Goal: Task Accomplishment & Management: Manage account settings

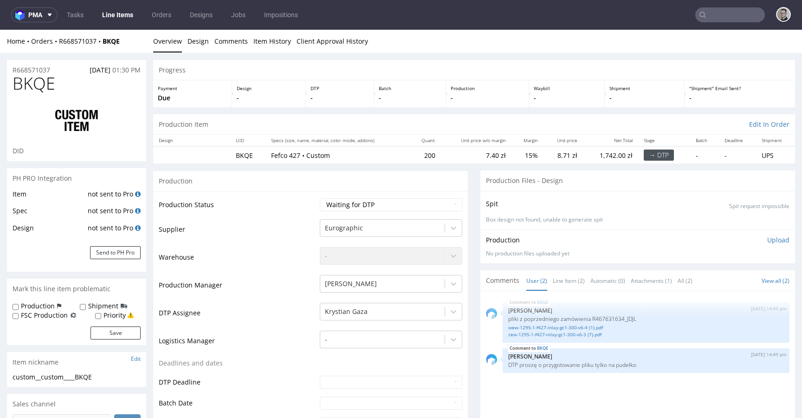
click at [54, 376] on div "custom__custom____BKQE" at bounding box center [77, 376] width 128 height 9
copy div "custom__custom____BKQE"
copy p "R668571037"
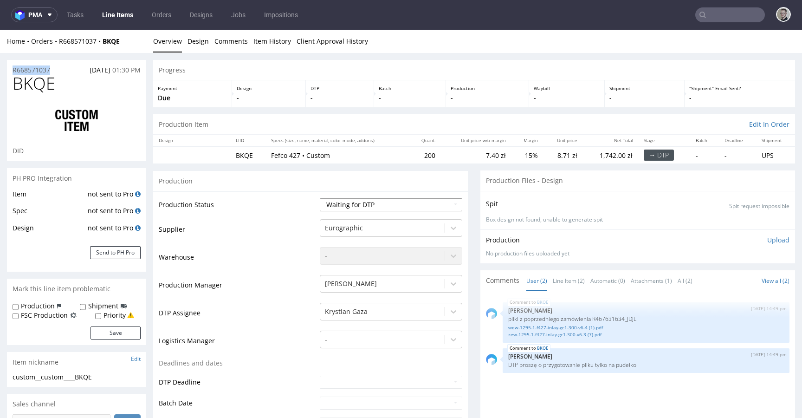
click at [343, 207] on select "Waiting for Artwork Waiting for Diecut Waiting for Mockup Waiting for DTP Waiti…" at bounding box center [391, 204] width 143 height 13
select select "dtp_in_process"
click at [320, 198] on select "Waiting for Artwork Waiting for Diecut Waiting for Mockup Waiting for DTP Waiti…" at bounding box center [391, 204] width 143 height 13
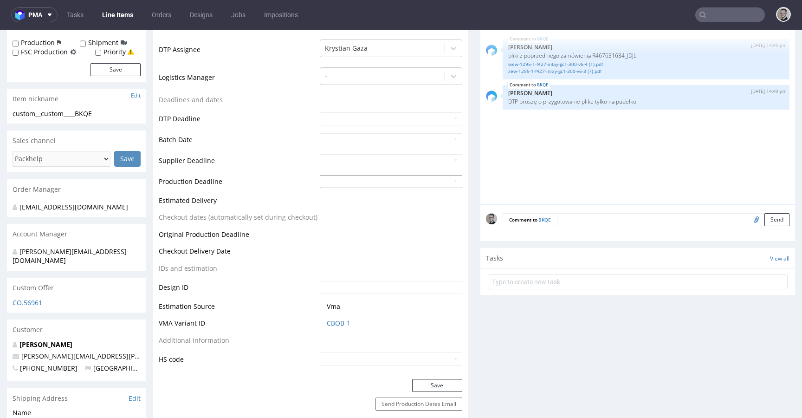
scroll to position [294, 0]
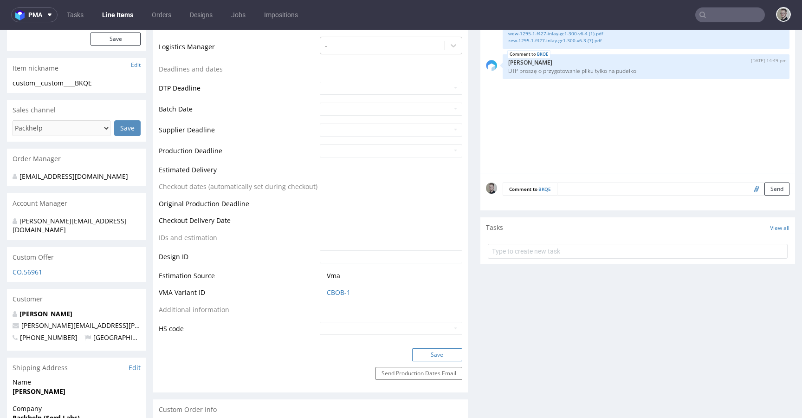
click at [445, 351] on button "Save" at bounding box center [437, 354] width 50 height 13
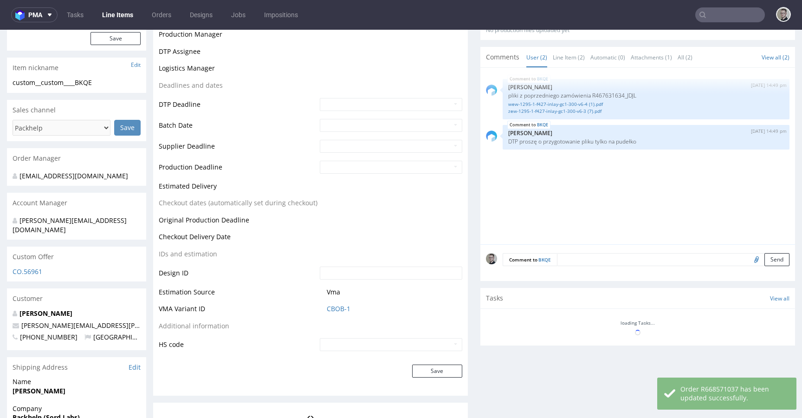
scroll to position [0, 0]
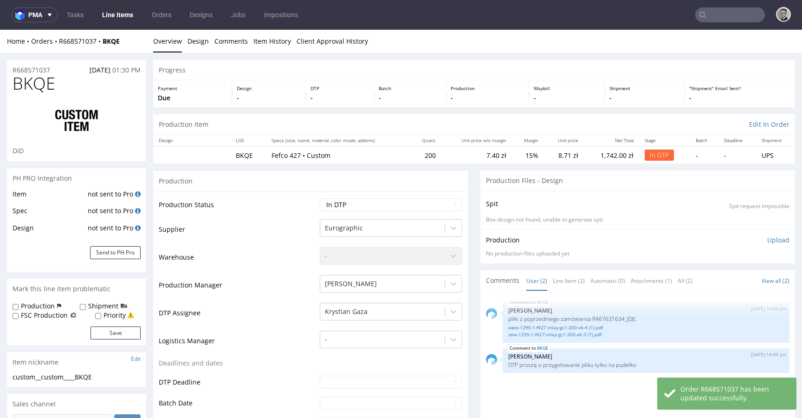
drag, startPoint x: 766, startPoint y: 236, endPoint x: 754, endPoint y: 243, distance: 14.2
click at [767, 236] on p "Upload" at bounding box center [778, 239] width 22 height 9
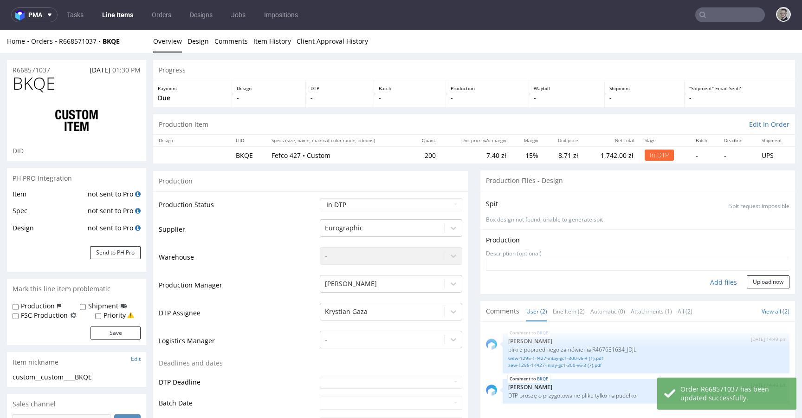
click at [713, 290] on div "Production Upload No production files uploaded yet Description (optional) Add f…" at bounding box center [638, 261] width 315 height 65
click at [715, 284] on div "Add files" at bounding box center [724, 282] width 46 height 14
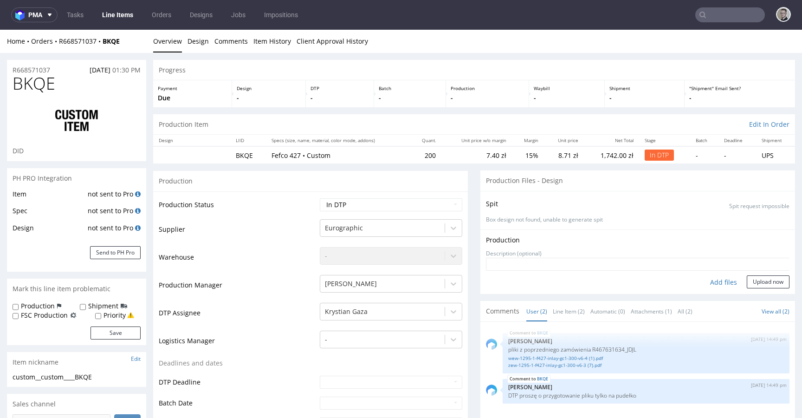
type input "C:\fakepath\custom__custom____BKQE__d0__oR668571037__outside.pdf"
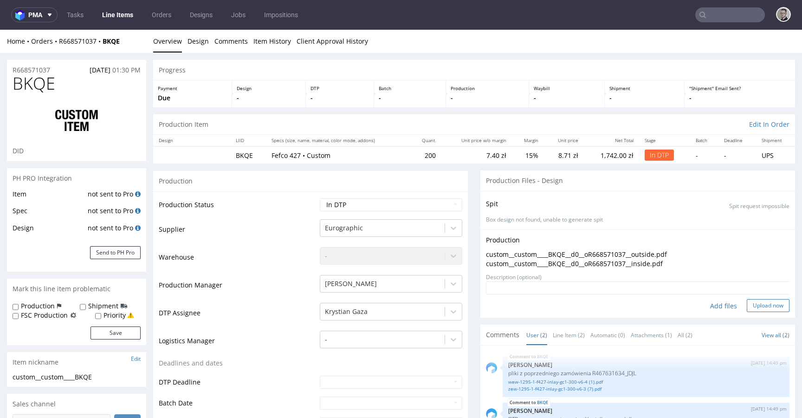
click at [748, 299] on button "Upload now" at bounding box center [768, 305] width 43 height 13
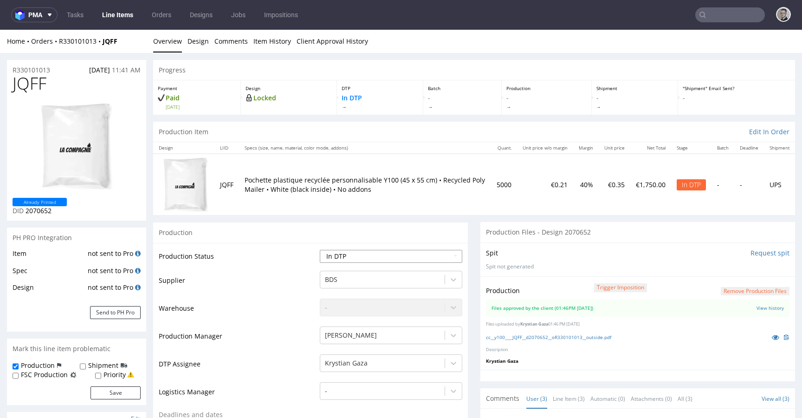
click at [403, 262] on select "Waiting for Artwork Waiting for Diecut Waiting for Mockup Waiting for DTP Waiti…" at bounding box center [391, 256] width 143 height 13
select select "dtp_production_ready"
click at [320, 250] on select "Waiting for Artwork Waiting for Diecut Waiting for Mockup Waiting for DTP Waiti…" at bounding box center [391, 256] width 143 height 13
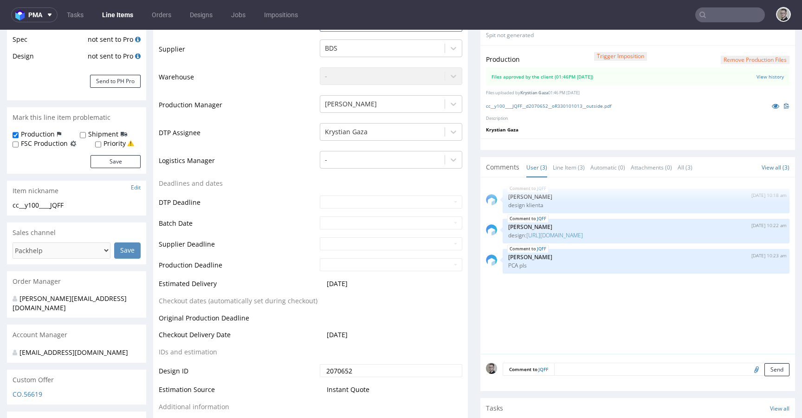
scroll to position [384, 0]
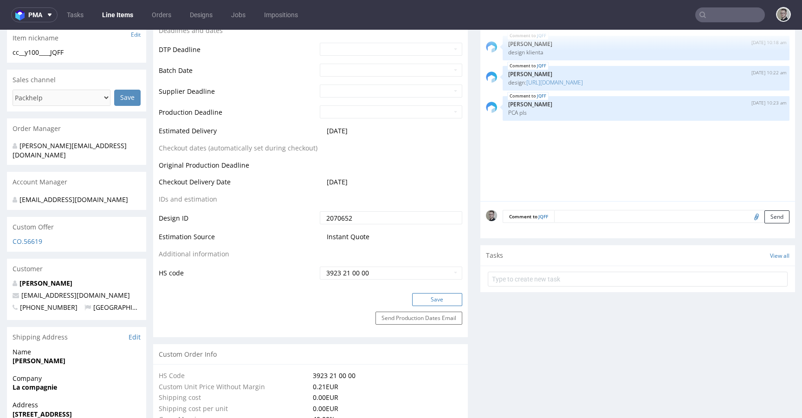
click at [438, 299] on button "Save" at bounding box center [437, 299] width 50 height 13
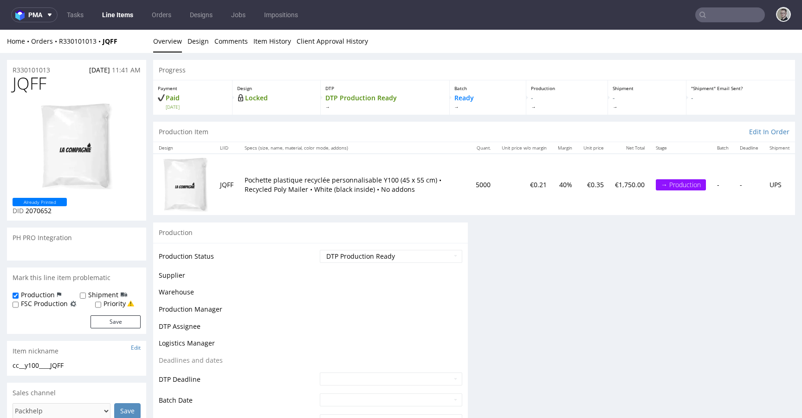
scroll to position [0, 0]
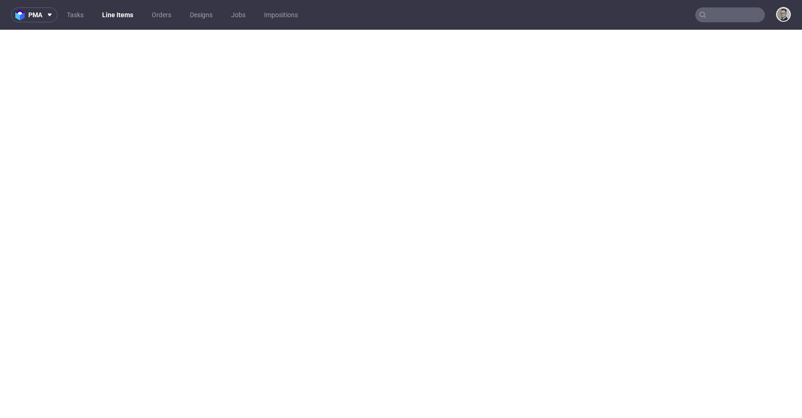
select select "in_progress"
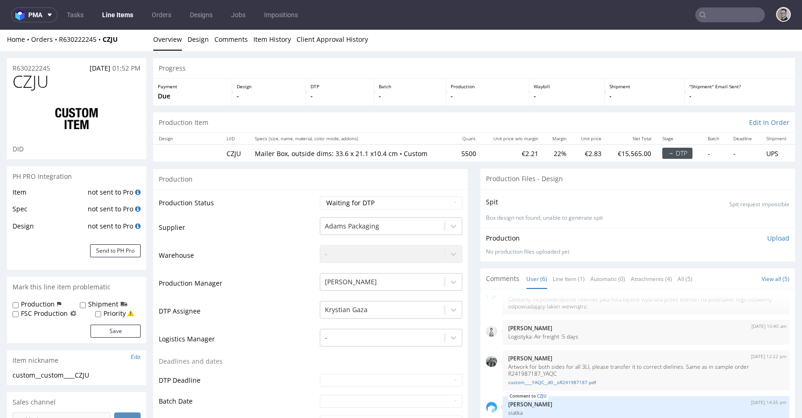
scroll to position [10, 0]
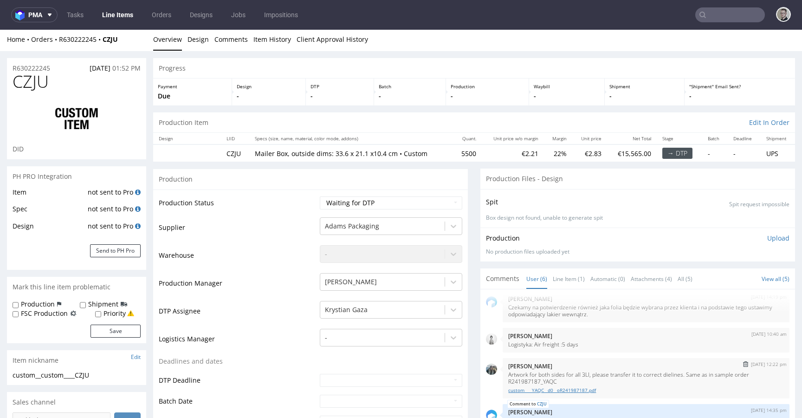
click at [569, 392] on link "custom____YAQC__d0__oR241987187.pdf" at bounding box center [646, 390] width 276 height 7
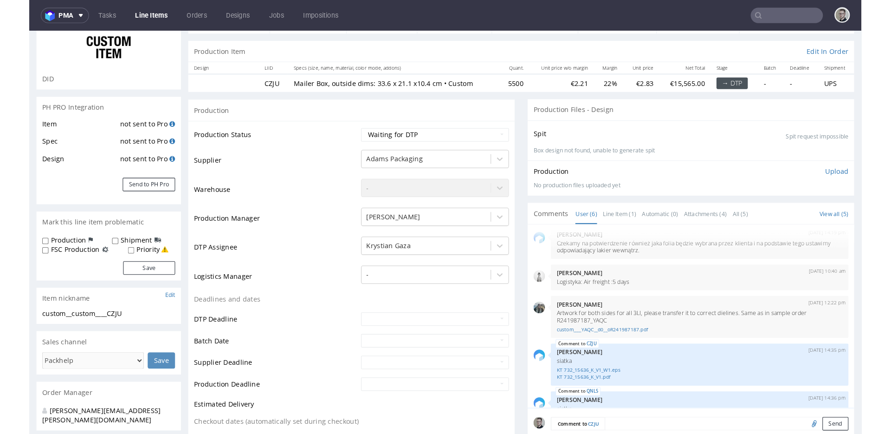
scroll to position [0, 0]
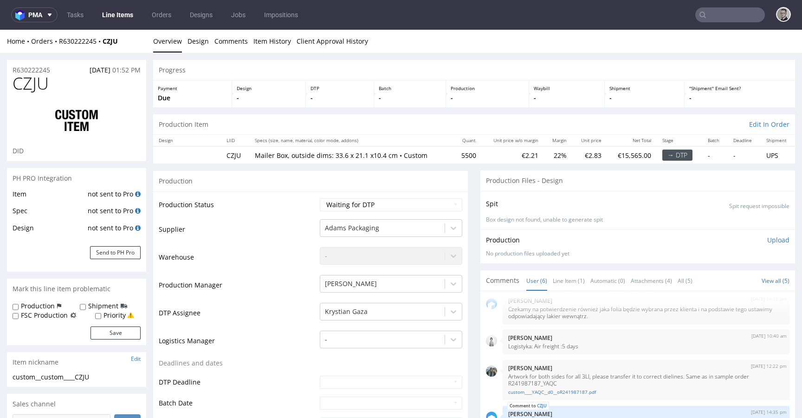
click at [534, 221] on p "Box design not found, unable to generate spit" at bounding box center [638, 220] width 304 height 8
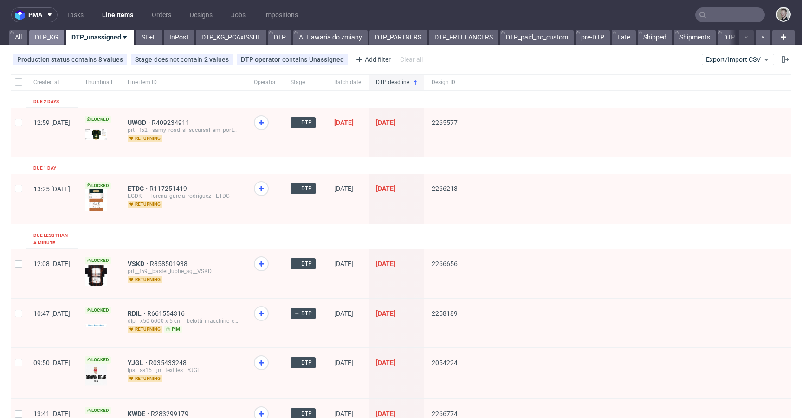
click at [45, 36] on link "DTP_KG" at bounding box center [46, 37] width 35 height 15
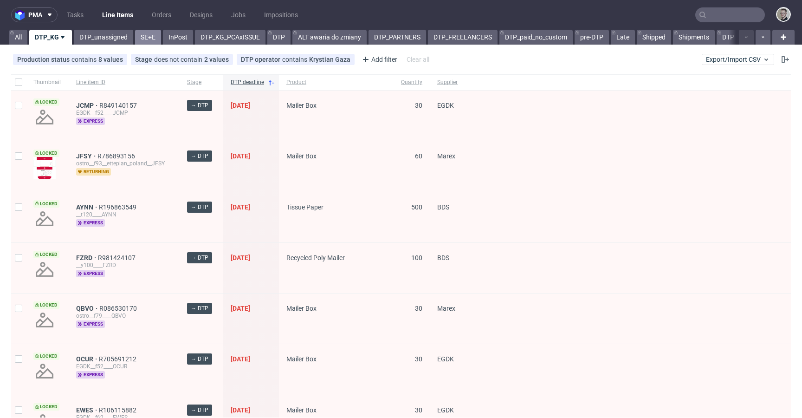
click at [138, 39] on link "SE+E" at bounding box center [148, 37] width 26 height 15
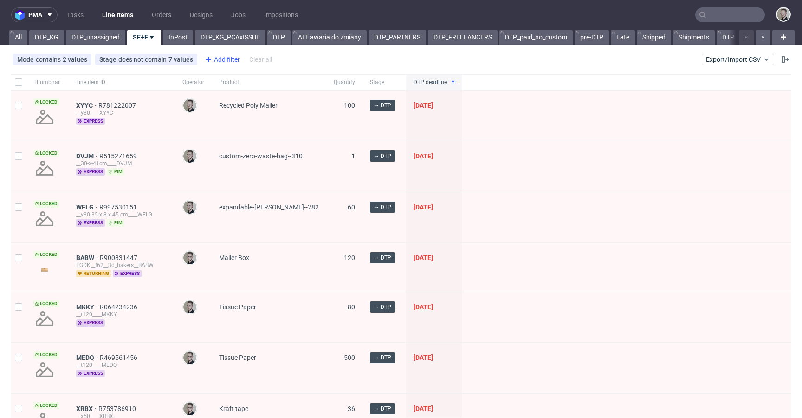
click at [227, 63] on div "Add filter" at bounding box center [221, 59] width 41 height 15
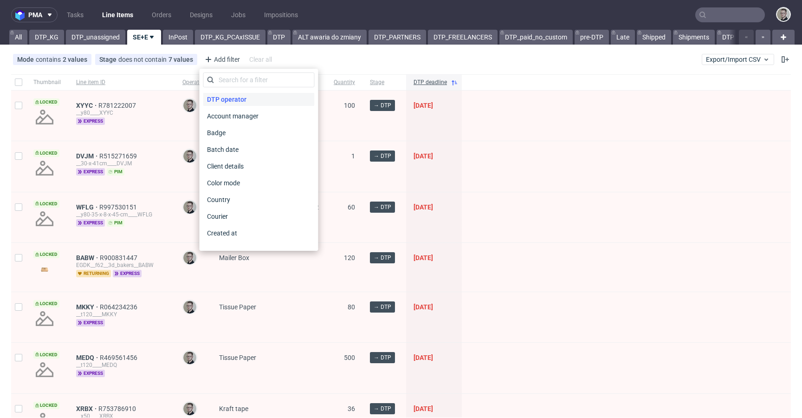
click at [230, 98] on span "DTP operator" at bounding box center [226, 99] width 47 height 13
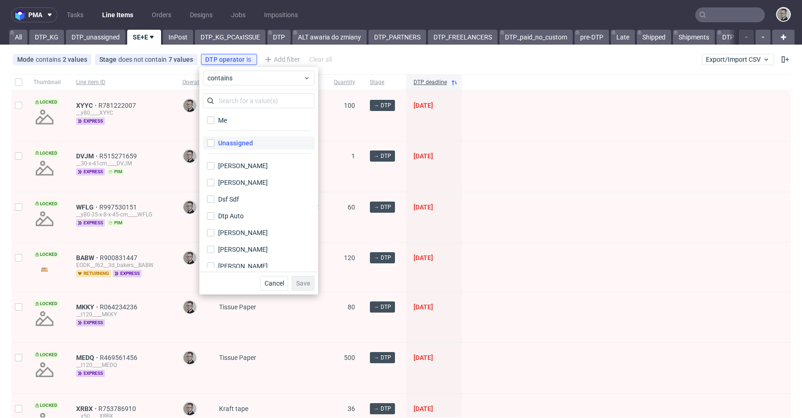
click at [242, 139] on div "Unassigned" at bounding box center [235, 142] width 35 height 9
click at [215, 139] on input "Unassigned" at bounding box center [210, 142] width 7 height 7
checkbox input "true"
click at [311, 280] on button "Save" at bounding box center [303, 283] width 23 height 15
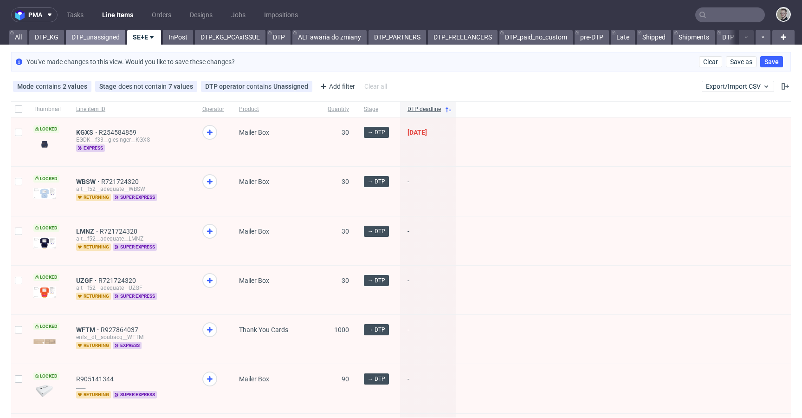
click at [92, 32] on link "DTP_unassigned" at bounding box center [95, 37] width 59 height 15
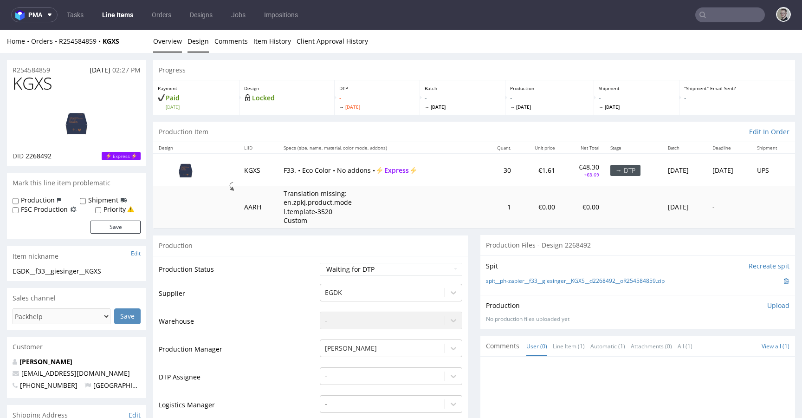
click at [199, 44] on link "Design" at bounding box center [198, 41] width 21 height 23
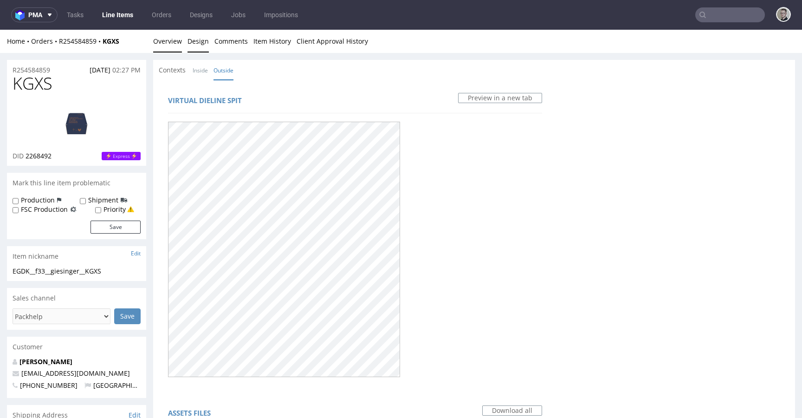
click at [158, 41] on link "Overview" at bounding box center [167, 41] width 29 height 23
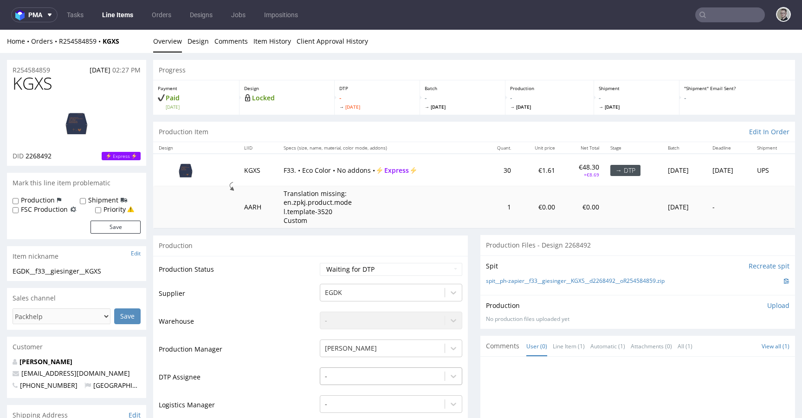
click at [359, 376] on div "-" at bounding box center [391, 373] width 143 height 13
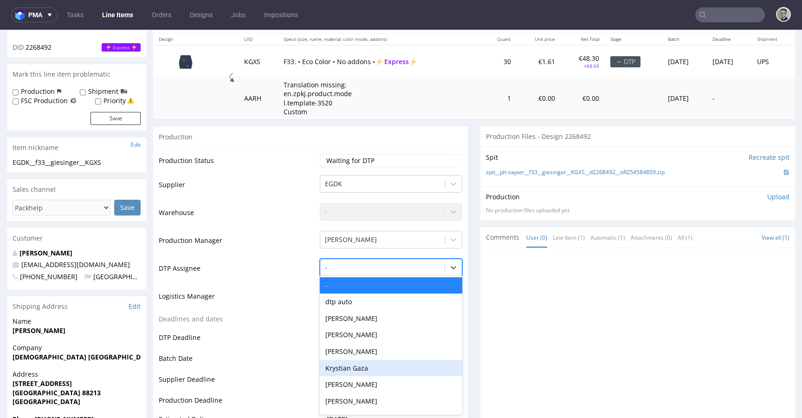
click at [359, 371] on div "Krystian Gaza" at bounding box center [391, 368] width 143 height 17
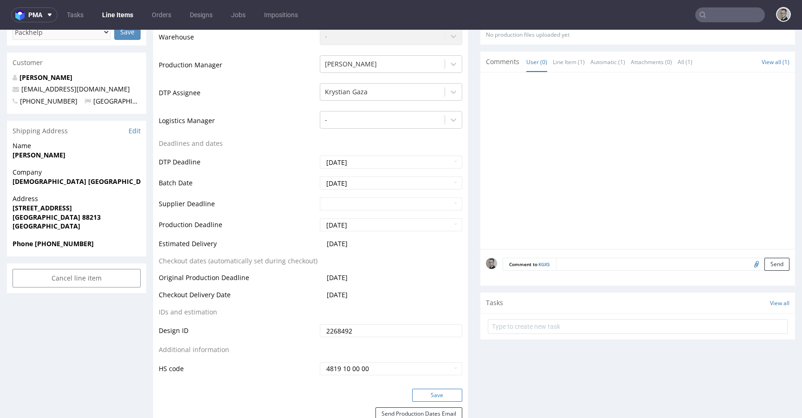
click at [444, 393] on button "Save" at bounding box center [437, 395] width 50 height 13
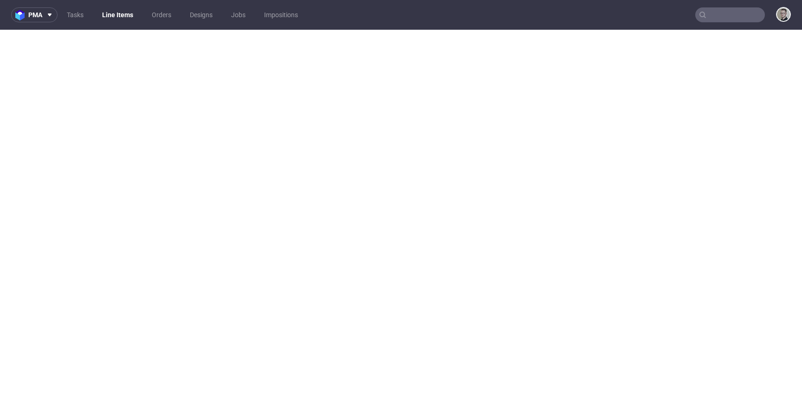
select select "in_progress"
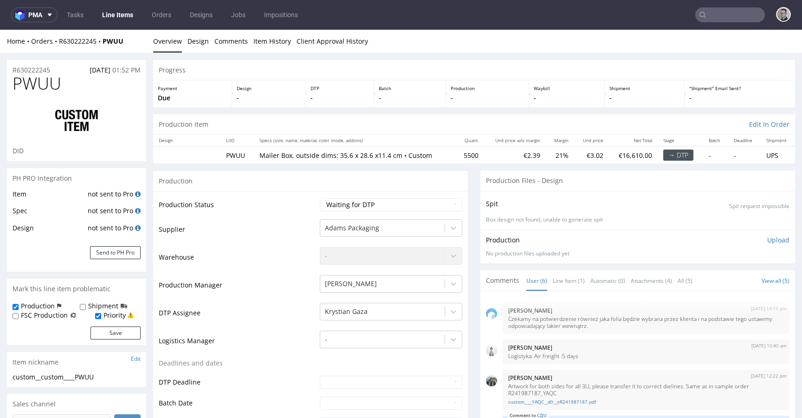
scroll to position [86, 0]
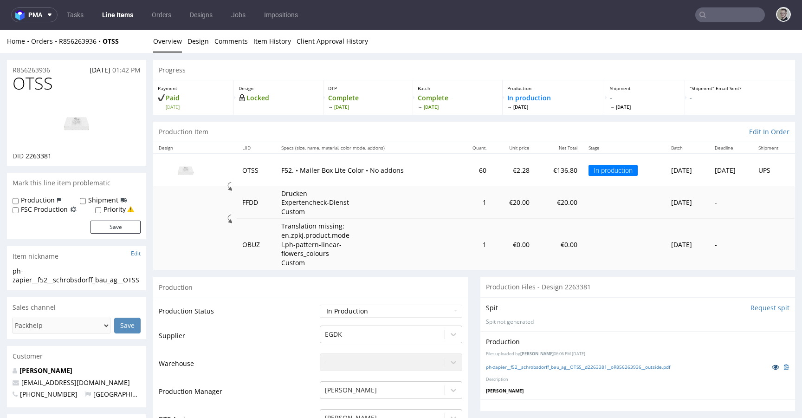
click at [767, 367] on link at bounding box center [775, 367] width 17 height 10
click at [581, 349] on div "Production Files uploaded by Elżbieta Jelińska 06:06 PM September 26th, 2025 ph…" at bounding box center [638, 365] width 315 height 68
click at [567, 366] on link "ph-zapier__f52__schrobsdorff_bau_ag__OTSS__d2263381__oR856263936__outside.pdf" at bounding box center [578, 367] width 184 height 7
click at [698, 362] on div "ph-zapier__f52__schrobsdorff_bau_ag__OTSS__d2263381__oR856263936__outside.pdf" at bounding box center [638, 367] width 304 height 10
drag, startPoint x: 475, startPoint y: 364, endPoint x: 674, endPoint y: 370, distance: 198.4
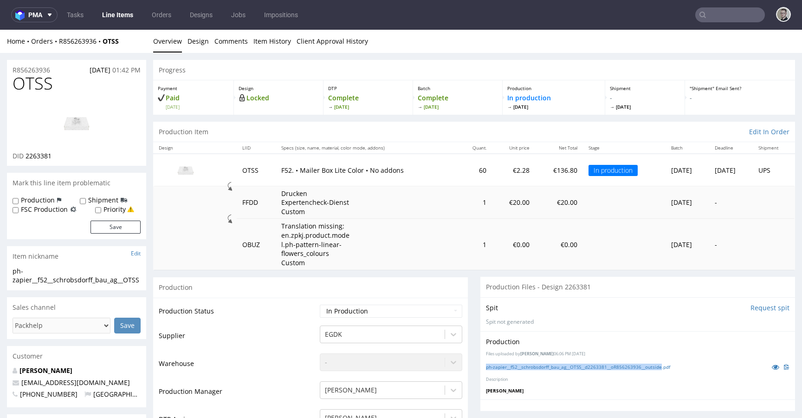
click at [672, 368] on div "Production Files uploaded by Elżbieta Jelińska 06:06 PM September 26th, 2025 ph…" at bounding box center [638, 365] width 315 height 68
copy link "ph-zapier__f52__schrobsdorff_bau_ag__OTSS__d2263381__oR856263936__outside"
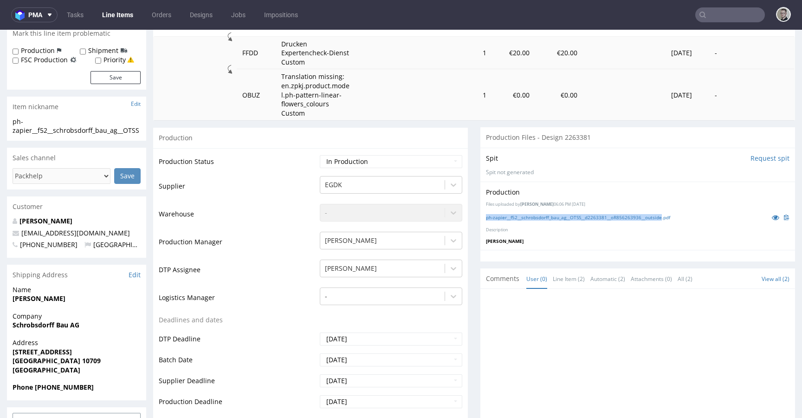
scroll to position [43, 0]
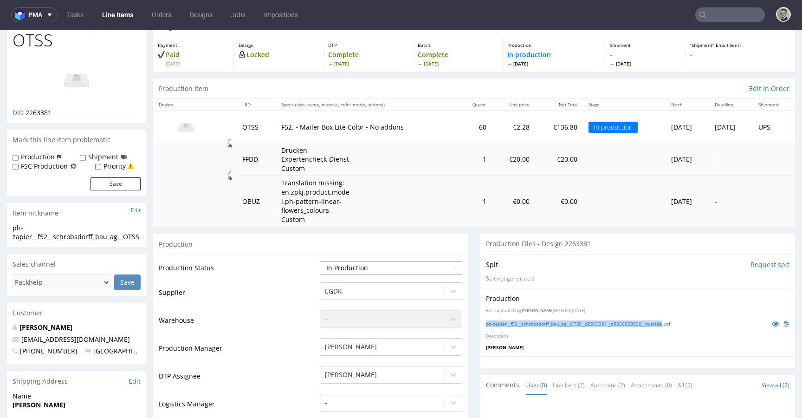
click at [364, 273] on select "Waiting for Artwork Waiting for Diecut Waiting for Mockup Waiting for DTP Waiti…" at bounding box center [391, 267] width 143 height 13
select select "dtp_production_ready"
click at [320, 261] on select "Waiting for Artwork Waiting for Diecut Waiting for Mockup Waiting for DTP Waiti…" at bounding box center [391, 267] width 143 height 13
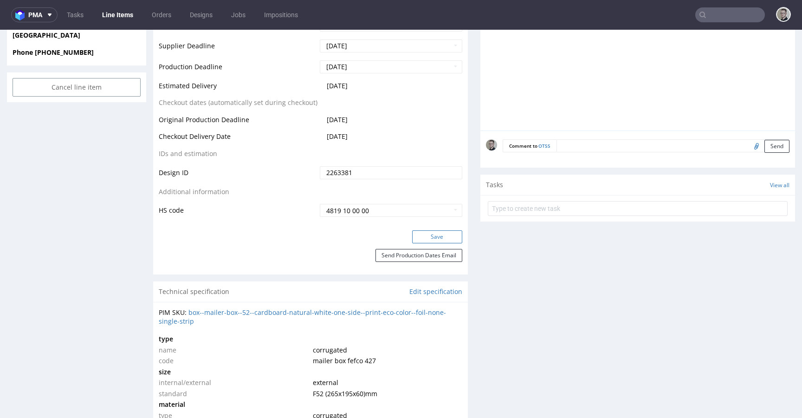
click at [436, 231] on button "Save" at bounding box center [437, 236] width 50 height 13
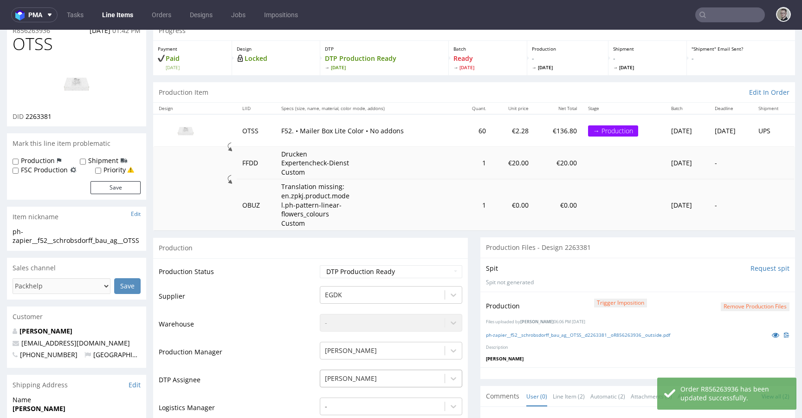
click at [362, 377] on div "[PERSON_NAME]" at bounding box center [391, 376] width 143 height 13
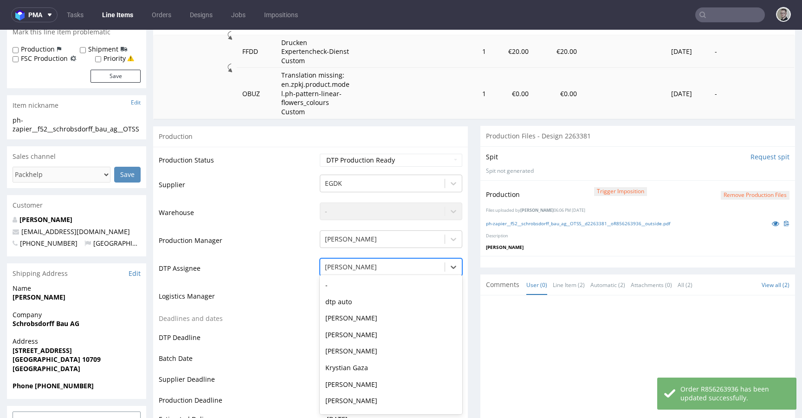
scroll to position [67, 0]
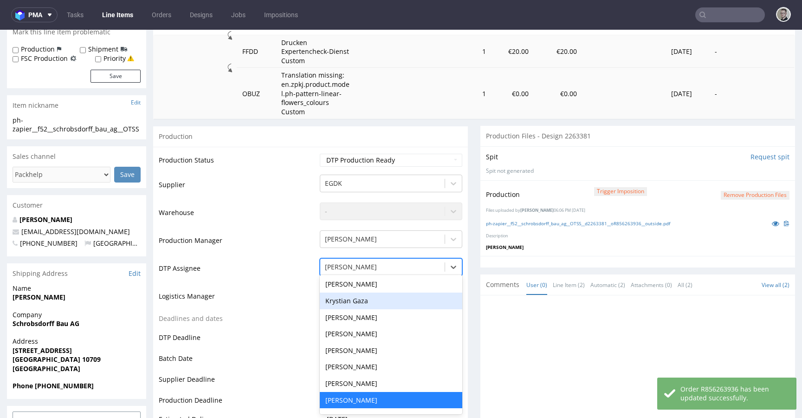
click at [358, 303] on div "Krystian Gaza" at bounding box center [391, 301] width 143 height 17
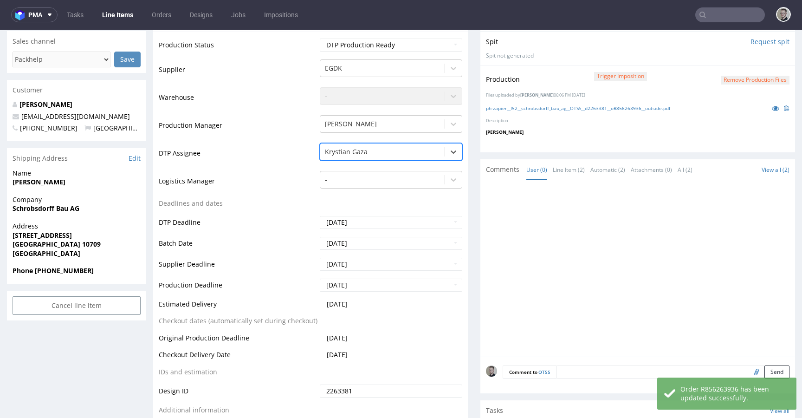
scroll to position [589, 0]
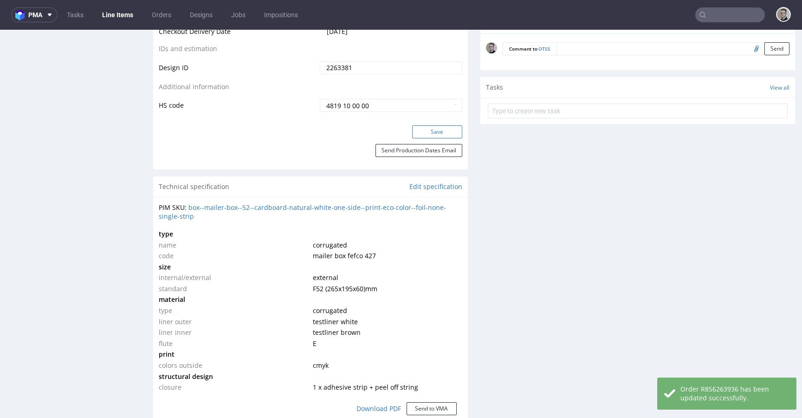
click at [442, 133] on button "Save" at bounding box center [437, 131] width 50 height 13
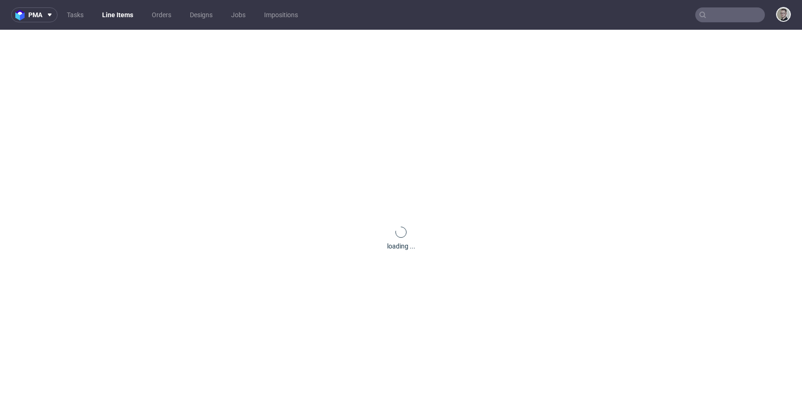
scroll to position [0, 0]
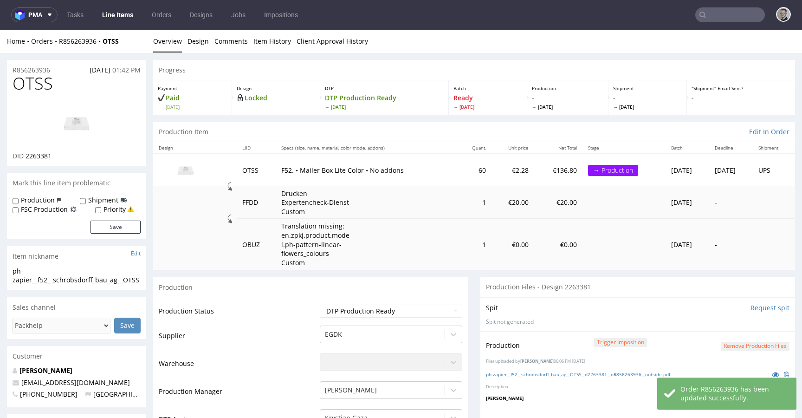
click at [743, 345] on button "Remove production files" at bounding box center [755, 346] width 69 height 9
click at [729, 325] on link "Yes" at bounding box center [726, 325] width 26 height 14
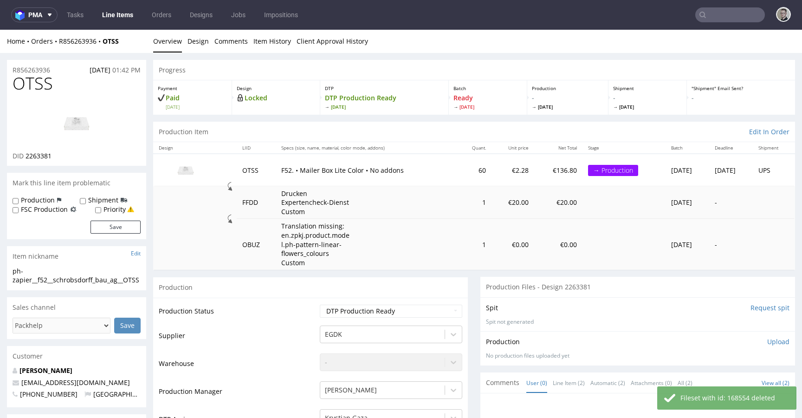
scroll to position [17, 0]
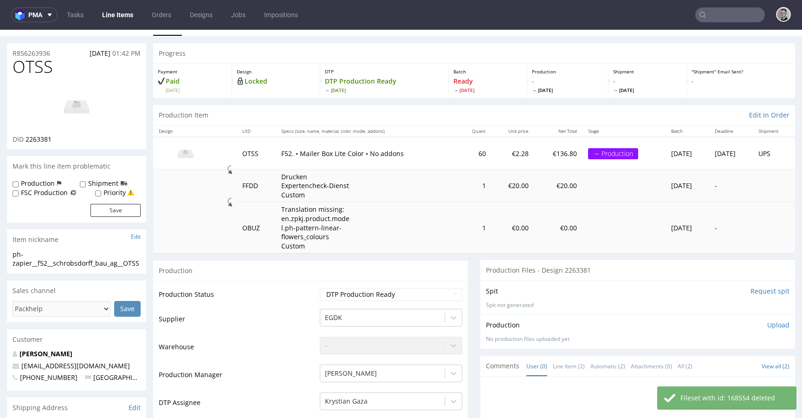
click at [767, 323] on p "Upload" at bounding box center [778, 324] width 22 height 9
click at [716, 366] on div "Add files" at bounding box center [724, 368] width 46 height 14
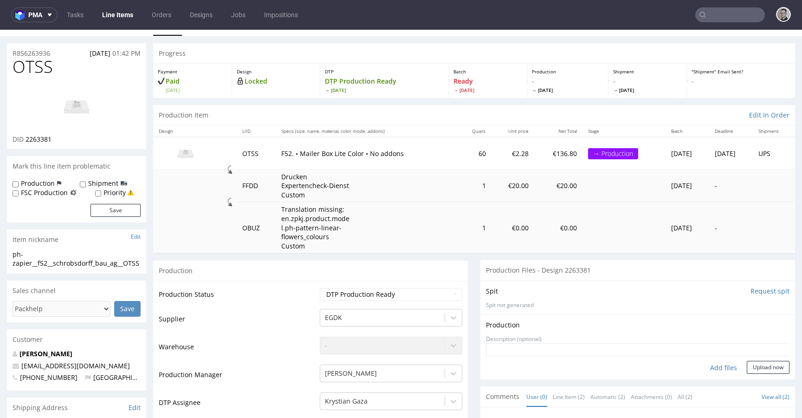
type input "C:\fakepath\ph-zapier__f52__schrobsdorff_bau_ag__OTSS__d2263381__oR856263936__o…"
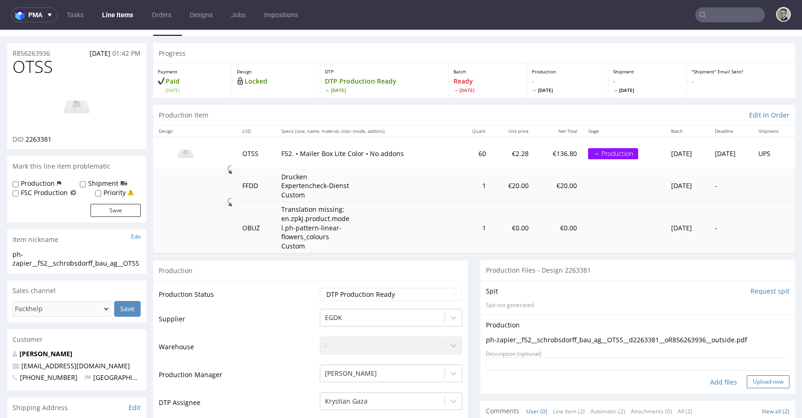
click at [753, 382] on button "Upload now" at bounding box center [768, 381] width 43 height 13
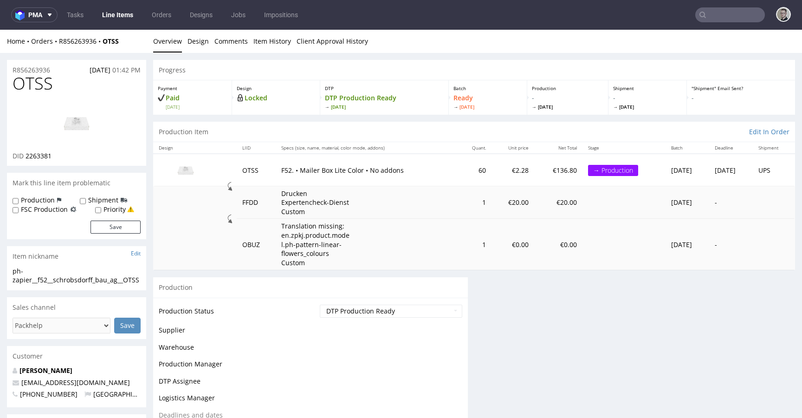
scroll to position [0, 0]
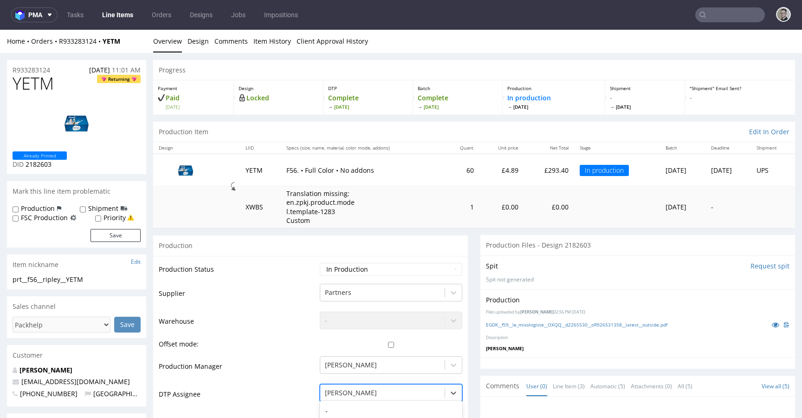
scroll to position [126, 0]
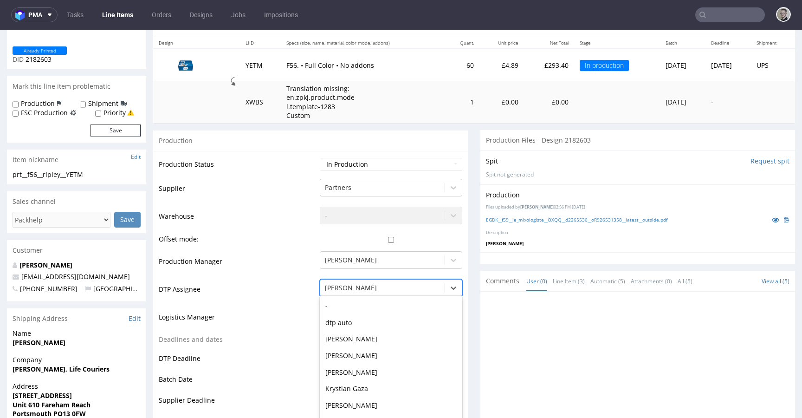
click at [389, 292] on div "Ernest Gumowski, 9 of 31. 31 results available. Use Up and Down to choose optio…" at bounding box center [391, 285] width 143 height 13
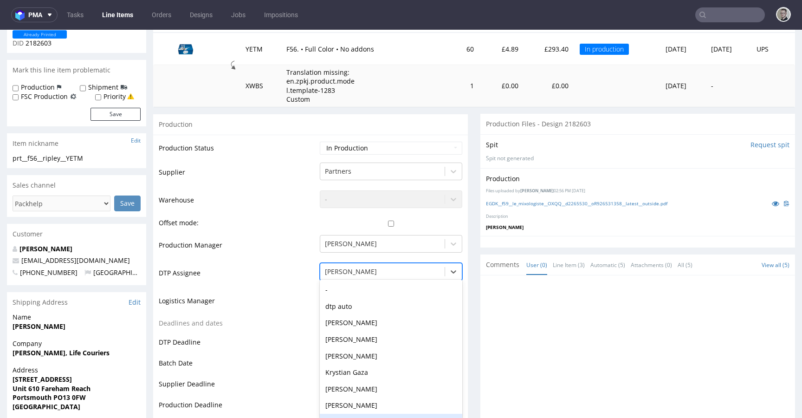
scroll to position [67, 0]
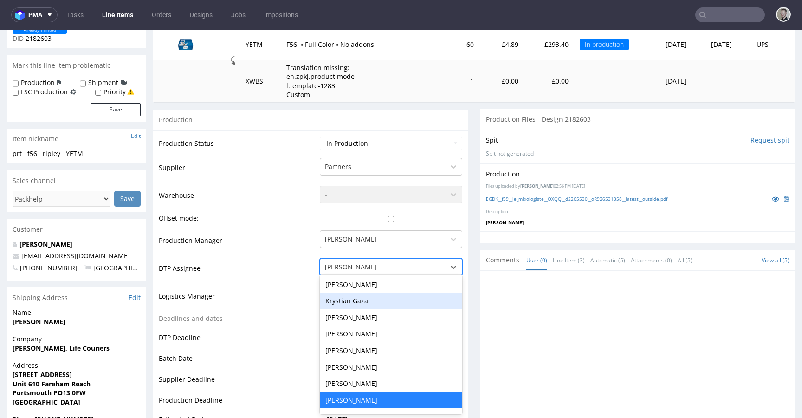
click at [372, 300] on div "Krystian Gaza" at bounding box center [391, 301] width 143 height 17
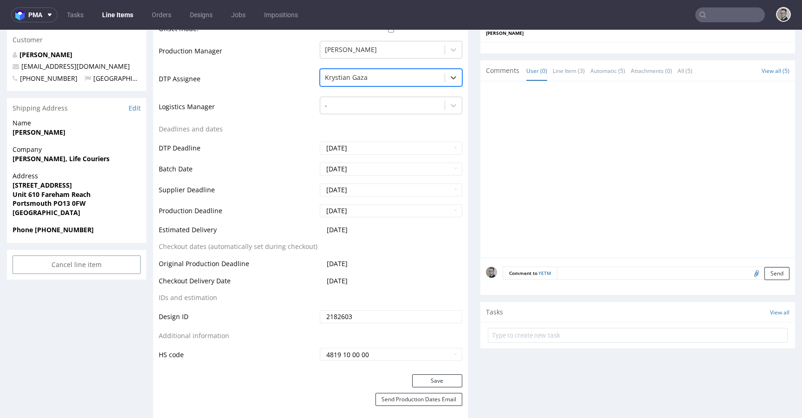
scroll to position [119, 0]
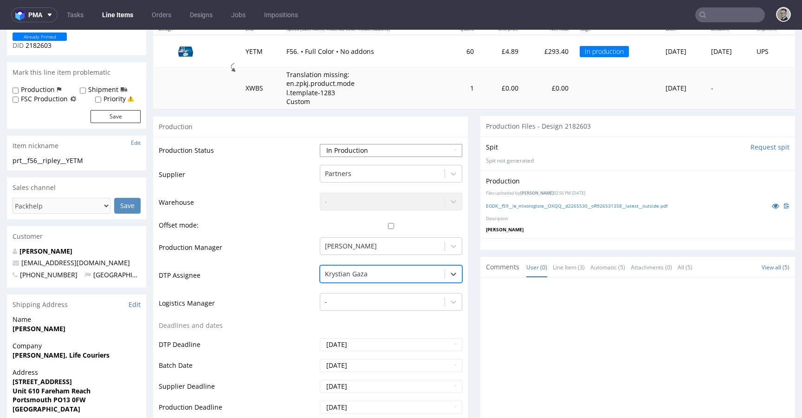
click at [378, 152] on select "Waiting for Artwork Waiting for Diecut Waiting for Mockup Waiting for DTP Waiti…" at bounding box center [391, 150] width 143 height 13
select select "dtp_in_process"
click at [320, 144] on select "Waiting for Artwork Waiting for Diecut Waiting for Mockup Waiting for DTP Waiti…" at bounding box center [391, 150] width 143 height 13
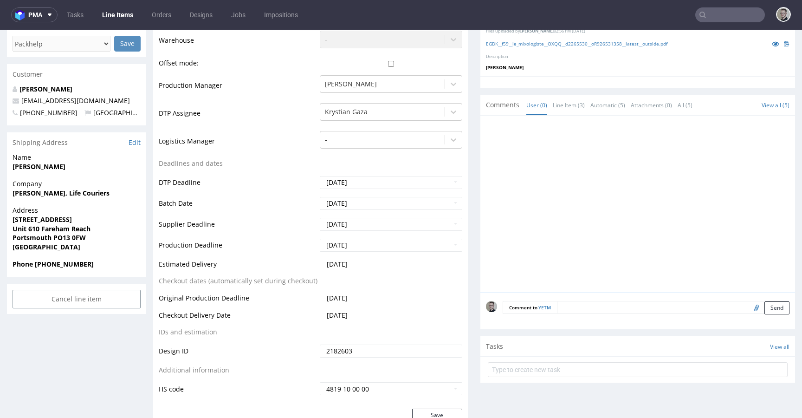
scroll to position [420, 0]
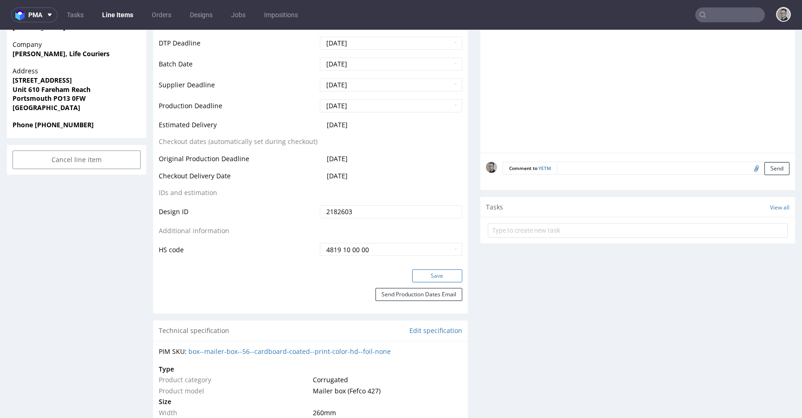
click at [439, 273] on button "Save" at bounding box center [437, 275] width 50 height 13
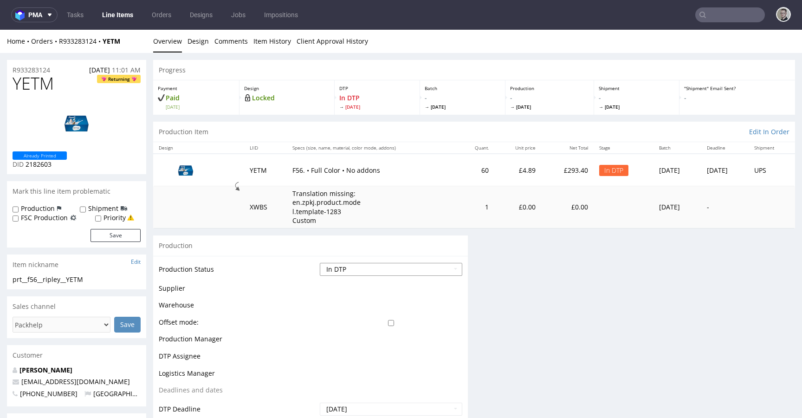
scroll to position [0, 0]
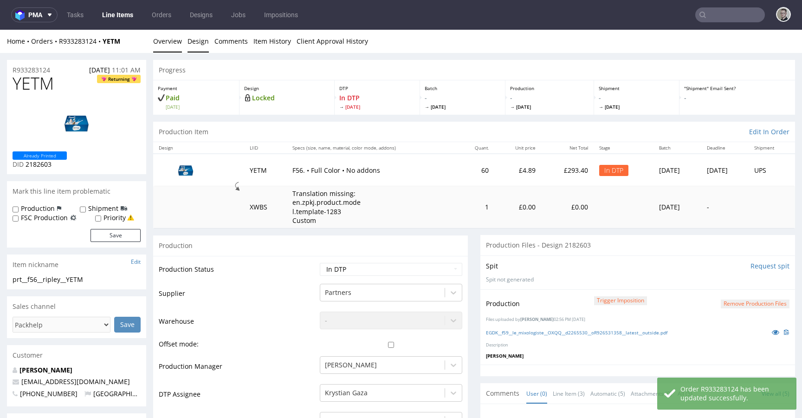
click at [191, 43] on link "Design" at bounding box center [198, 41] width 21 height 23
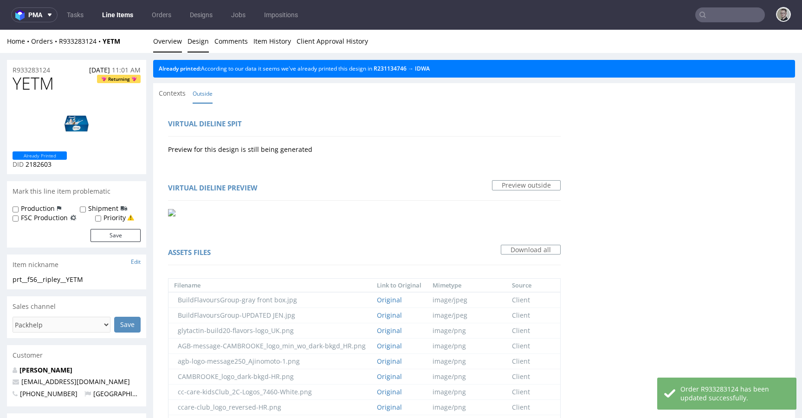
click at [163, 43] on link "Overview" at bounding box center [167, 41] width 29 height 23
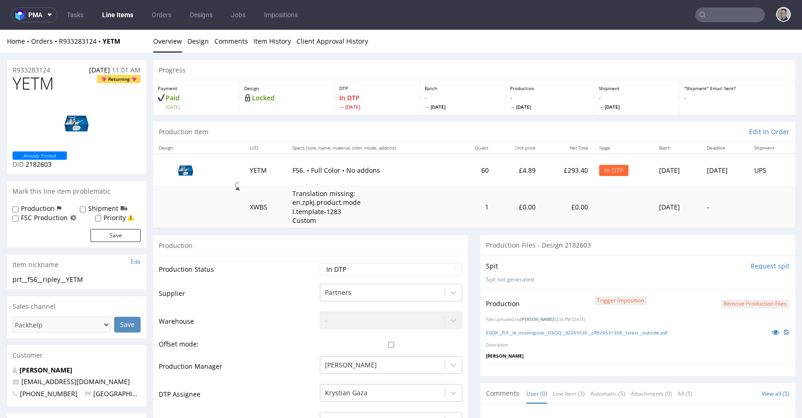
click at [750, 306] on button "Remove production files" at bounding box center [755, 303] width 69 height 9
click at [729, 282] on link "Yes" at bounding box center [726, 283] width 26 height 14
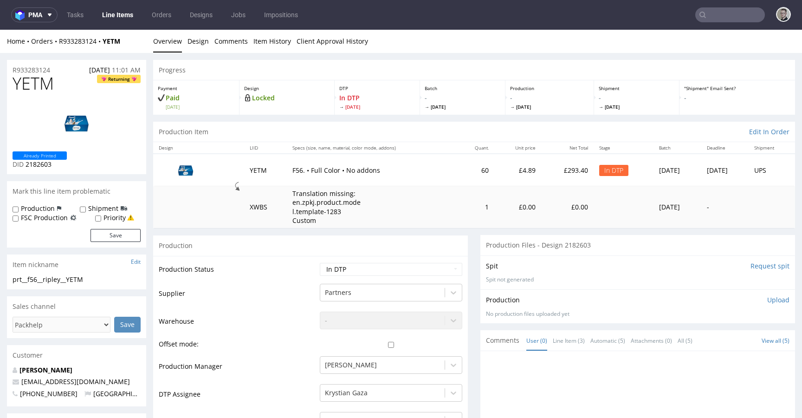
click at [751, 264] on input "Request spit" at bounding box center [770, 265] width 39 height 9
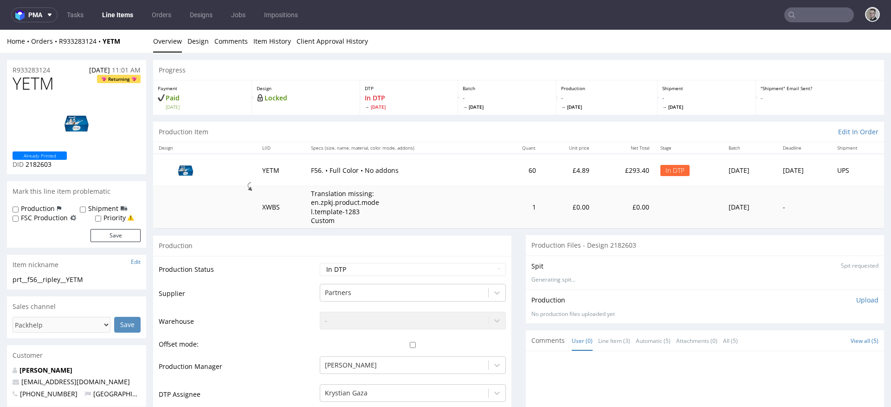
click at [56, 280] on div "prt__f56__ripley__YETM" at bounding box center [77, 279] width 128 height 9
drag, startPoint x: 58, startPoint y: 69, endPoint x: -22, endPoint y: 75, distance: 80.1
drag, startPoint x: 52, startPoint y: 68, endPoint x: 6, endPoint y: 64, distance: 46.6
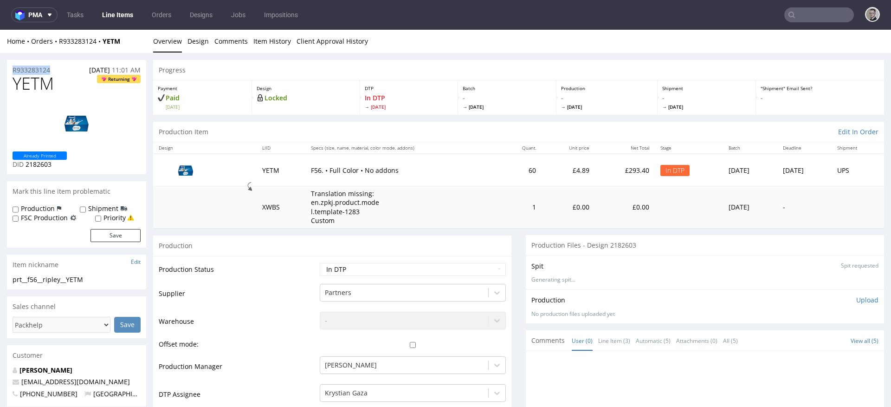
copy p "R933283124"
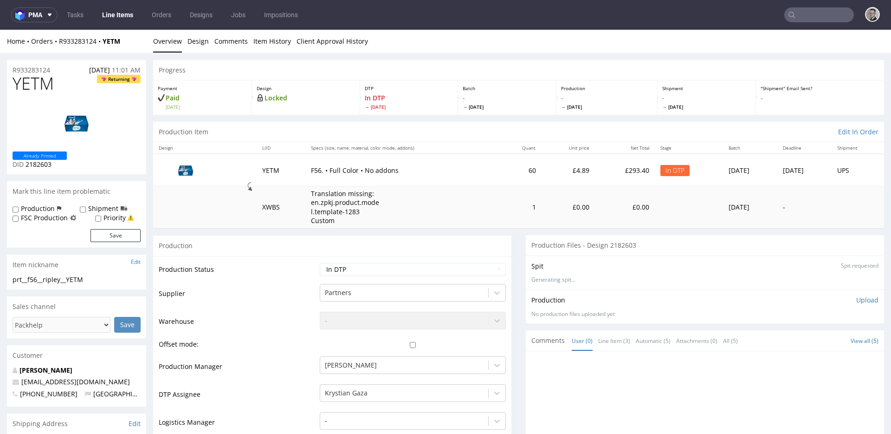
click at [802, 299] on p "Upload" at bounding box center [868, 299] width 22 height 9
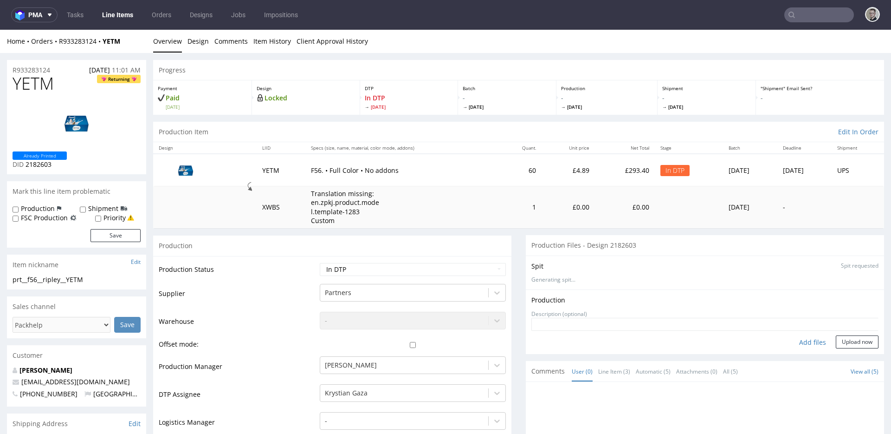
click at [802, 342] on div "Add files" at bounding box center [813, 342] width 46 height 14
type input "C:\fakepath\prt__f56__ripley__YETM__d2182603__oR933283124__outside.pdf"
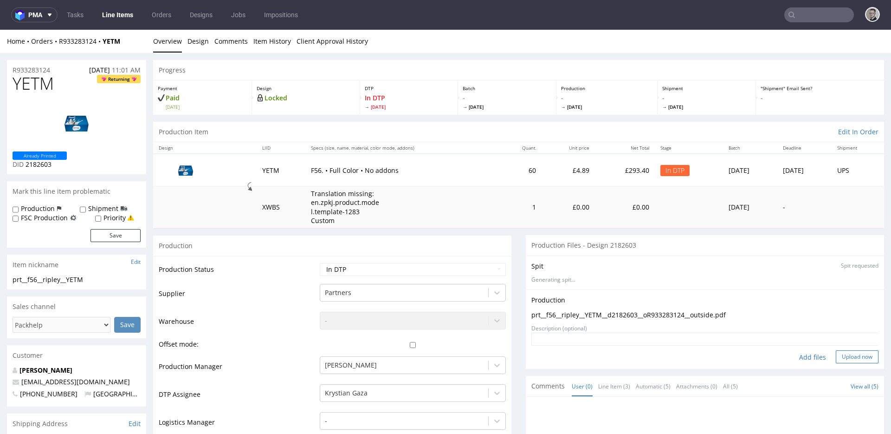
click at [802, 356] on button "Upload now" at bounding box center [857, 356] width 43 height 13
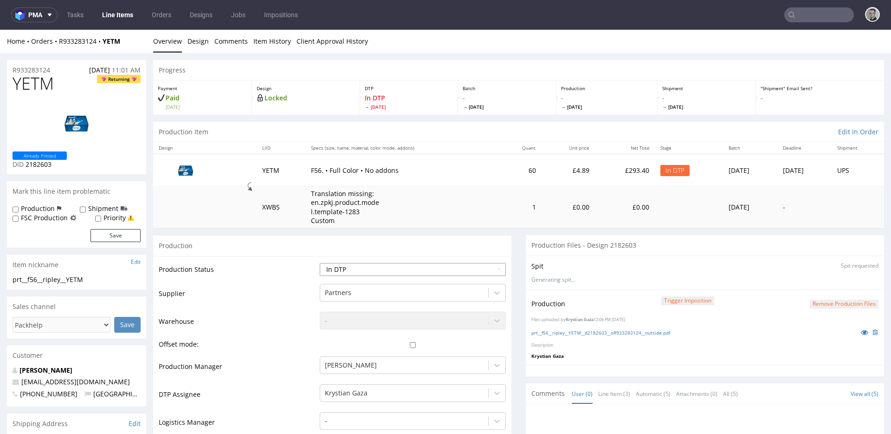
click at [434, 266] on select "Waiting for Artwork Waiting for Diecut Waiting for Mockup Waiting for DTP Waiti…" at bounding box center [413, 269] width 186 height 13
select select "dtp_production_ready"
click at [320, 263] on select "Waiting for Artwork Waiting for Diecut Waiting for Mockup Waiting for DTP Waiti…" at bounding box center [413, 269] width 186 height 13
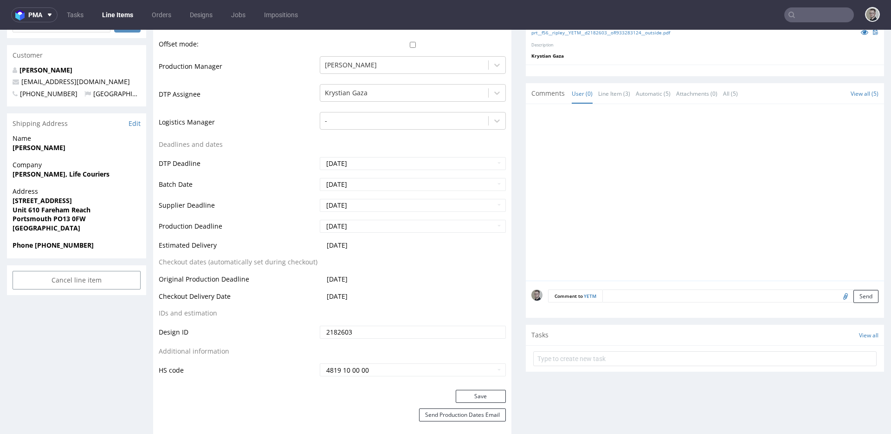
scroll to position [429, 0]
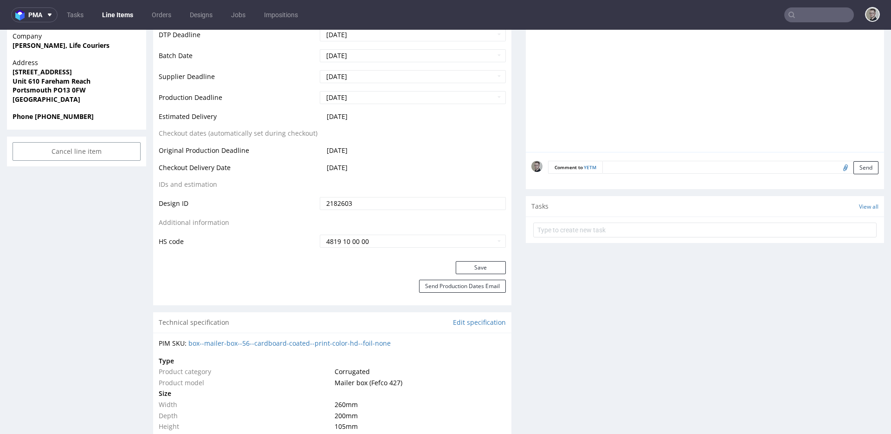
click at [482, 275] on div "Save" at bounding box center [332, 270] width 358 height 19
click at [495, 267] on button "Save" at bounding box center [481, 267] width 50 height 13
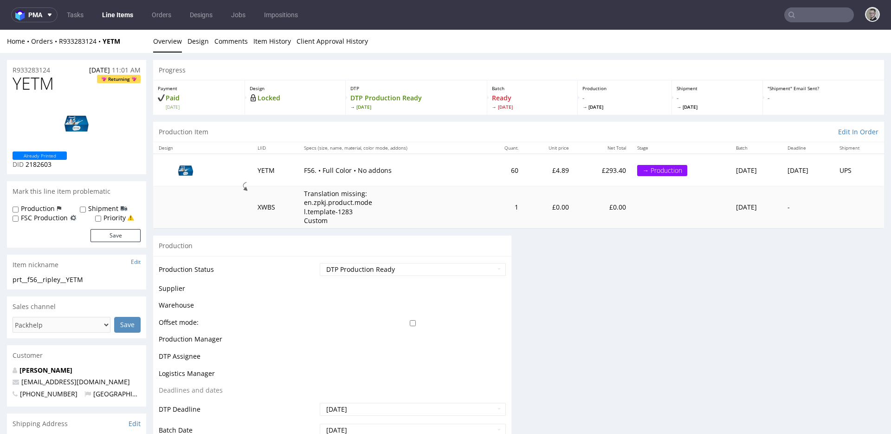
scroll to position [0, 0]
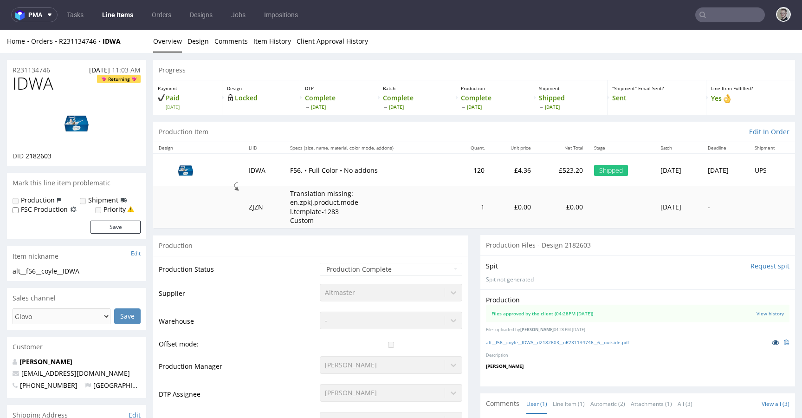
click at [772, 344] on icon at bounding box center [775, 342] width 7 height 7
click at [553, 343] on link "alt__f56__coyle__IDWA__d2182603__oR231134746__6__outside.pdf" at bounding box center [557, 342] width 143 height 7
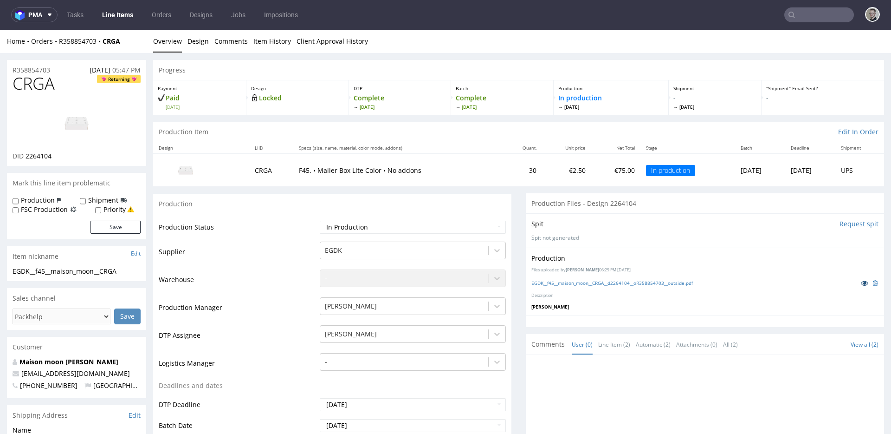
click at [861, 282] on icon at bounding box center [864, 283] width 7 height 7
click at [416, 336] on div "[PERSON_NAME]" at bounding box center [413, 331] width 186 height 13
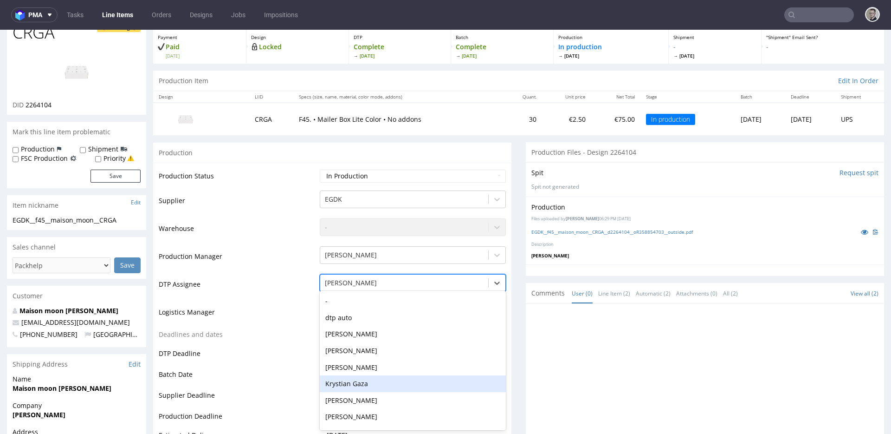
click at [364, 386] on div "Krystian Gaza" at bounding box center [413, 383] width 186 height 17
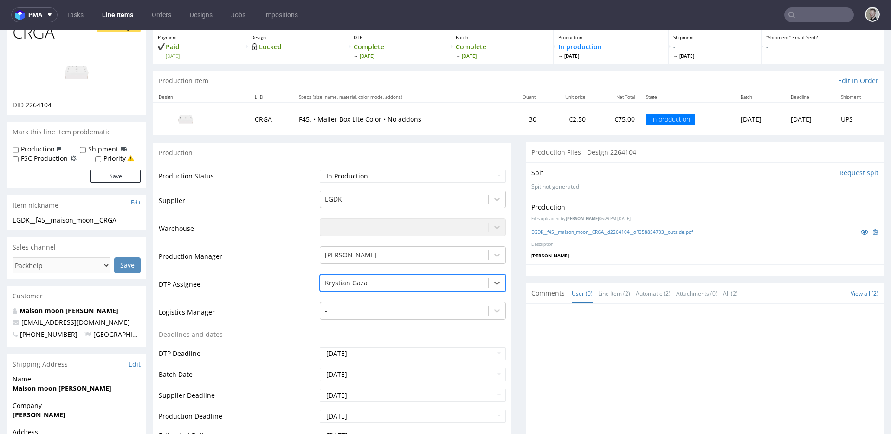
scroll to position [355, 0]
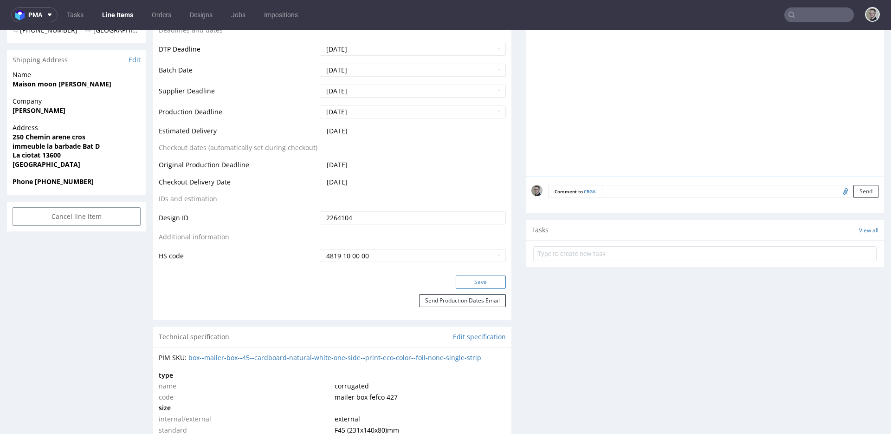
click at [482, 283] on button "Save" at bounding box center [481, 281] width 50 height 13
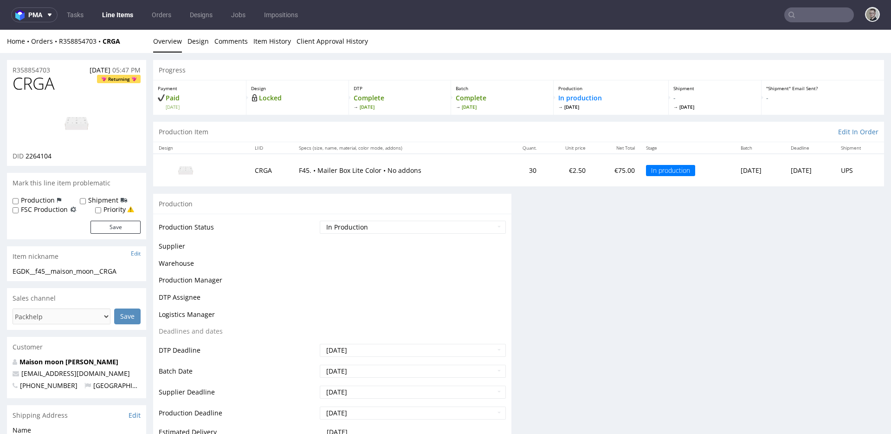
scroll to position [0, 0]
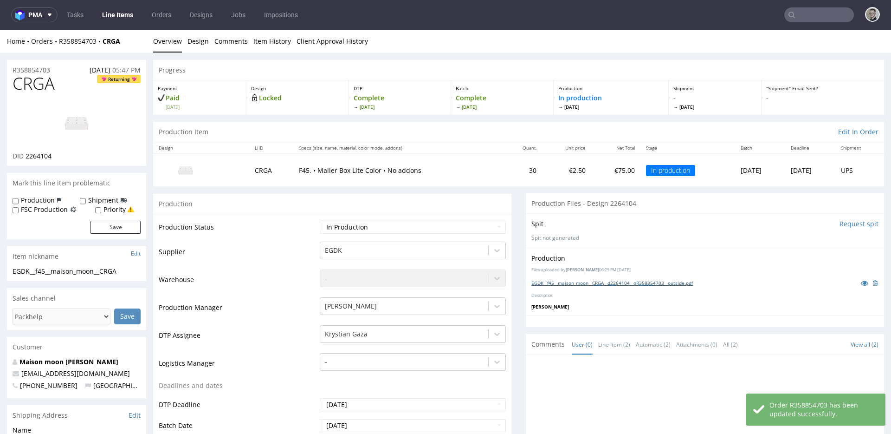
click at [625, 285] on link "EGDK__f45__maison_moon__CRGA__d2264104__oR358854703__outside.pdf" at bounding box center [613, 283] width 162 height 7
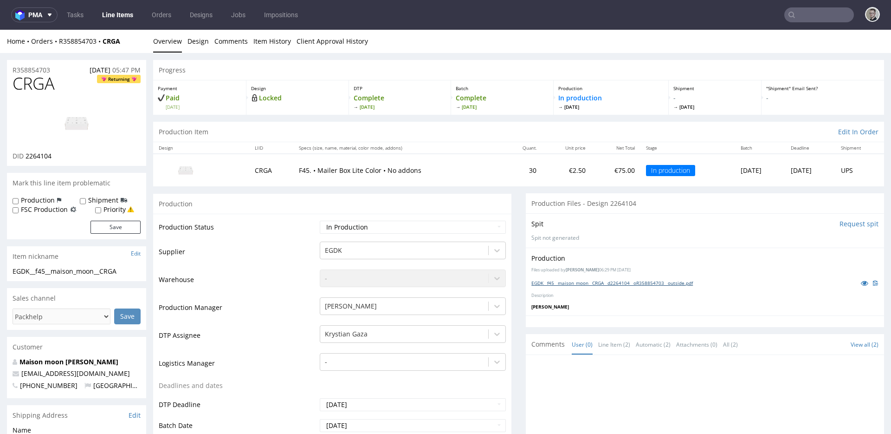
scroll to position [163, 0]
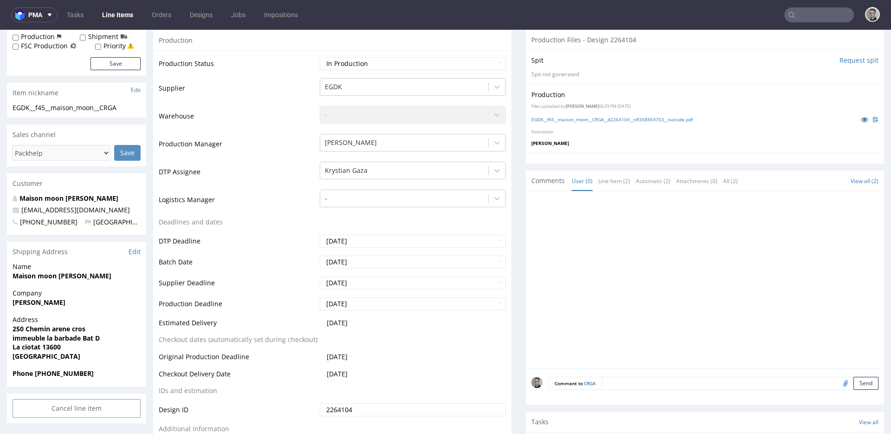
click at [838, 382] on input "file" at bounding box center [844, 383] width 13 height 12
type input "C:\fakepath\EGDK__f45__maison_moon__CRGA__d2264104__oR358854703__outside.pdf"
click at [759, 384] on textarea at bounding box center [740, 383] width 277 height 13
type textarea "file with proper dieline"
click at [854, 425] on button "Send" at bounding box center [866, 426] width 25 height 13
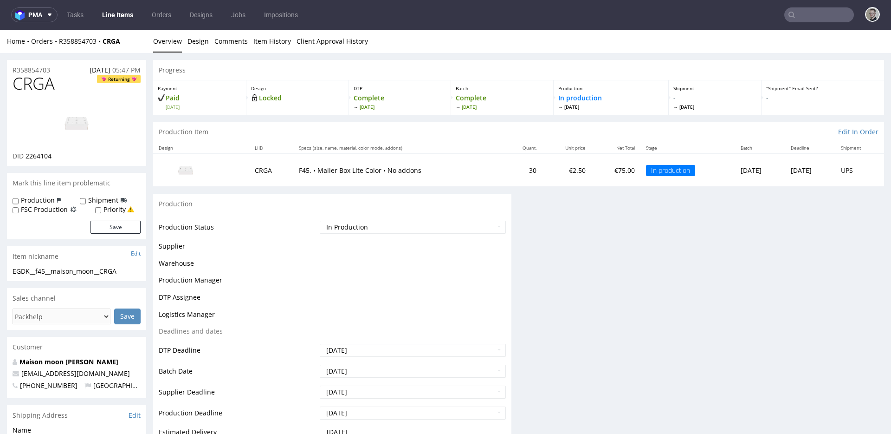
scroll to position [0, 0]
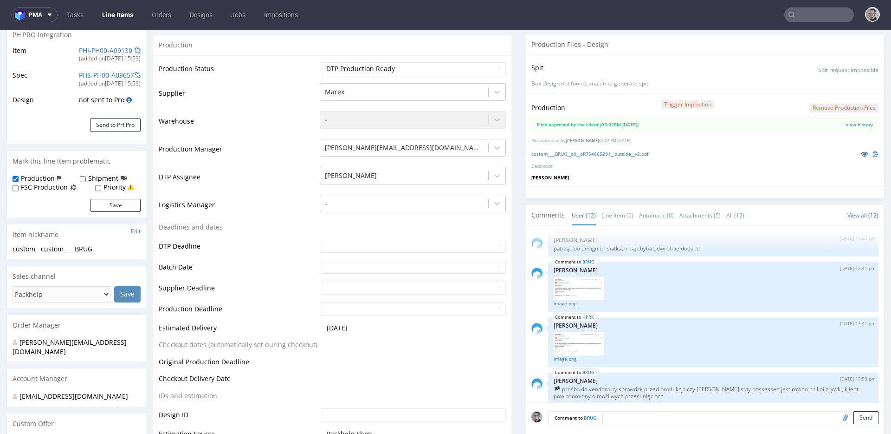
scroll to position [263, 0]
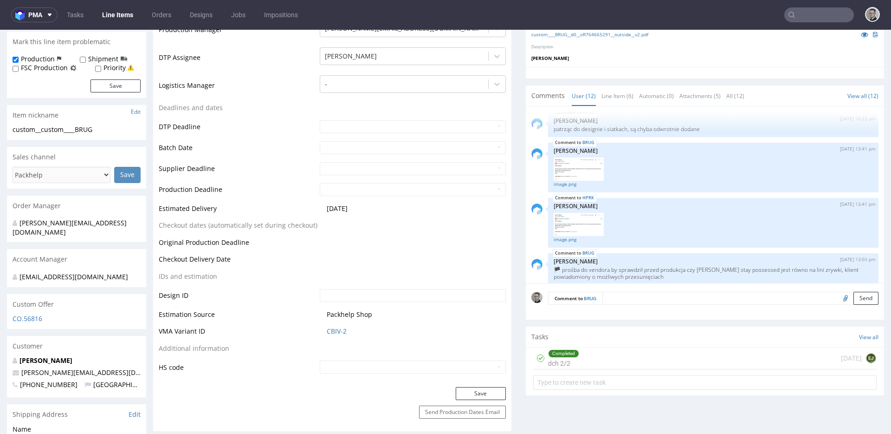
click at [636, 345] on div "Tasks View all" at bounding box center [705, 336] width 358 height 20
click at [636, 351] on div "Completed dch 2/2 1 day ago EJ" at bounding box center [705, 358] width 344 height 22
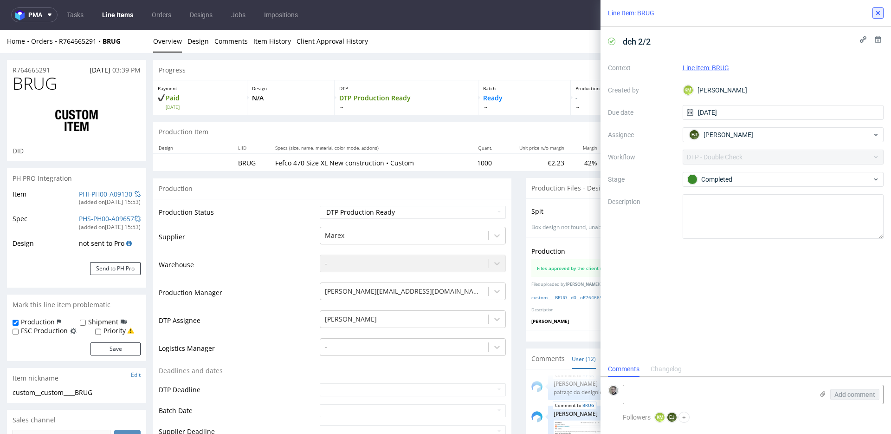
click at [879, 13] on icon at bounding box center [878, 12] width 7 height 7
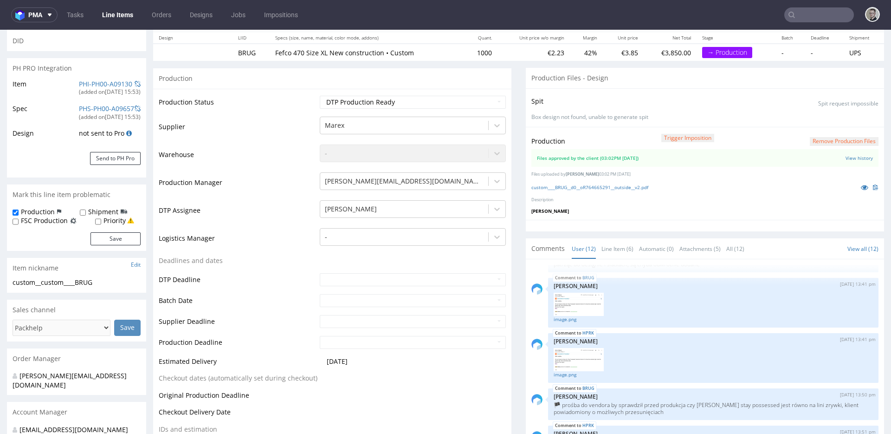
scroll to position [34, 0]
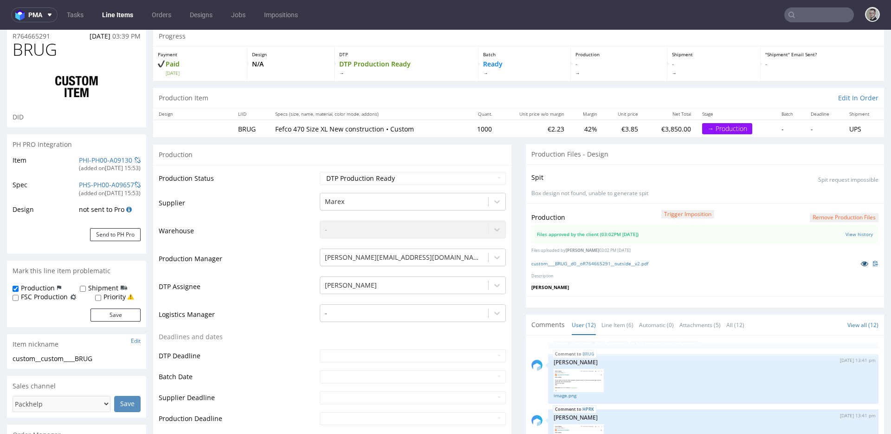
click at [861, 263] on icon at bounding box center [864, 263] width 7 height 7
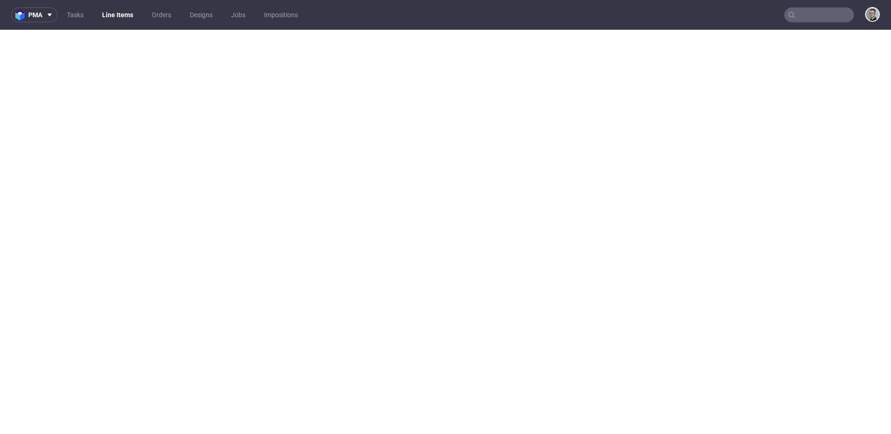
select select "in_progress"
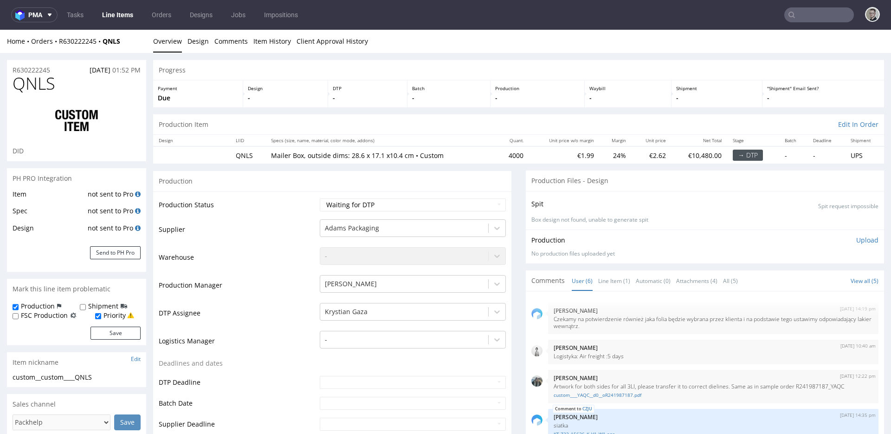
scroll to position [79, 0]
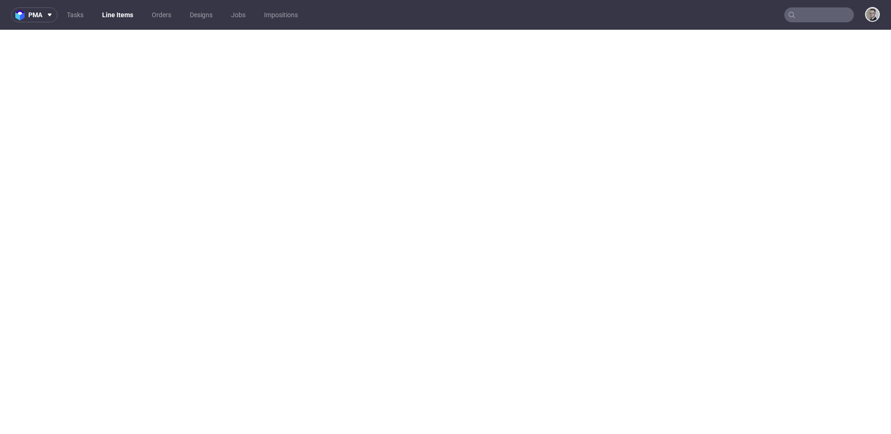
select select "in_progress"
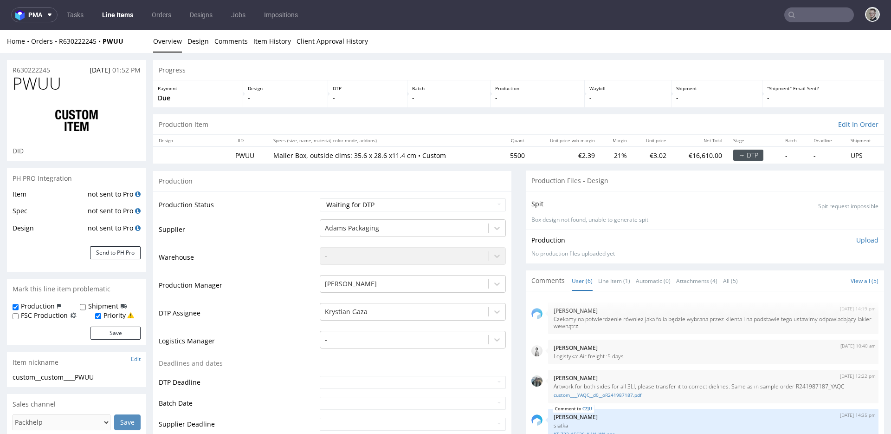
scroll to position [79, 0]
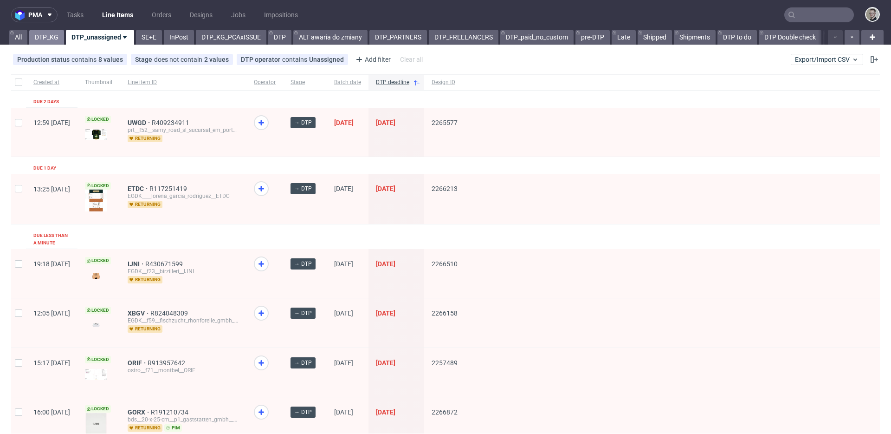
click at [48, 37] on link "DTP_KG" at bounding box center [46, 37] width 35 height 15
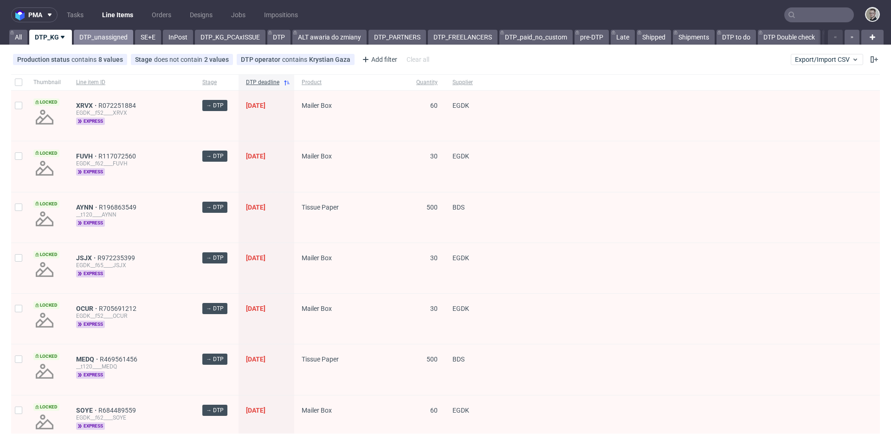
click at [94, 40] on link "DTP_unassigned" at bounding box center [103, 37] width 59 height 15
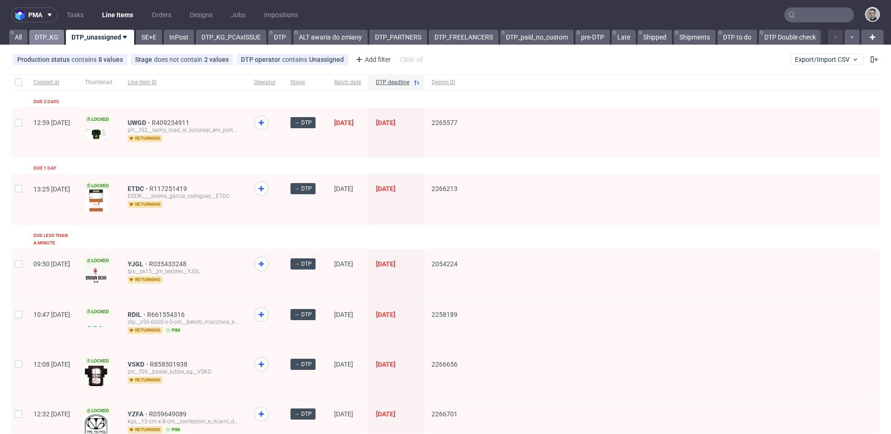
click at [48, 38] on link "DTP_KG" at bounding box center [46, 37] width 35 height 15
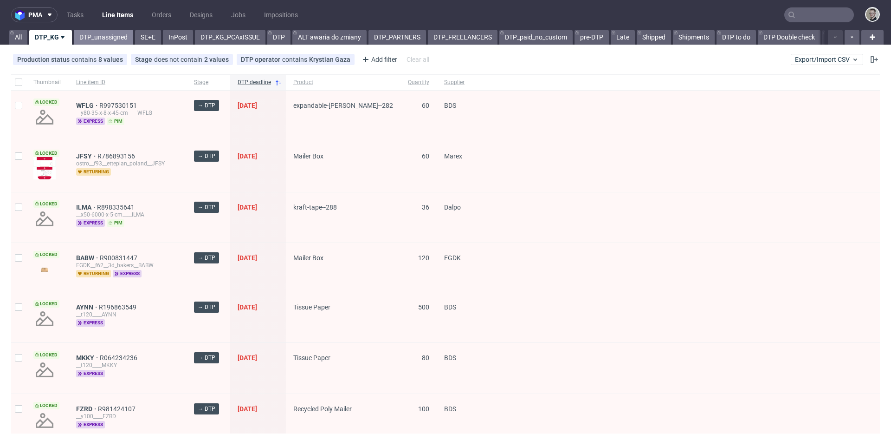
click at [113, 40] on link "DTP_unassigned" at bounding box center [103, 37] width 59 height 15
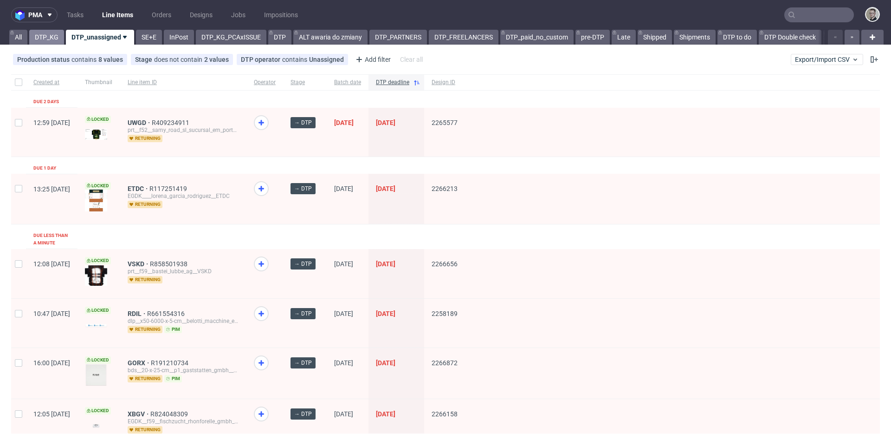
click at [49, 39] on link "DTP_KG" at bounding box center [46, 37] width 35 height 15
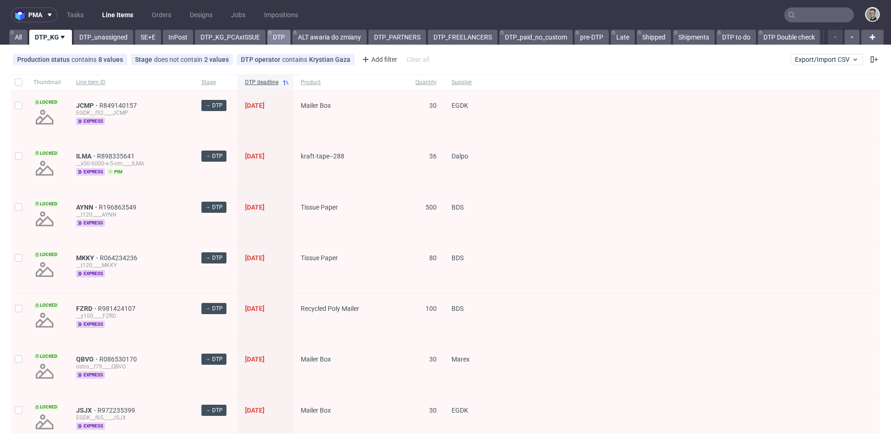
click at [280, 36] on link "DTP" at bounding box center [278, 37] width 23 height 15
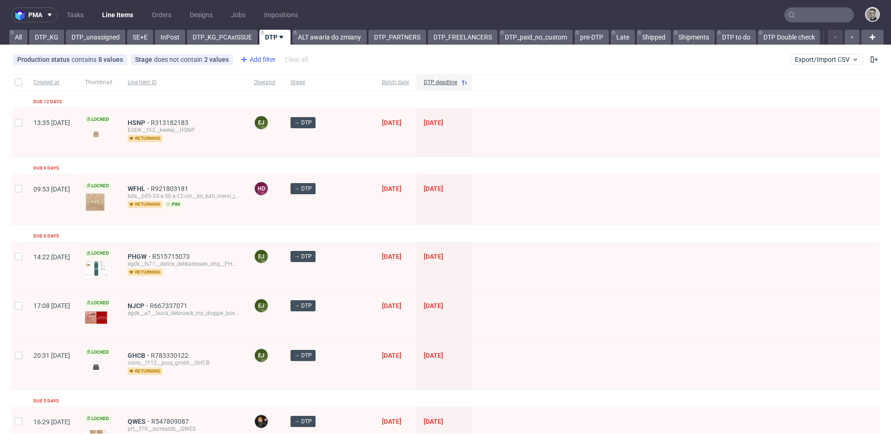
click at [264, 61] on div "Add filter" at bounding box center [257, 59] width 41 height 15
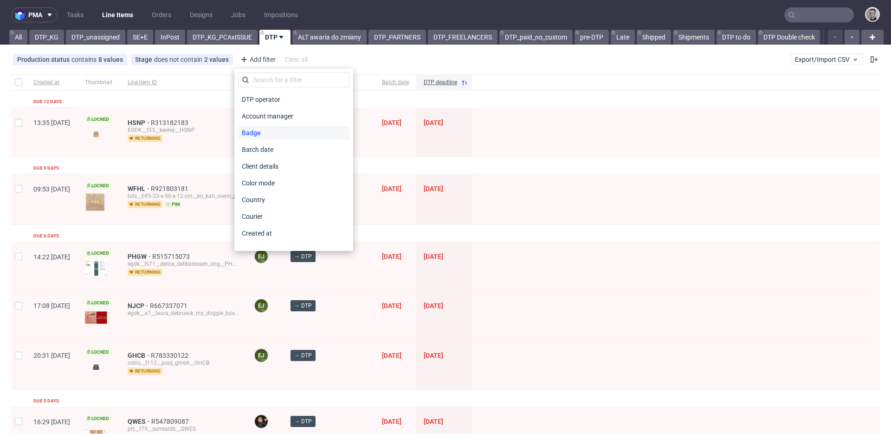
click at [269, 132] on div "Badge" at bounding box center [293, 132] width 111 height 13
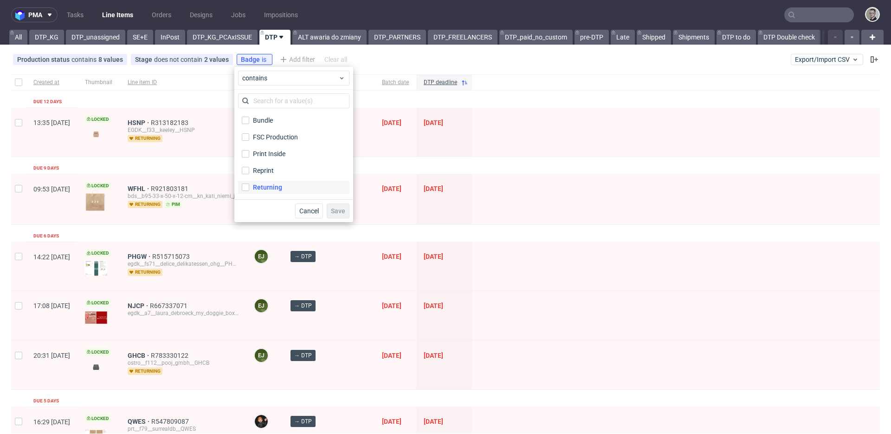
click at [285, 182] on label "Returning" at bounding box center [293, 187] width 111 height 13
click at [249, 183] on input "Returning" at bounding box center [245, 186] width 7 height 7
checkbox input "true"
click at [336, 210] on span "Save" at bounding box center [338, 211] width 14 height 7
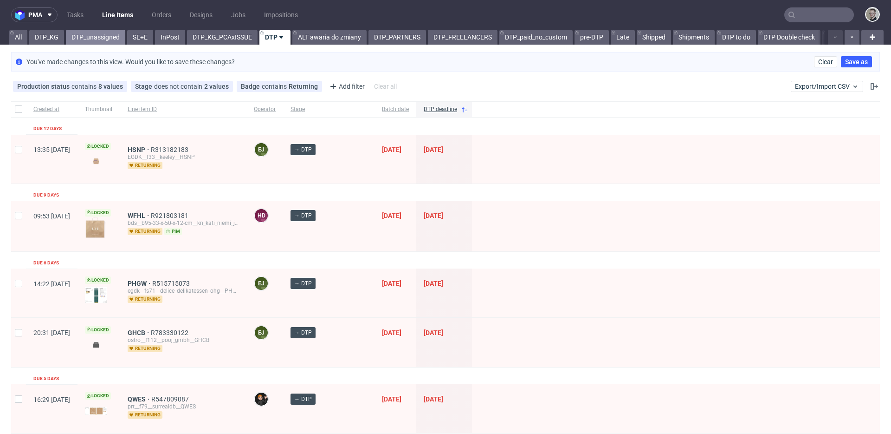
click at [101, 38] on link "DTP_unassigned" at bounding box center [95, 37] width 59 height 15
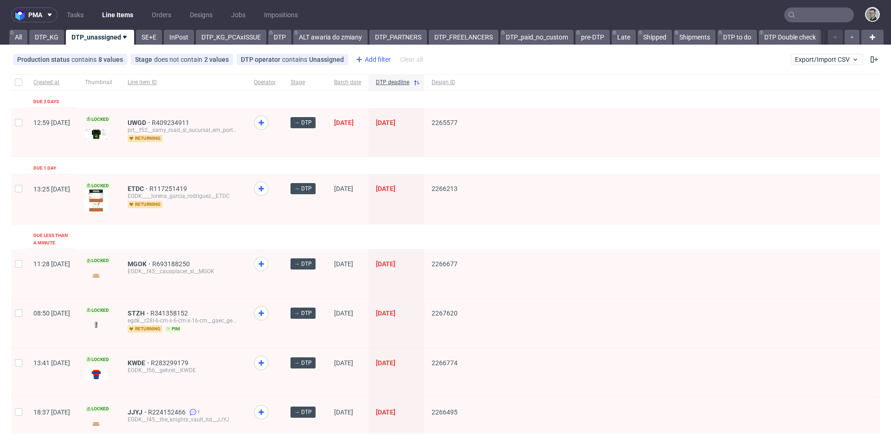
click at [372, 59] on div "Add filter" at bounding box center [372, 59] width 41 height 15
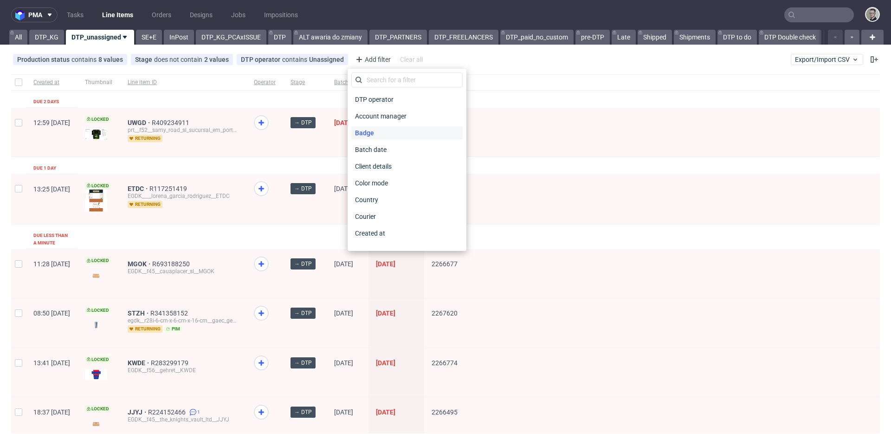
click at [377, 130] on div "Badge" at bounding box center [406, 132] width 111 height 13
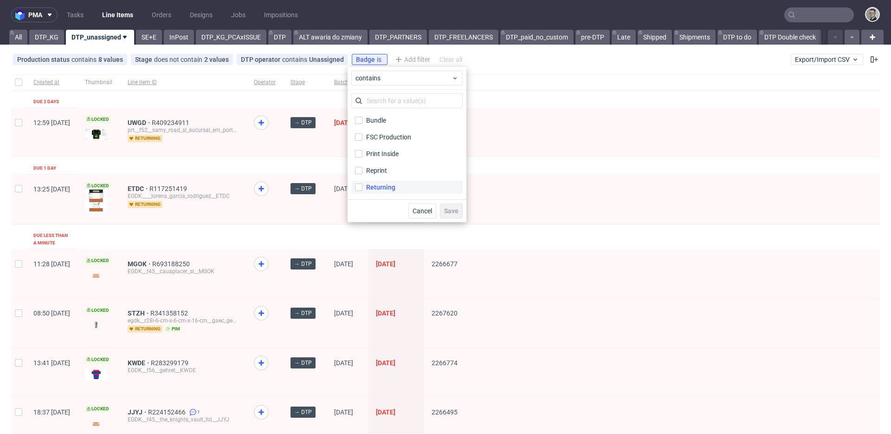
click at [397, 186] on label "Returning" at bounding box center [406, 187] width 111 height 13
click at [363, 186] on input "Returning" at bounding box center [358, 186] width 7 height 7
checkbox input "true"
click at [449, 209] on span "Save" at bounding box center [451, 211] width 14 height 7
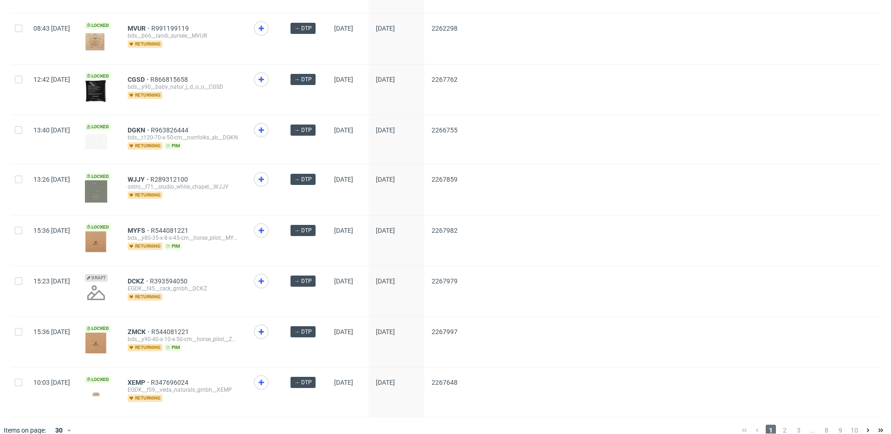
scroll to position [1277, 0]
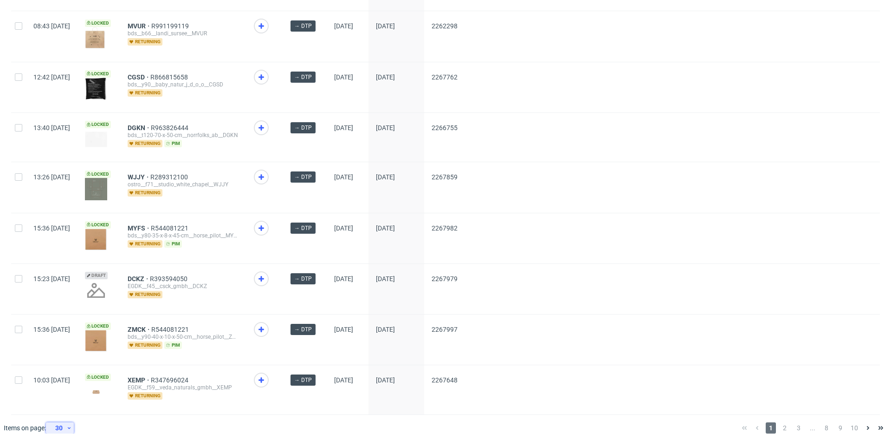
click at [64, 421] on div "30" at bounding box center [58, 427] width 17 height 13
click at [63, 397] on div "120" at bounding box center [63, 394] width 19 height 13
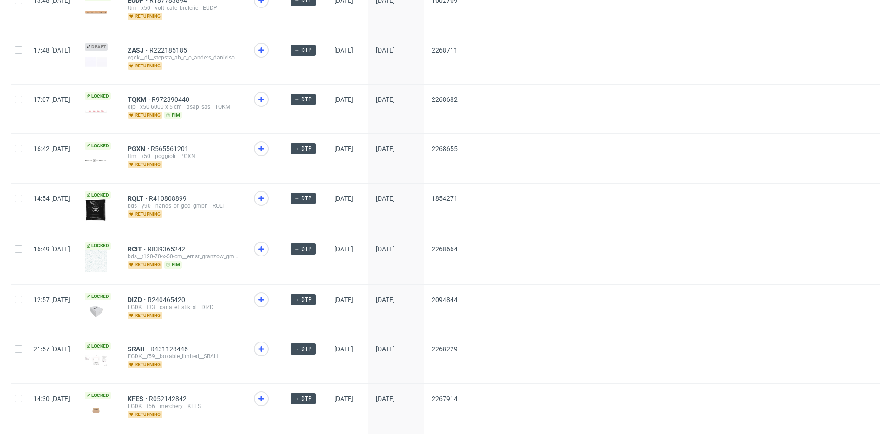
scroll to position [3244, 0]
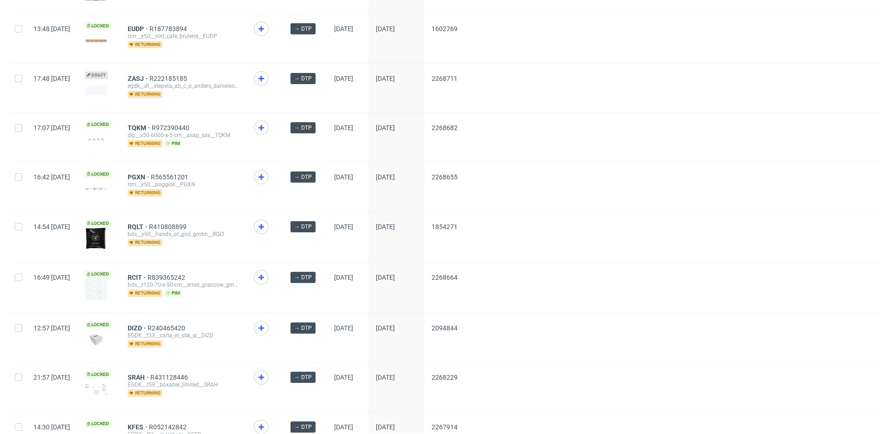
drag, startPoint x: 162, startPoint y: 63, endPoint x: 165, endPoint y: 45, distance: 17.9
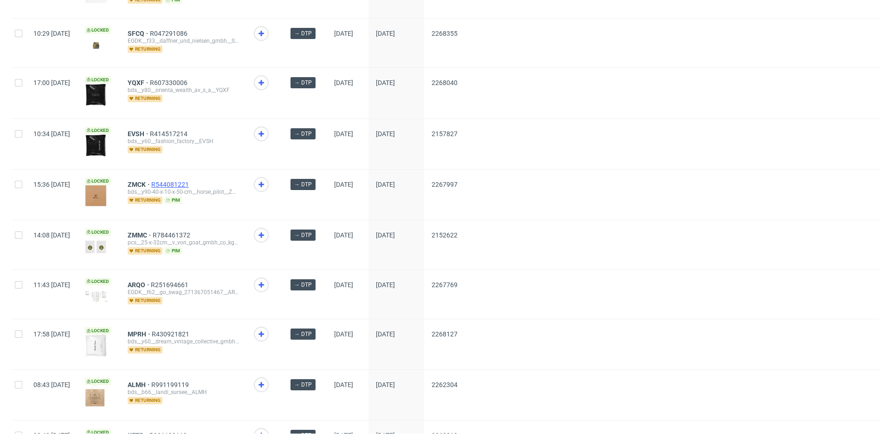
scroll to position [1540, 0]
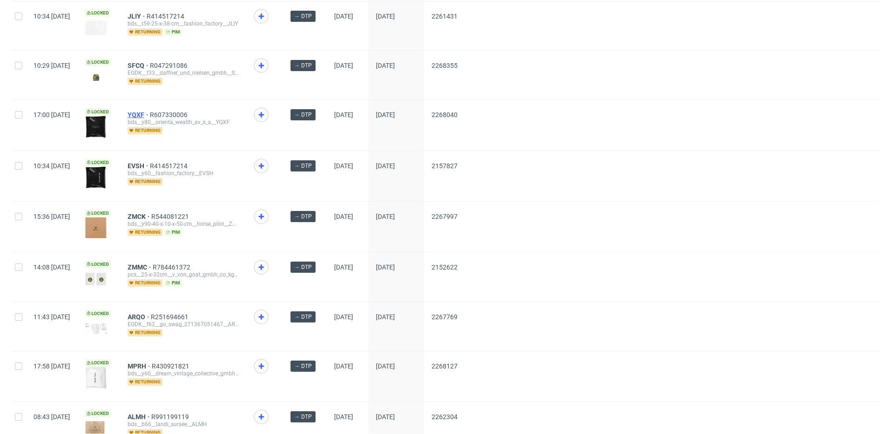
drag, startPoint x: 162, startPoint y: 153, endPoint x: 163, endPoint y: 103, distance: 50.6
drag, startPoint x: 163, startPoint y: 53, endPoint x: 165, endPoint y: 8, distance: 44.7
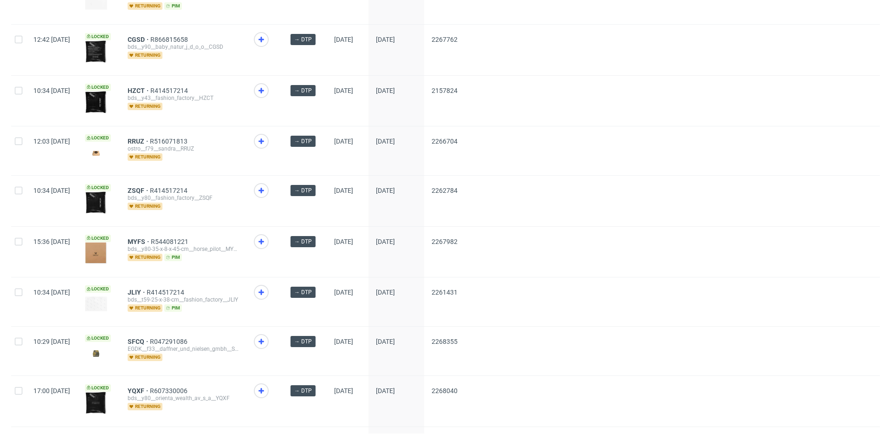
scroll to position [1256, 0]
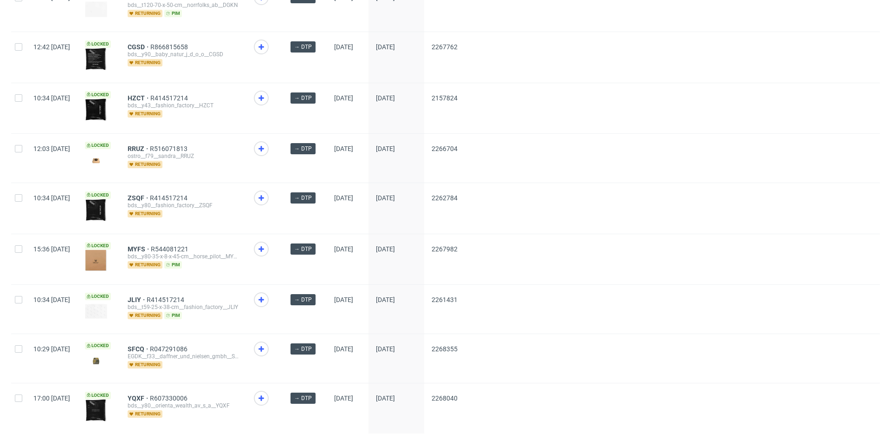
drag, startPoint x: 163, startPoint y: 33, endPoint x: 207, endPoint y: 72, distance: 58.5
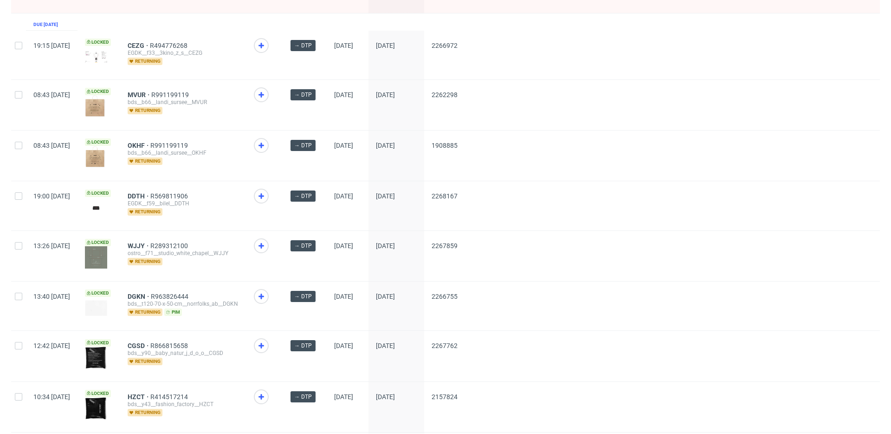
scroll to position [955, 0]
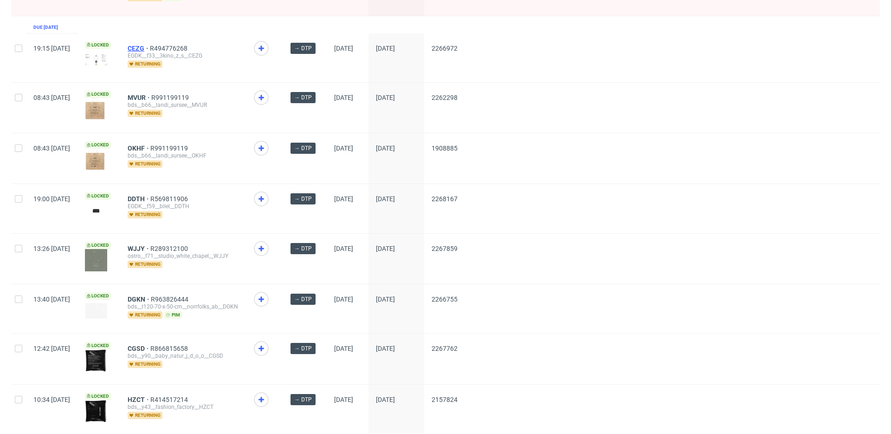
drag, startPoint x: 162, startPoint y: 34, endPoint x: 166, endPoint y: 37, distance: 5.2
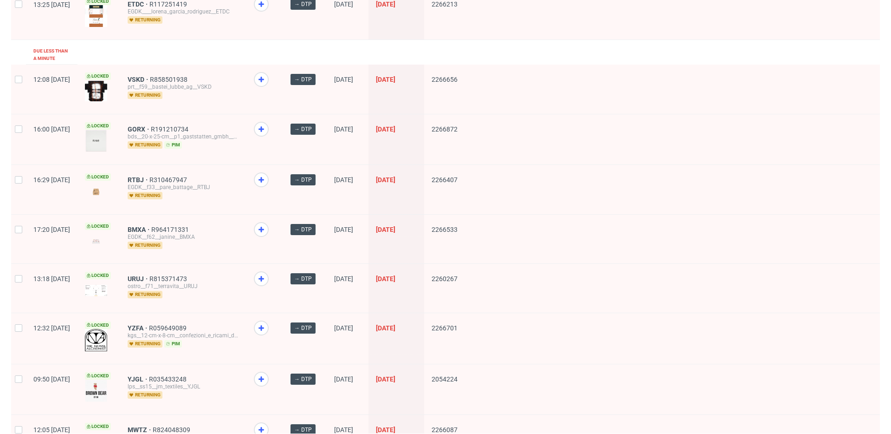
scroll to position [0, 0]
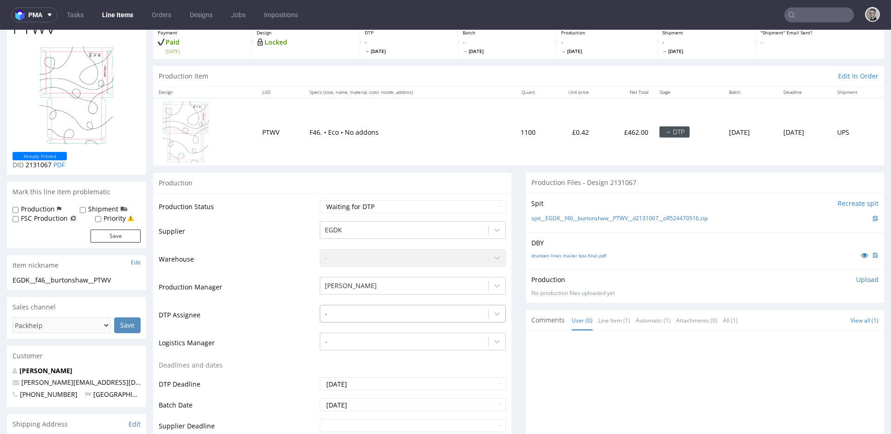
click at [375, 318] on div "-" at bounding box center [413, 311] width 186 height 13
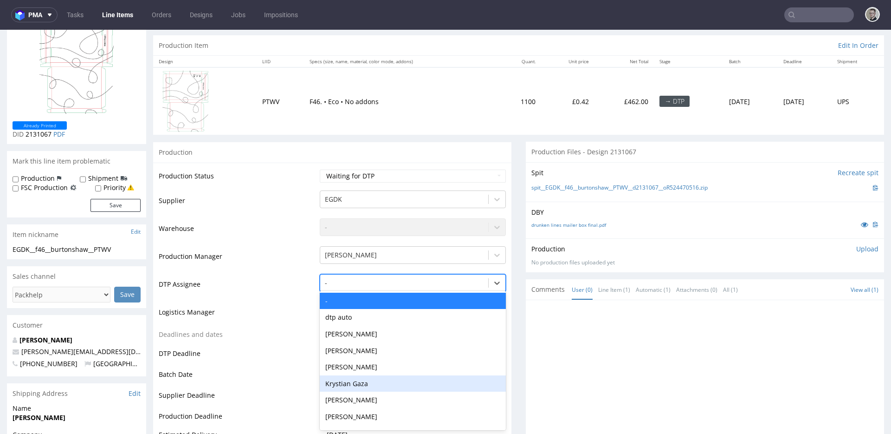
click at [374, 382] on div "Krystian Gaza" at bounding box center [413, 383] width 186 height 17
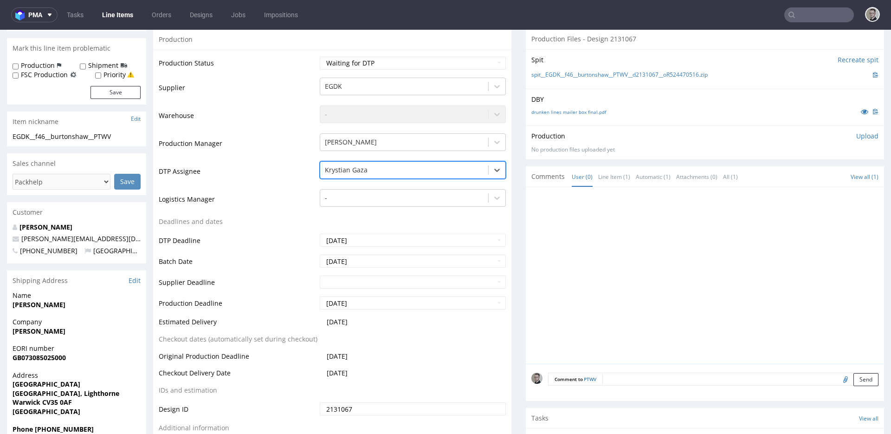
scroll to position [284, 0]
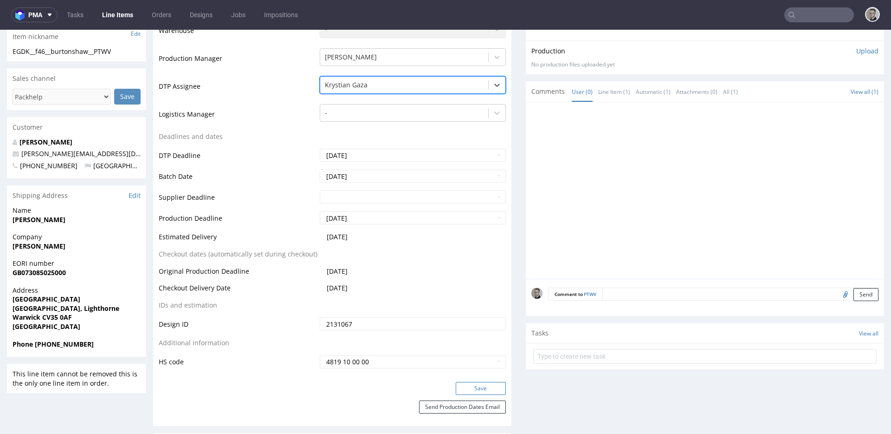
click at [482, 384] on button "Save" at bounding box center [481, 388] width 50 height 13
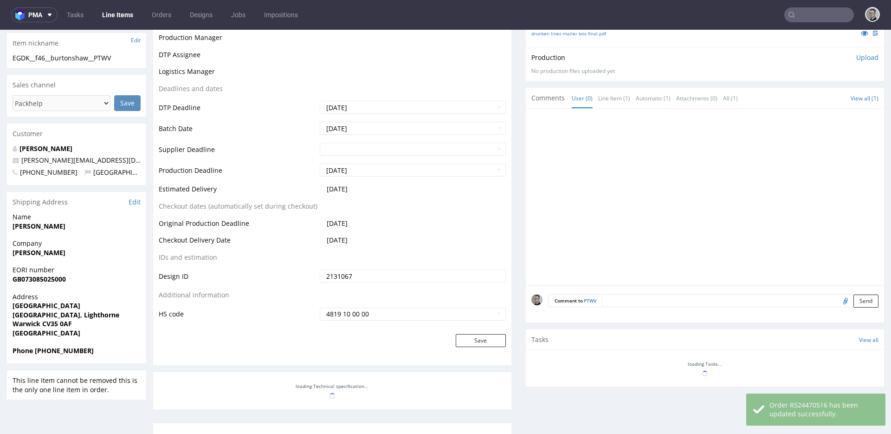
scroll to position [278, 0]
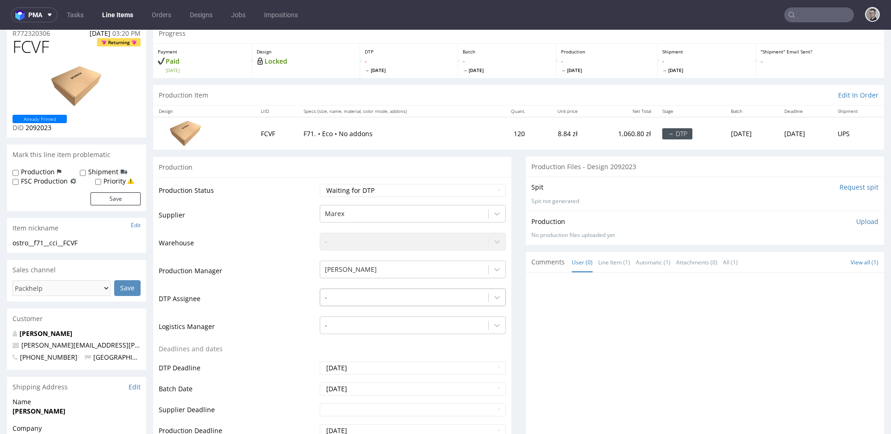
click at [385, 301] on div "-" at bounding box center [413, 294] width 186 height 13
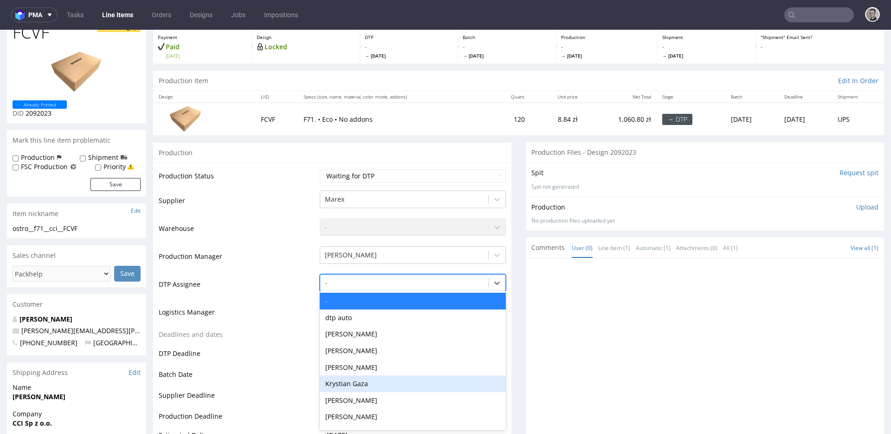
click at [376, 377] on div "Krystian Gaza" at bounding box center [413, 383] width 186 height 17
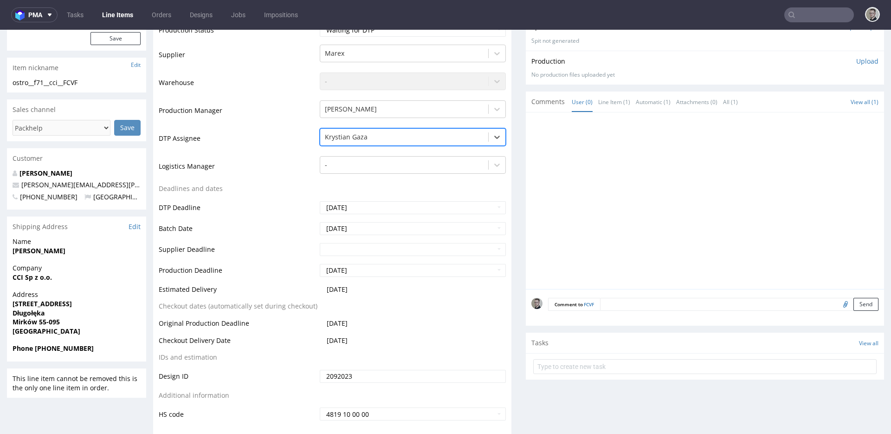
scroll to position [363, 0]
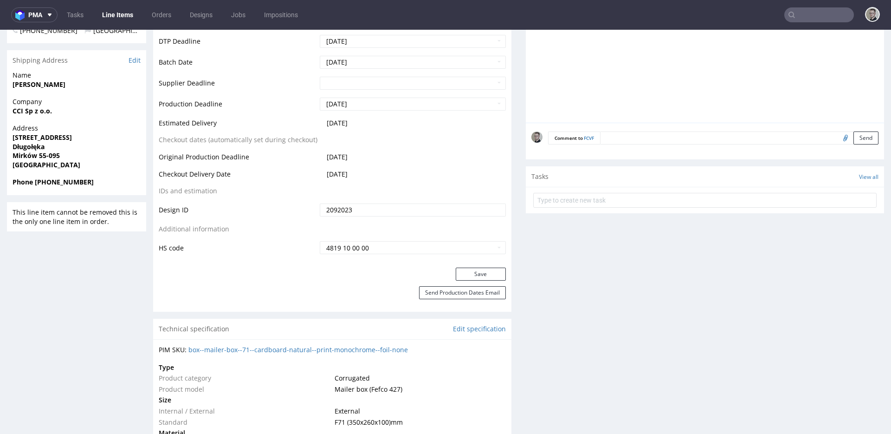
drag, startPoint x: 479, startPoint y: 273, endPoint x: 482, endPoint y: 256, distance: 17.1
click at [479, 273] on button "Save" at bounding box center [481, 273] width 50 height 13
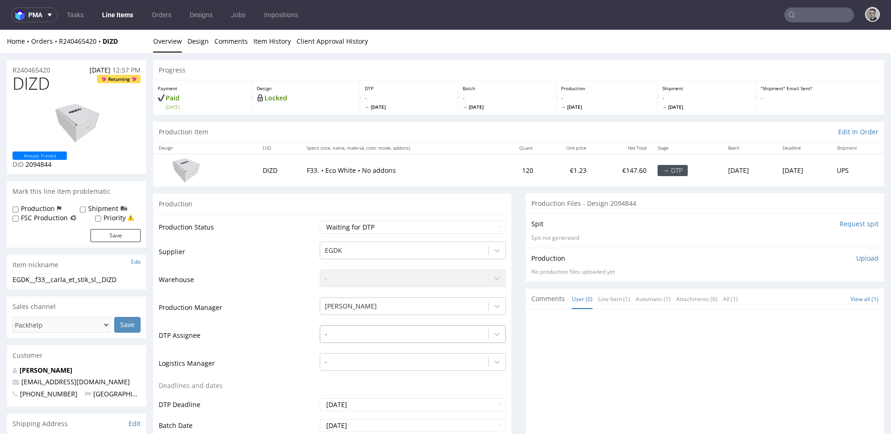
click at [370, 327] on div "-" at bounding box center [413, 331] width 186 height 13
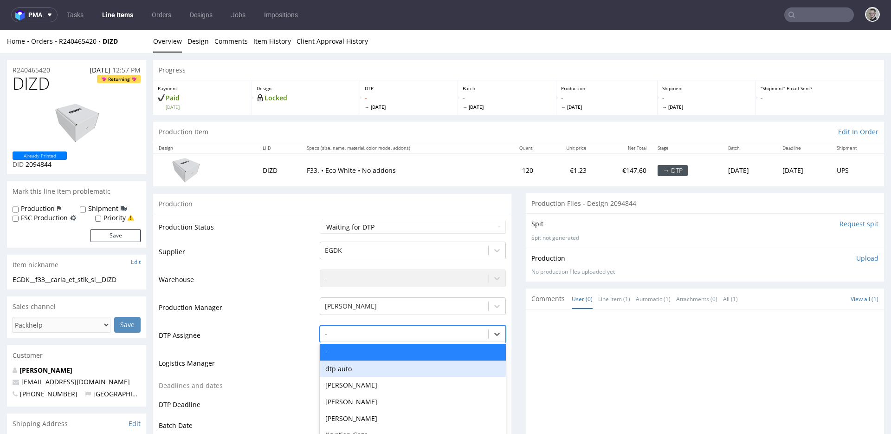
scroll to position [51, 0]
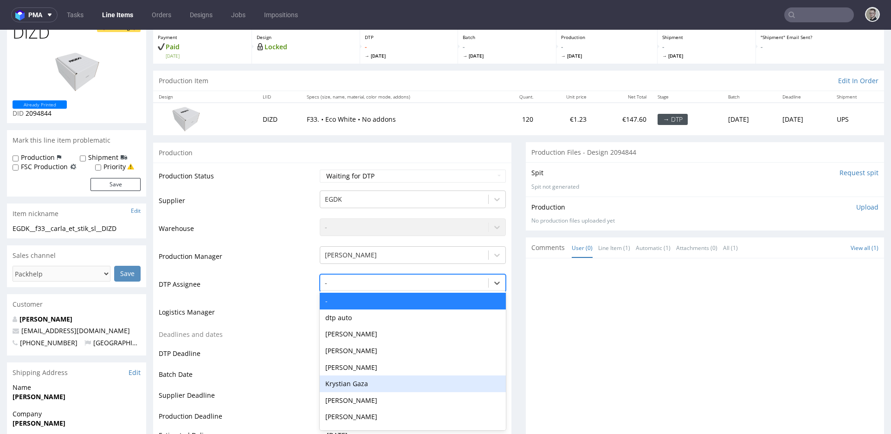
click at [377, 378] on div "Krystian Gaza" at bounding box center [413, 383] width 186 height 17
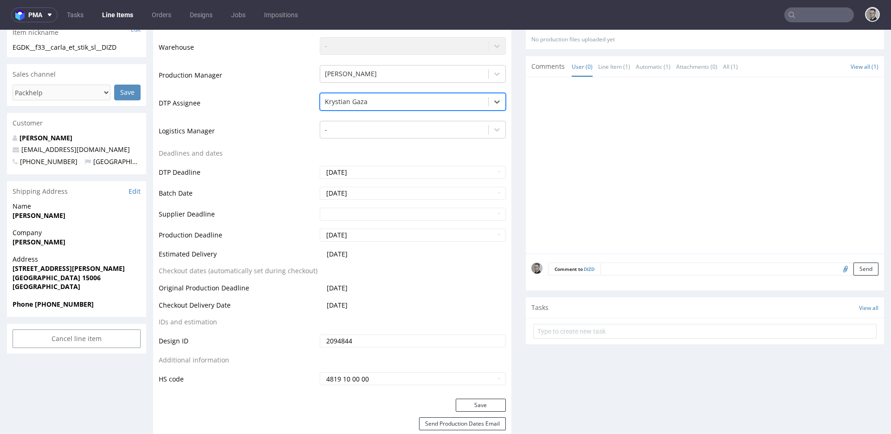
scroll to position [352, 0]
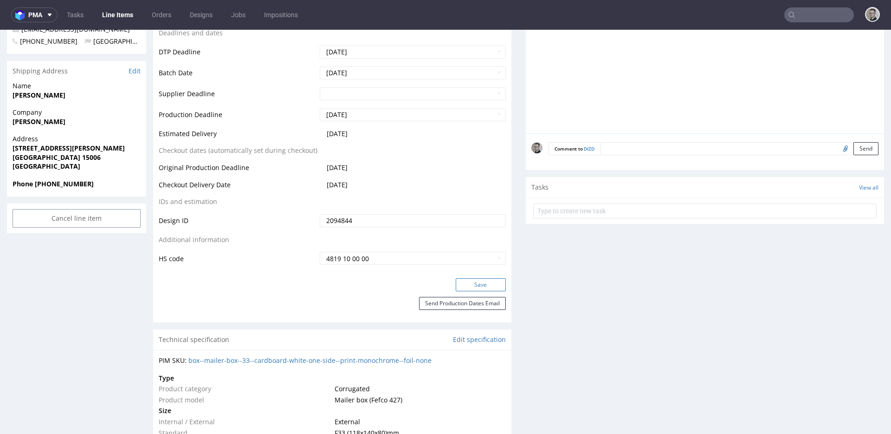
click at [479, 284] on button "Save" at bounding box center [481, 284] width 50 height 13
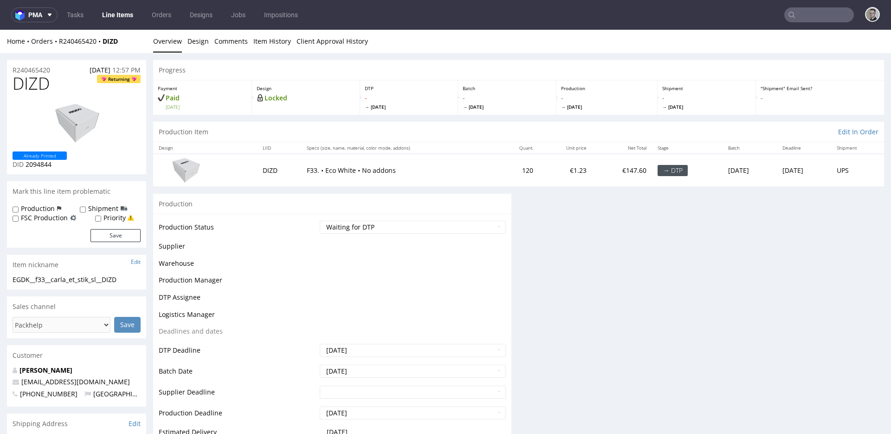
scroll to position [0, 0]
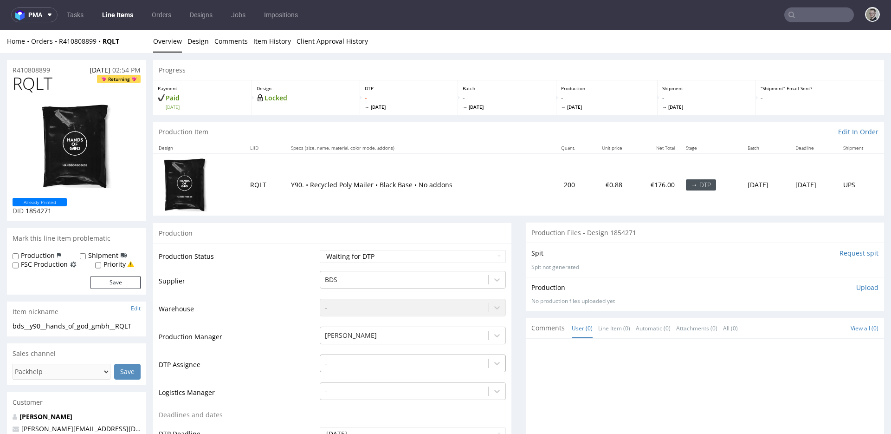
click at [363, 362] on div "-" at bounding box center [413, 360] width 186 height 13
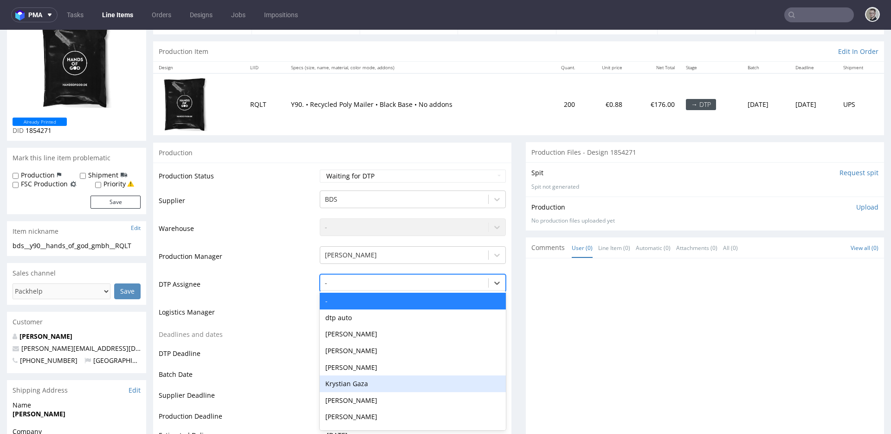
click at [370, 379] on div "Krystian Gaza" at bounding box center [413, 383] width 186 height 17
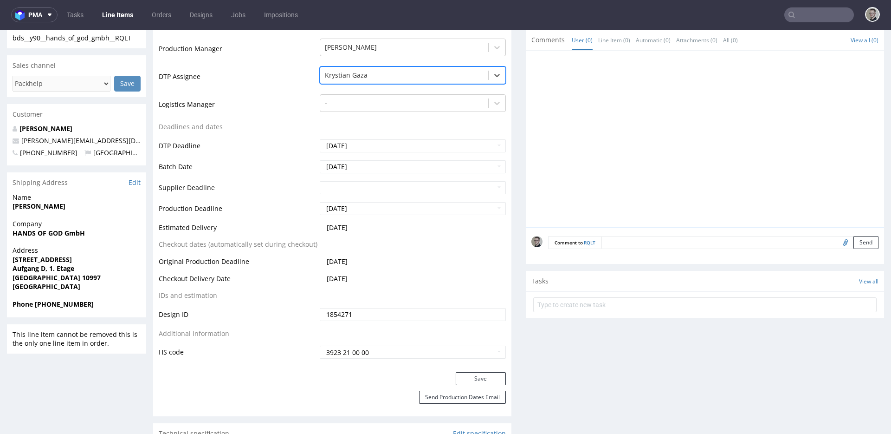
scroll to position [394, 0]
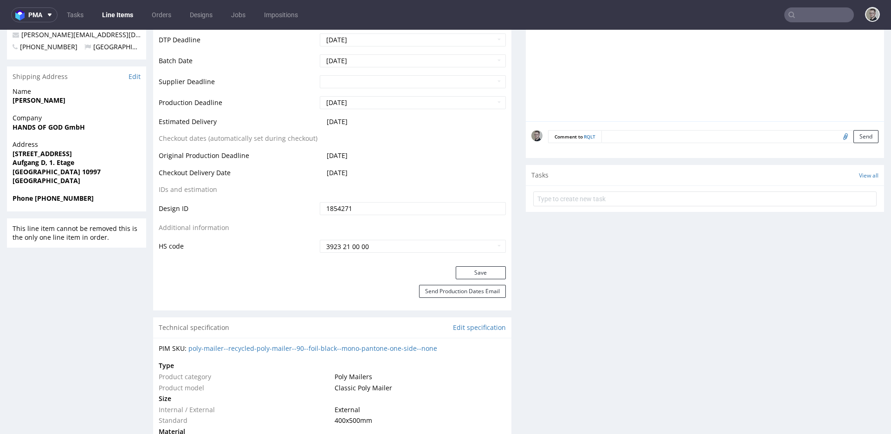
click at [487, 279] on div "Save" at bounding box center [332, 275] width 358 height 19
click at [488, 275] on button "Save" at bounding box center [481, 272] width 50 height 13
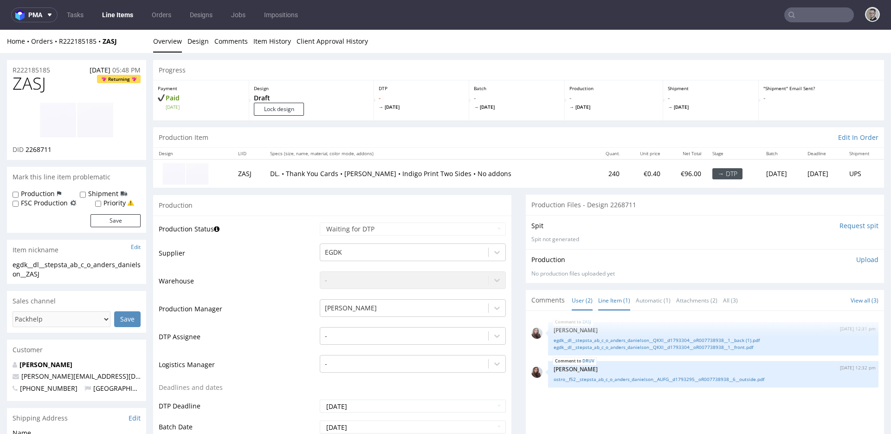
click at [616, 304] on link "Line Item (1)" at bounding box center [614, 300] width 32 height 20
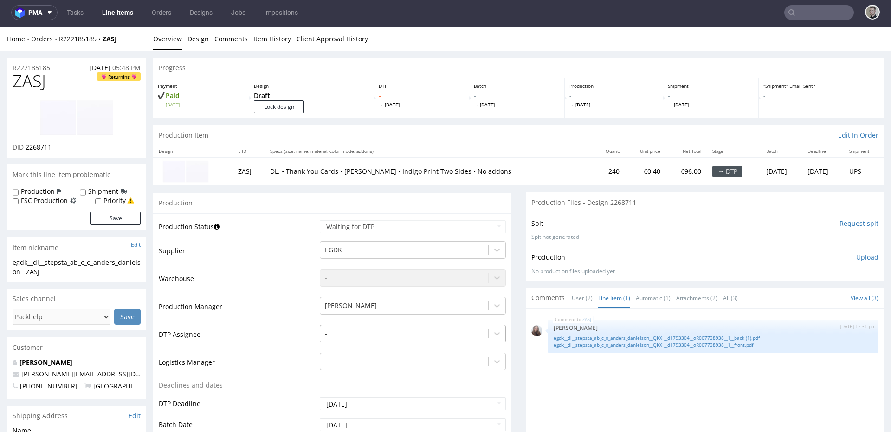
click at [353, 334] on div "-" at bounding box center [413, 331] width 186 height 13
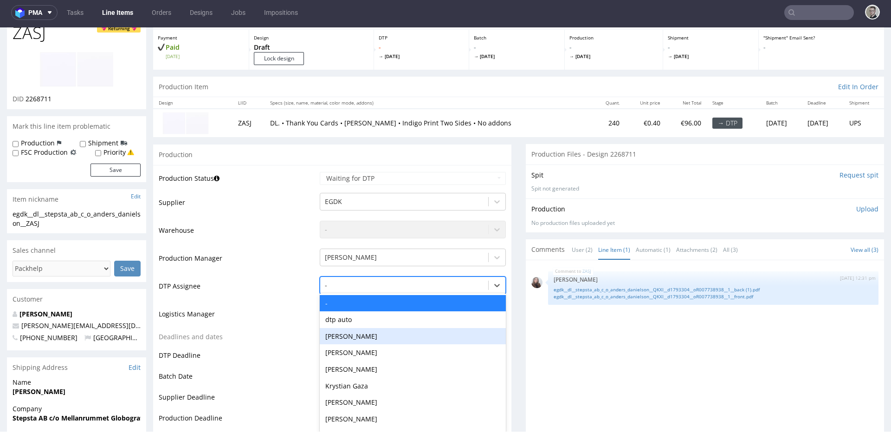
scroll to position [52, 0]
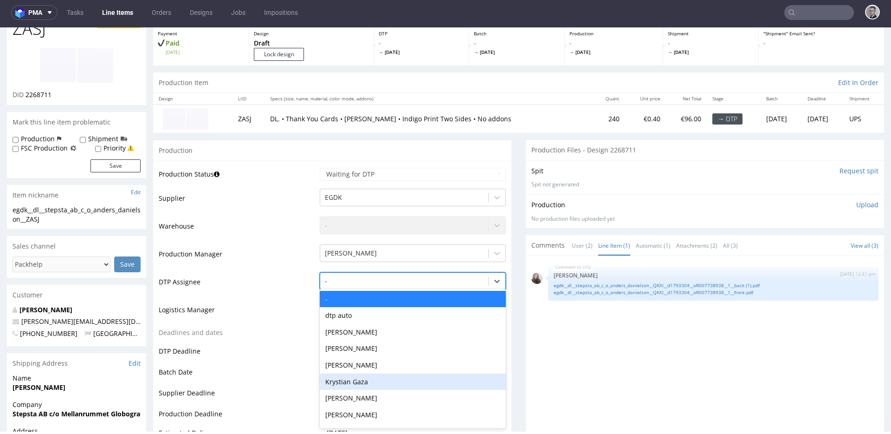
click at [362, 379] on div "Krystian Gaza" at bounding box center [413, 381] width 186 height 17
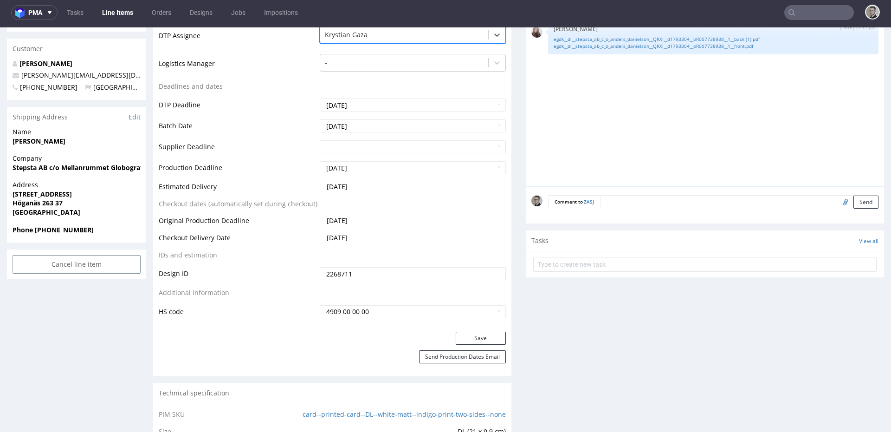
scroll to position [494, 0]
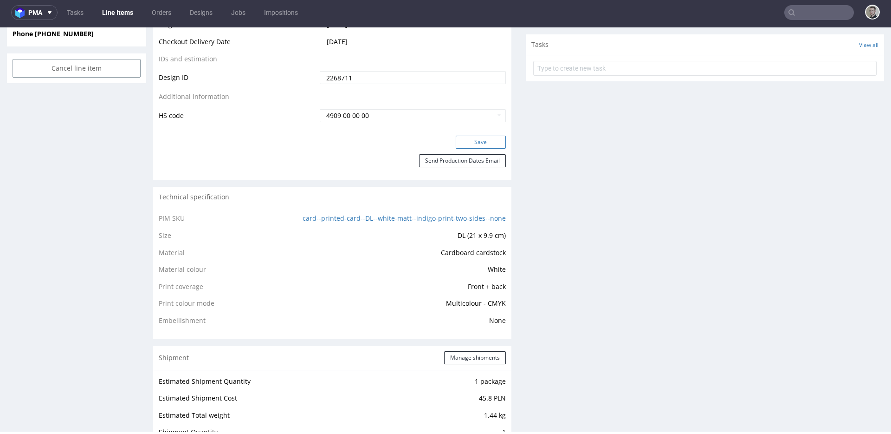
drag, startPoint x: 478, startPoint y: 139, endPoint x: 403, endPoint y: 36, distance: 127.7
click at [478, 139] on button "Save" at bounding box center [481, 142] width 50 height 13
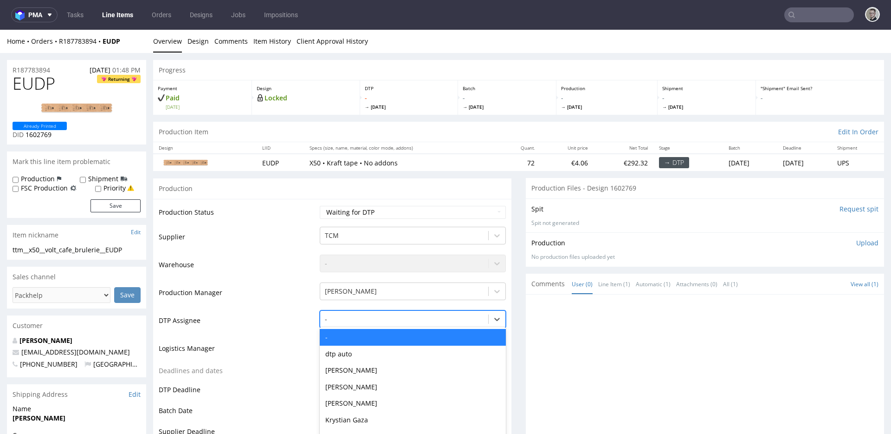
click at [345, 320] on div "- selected, 1 of 31. 31 results available. Use Up and Down to choose options, p…" at bounding box center [413, 316] width 186 height 13
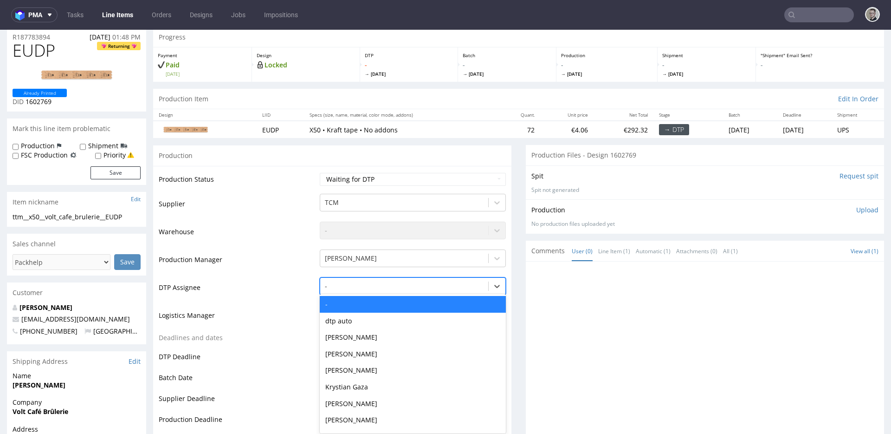
scroll to position [36, 0]
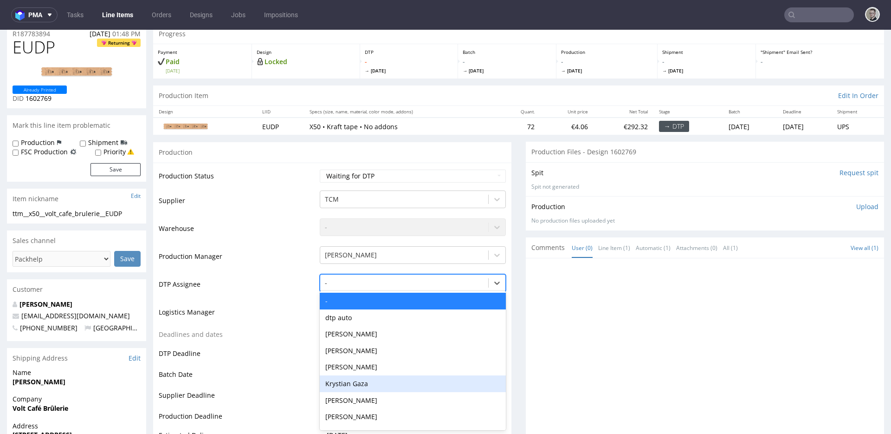
click at [358, 380] on div "Krystian Gaza" at bounding box center [413, 383] width 186 height 17
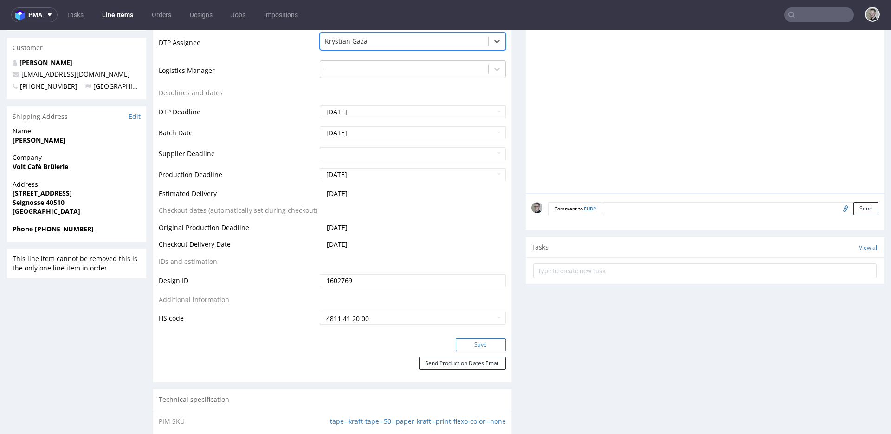
scroll to position [351, 0]
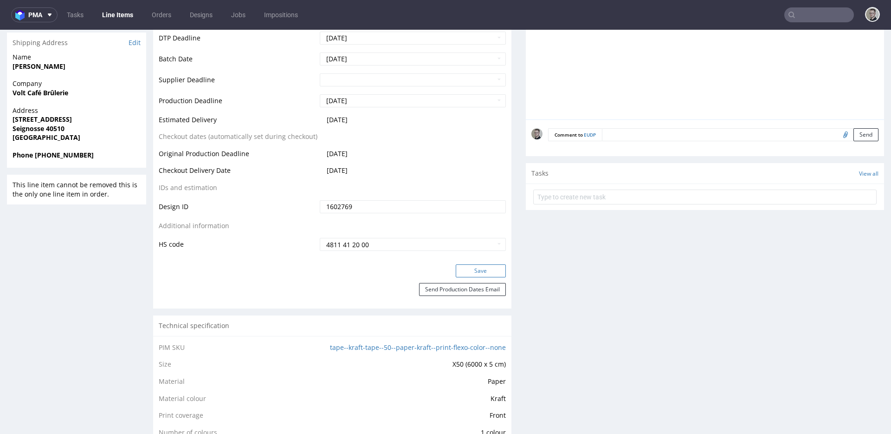
click at [481, 271] on button "Save" at bounding box center [481, 270] width 50 height 13
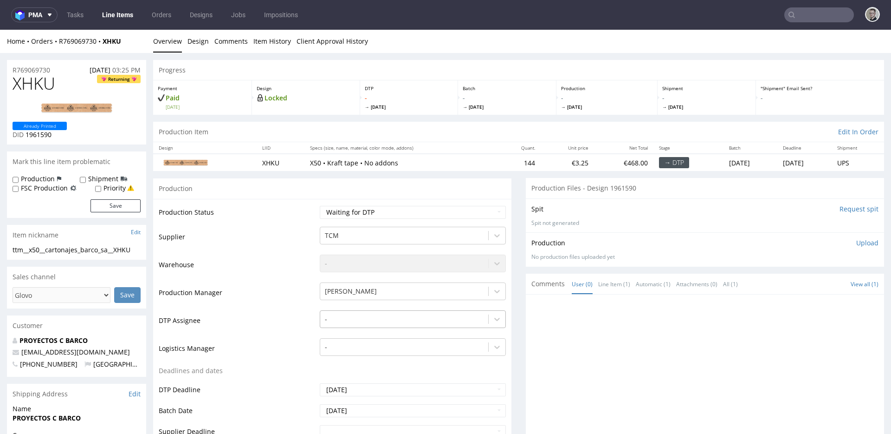
click at [366, 323] on div "-" at bounding box center [413, 316] width 186 height 13
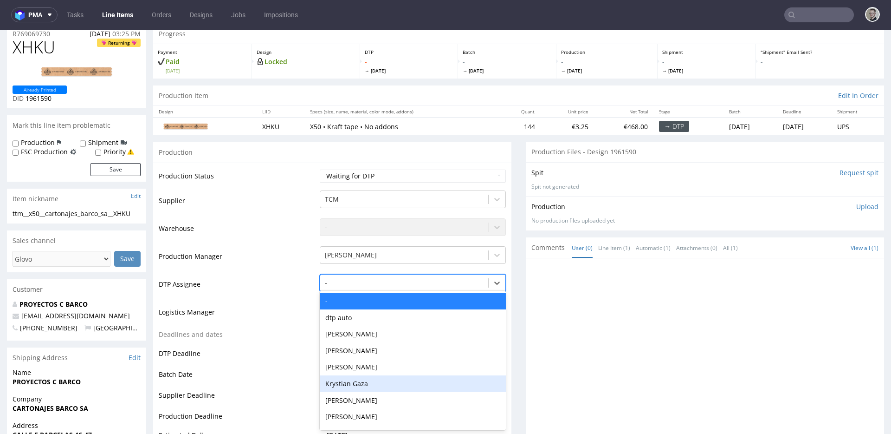
click at [371, 383] on div "Krystian Gaza" at bounding box center [413, 383] width 186 height 17
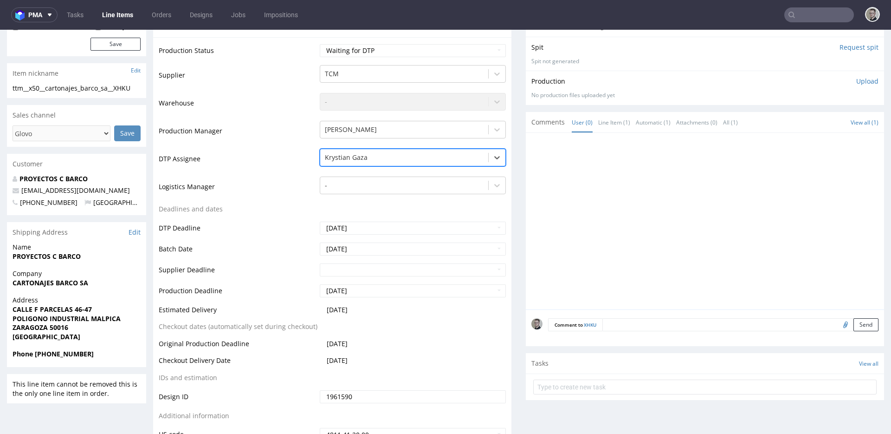
scroll to position [231, 0]
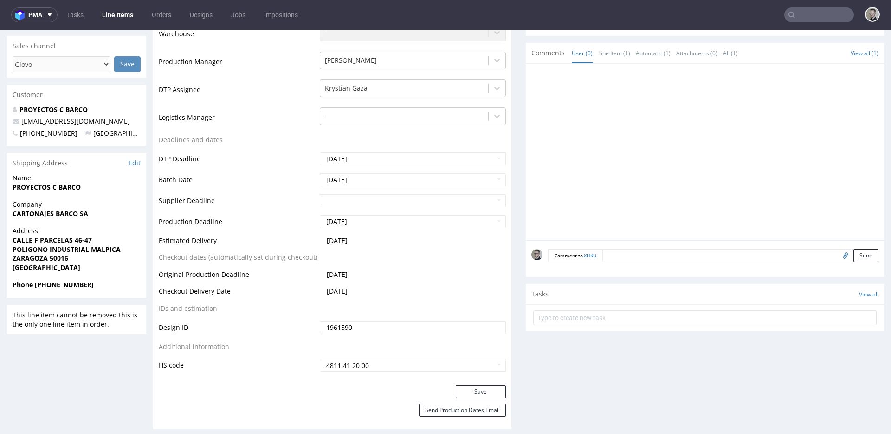
drag, startPoint x: 481, startPoint y: 391, endPoint x: 502, endPoint y: 353, distance: 43.8
click at [481, 391] on button "Save" at bounding box center [481, 391] width 50 height 13
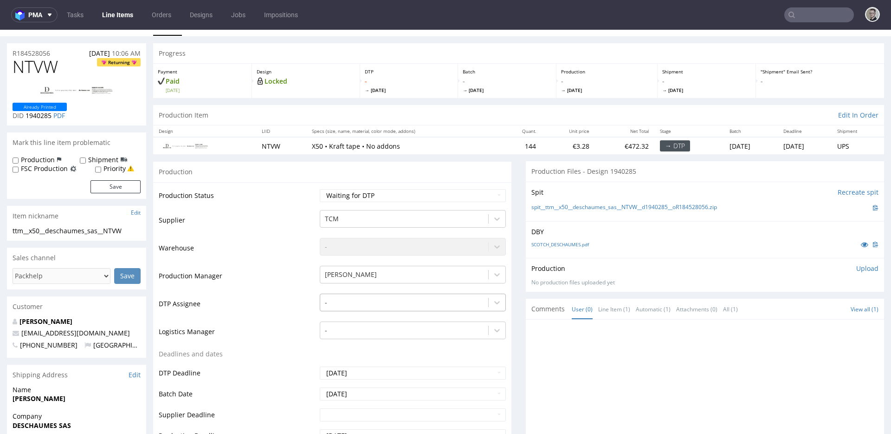
click at [370, 306] on div "-" at bounding box center [413, 299] width 186 height 13
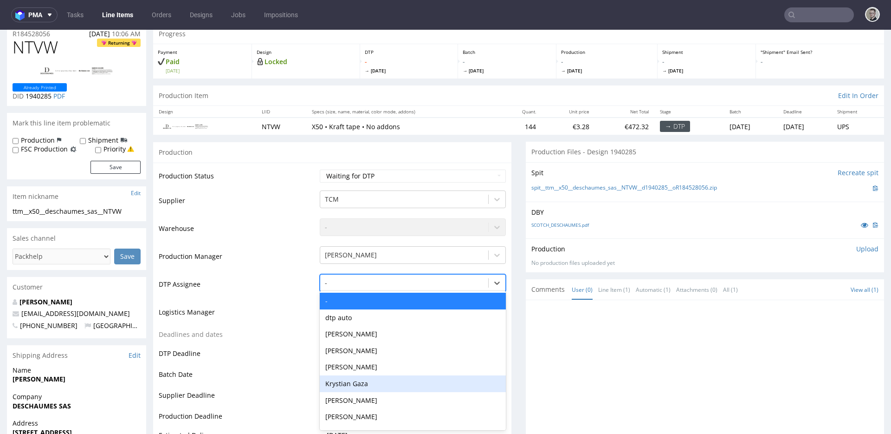
click at [371, 385] on div "Krystian Gaza" at bounding box center [413, 383] width 186 height 17
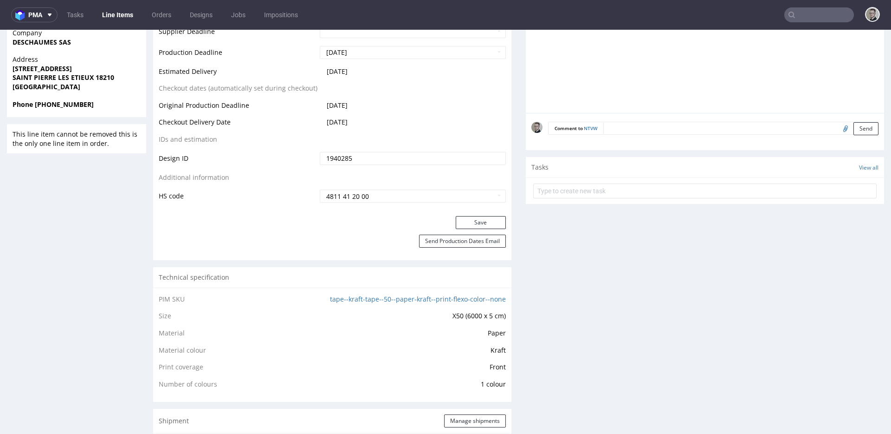
scroll to position [489, 0]
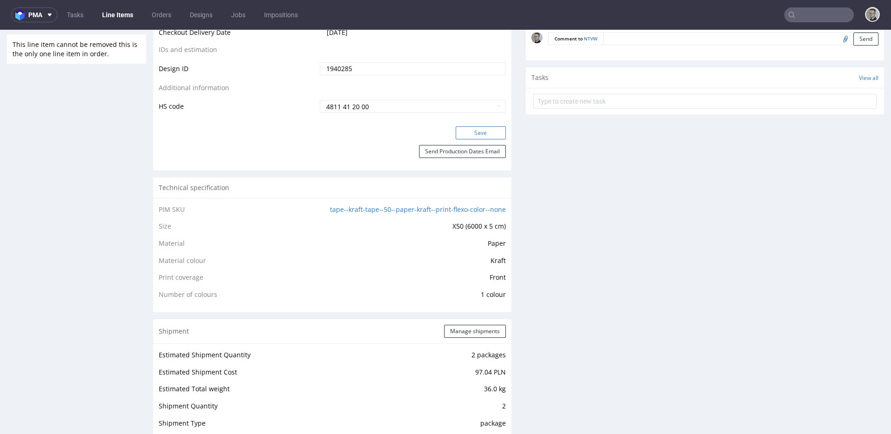
click at [484, 129] on button "Save" at bounding box center [481, 132] width 50 height 13
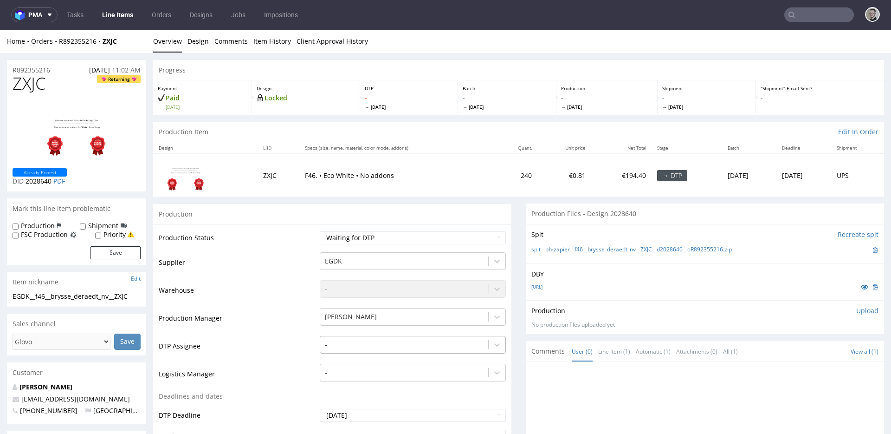
click at [353, 342] on div "-" at bounding box center [413, 342] width 186 height 13
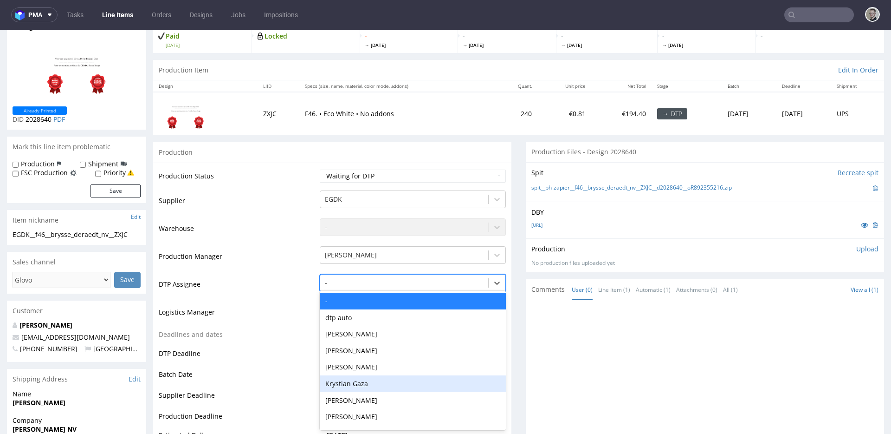
click at [365, 377] on div "Krystian Gaza" at bounding box center [413, 383] width 186 height 17
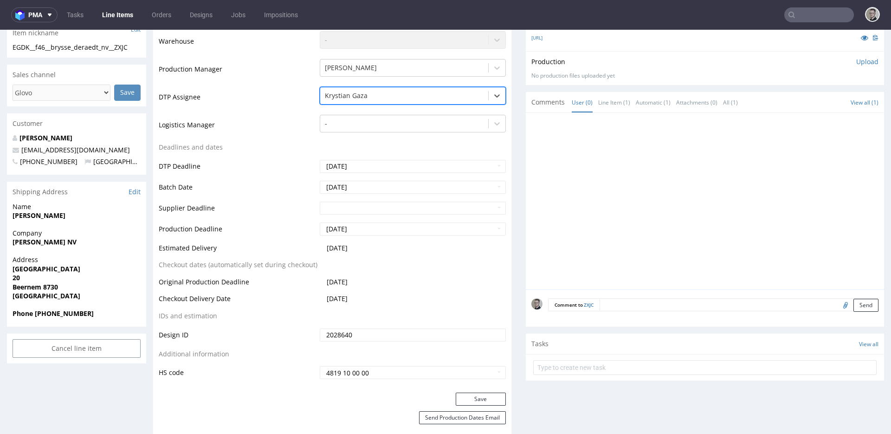
scroll to position [381, 0]
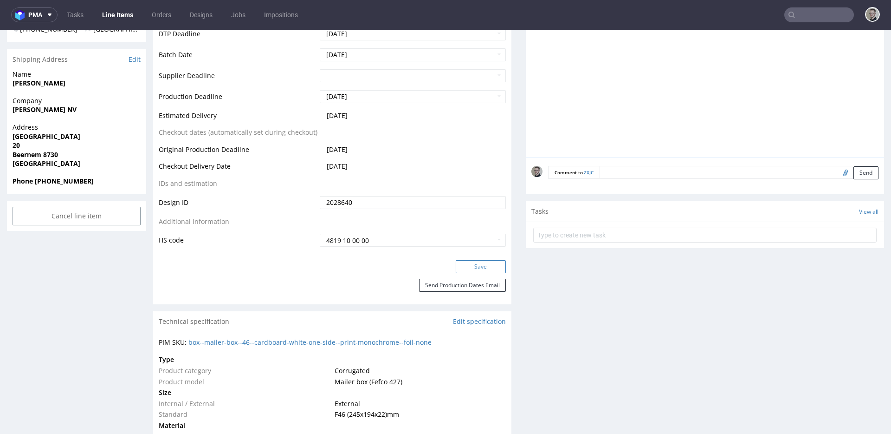
click at [482, 271] on button "Save" at bounding box center [481, 266] width 50 height 13
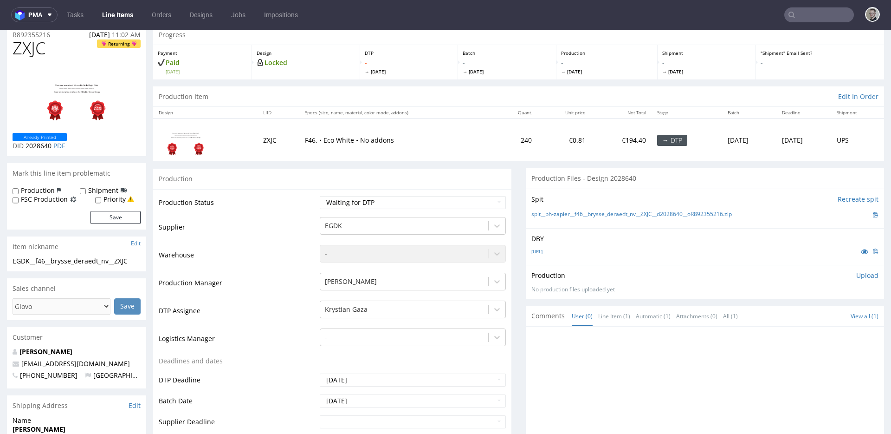
scroll to position [0, 0]
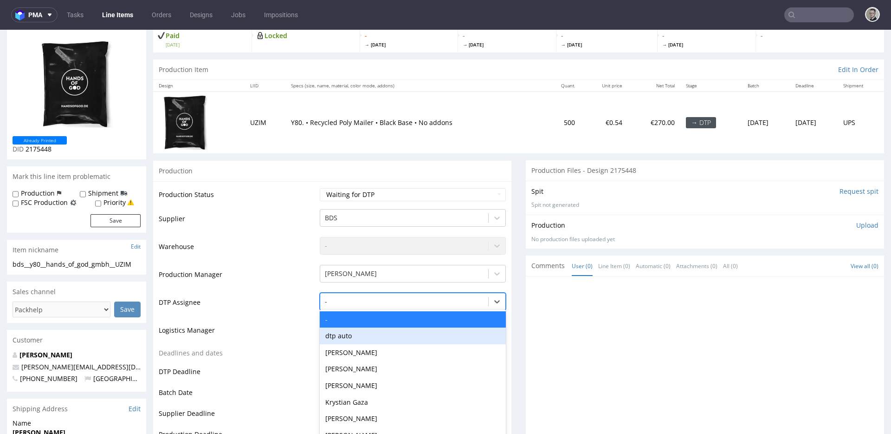
click at [372, 306] on div "dtp auto, 2 of 31. 31 results available. Use Up and Down to choose options, pre…" at bounding box center [413, 299] width 186 height 13
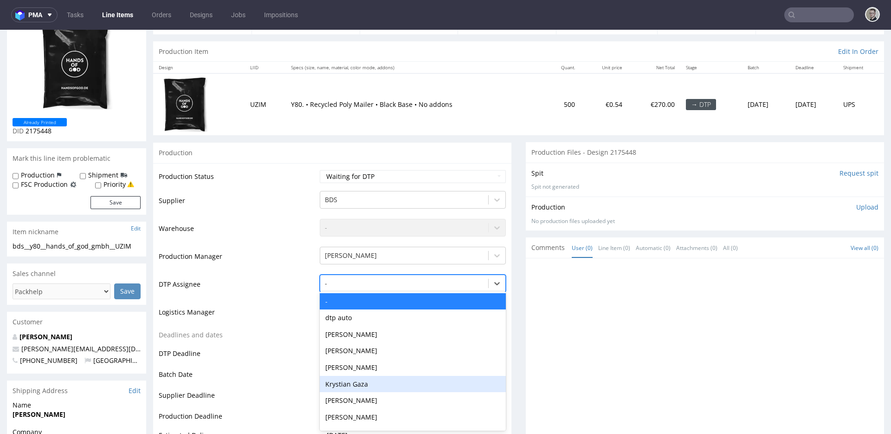
click at [377, 380] on div "Krystian Gaza" at bounding box center [413, 384] width 186 height 17
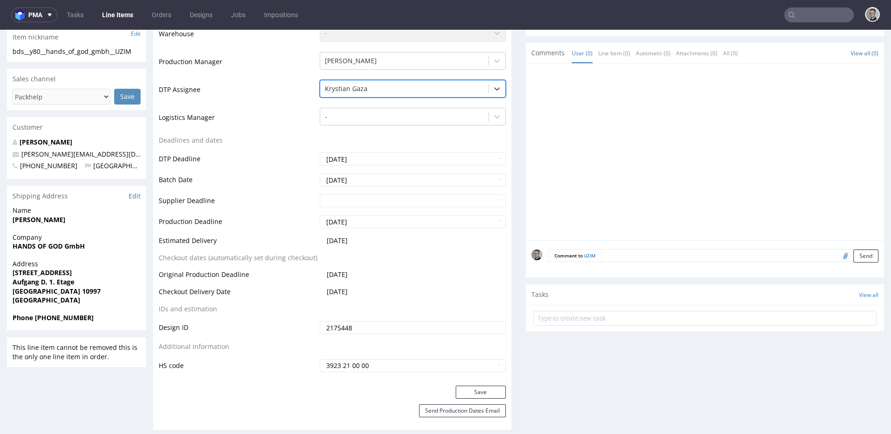
scroll to position [393, 0]
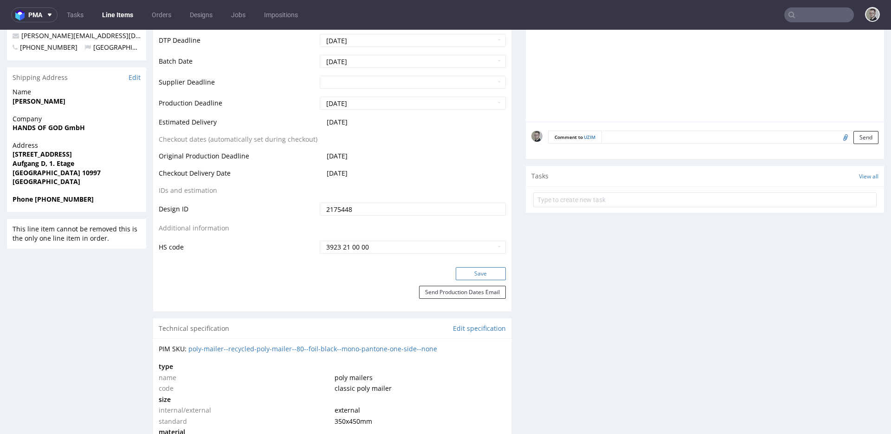
click at [485, 267] on button "Save" at bounding box center [481, 273] width 50 height 13
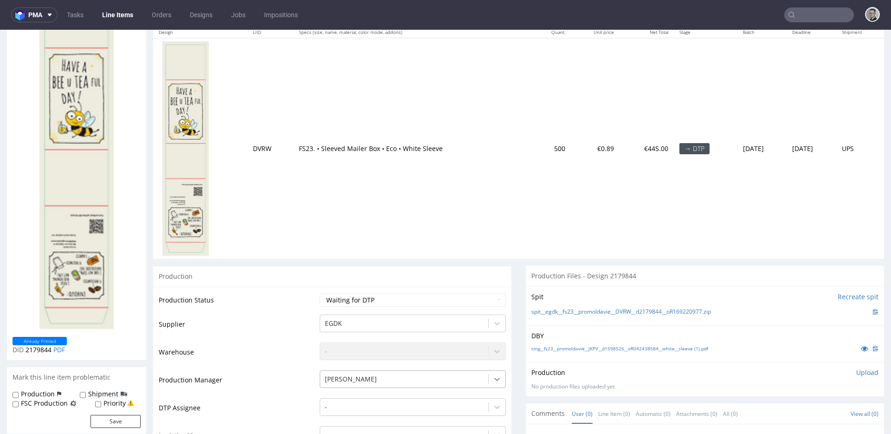
scroll to position [303, 0]
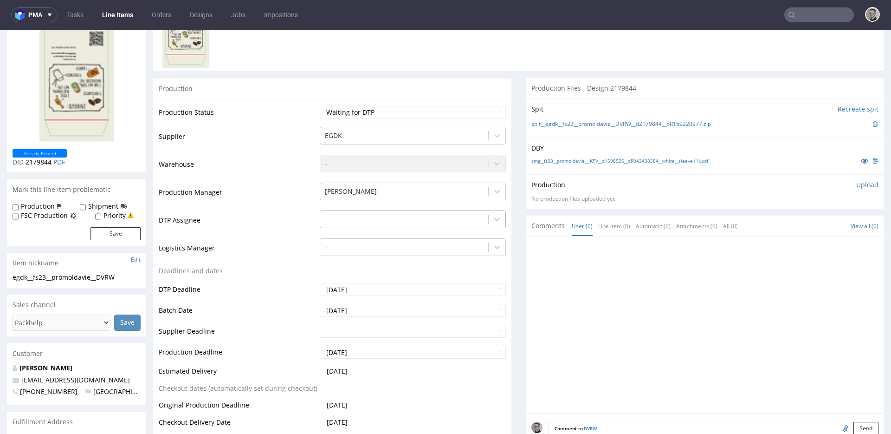
click at [383, 215] on div at bounding box center [404, 219] width 159 height 11
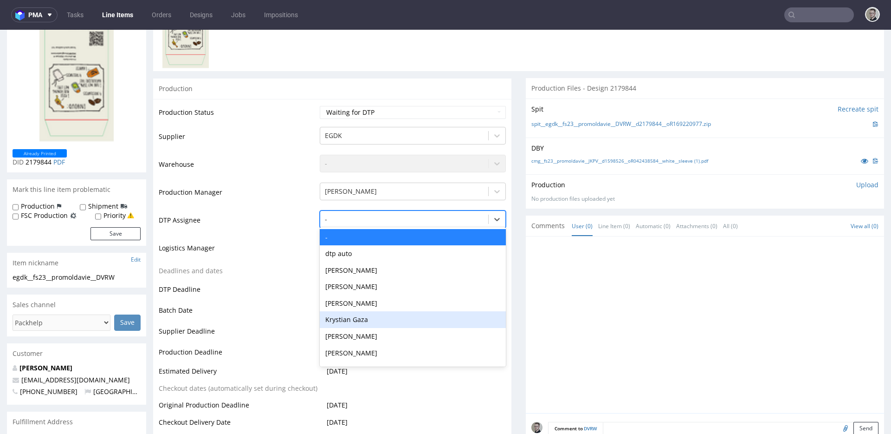
click at [369, 321] on div "Krystian Gaza" at bounding box center [413, 319] width 186 height 17
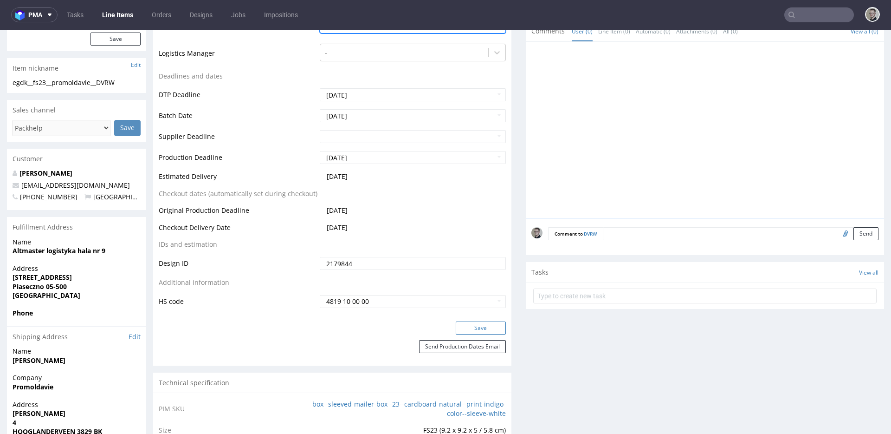
click at [486, 328] on button "Save" at bounding box center [481, 327] width 50 height 13
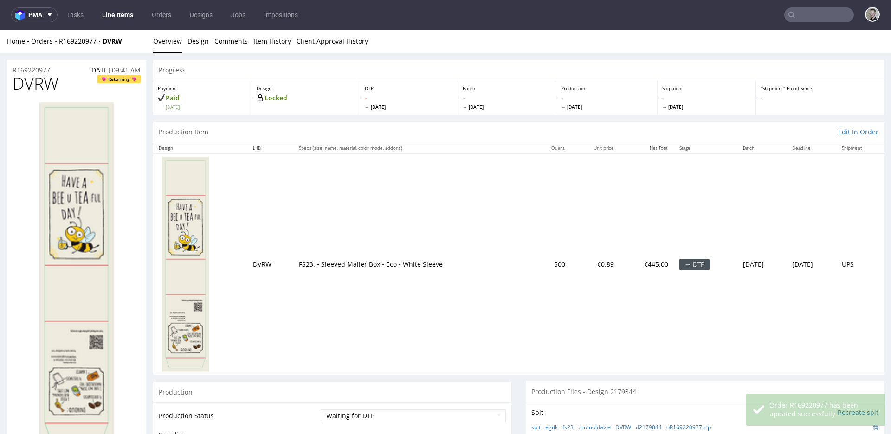
scroll to position [0, 0]
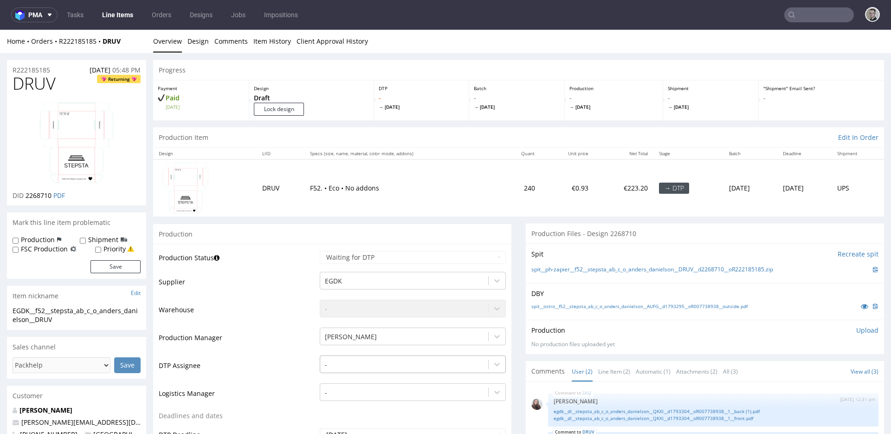
click at [365, 364] on div "-" at bounding box center [413, 361] width 186 height 13
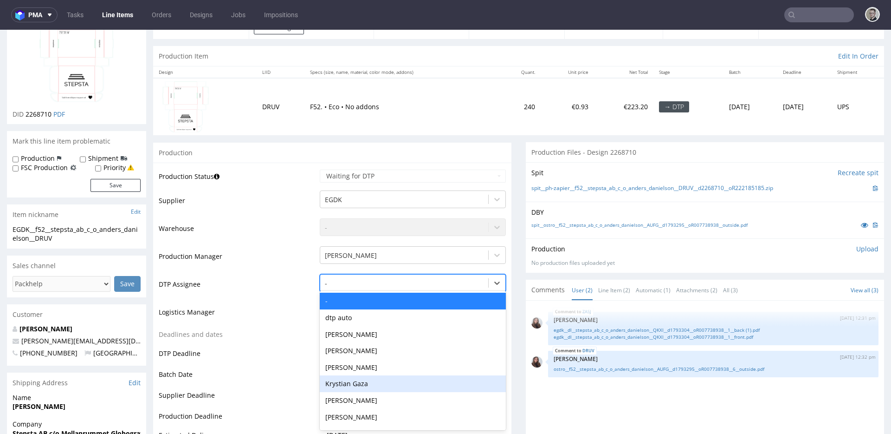
drag, startPoint x: 372, startPoint y: 377, endPoint x: 375, endPoint y: 371, distance: 6.6
click at [373, 377] on div "Krystian Gaza" at bounding box center [413, 383] width 186 height 17
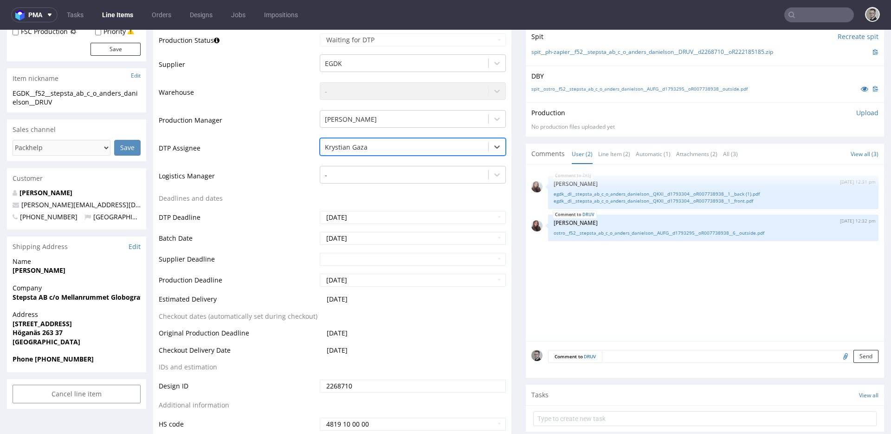
scroll to position [397, 0]
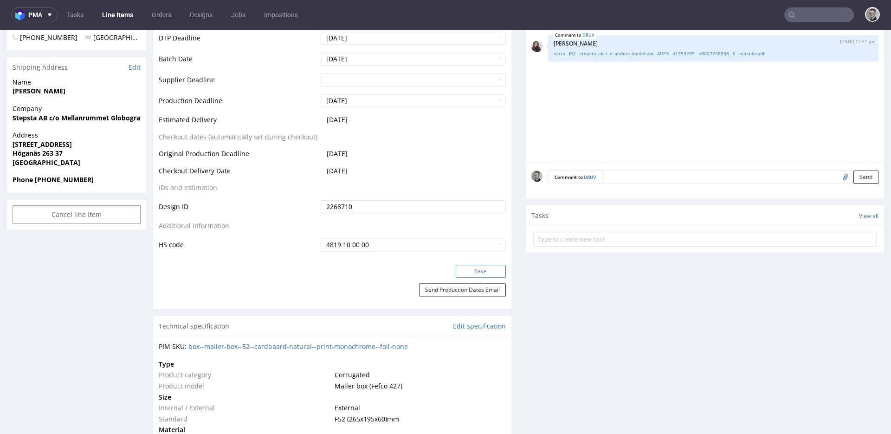
click at [487, 273] on button "Save" at bounding box center [481, 271] width 50 height 13
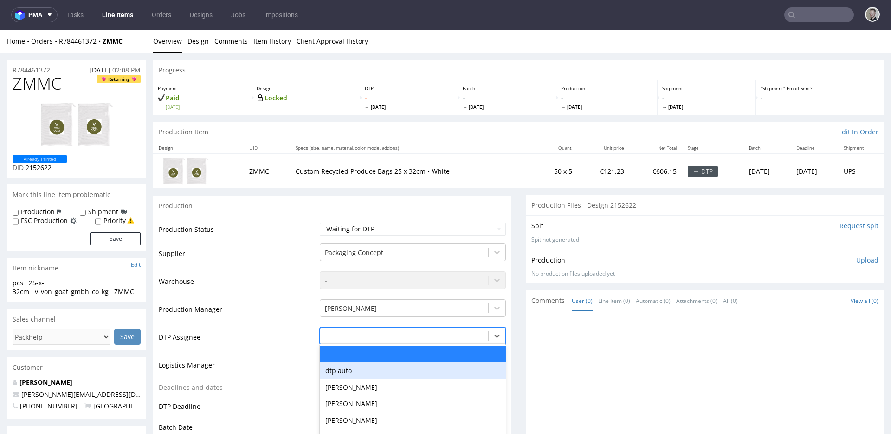
drag, startPoint x: 381, startPoint y: 334, endPoint x: 380, endPoint y: 350, distance: 15.8
click at [382, 335] on div "dtp auto, 2 of 31. 31 results available. Use Up and Down to choose options, pre…" at bounding box center [413, 333] width 186 height 13
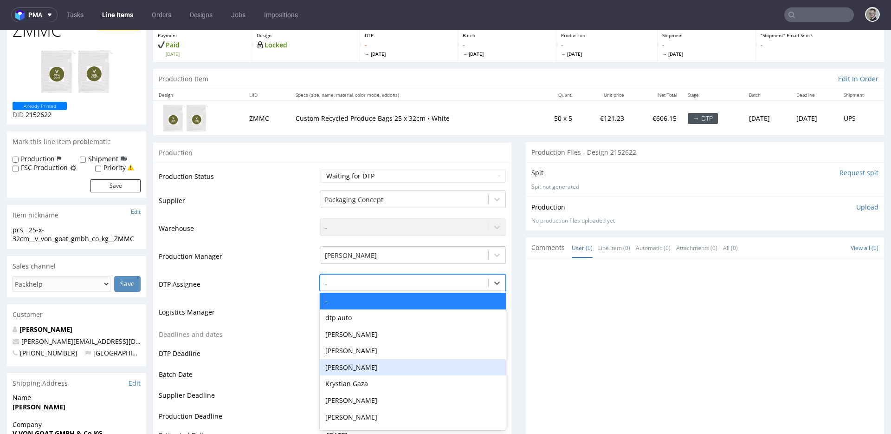
click at [380, 377] on div "Krystian Gaza" at bounding box center [413, 383] width 186 height 17
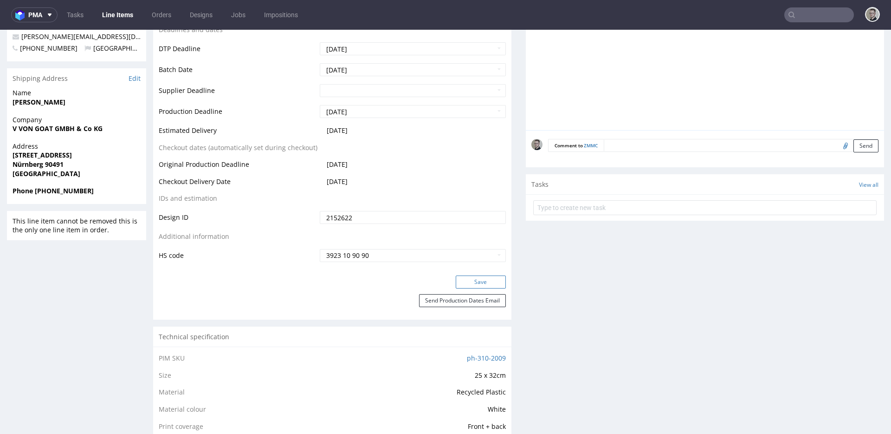
click at [482, 285] on button "Save" at bounding box center [481, 281] width 50 height 13
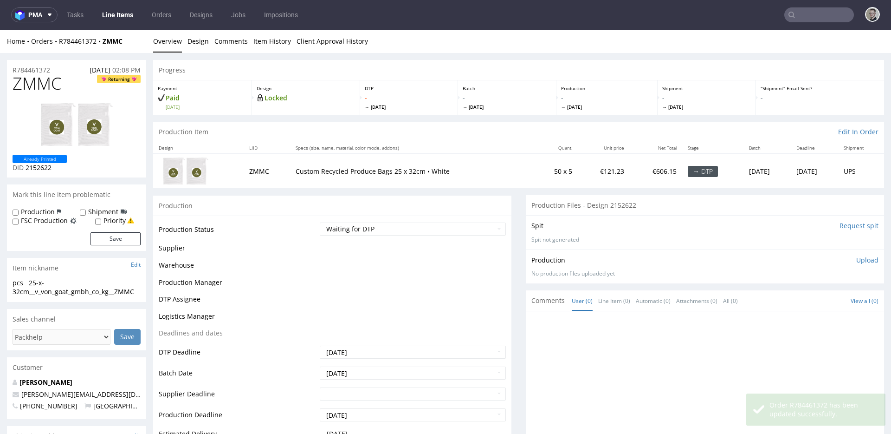
scroll to position [358, 0]
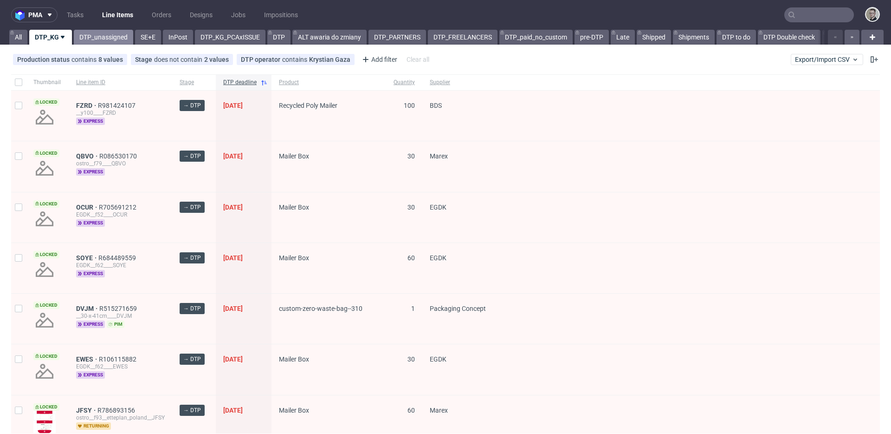
click at [97, 33] on link "DTP_unassigned" at bounding box center [103, 37] width 59 height 15
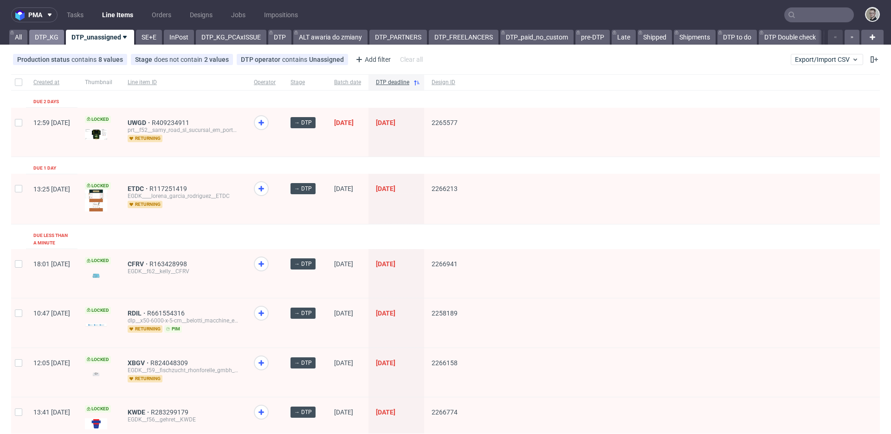
click at [56, 32] on link "DTP_KG" at bounding box center [46, 37] width 35 height 15
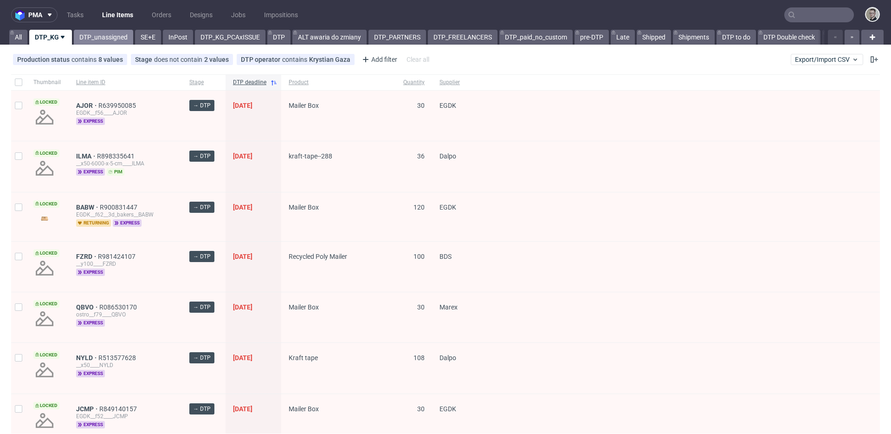
click at [119, 33] on link "DTP_unassigned" at bounding box center [103, 37] width 59 height 15
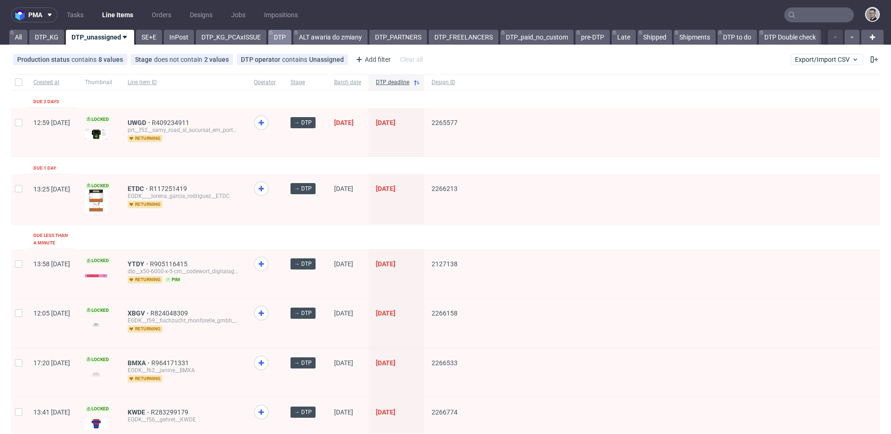
click at [274, 38] on link "DTP" at bounding box center [279, 37] width 23 height 15
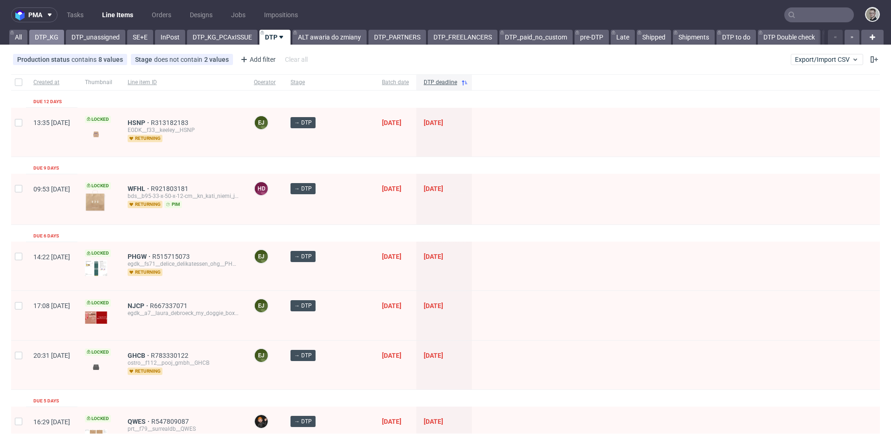
click at [45, 32] on link "DTP_KG" at bounding box center [46, 37] width 35 height 15
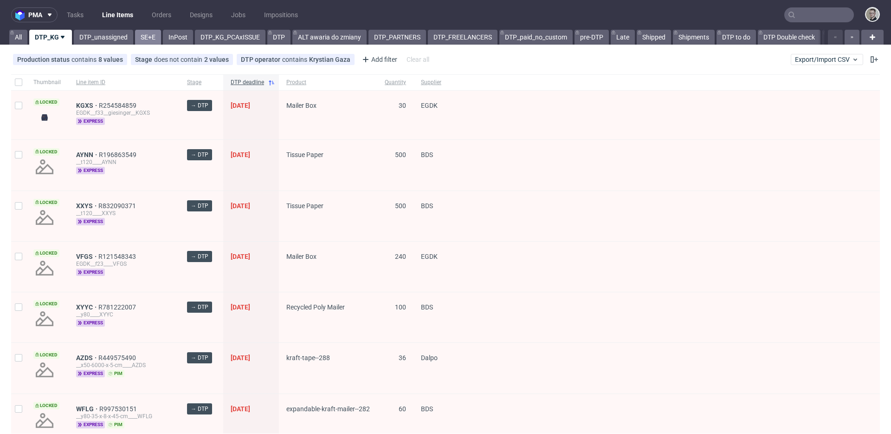
click at [147, 36] on link "SE+E" at bounding box center [148, 37] width 26 height 15
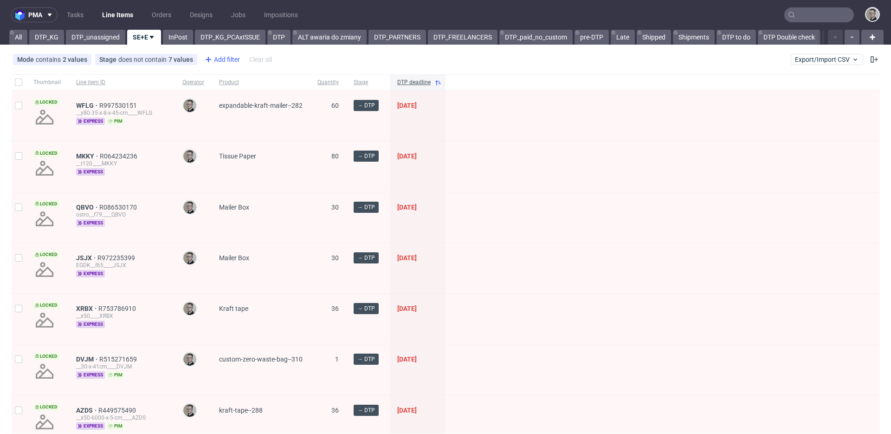
click at [224, 56] on div "Add filter" at bounding box center [221, 59] width 41 height 15
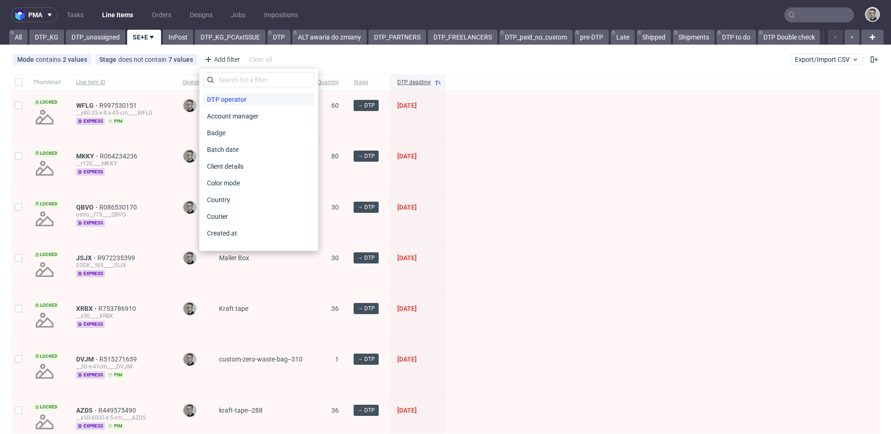
click at [241, 96] on span "DTP operator" at bounding box center [226, 99] width 47 height 13
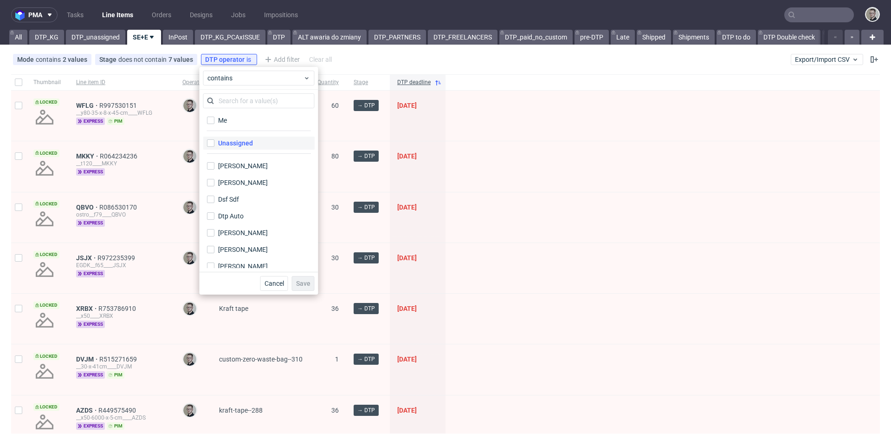
click at [243, 139] on div "Unassigned" at bounding box center [235, 142] width 35 height 9
click at [215, 139] on input "Unassigned" at bounding box center [210, 142] width 7 height 7
checkbox input "true"
click at [310, 283] on button "Save" at bounding box center [303, 283] width 23 height 15
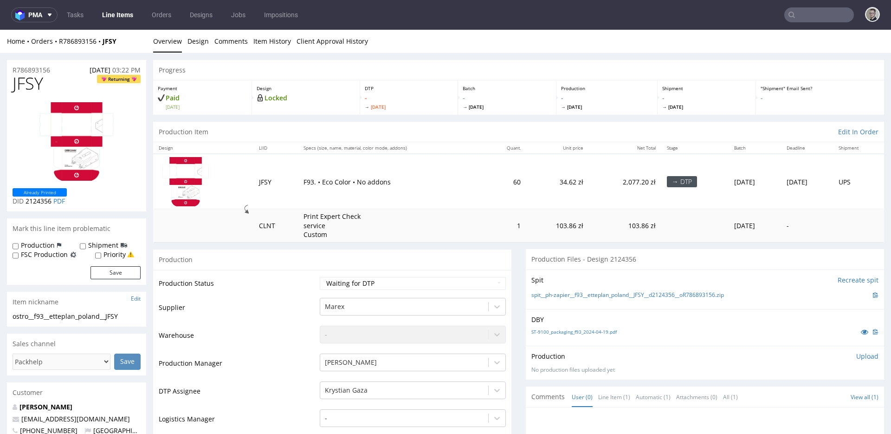
click at [504, 263] on div "Production" at bounding box center [332, 259] width 358 height 21
click at [654, 296] on link "spit__ph-zapier__f93__etteplan_poland__JFSY__d2124356__oR786893156.zip" at bounding box center [628, 295] width 193 height 8
click at [200, 41] on link "Design" at bounding box center [198, 41] width 21 height 23
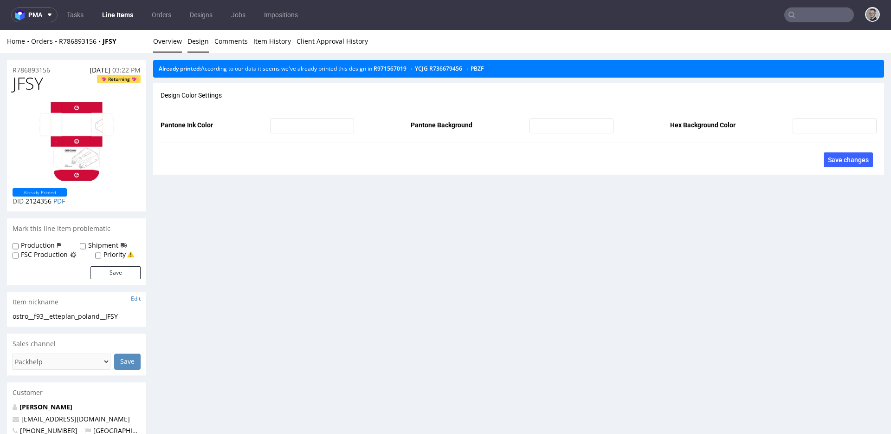
click at [172, 46] on link "Overview" at bounding box center [167, 41] width 29 height 23
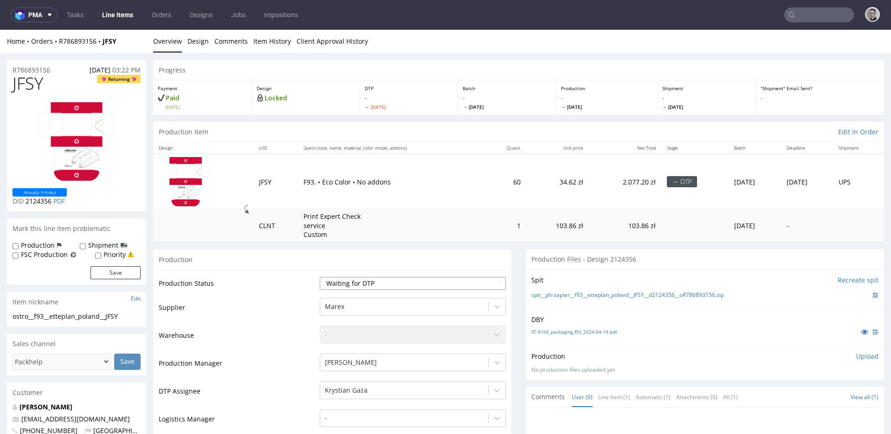
click at [382, 286] on select "Waiting for Artwork Waiting for Diecut Waiting for Mockup Waiting for DTP Waiti…" at bounding box center [413, 283] width 186 height 13
select select "dtp_in_process"
click at [320, 277] on select "Waiting for Artwork Waiting for Diecut Waiting for Mockup Waiting for DTP Waiti…" at bounding box center [413, 283] width 186 height 13
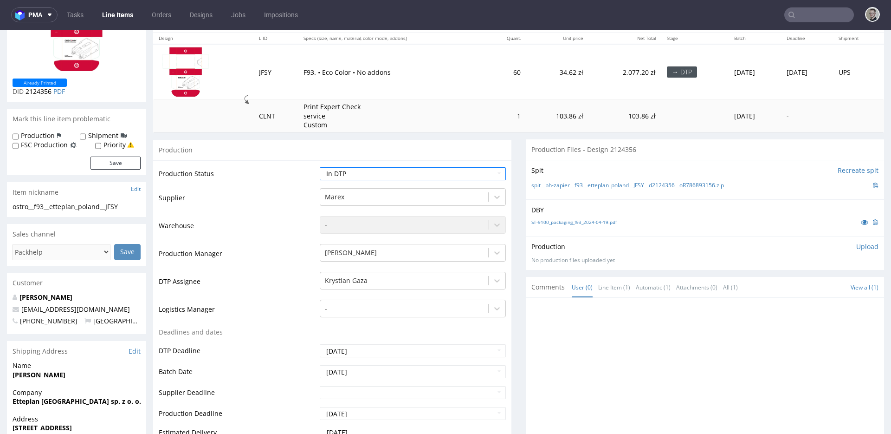
scroll to position [311, 0]
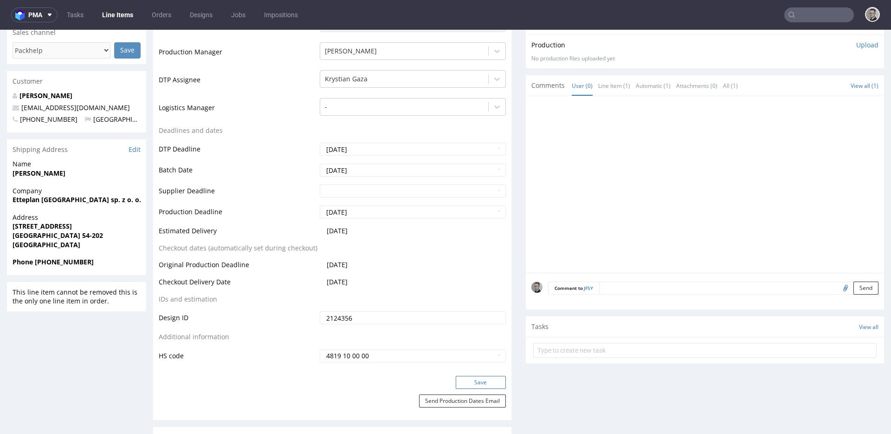
click at [492, 381] on button "Save" at bounding box center [481, 382] width 50 height 13
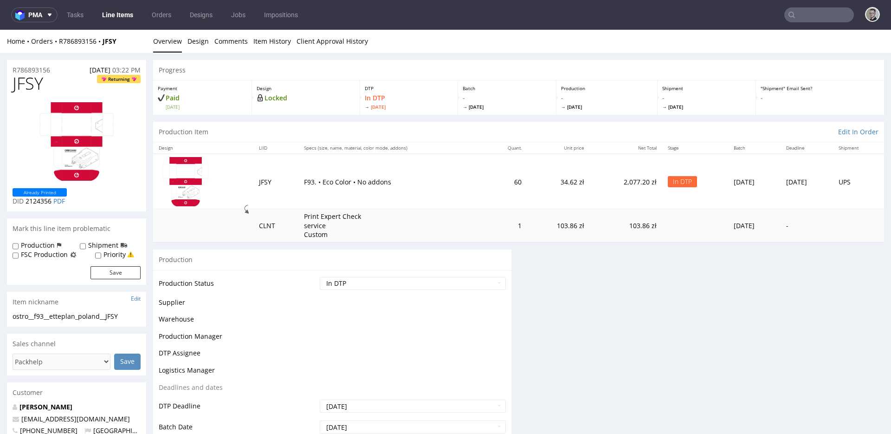
scroll to position [0, 0]
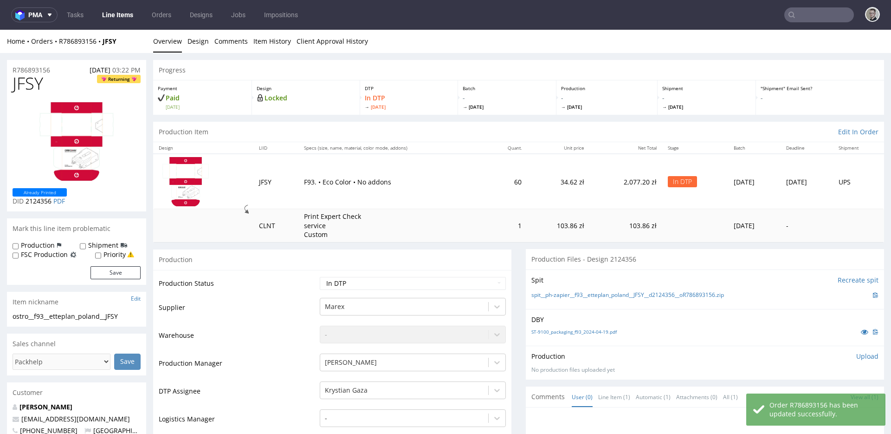
drag, startPoint x: 857, startPoint y: 357, endPoint x: 819, endPoint y: 377, distance: 43.2
click at [857, 357] on p "Upload" at bounding box center [868, 355] width 22 height 9
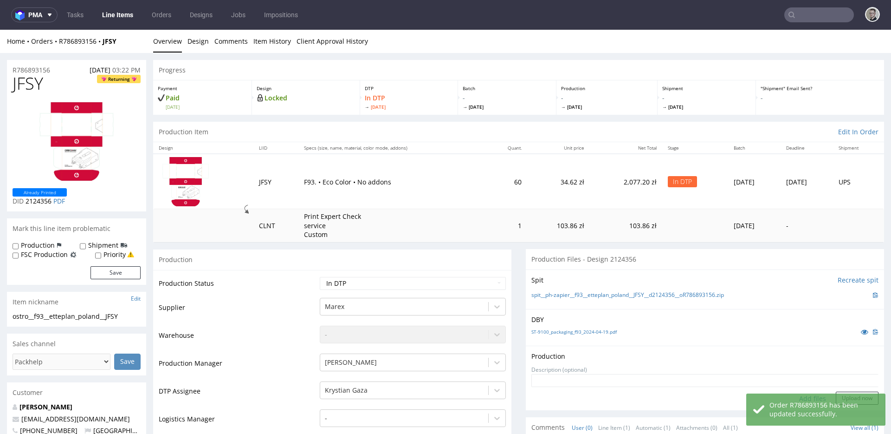
scroll to position [0, 0]
click at [796, 396] on div "Order R786893156 has been updated successfully." at bounding box center [816, 409] width 139 height 32
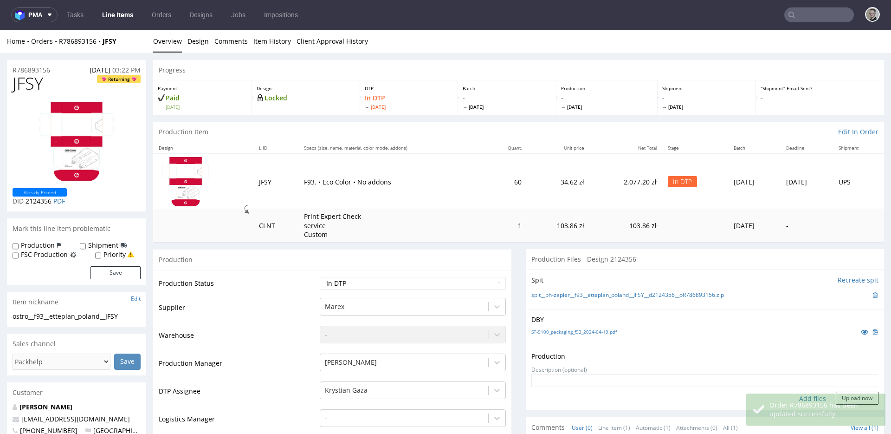
click at [801, 398] on div "Order R786893156 has been updated successfully." at bounding box center [816, 409] width 139 height 32
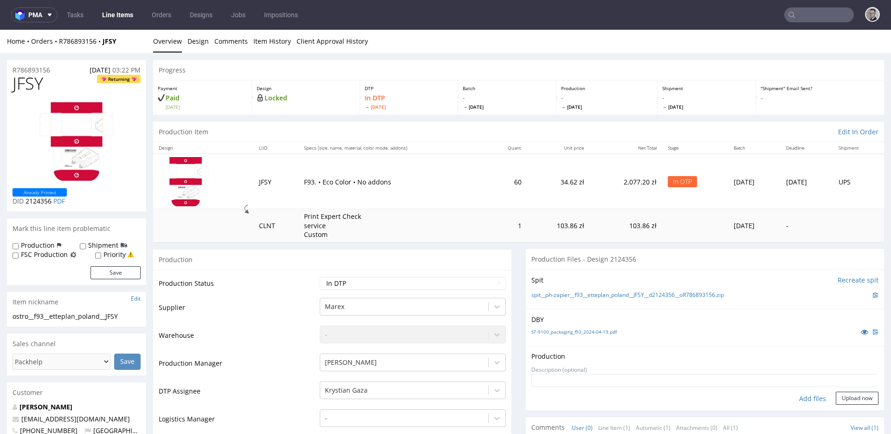
click at [799, 397] on div "Add files" at bounding box center [813, 398] width 46 height 14
type input "C:\fakepath\ph-zapier__f93__etteplan_poland__JFSY__d2124356__oR786893156__lates…"
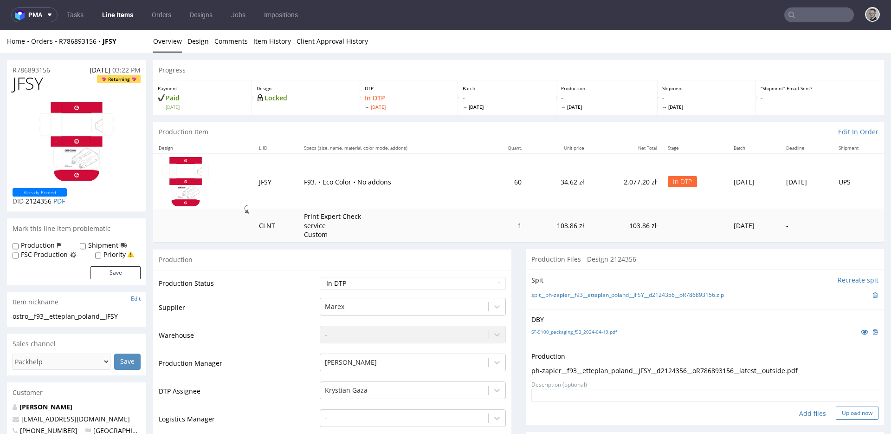
click at [848, 410] on button "Upload now" at bounding box center [857, 412] width 43 height 13
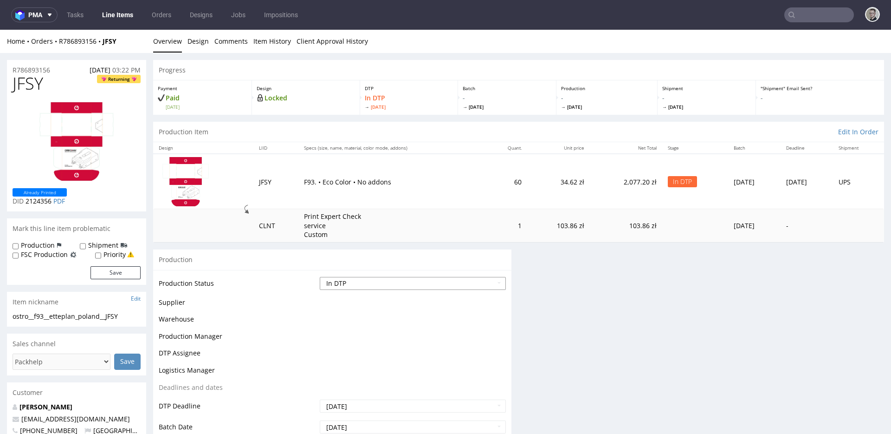
scroll to position [0, 0]
click at [378, 278] on select "Waiting for Artwork Waiting for Diecut Waiting for Mockup Waiting for DTP Waiti…" at bounding box center [413, 283] width 186 height 13
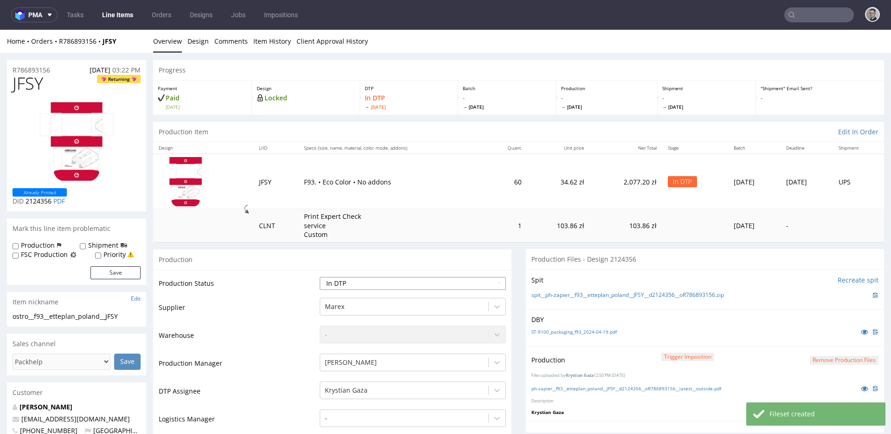
select select "dtp_production_ready"
click at [320, 277] on select "Waiting for Artwork Waiting for Diecut Waiting for Mockup Waiting for DTP Waiti…" at bounding box center [413, 283] width 186 height 13
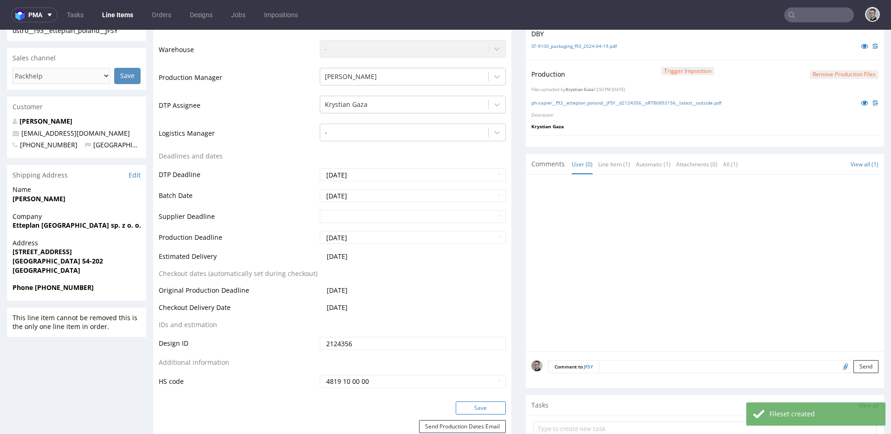
click at [488, 407] on button "Save" at bounding box center [481, 407] width 50 height 13
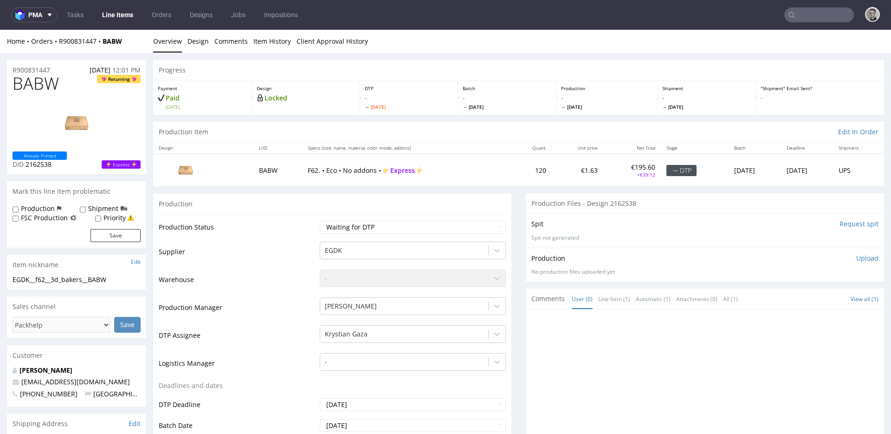
click at [841, 222] on input "Request spit" at bounding box center [859, 223] width 39 height 9
click at [195, 45] on link "Design" at bounding box center [198, 41] width 21 height 23
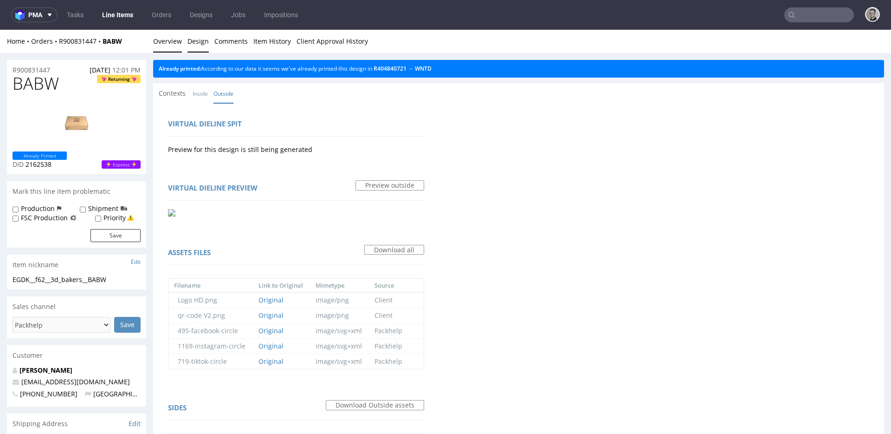
click at [165, 44] on link "Overview" at bounding box center [167, 41] width 29 height 23
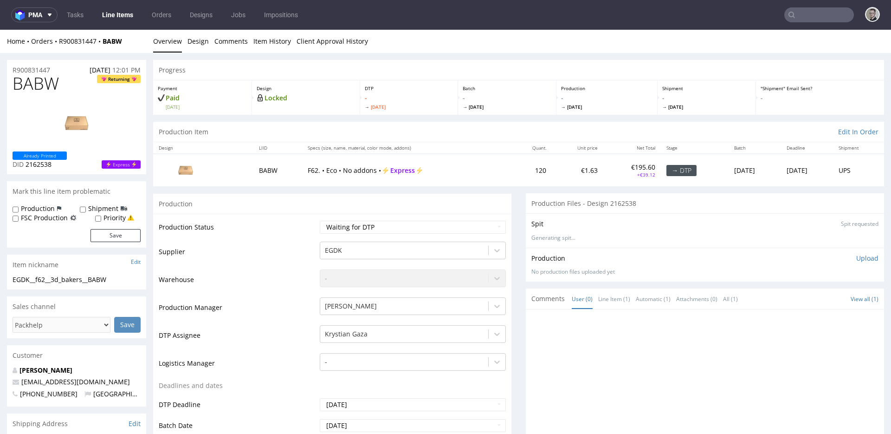
click at [94, 280] on div "EGDK__f62__3d_bakers__BABW" at bounding box center [77, 279] width 128 height 9
copy div "EGDK__f62__3d_bakers__BABW"
drag, startPoint x: 46, startPoint y: 69, endPoint x: 0, endPoint y: 78, distance: 47.2
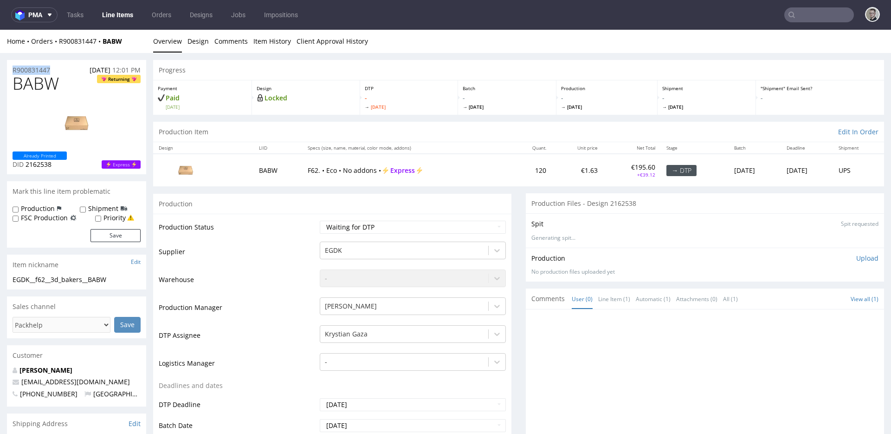
drag, startPoint x: 53, startPoint y: 70, endPoint x: 0, endPoint y: 65, distance: 53.1
copy p "R900831447"
click at [32, 79] on span "BABW" at bounding box center [36, 83] width 46 height 19
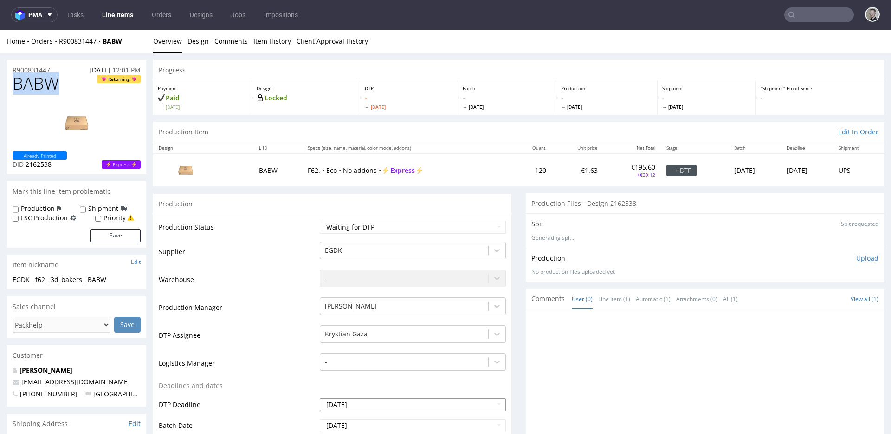
copy span "BABW"
click at [853, 252] on div "Production Upload No production files uploaded yet Description (optional) Add f…" at bounding box center [705, 264] width 358 height 34
click at [857, 258] on p "Upload" at bounding box center [868, 258] width 22 height 9
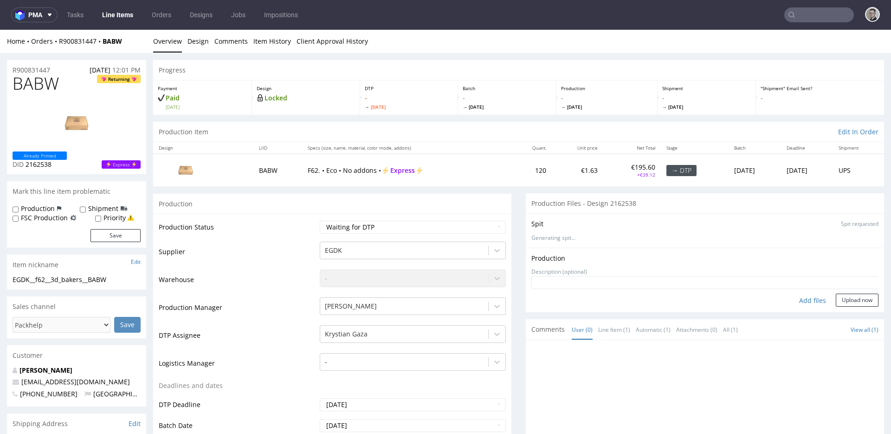
click at [802, 299] on div "Add files" at bounding box center [813, 300] width 46 height 14
type input "C:\fakepath\EGDK__f62__3d_bakers__BABW__d2162538__oR900831447__outside.pdf"
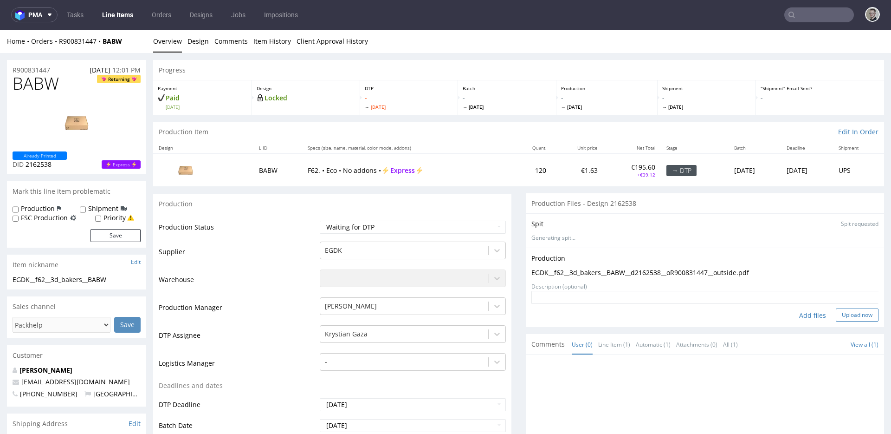
click at [836, 320] on button "Upload now" at bounding box center [857, 314] width 43 height 13
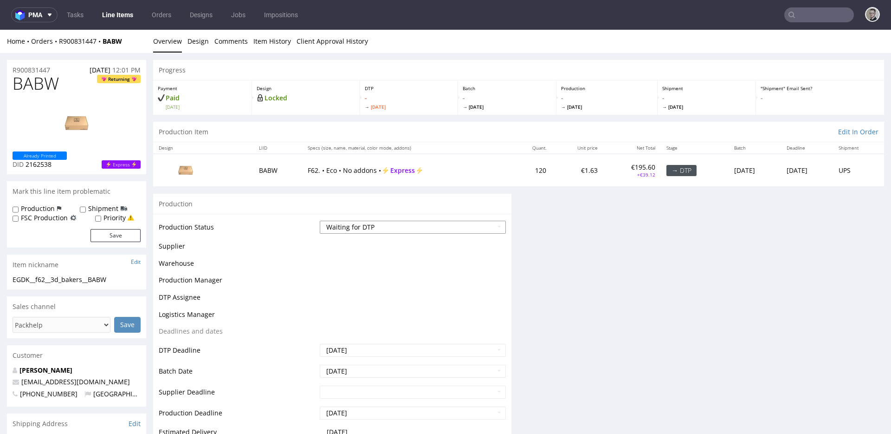
click at [371, 228] on select "Waiting for Artwork Waiting for Diecut Waiting for Mockup Waiting for DTP Waiti…" at bounding box center [413, 227] width 186 height 13
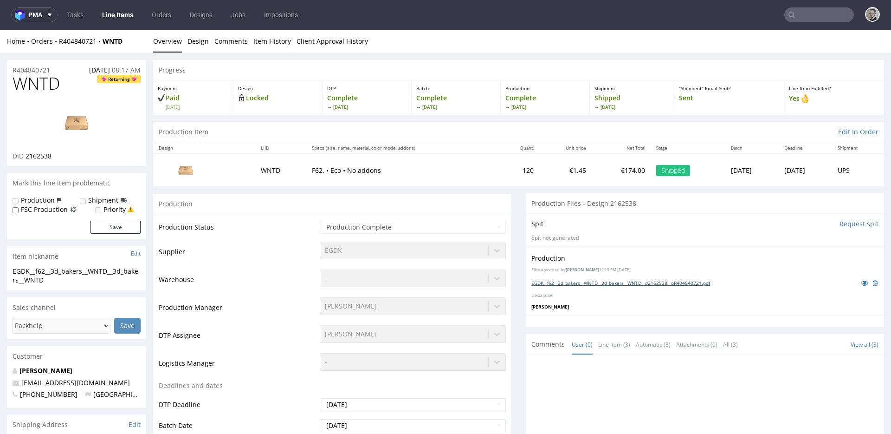
click at [623, 281] on link "EGDK__f62__3d_bakers__WNTD__3d_bakers__WNTD__d2162538__oR404840721.pdf" at bounding box center [621, 283] width 179 height 7
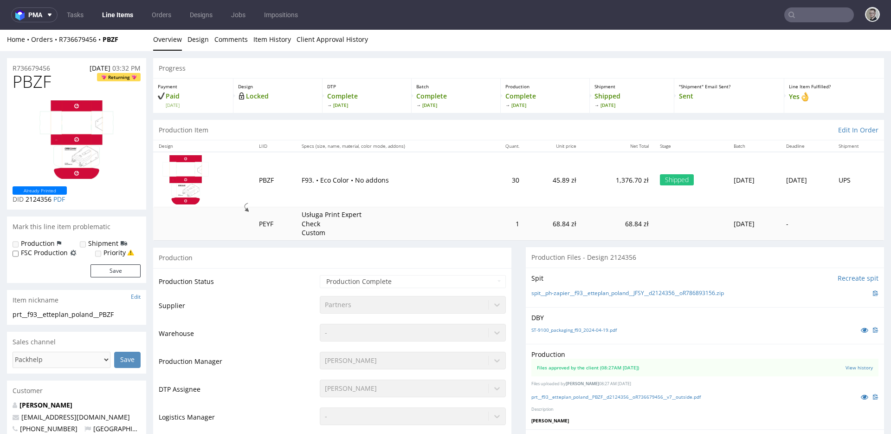
scroll to position [13, 0]
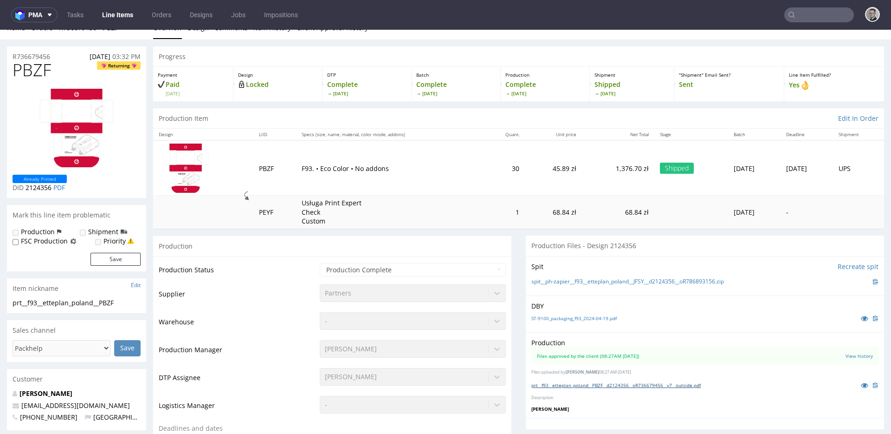
click at [610, 383] on link "prt__f93__etteplan_poland__PBZF__d2124356__oR736679456__v7__outside.pdf" at bounding box center [616, 385] width 169 height 7
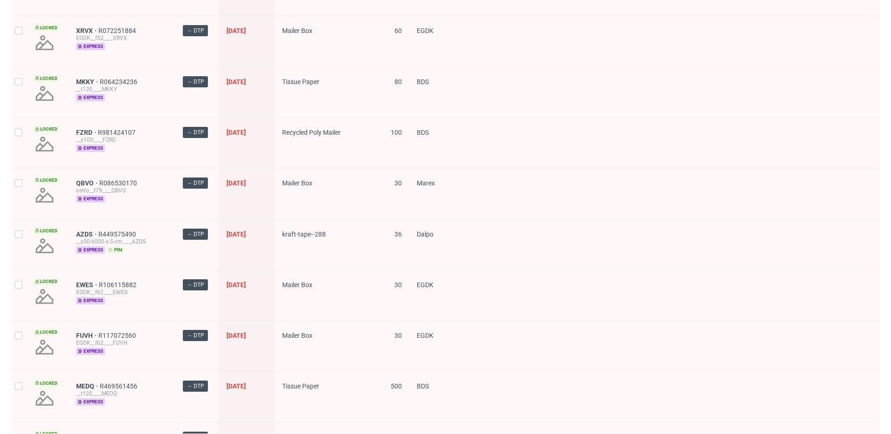
scroll to position [727, 0]
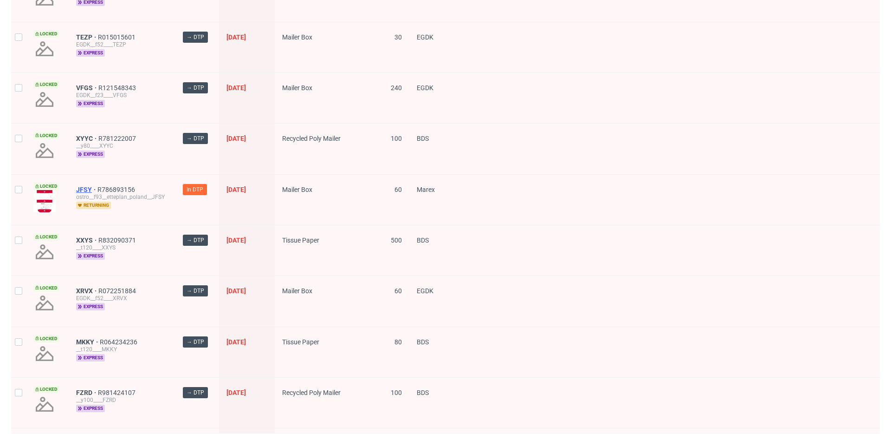
click at [78, 189] on span "JFSY" at bounding box center [86, 189] width 21 height 7
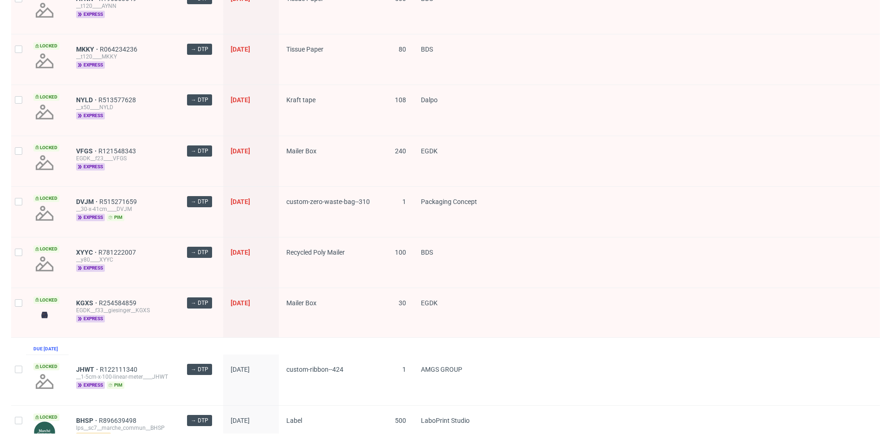
scroll to position [1126, 0]
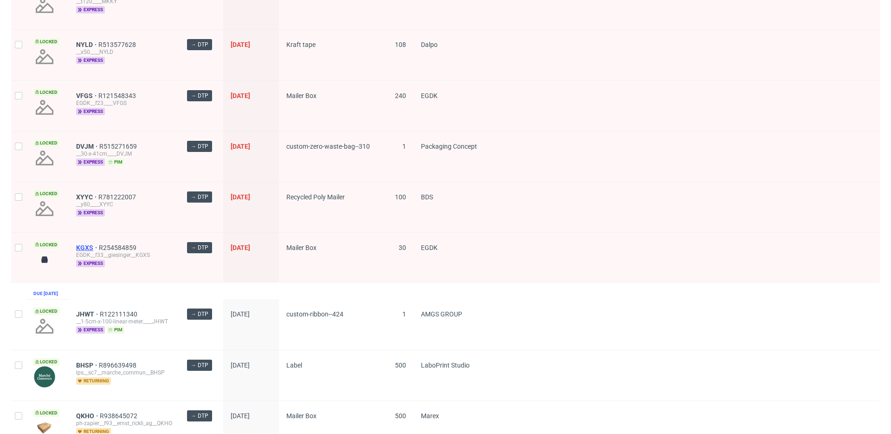
click at [88, 247] on span "KGXS" at bounding box center [87, 247] width 23 height 7
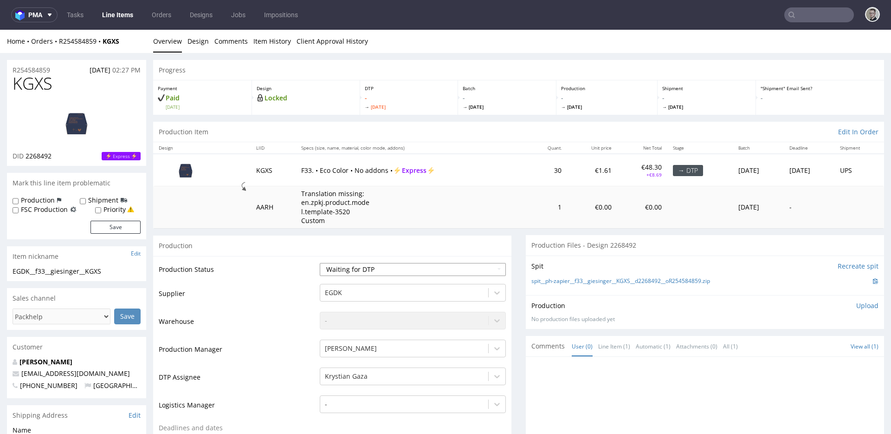
click at [360, 269] on select "Waiting for Artwork Waiting for Diecut Waiting for Mockup Waiting for DTP Waiti…" at bounding box center [413, 269] width 186 height 13
select select "dtp_in_process"
click at [320, 263] on select "Waiting for Artwork Waiting for Diecut Waiting for Mockup Waiting for DTP Waiti…" at bounding box center [413, 269] width 186 height 13
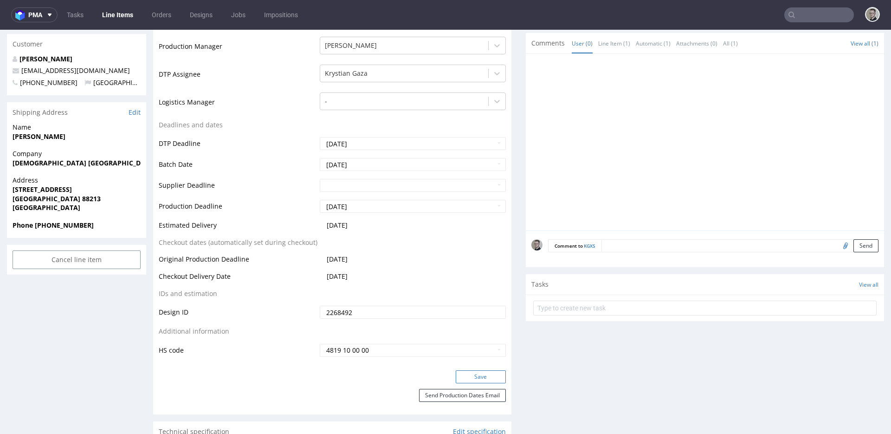
click at [474, 377] on button "Save" at bounding box center [481, 376] width 50 height 13
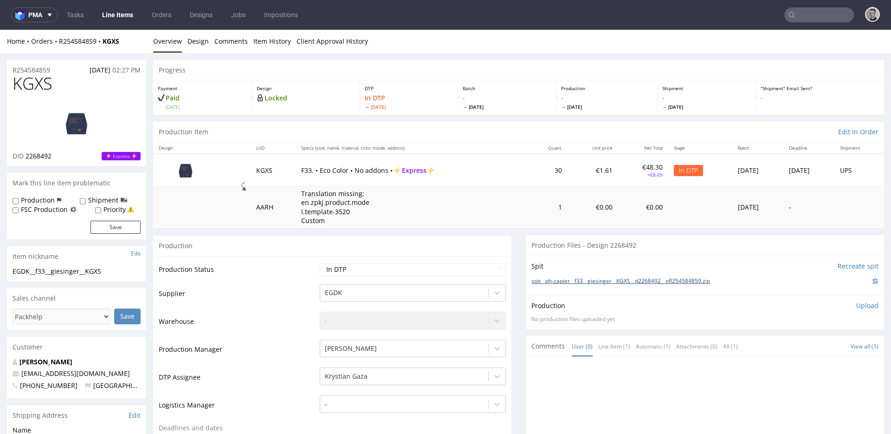
click at [566, 277] on link "spit__ph-zapier__f33__giesinger__KGXS__d2268492__oR254584859.zip" at bounding box center [621, 281] width 179 height 8
click at [627, 259] on div "Spit Recreate spit spit__ph-zapier__f33__giesinger__KGXS__d2268492__oR254584859…" at bounding box center [705, 274] width 358 height 39
click at [186, 37] on li "Overview" at bounding box center [170, 41] width 34 height 9
click at [206, 45] on link "Design" at bounding box center [198, 41] width 21 height 23
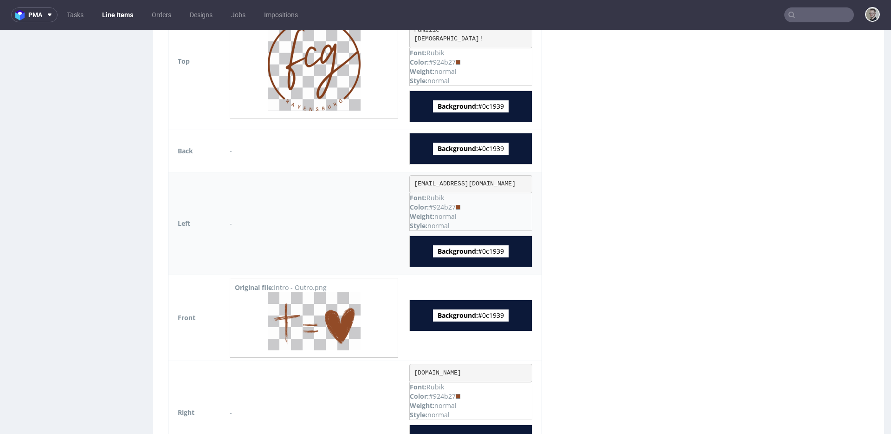
scroll to position [787, 0]
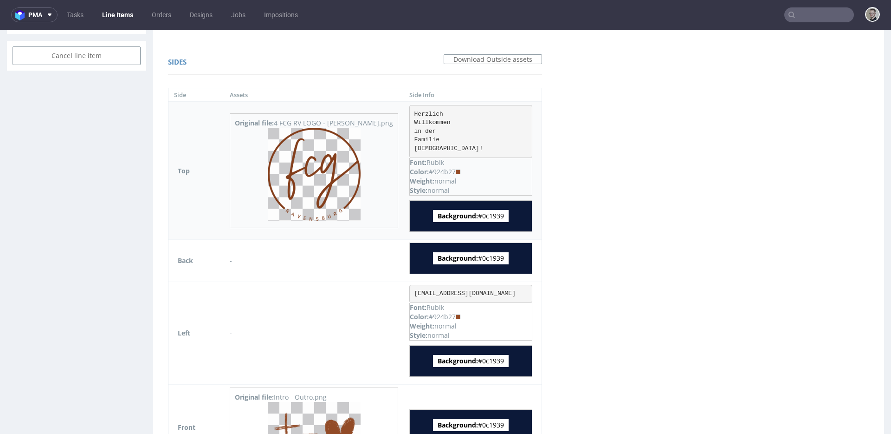
click at [325, 202] on img at bounding box center [314, 174] width 93 height 93
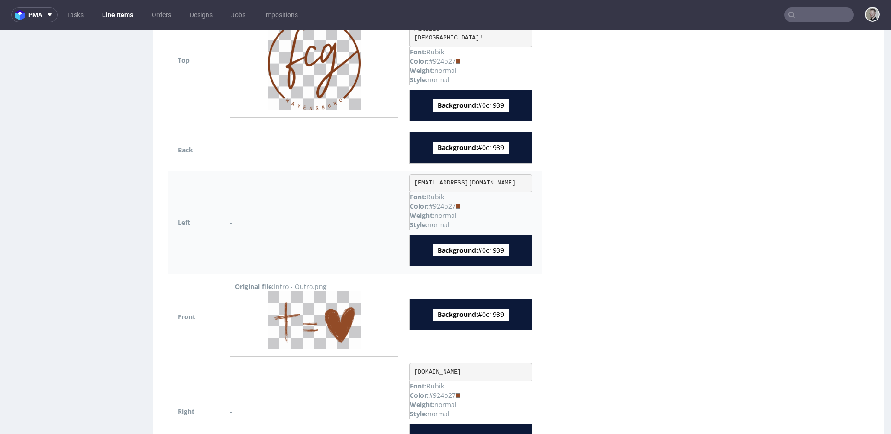
scroll to position [646, 0]
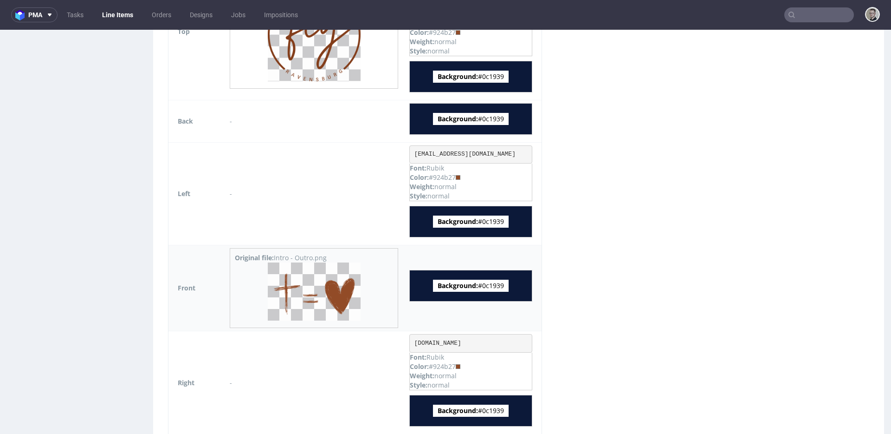
click at [328, 297] on img at bounding box center [314, 291] width 93 height 58
click at [471, 223] on span "Background: #0c1939" at bounding box center [471, 221] width 76 height 12
click at [470, 222] on span "Background: #0c1939" at bounding box center [471, 221] width 76 height 12
copy span "0c1939"
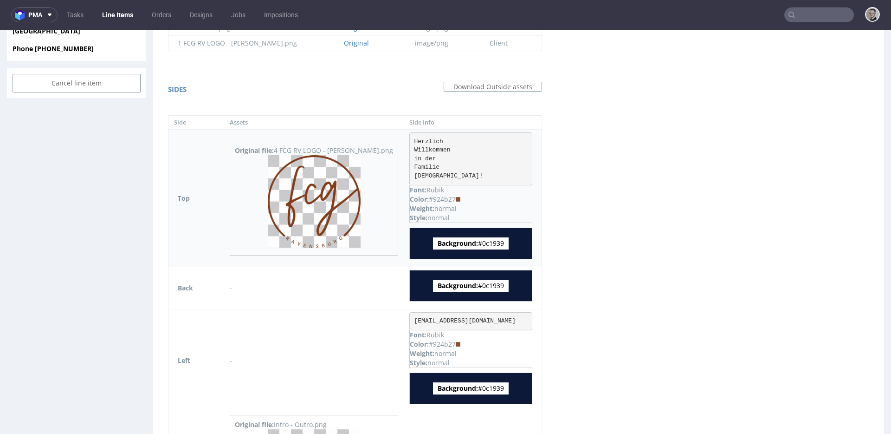
scroll to position [448, 0]
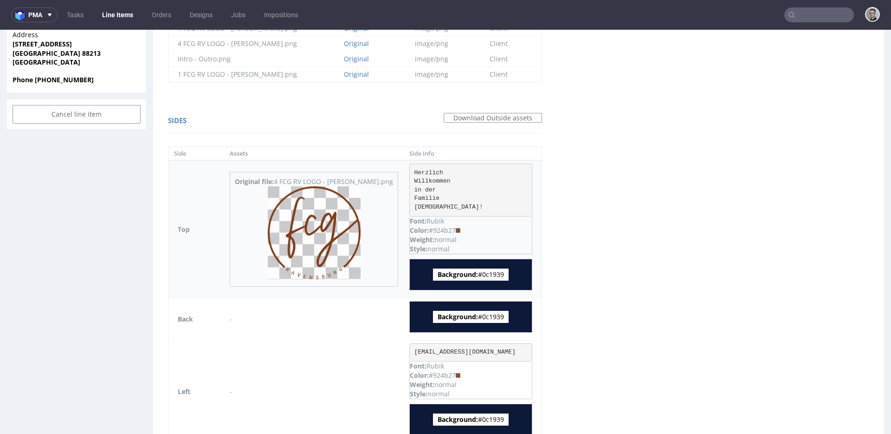
click at [410, 176] on pre "Herzlich Willkommen in der Familie Gottes!" at bounding box center [471, 189] width 123 height 53
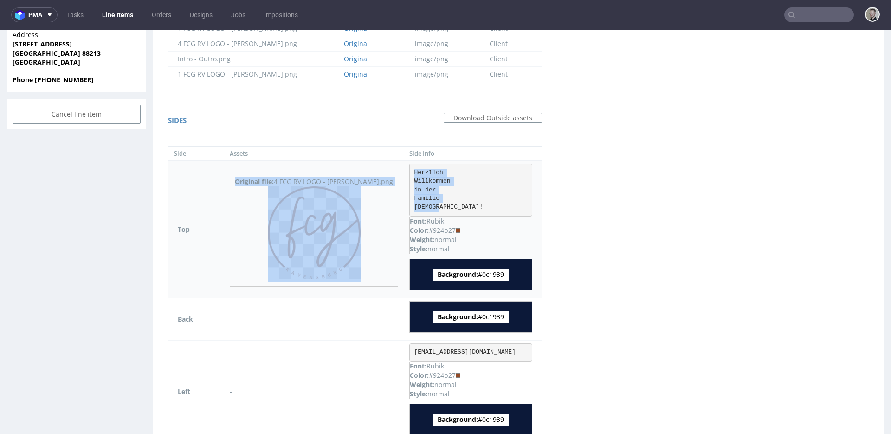
drag, startPoint x: 414, startPoint y: 209, endPoint x: 377, endPoint y: 171, distance: 52.9
click at [378, 172] on tr "Top Original file: 4 FCG RV LOGO - KUPFER.png Herzlich Willkommen in der Famili…" at bounding box center [355, 228] width 373 height 137
click at [425, 182] on pre "Herzlich Willkommen in der Familie Gottes!" at bounding box center [471, 189] width 123 height 53
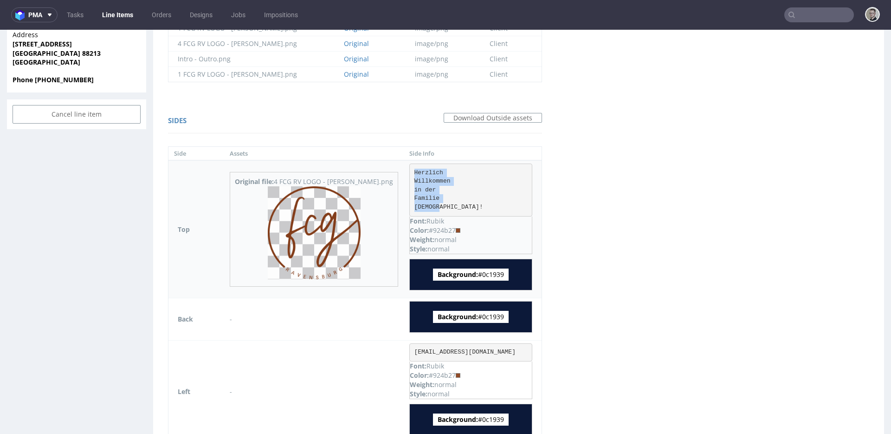
drag, startPoint x: 419, startPoint y: 208, endPoint x: 388, endPoint y: 170, distance: 49.5
click at [410, 170] on pre "Herzlich Willkommen in der Familie Gottes!" at bounding box center [471, 189] width 123 height 53
copy pre "Herzlich Willkommen in der Familie Gottes!"
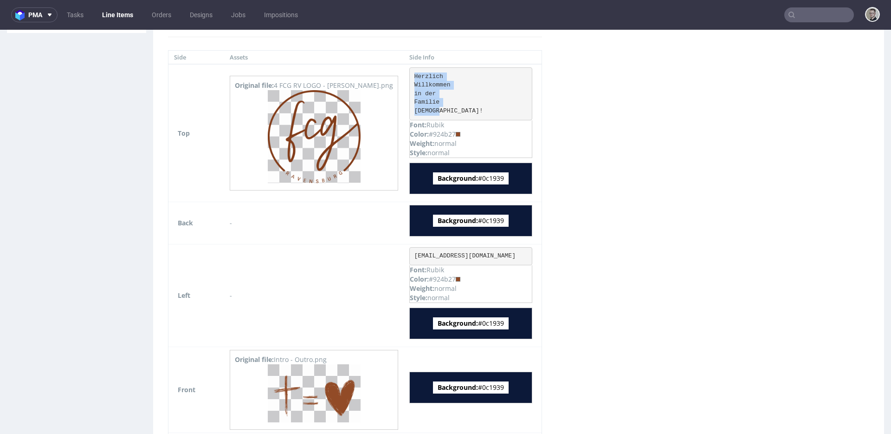
scroll to position [509, 0]
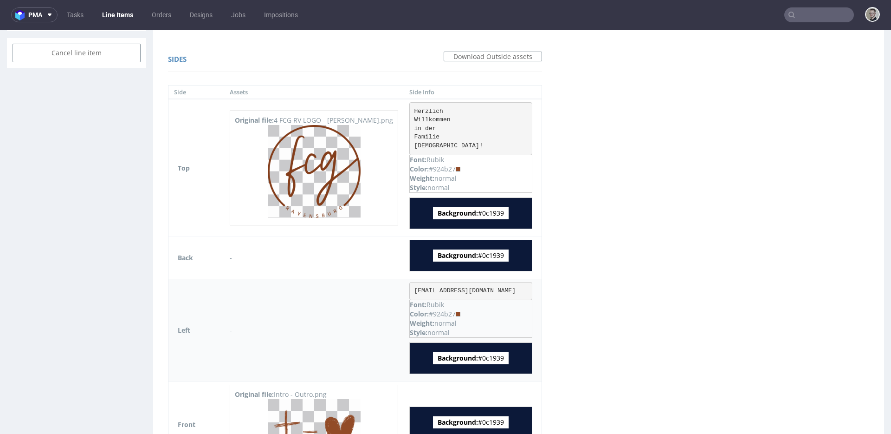
click at [412, 292] on pre "info@fcg-rv.de" at bounding box center [471, 291] width 123 height 19
copy pre "info@fcg-rv.de"
click at [423, 314] on div "Color: #924b27" at bounding box center [471, 313] width 122 height 9
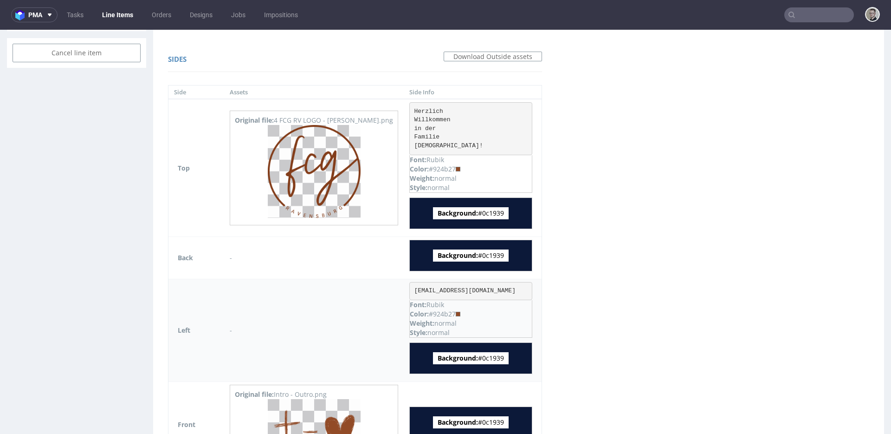
click at [423, 314] on div "Color: #924b27" at bounding box center [471, 313] width 122 height 9
copy div "924b27"
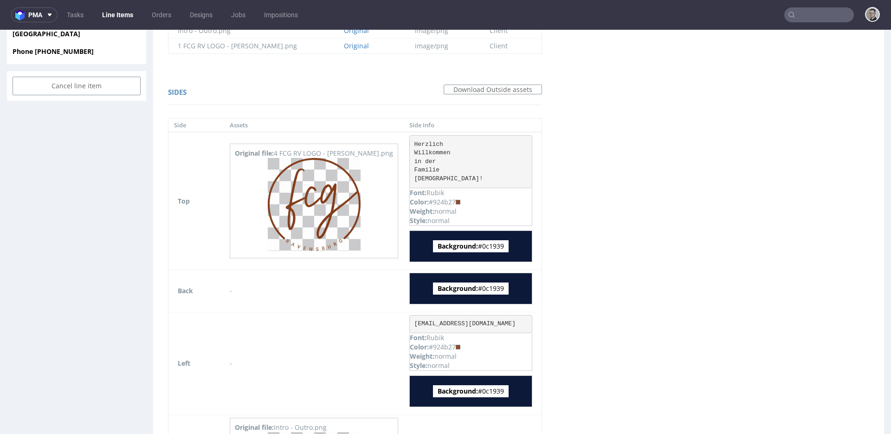
scroll to position [0, 0]
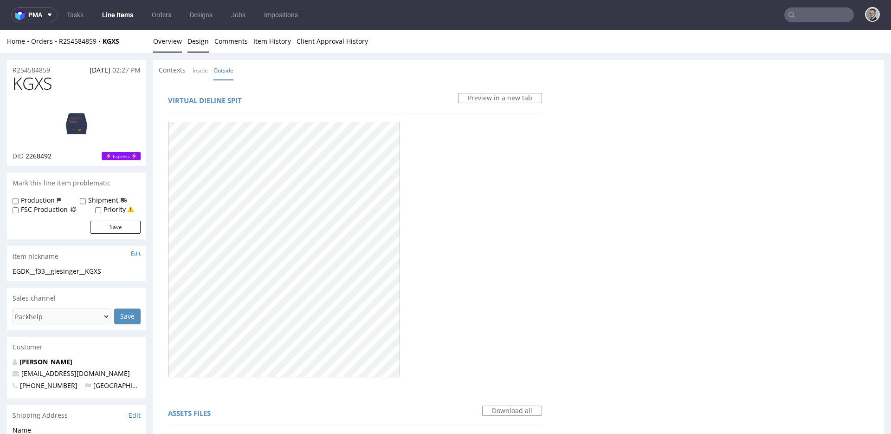
click at [152, 37] on div "Home Orders R254584859 KGXS Overview Design Comments Item History Client Approv…" at bounding box center [445, 41] width 891 height 23
click at [162, 41] on link "Overview" at bounding box center [167, 41] width 29 height 23
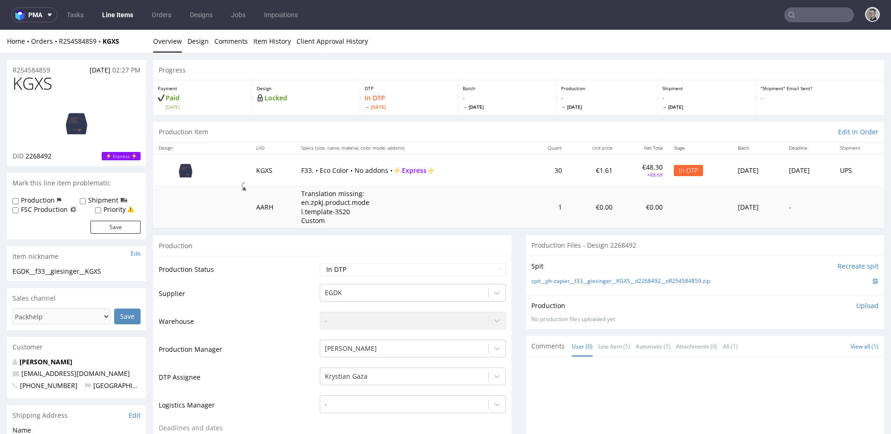
click at [857, 307] on p "Upload" at bounding box center [868, 305] width 22 height 9
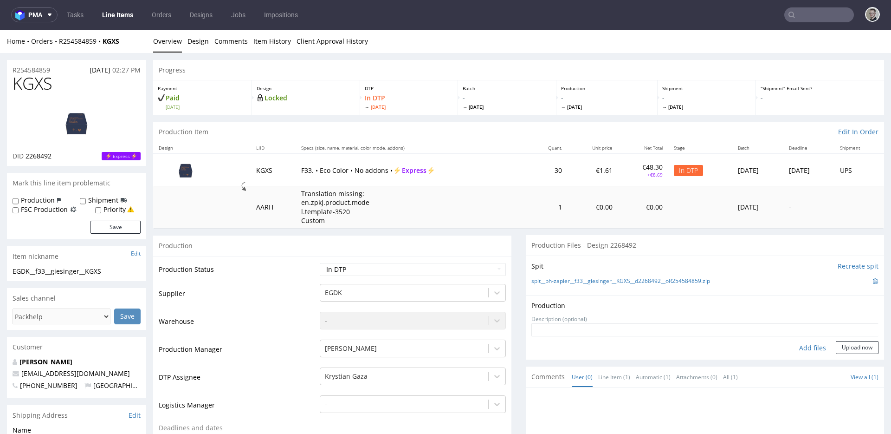
click at [815, 347] on div "Add files" at bounding box center [813, 348] width 46 height 14
type input "C:\fakepath\spit__ph-zapier__f33__giesinger__KGXS__d2268492__oR254584859__lates…"
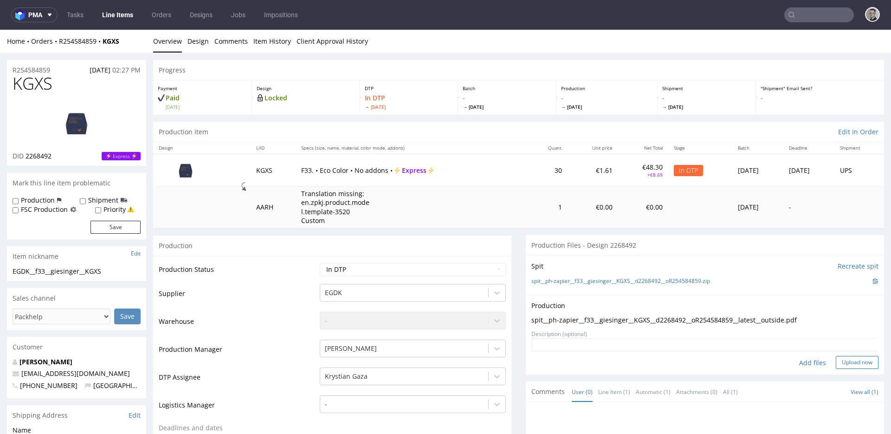
click at [839, 365] on button "Upload now" at bounding box center [857, 362] width 43 height 13
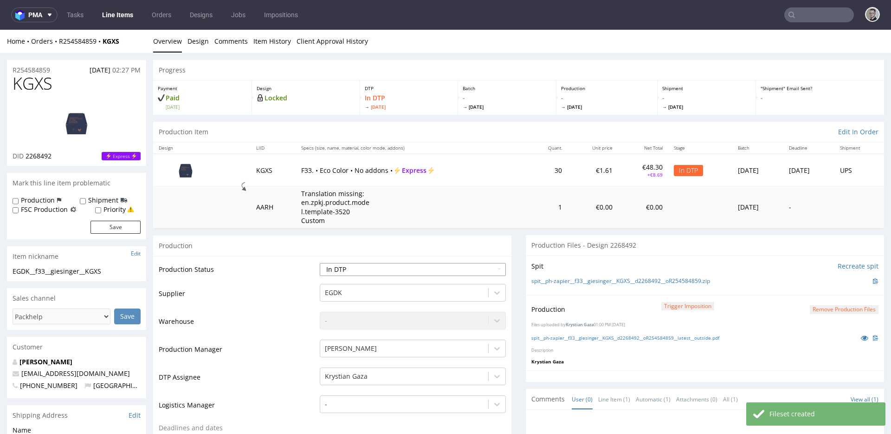
click at [435, 268] on select "Waiting for Artwork Waiting for Diecut Waiting for Mockup Waiting for DTP Waiti…" at bounding box center [413, 269] width 186 height 13
select select "dtp_production_ready"
click at [320, 263] on select "Waiting for Artwork Waiting for Diecut Waiting for Mockup Waiting for DTP Waiti…" at bounding box center [413, 269] width 186 height 13
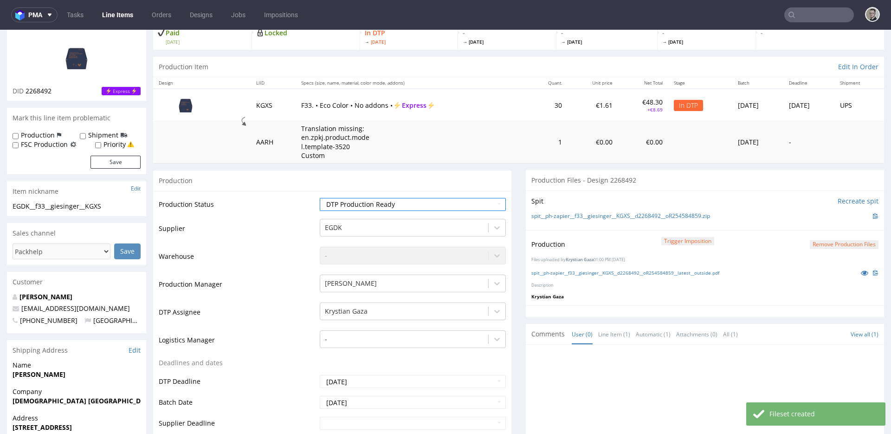
scroll to position [273, 0]
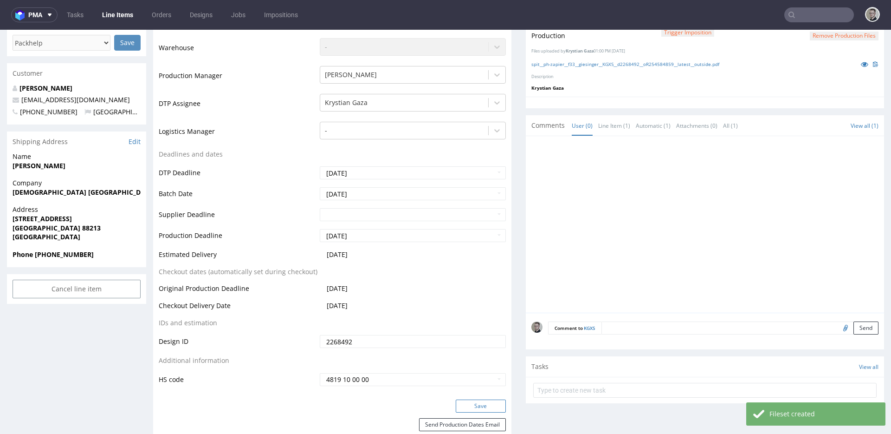
click at [494, 409] on button "Save" at bounding box center [481, 405] width 50 height 13
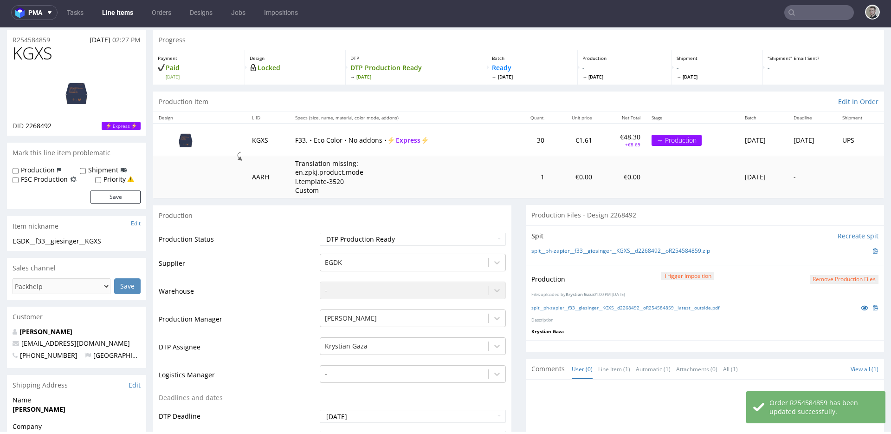
scroll to position [0, 0]
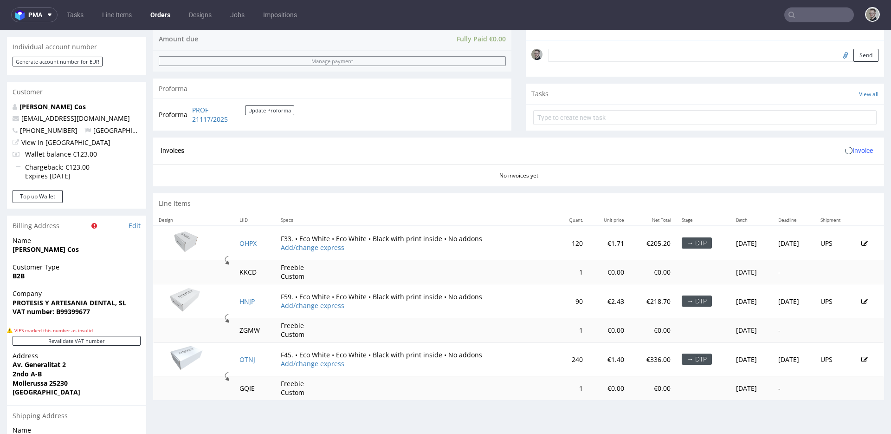
scroll to position [433, 0]
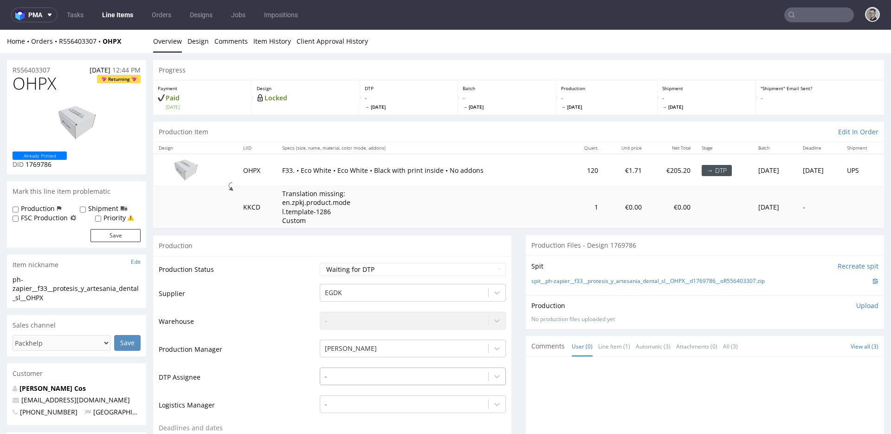
click at [339, 371] on div "-" at bounding box center [413, 373] width 186 height 13
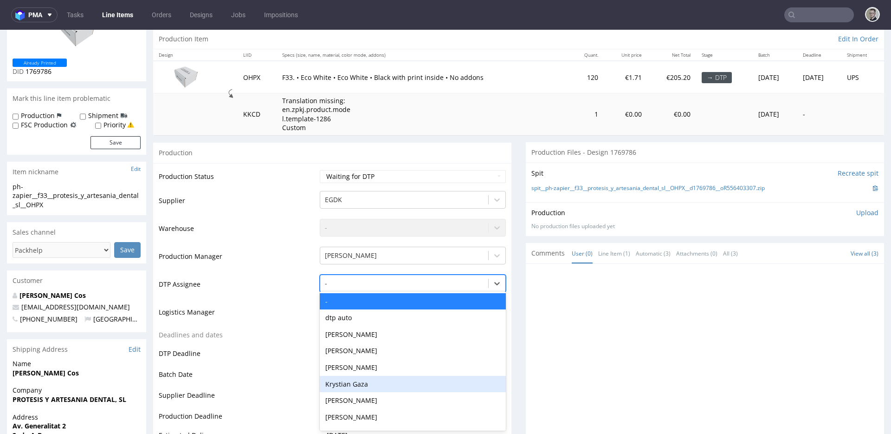
click at [360, 384] on div "Krystian Gaza" at bounding box center [413, 384] width 186 height 17
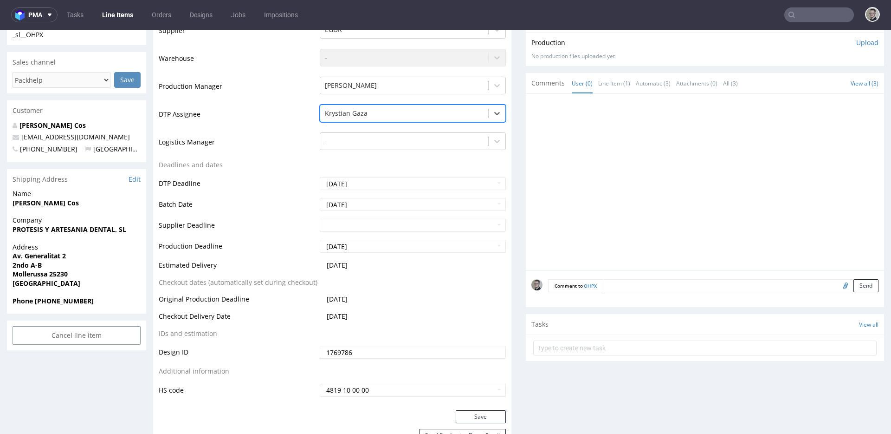
scroll to position [288, 0]
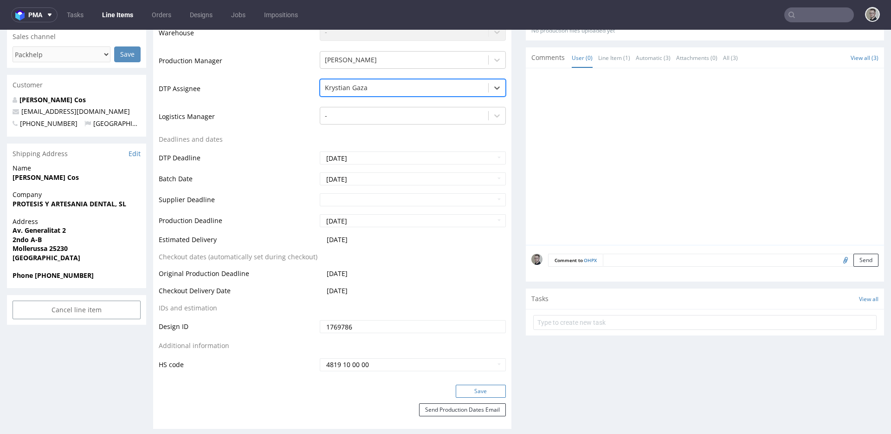
click at [485, 388] on button "Save" at bounding box center [481, 390] width 50 height 13
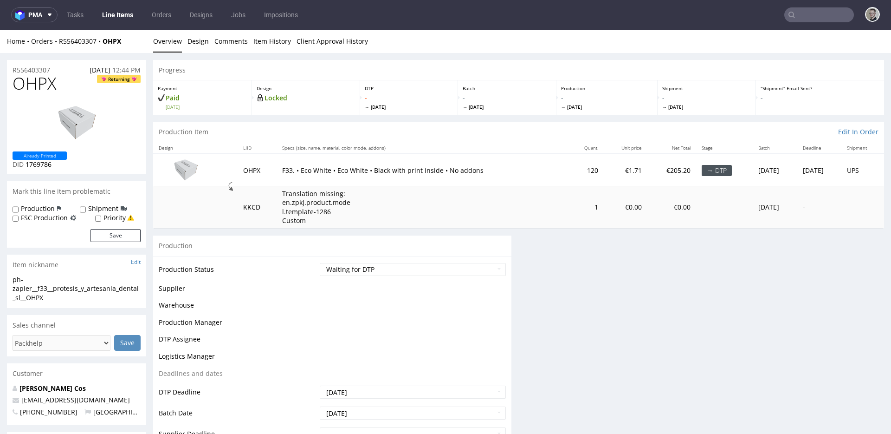
scroll to position [282, 0]
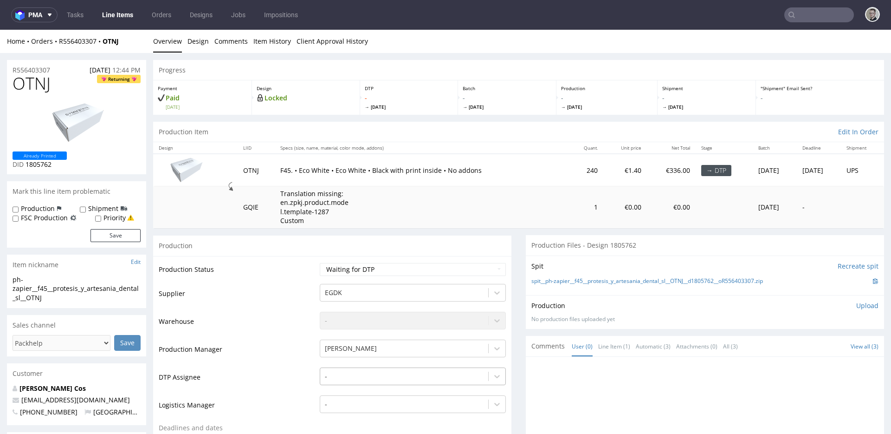
click at [384, 377] on div "-" at bounding box center [413, 373] width 186 height 13
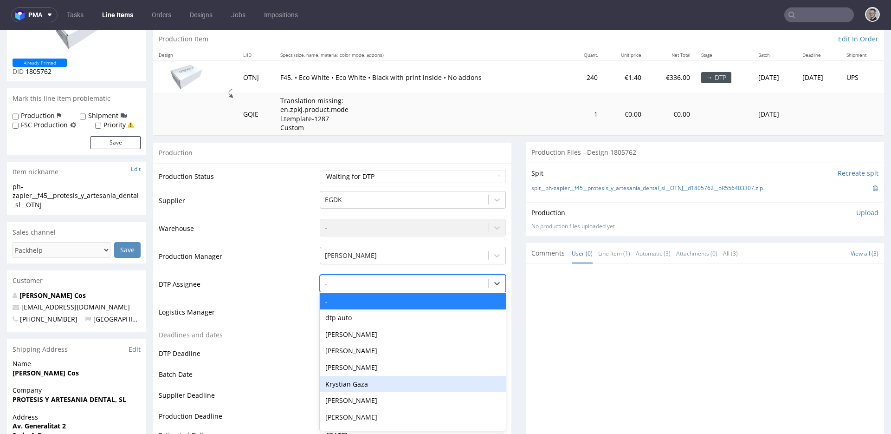
click at [372, 379] on div "Krystian Gaza" at bounding box center [413, 384] width 186 height 17
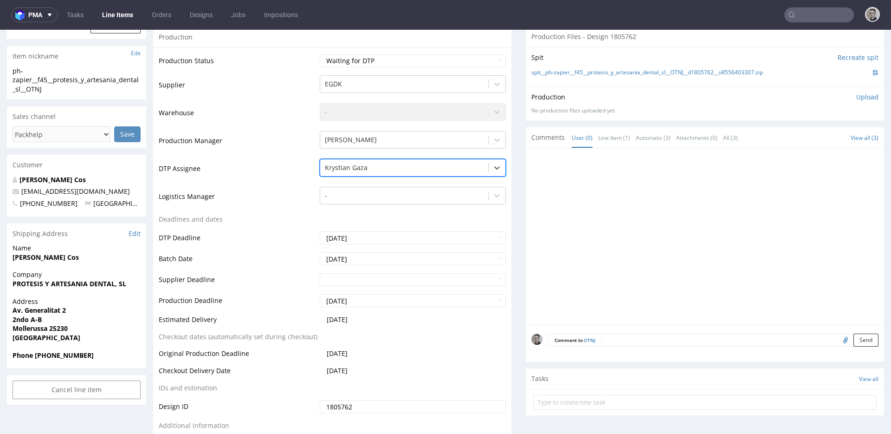
scroll to position [285, 0]
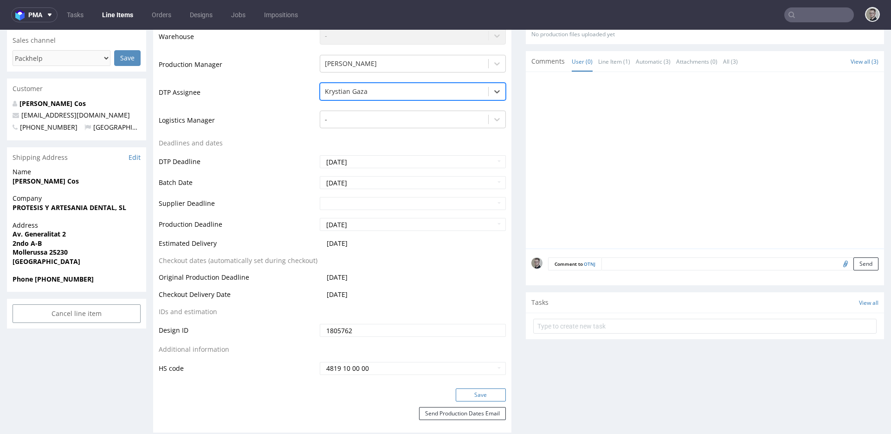
click at [487, 389] on button "Save" at bounding box center [481, 394] width 50 height 13
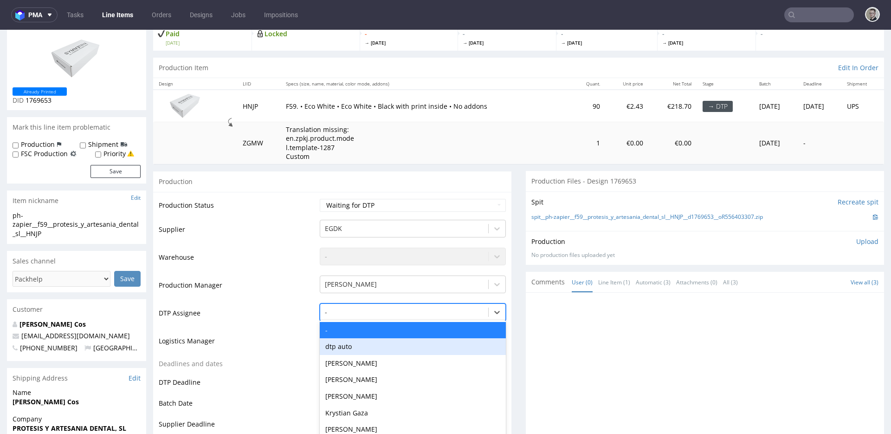
click at [361, 316] on div "dtp auto, 2 of 31. 31 results available. Use Up and Down to choose options, pre…" at bounding box center [413, 309] width 186 height 13
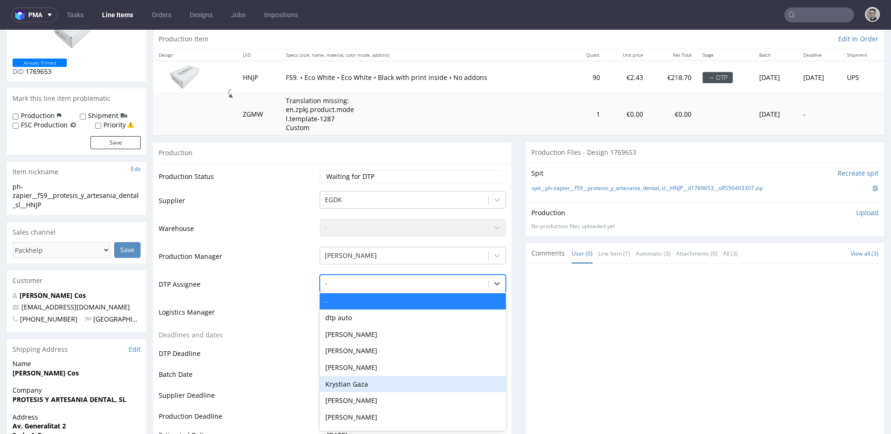
click at [369, 376] on div "Krystian Gaza" at bounding box center [413, 384] width 186 height 17
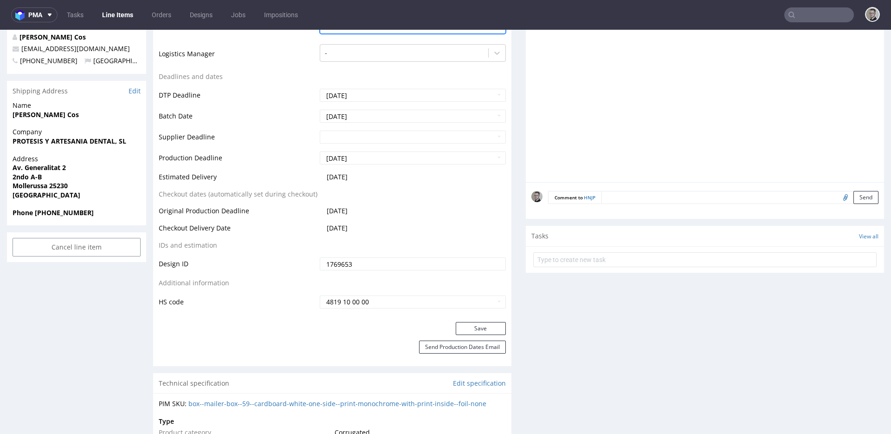
scroll to position [412, 0]
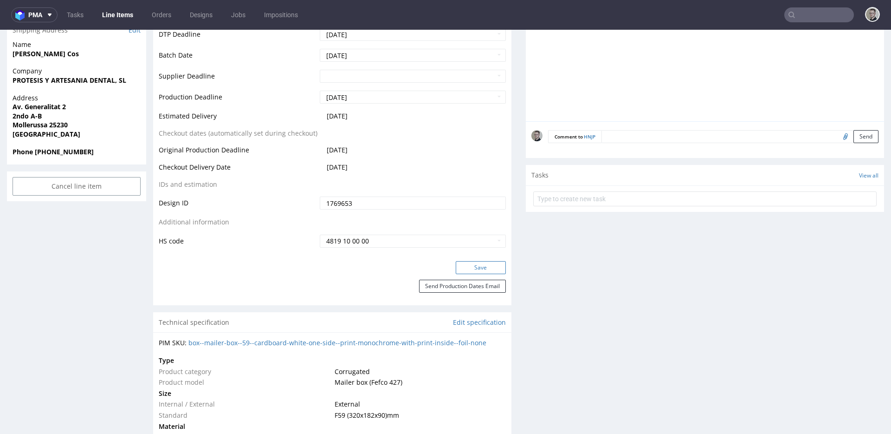
click at [492, 270] on button "Save" at bounding box center [481, 267] width 50 height 13
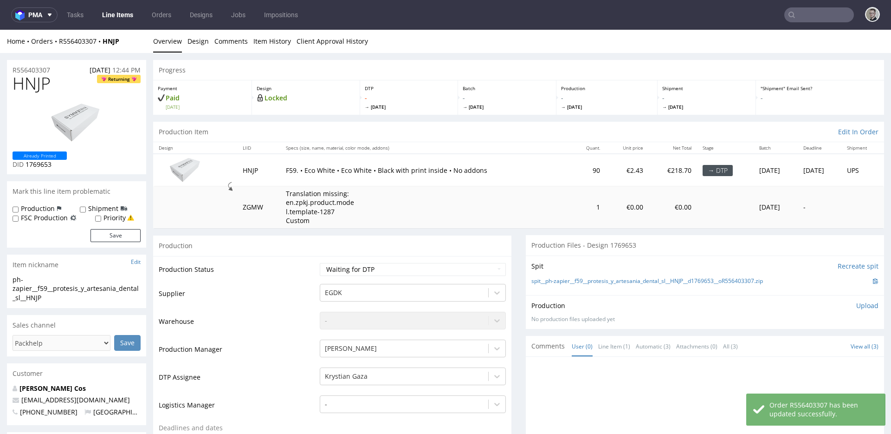
scroll to position [405, 0]
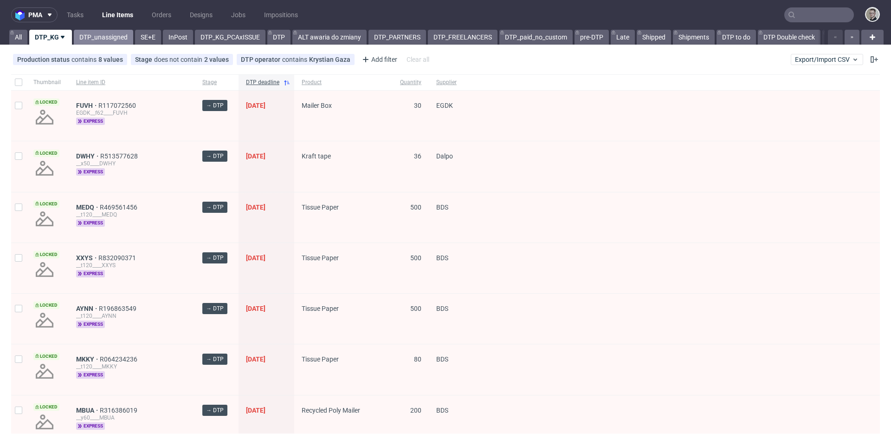
click at [104, 34] on link "DTP_unassigned" at bounding box center [103, 37] width 59 height 15
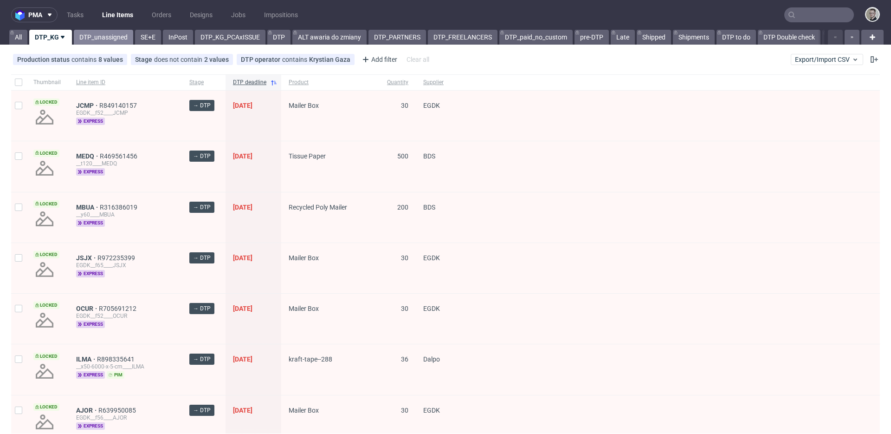
click at [120, 34] on link "DTP_unassigned" at bounding box center [103, 37] width 59 height 15
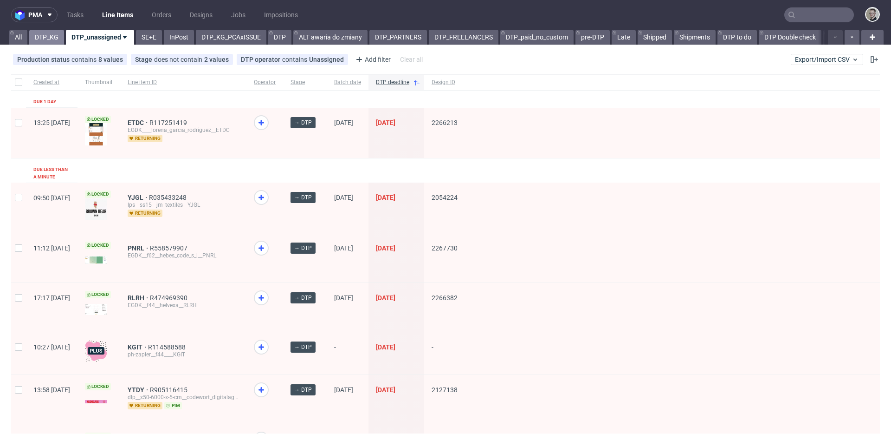
click at [45, 30] on link "DTP_KG" at bounding box center [46, 37] width 35 height 15
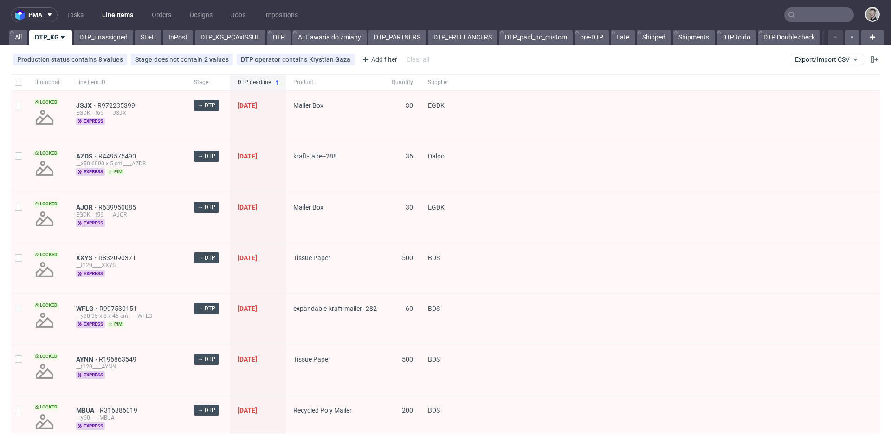
click at [17, 77] on div at bounding box center [18, 82] width 15 height 16
checkbox input "true"
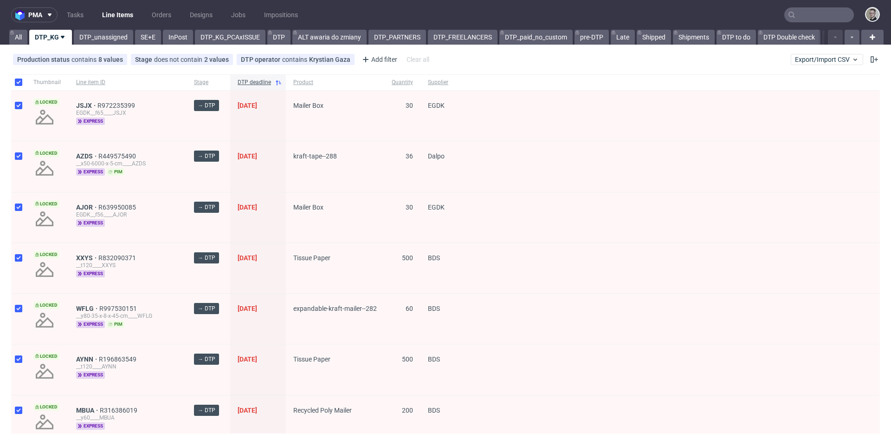
checkbox input "true"
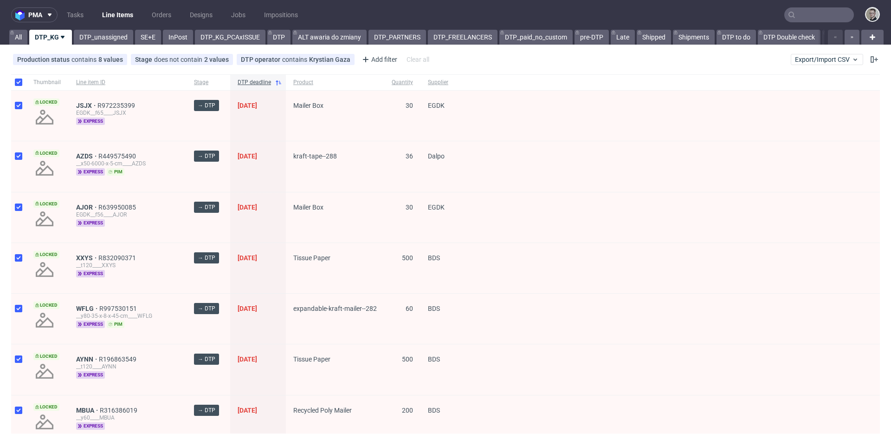
checkbox input "true"
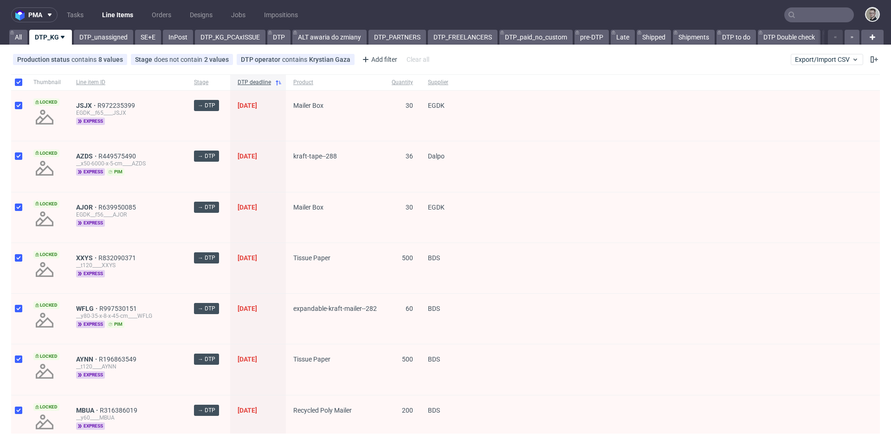
checkbox input "true"
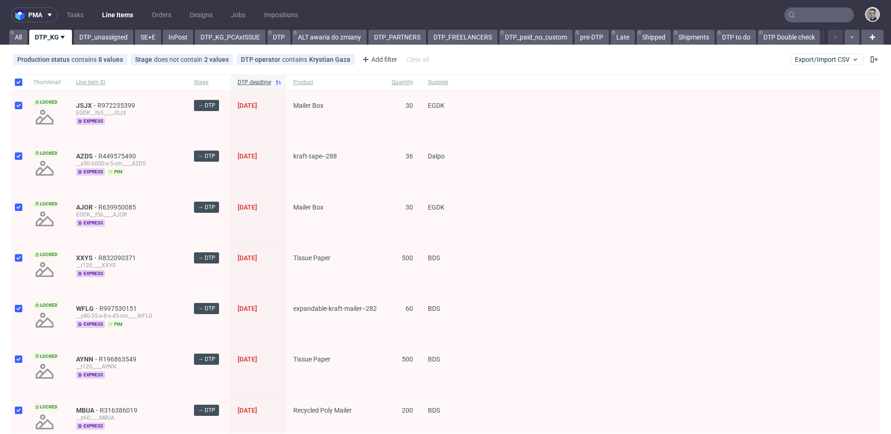
checkbox input "true"
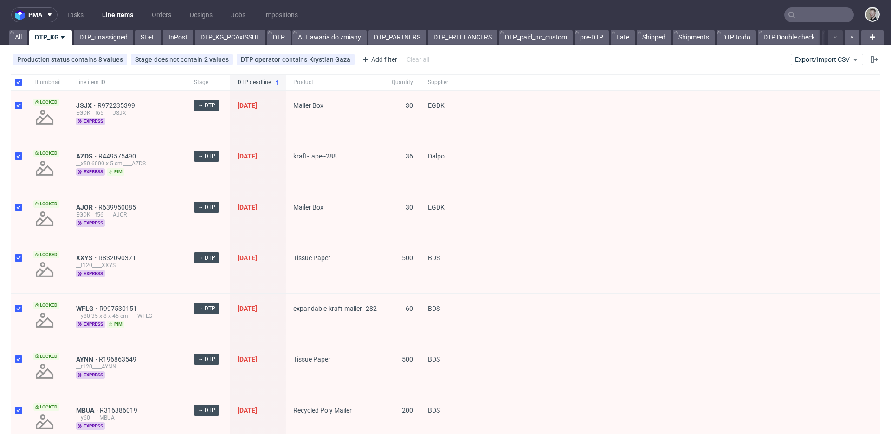
checkbox input "true"
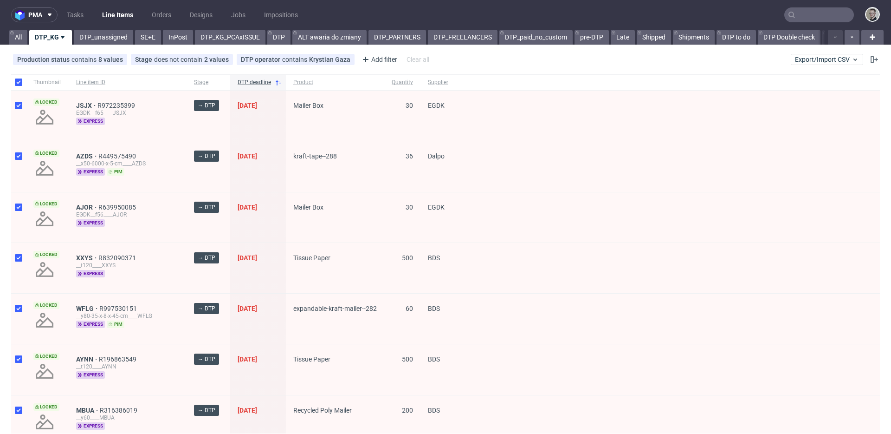
checkbox input "true"
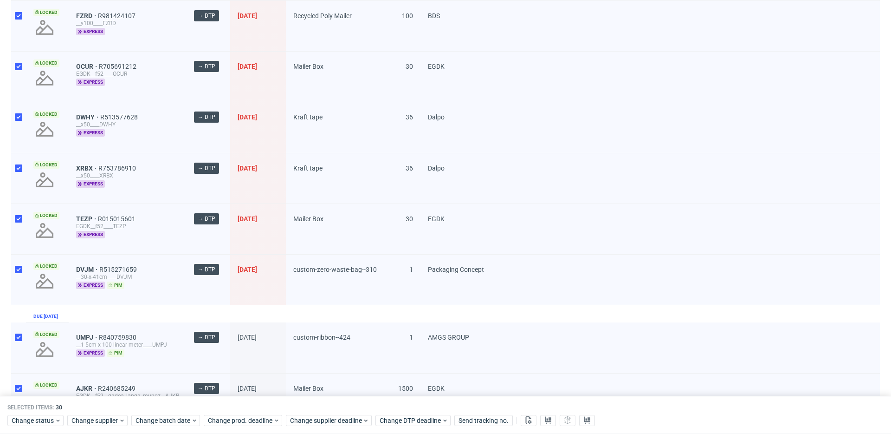
scroll to position [1270, 0]
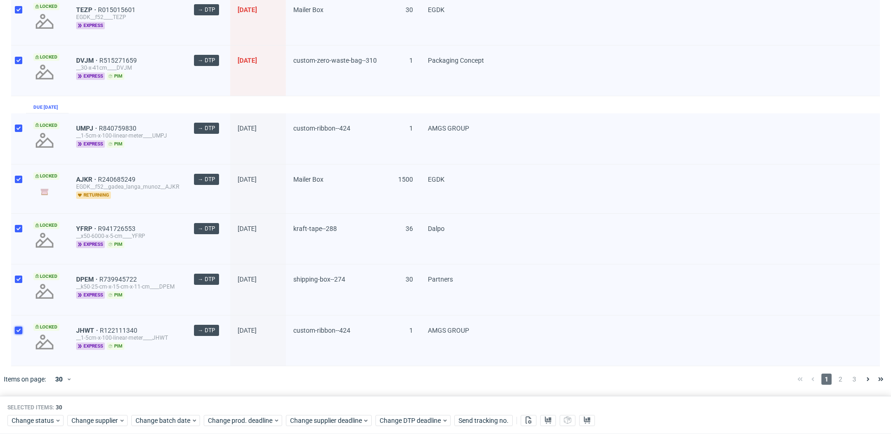
click at [22, 326] on input "checkbox" at bounding box center [18, 329] width 7 height 7
checkbox input "false"
click at [22, 269] on div at bounding box center [18, 289] width 15 height 50
checkbox input "false"
click at [18, 222] on div at bounding box center [18, 239] width 15 height 50
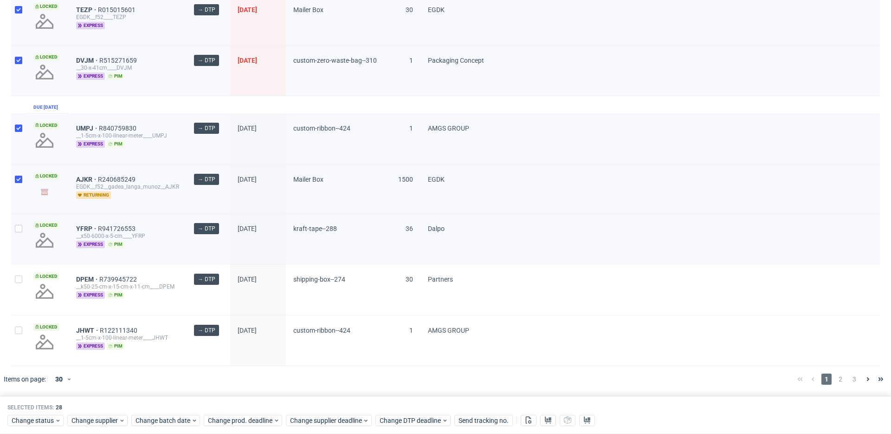
checkbox input "false"
click at [14, 188] on div at bounding box center [18, 188] width 15 height 49
checkbox input "false"
click at [13, 147] on div at bounding box center [18, 138] width 15 height 51
checkbox input "false"
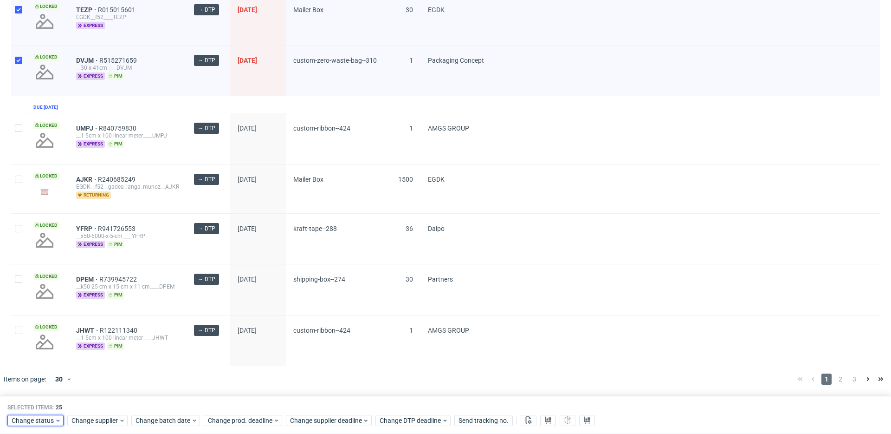
click at [48, 416] on span "Change status" at bounding box center [33, 420] width 43 height 9
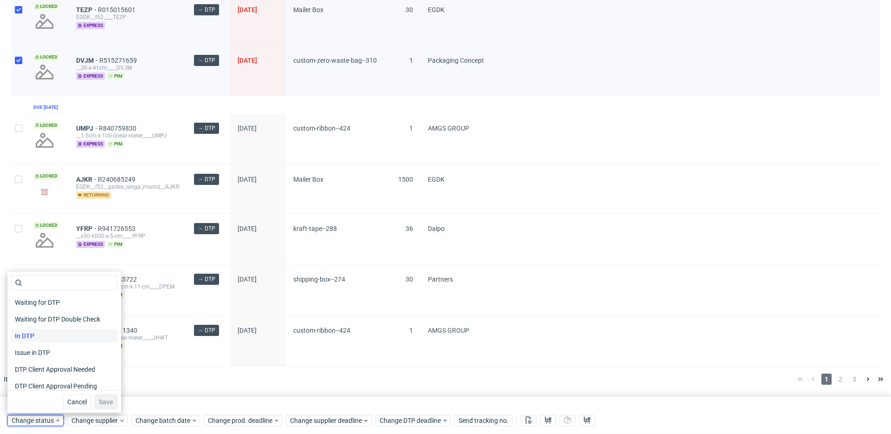
click at [51, 331] on div "In DTP" at bounding box center [64, 335] width 106 height 13
click at [108, 399] on button "Save" at bounding box center [106, 401] width 23 height 15
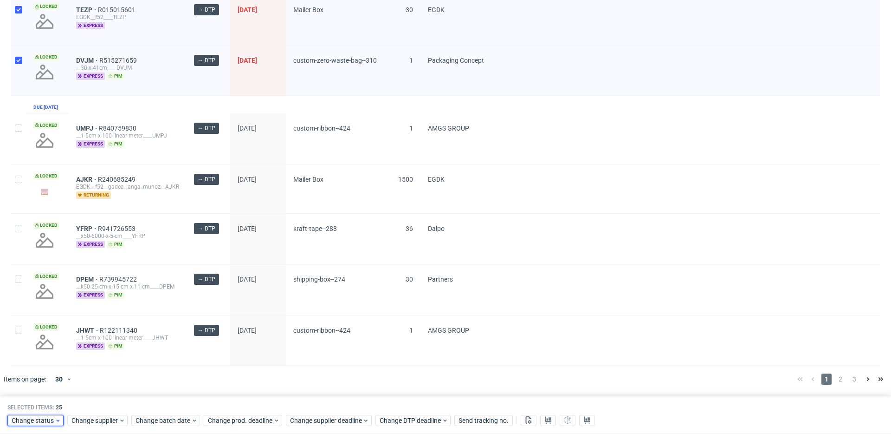
click at [51, 425] on div "Change status" at bounding box center [35, 420] width 56 height 11
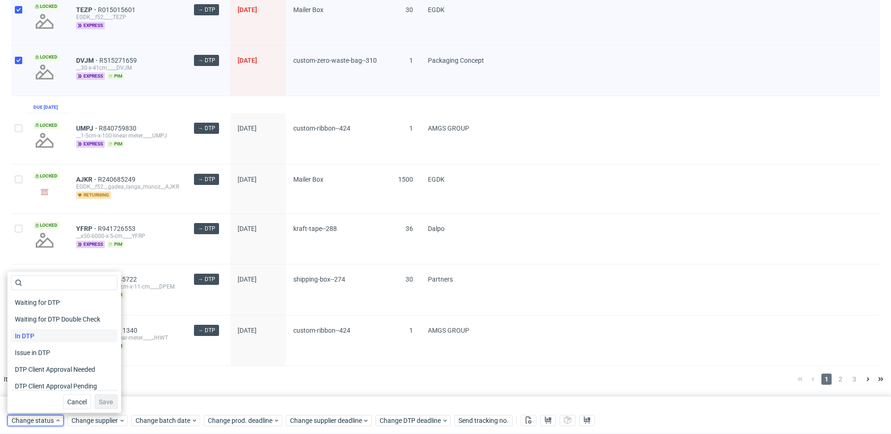
click at [49, 335] on div "In DTP" at bounding box center [64, 335] width 106 height 13
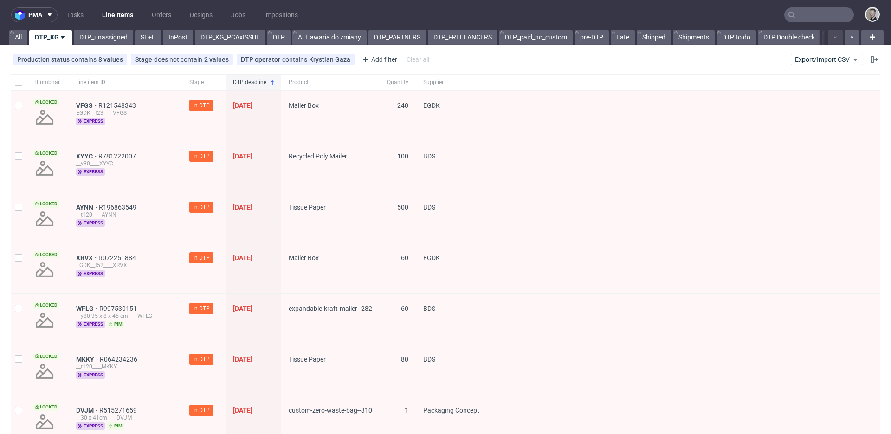
click at [511, 65] on div "Production status contains 8 values Not Defined, Waiting for DTP, Waiting for D…" at bounding box center [445, 59] width 891 height 22
click at [169, 117] on div "VFGS R121548343 EGDK__f23____VFGS express" at bounding box center [125, 113] width 98 height 23
click at [106, 36] on link "DTP_unassigned" at bounding box center [103, 37] width 59 height 15
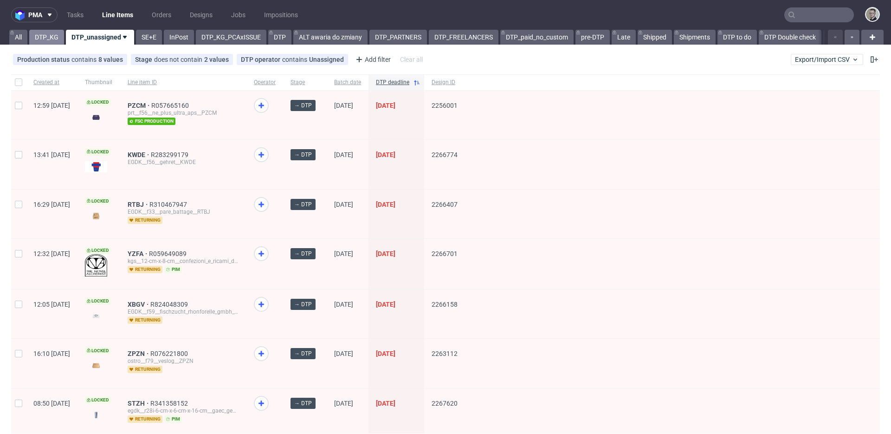
click at [43, 35] on link "DTP_KG" at bounding box center [46, 37] width 35 height 15
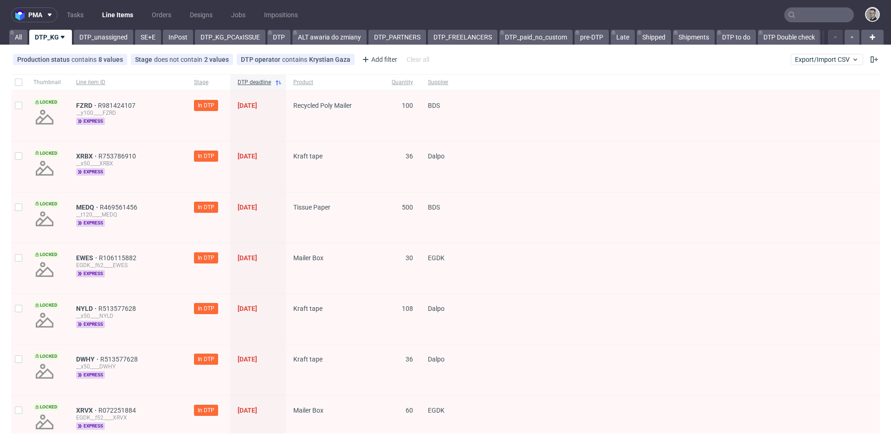
click at [85, 52] on div "Production status contains 8 values Not Defined, Waiting for DTP, Waiting for D…" at bounding box center [222, 59] width 422 height 15
click at [93, 57] on div "Production status contains 8 values" at bounding box center [70, 59] width 106 height 7
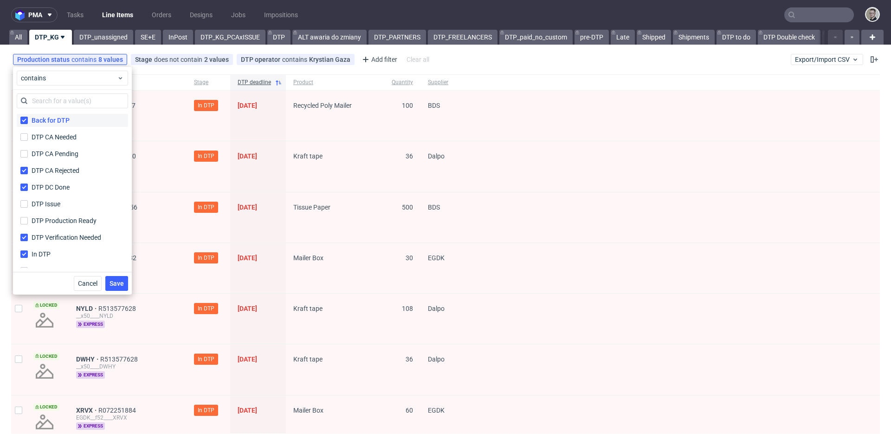
click at [53, 123] on div "Back for DTP" at bounding box center [51, 120] width 38 height 9
click at [28, 123] on input "Back for DTP" at bounding box center [23, 120] width 7 height 7
checkbox input "false"
click at [58, 166] on div "DTP CA Rejected" at bounding box center [57, 170] width 50 height 9
click at [28, 167] on input "DTP CA Rejected" at bounding box center [23, 170] width 7 height 7
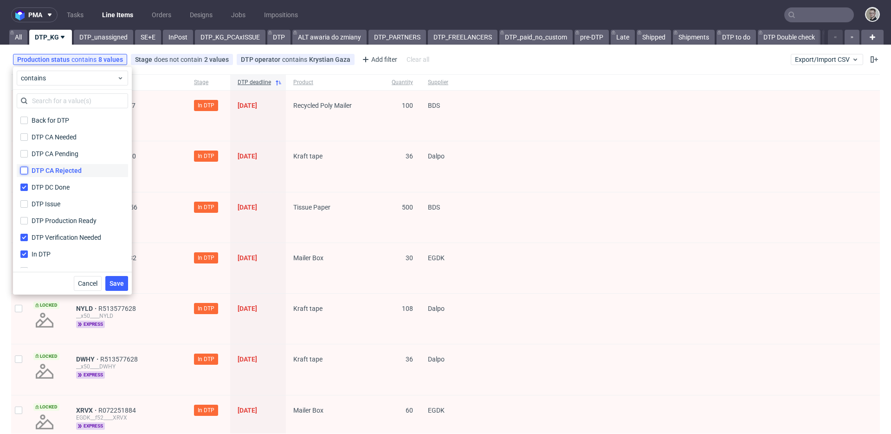
checkbox input "false"
click at [59, 182] on label "DTP DC Done" at bounding box center [72, 187] width 111 height 13
click at [28, 183] on input "DTP DC Done" at bounding box center [23, 186] width 7 height 7
checkbox input "false"
click at [52, 239] on div "DTP Verification Needed" at bounding box center [68, 237] width 73 height 9
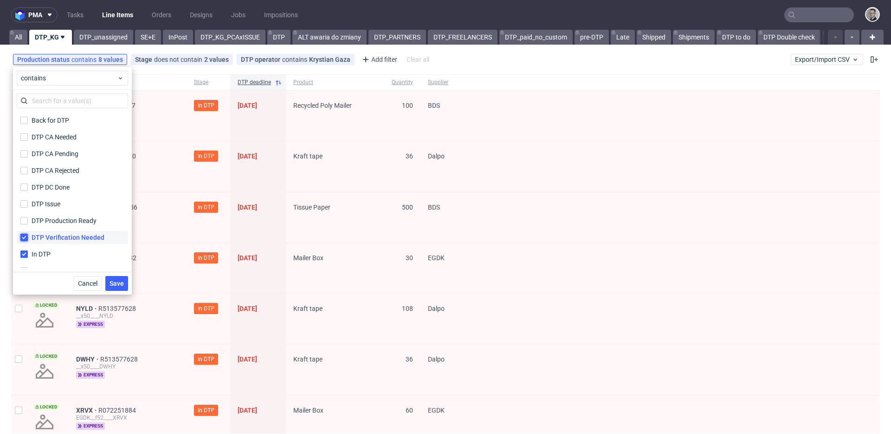
click at [28, 239] on input "DTP Verification Needed" at bounding box center [23, 237] width 7 height 7
checkbox input "false"
click at [51, 234] on div "Not Defined" at bounding box center [49, 236] width 35 height 9
click at [28, 234] on input "Not Defined" at bounding box center [23, 236] width 7 height 7
checkbox input "false"
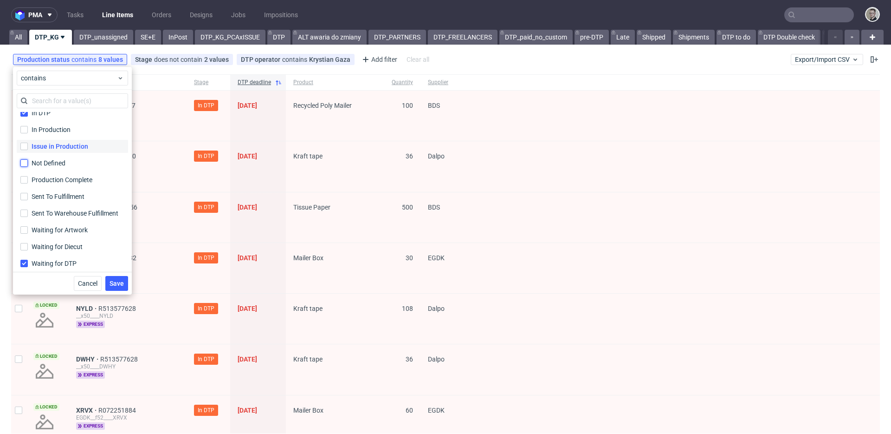
scroll to position [178, 0]
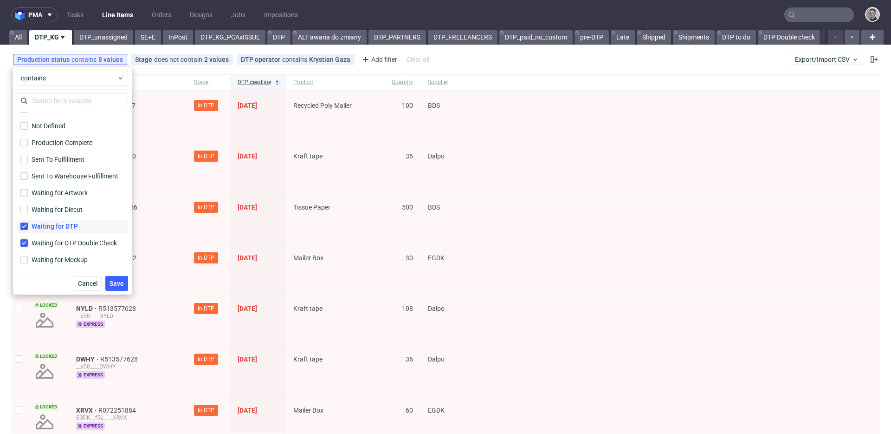
click at [66, 221] on label "Waiting for DTP" at bounding box center [72, 226] width 111 height 13
click at [28, 222] on input "Waiting for DTP" at bounding box center [23, 225] width 7 height 7
checkbox input "false"
click at [79, 241] on div "Waiting for DTP Double Check" at bounding box center [76, 242] width 88 height 9
click at [28, 241] on input "Waiting for DTP Double Check Waiting for DTP Double Check" at bounding box center [23, 242] width 7 height 7
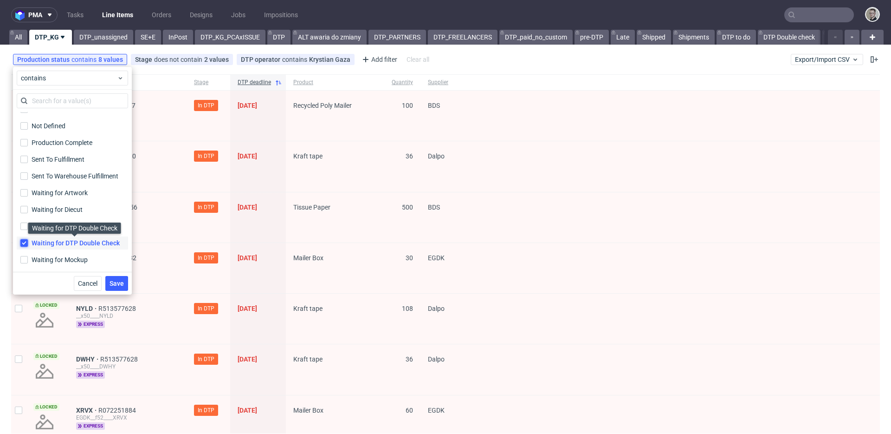
checkbox input "false"
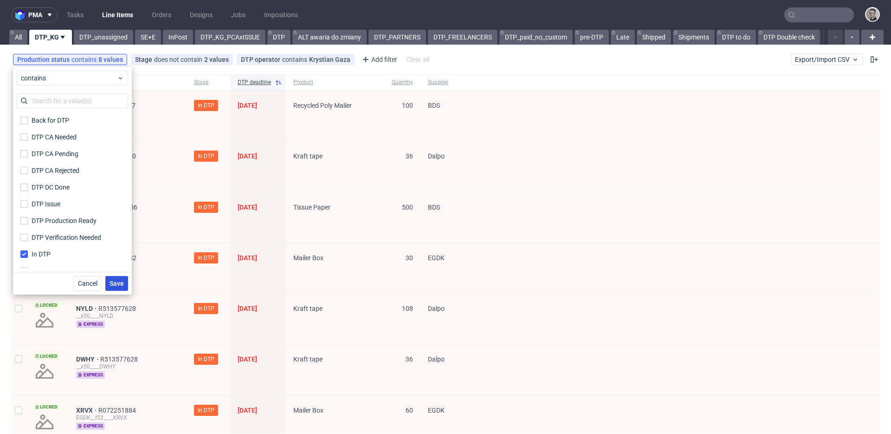
click at [119, 283] on span "Save" at bounding box center [117, 283] width 14 height 7
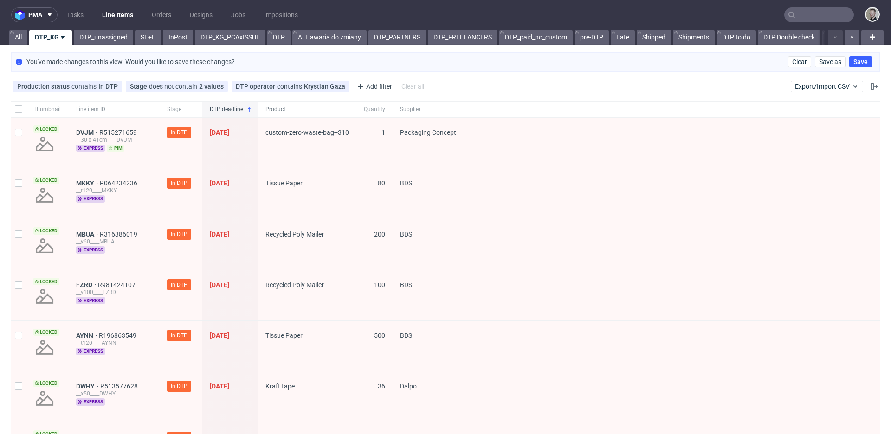
click at [282, 110] on span "Product" at bounding box center [308, 109] width 84 height 8
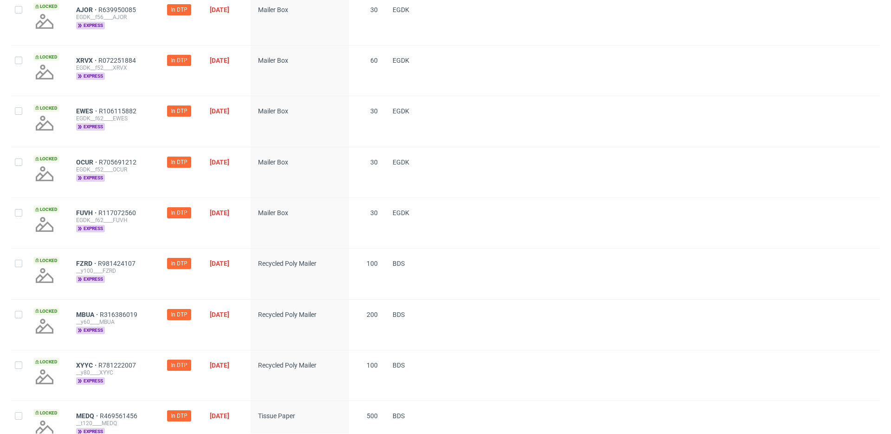
scroll to position [809, 0]
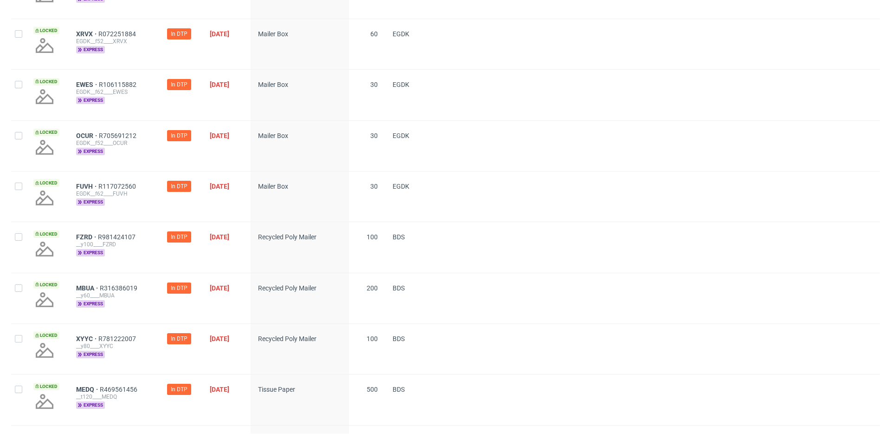
drag, startPoint x: 88, startPoint y: 286, endPoint x: 89, endPoint y: 307, distance: 20.9
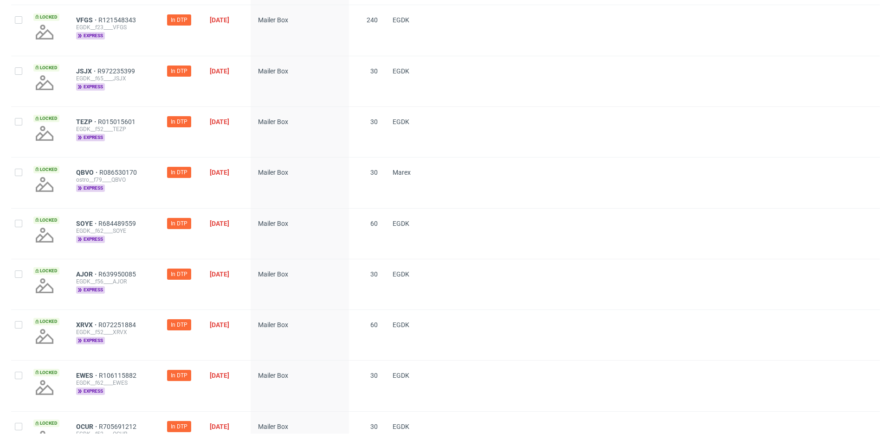
scroll to position [0, 0]
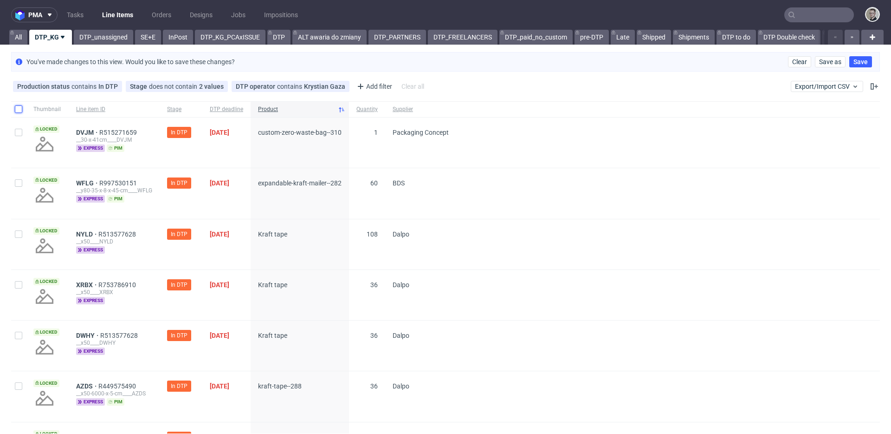
click at [19, 109] on input "checkbox" at bounding box center [18, 108] width 7 height 7
checkbox input "true"
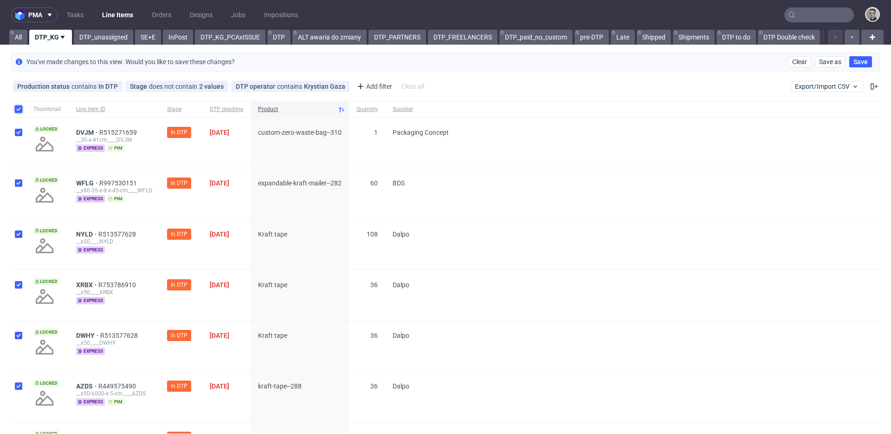
checkbox input "true"
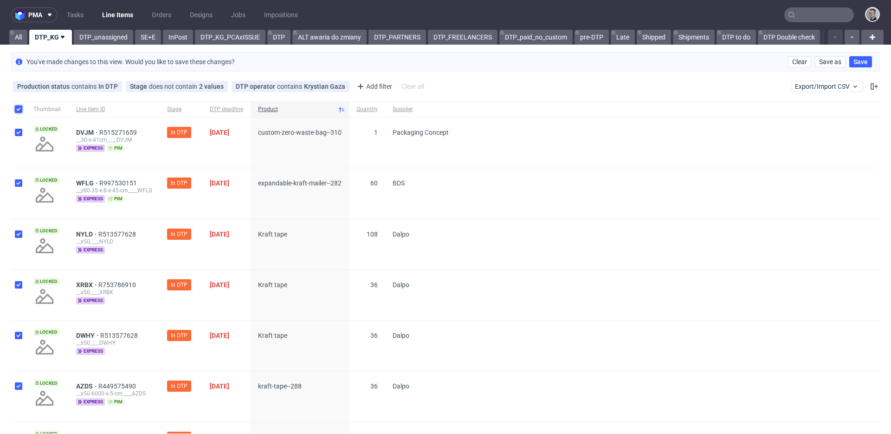
checkbox input "true"
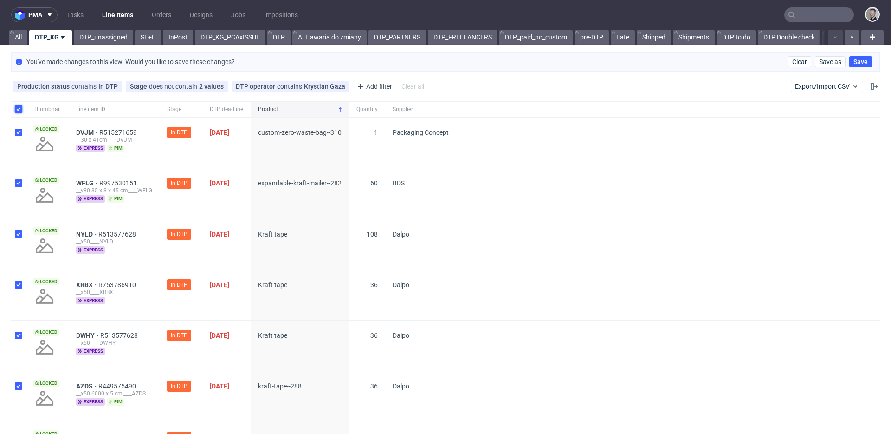
checkbox input "true"
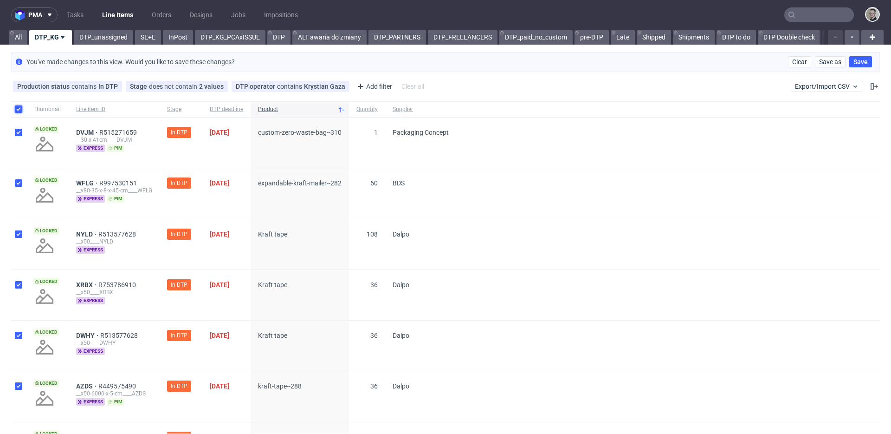
checkbox input "true"
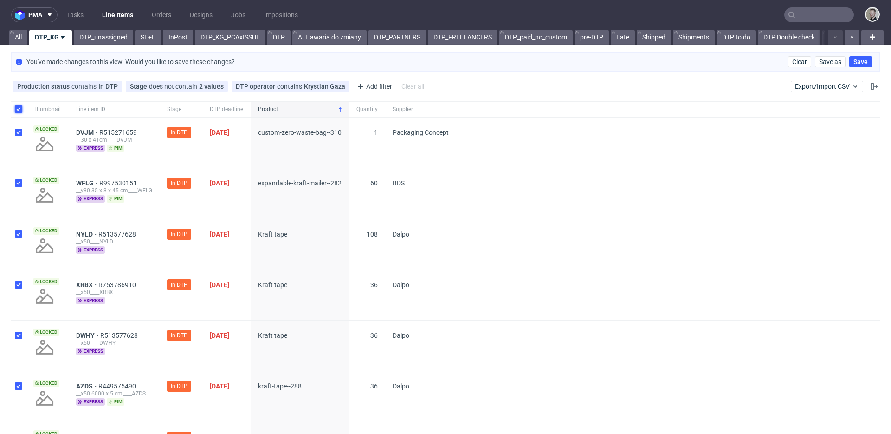
checkbox input "true"
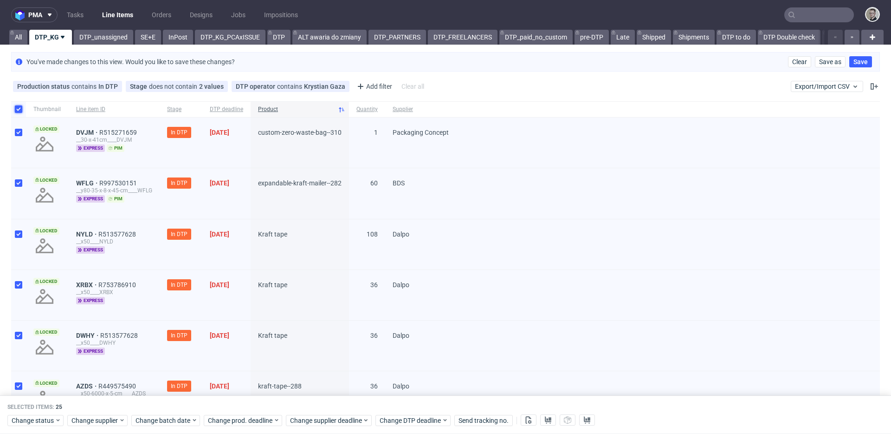
click at [18, 108] on input "checkbox" at bounding box center [18, 108] width 7 height 7
checkbox input "false"
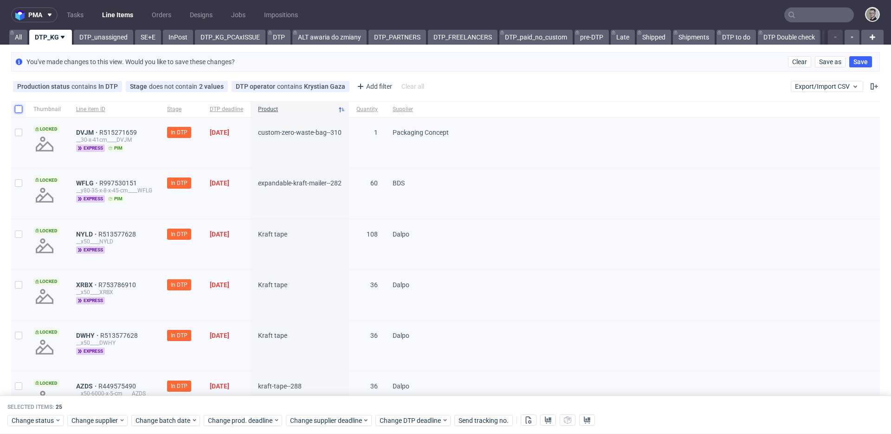
checkbox input "false"
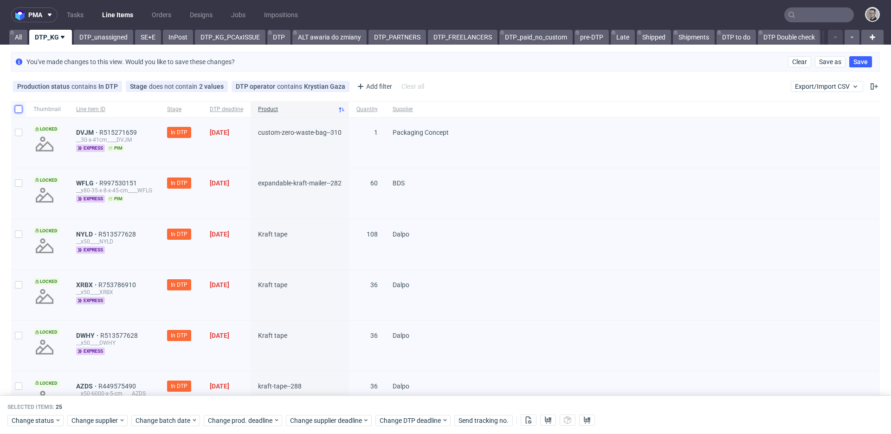
checkbox input "false"
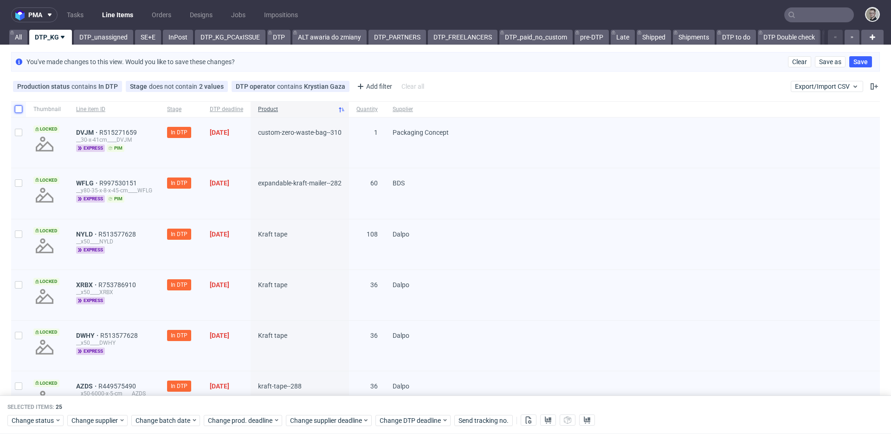
checkbox input "false"
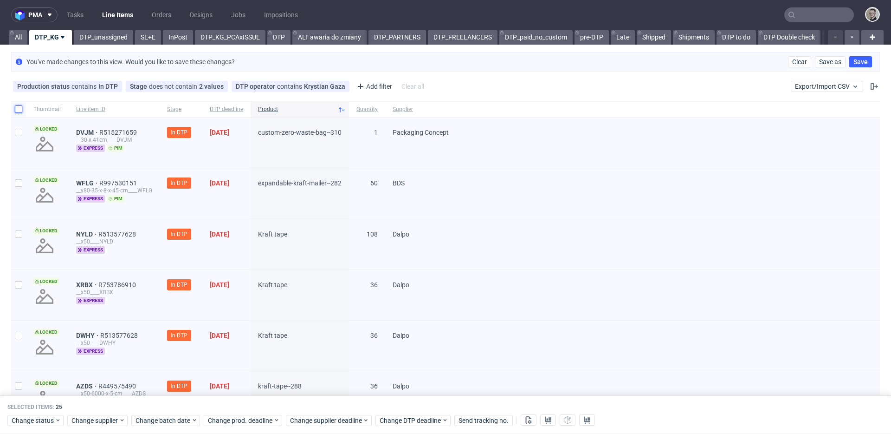
checkbox input "false"
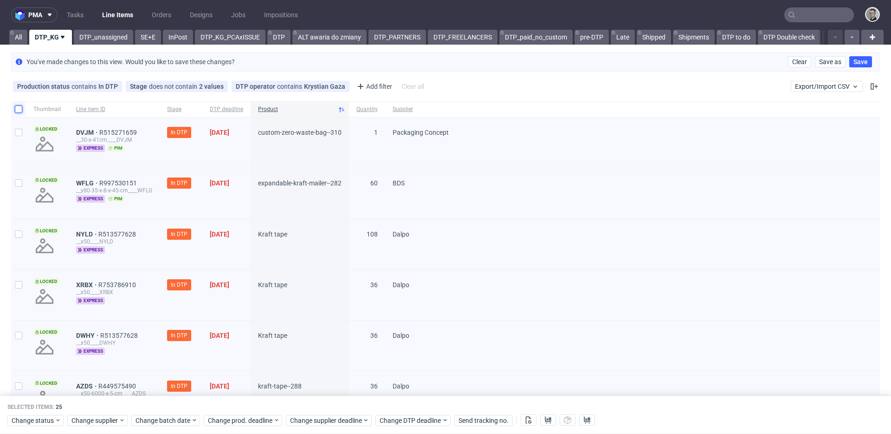
checkbox input "false"
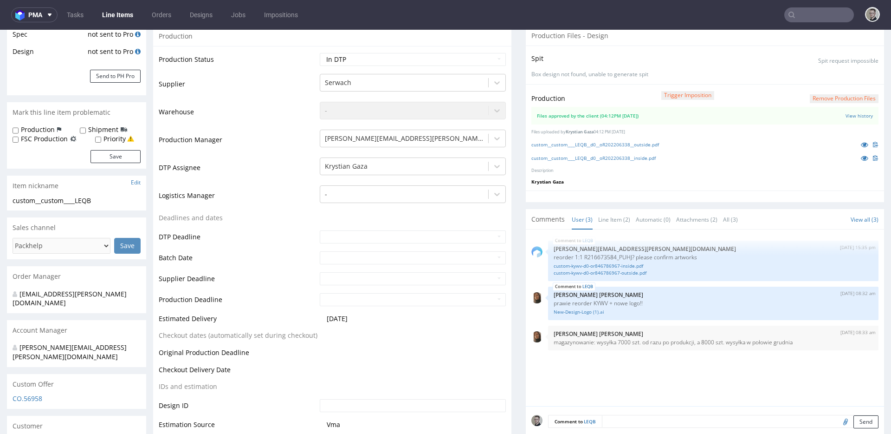
scroll to position [124, 0]
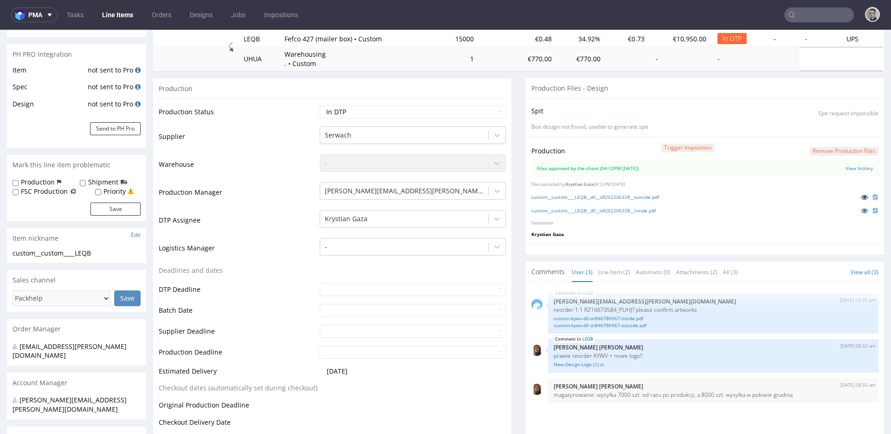
click at [861, 197] on icon at bounding box center [864, 197] width 7 height 7
click at [861, 208] on icon at bounding box center [864, 210] width 7 height 7
click at [378, 109] on select "Waiting for Artwork Waiting for Diecut Waiting for Mockup Waiting for DTP Waiti…" at bounding box center [413, 111] width 186 height 13
select select "dtp_waiting_for_double_check"
click at [320, 105] on select "Waiting for Artwork Waiting for Diecut Waiting for Mockup Waiting for DTP Waiti…" at bounding box center [413, 111] width 186 height 13
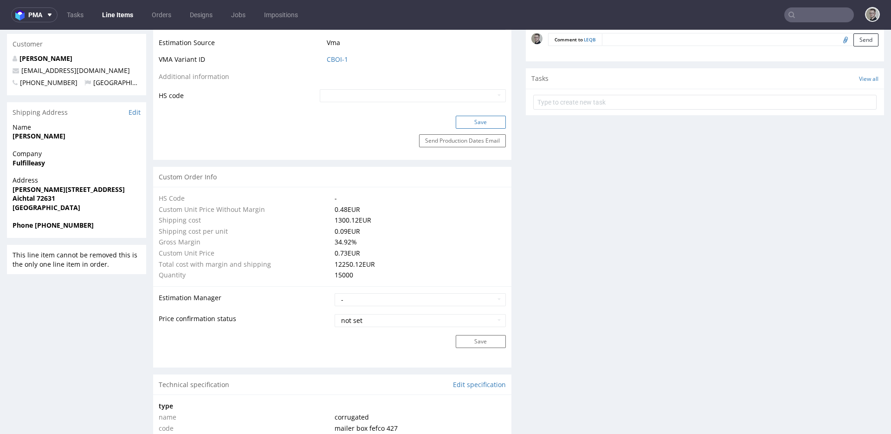
click at [470, 119] on button "Save" at bounding box center [481, 122] width 50 height 13
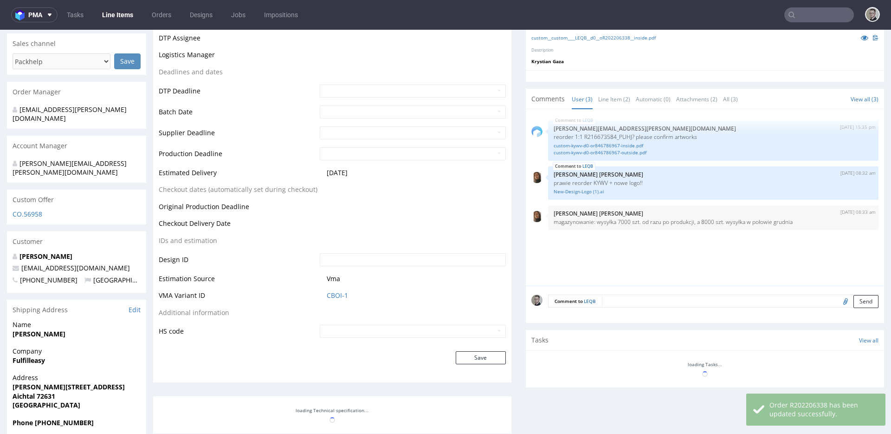
scroll to position [361, 0]
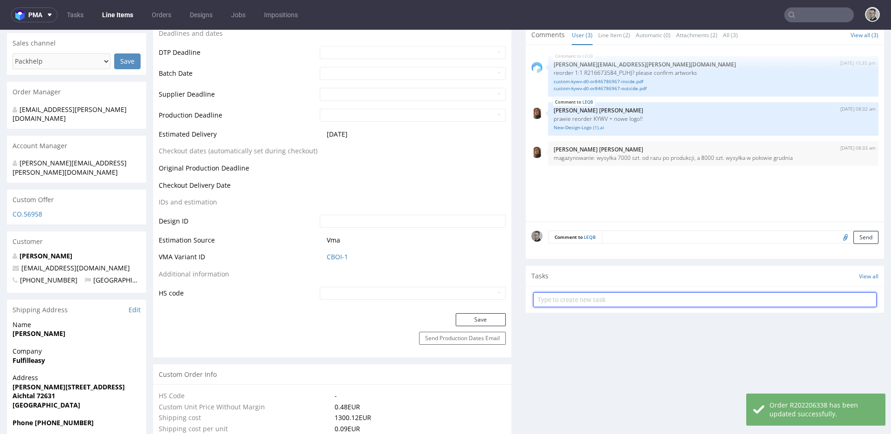
click at [601, 302] on input "text" at bounding box center [705, 299] width 344 height 15
type input "custom dc"
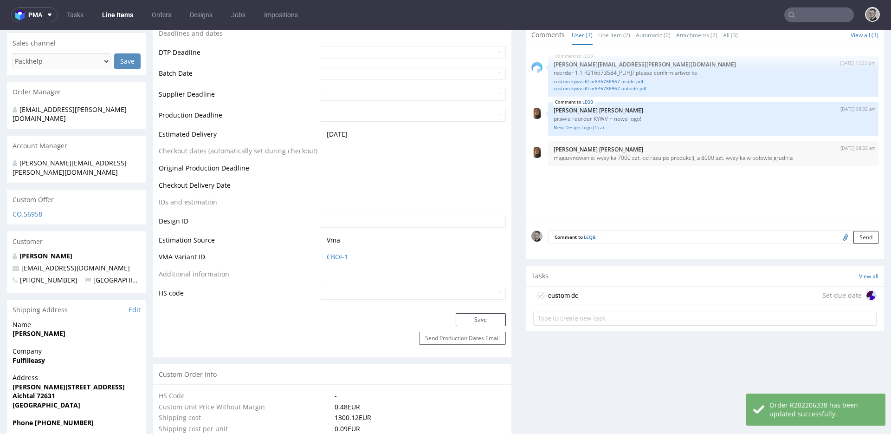
click at [634, 293] on div "custom dc Set due date" at bounding box center [705, 295] width 344 height 19
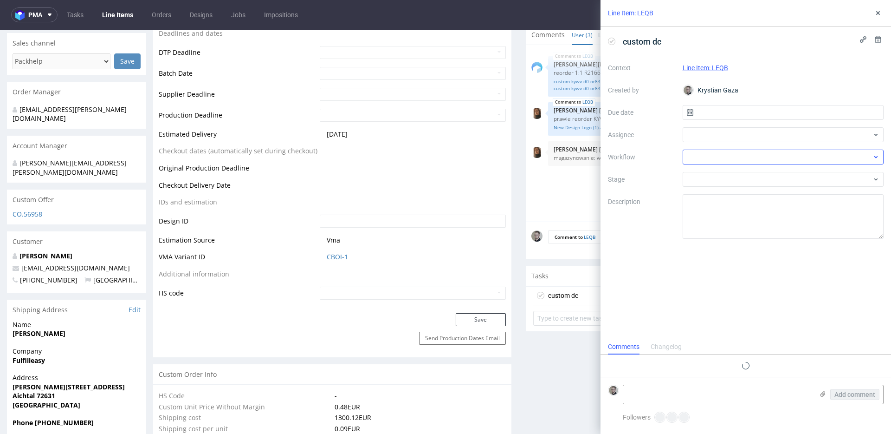
scroll to position [7, 0]
click at [745, 114] on input "text" at bounding box center [784, 112] width 202 height 15
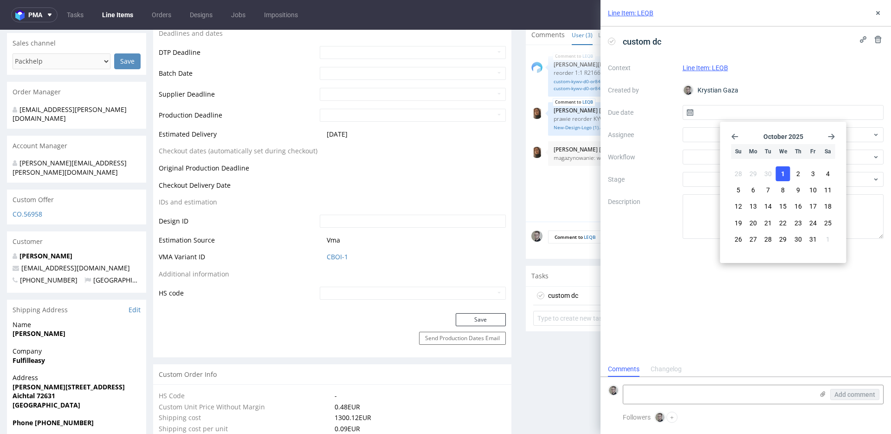
click at [786, 174] on button "1" at bounding box center [783, 173] width 14 height 15
type input "[DATE]"
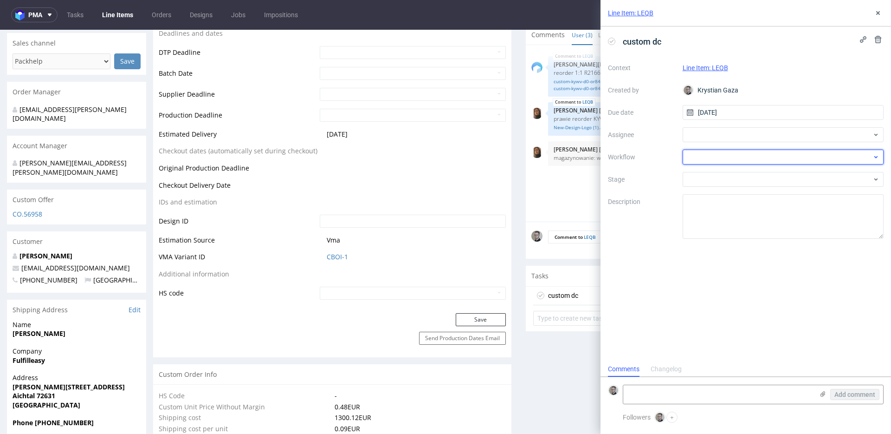
click at [765, 157] on div at bounding box center [784, 157] width 202 height 15
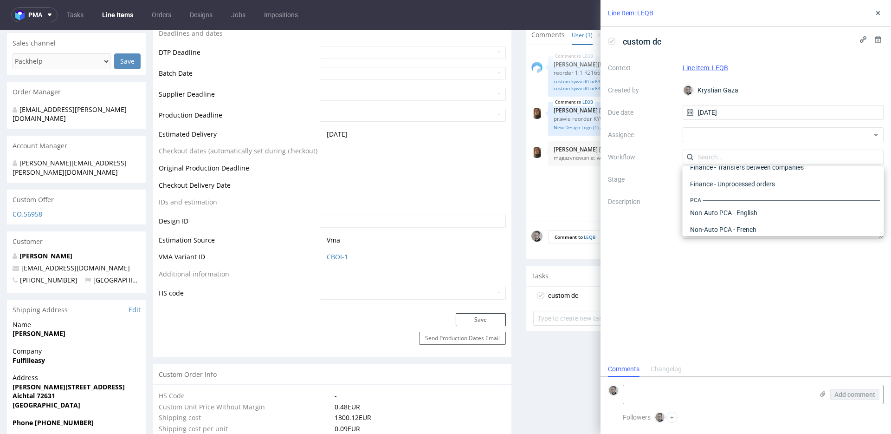
scroll to position [0, 0]
click at [752, 188] on div "DTP - Double Check" at bounding box center [784, 190] width 194 height 17
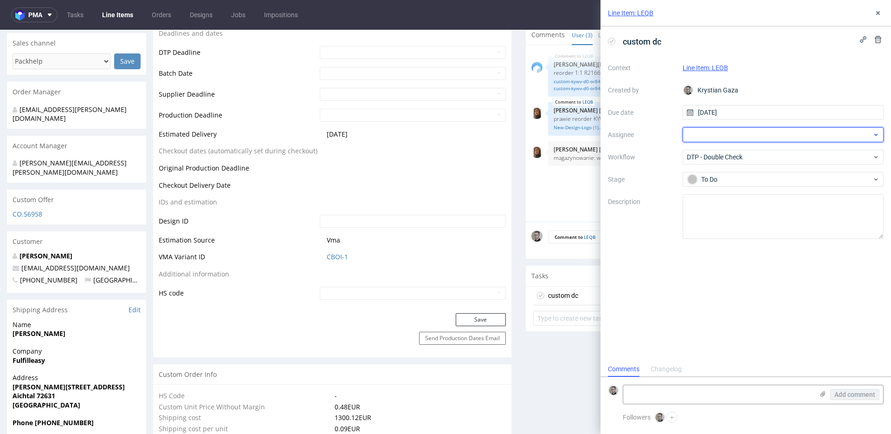
click at [759, 135] on div at bounding box center [784, 134] width 202 height 15
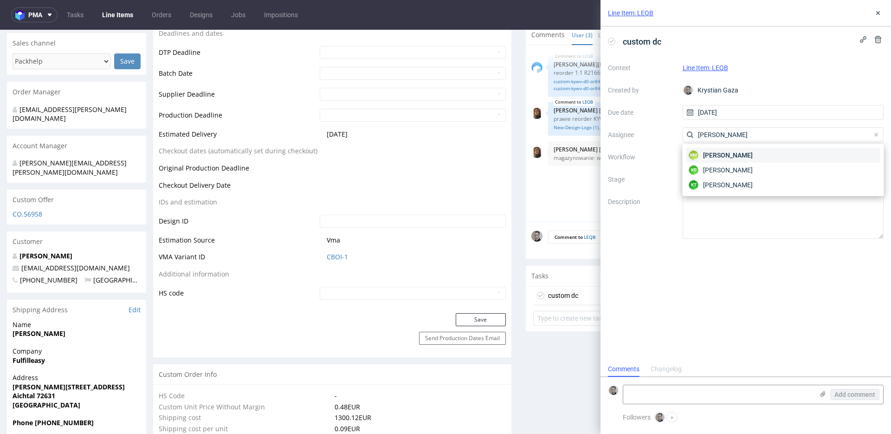
type input "[PERSON_NAME]"
click at [759, 151] on div "KM [PERSON_NAME]" at bounding box center [784, 155] width 194 height 15
click at [878, 16] on icon at bounding box center [878, 12] width 7 height 7
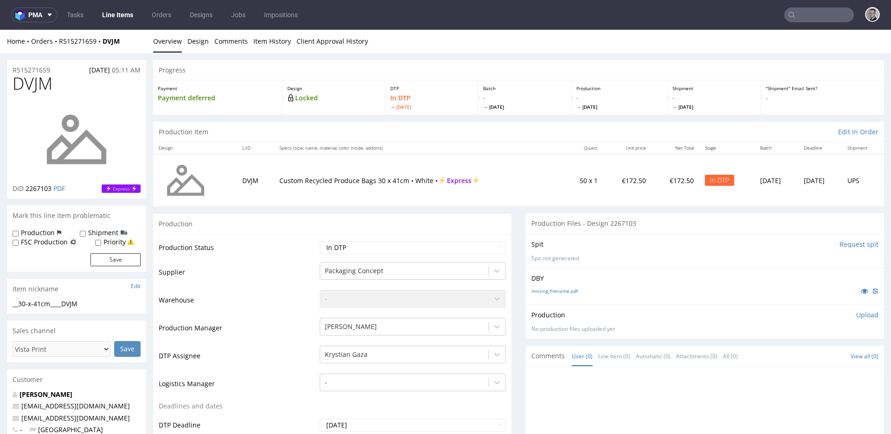
click at [840, 245] on input "Request spit" at bounding box center [859, 244] width 39 height 9
click at [840, 244] on input "Request spit" at bounding box center [859, 244] width 39 height 9
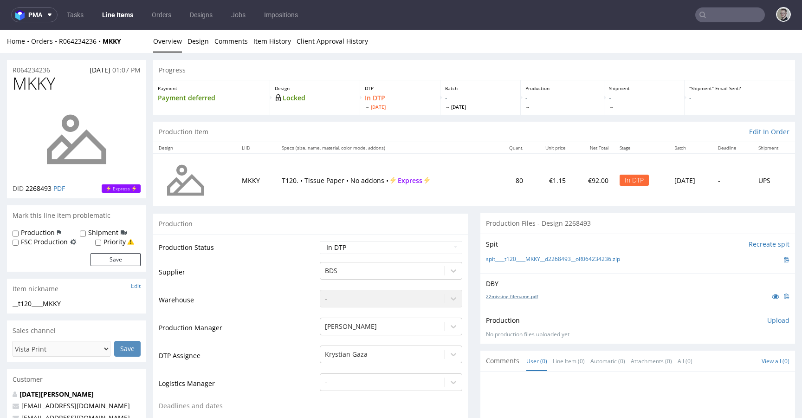
click at [514, 296] on link "22missing_filename.pdf" at bounding box center [512, 296] width 52 height 7
click at [593, 258] on link "spit____t120____MKKY__d2268493__oR064234236.zip" at bounding box center [553, 259] width 134 height 8
click at [200, 41] on link "Design" at bounding box center [198, 41] width 21 height 23
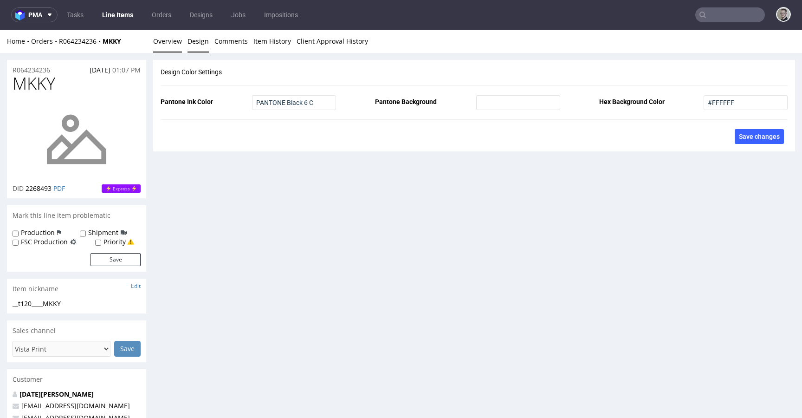
click at [166, 41] on link "Overview" at bounding box center [167, 41] width 29 height 23
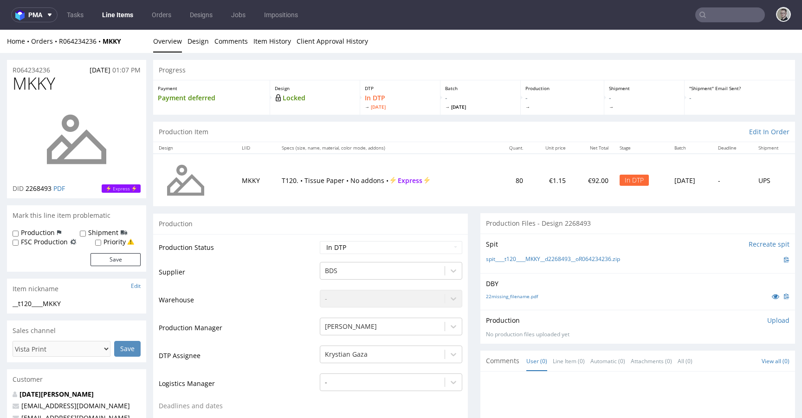
click at [767, 324] on p "Upload" at bounding box center [778, 320] width 22 height 9
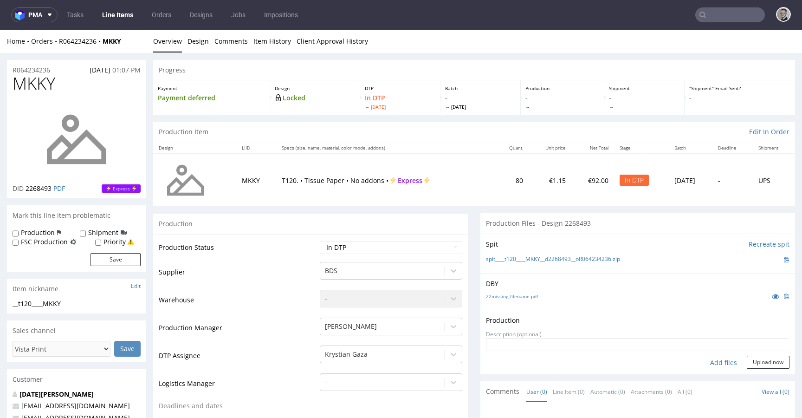
click at [707, 362] on div "Add files" at bounding box center [724, 363] width 46 height 14
type input "C:\fakepath\__t120____MKKY__d2268493__oR064234236__latest__outside.pdf"
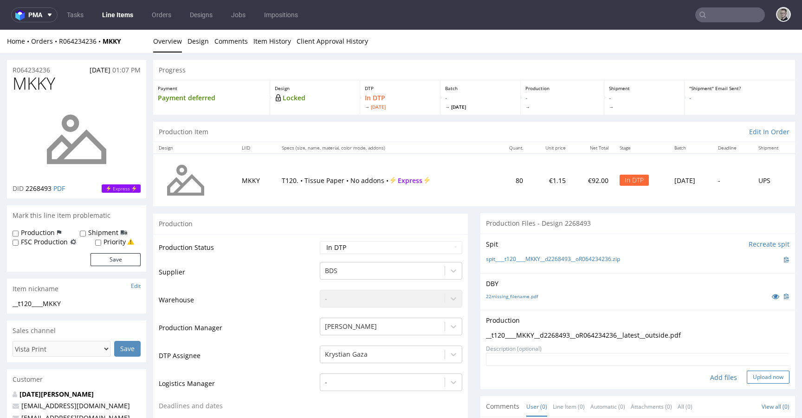
click at [763, 378] on button "Upload now" at bounding box center [768, 377] width 43 height 13
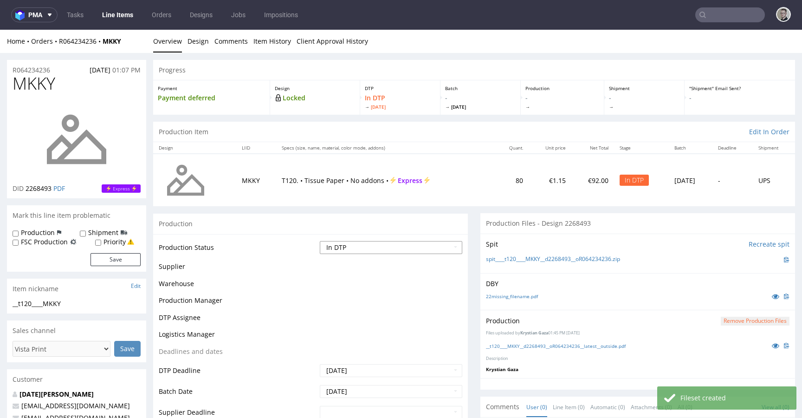
click at [430, 247] on select "Waiting for Artwork Waiting for Diecut Waiting for Mockup Waiting for DTP Waiti…" at bounding box center [391, 247] width 143 height 13
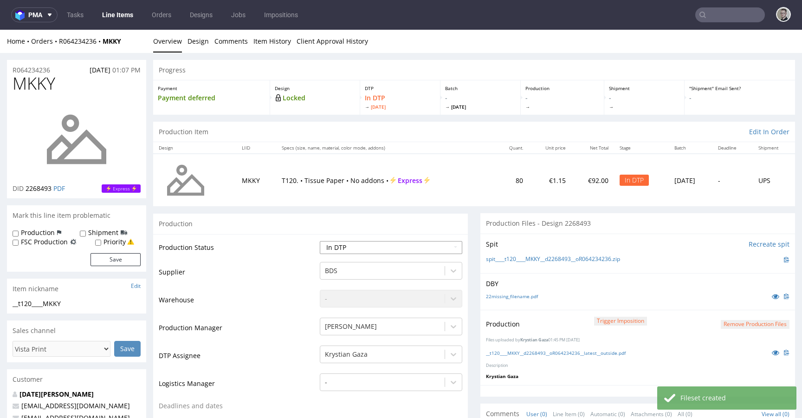
select select "dtp_production_ready"
click at [320, 241] on select "Waiting for Artwork Waiting for Diecut Waiting for Mockup Waiting for DTP Waiti…" at bounding box center [391, 247] width 143 height 13
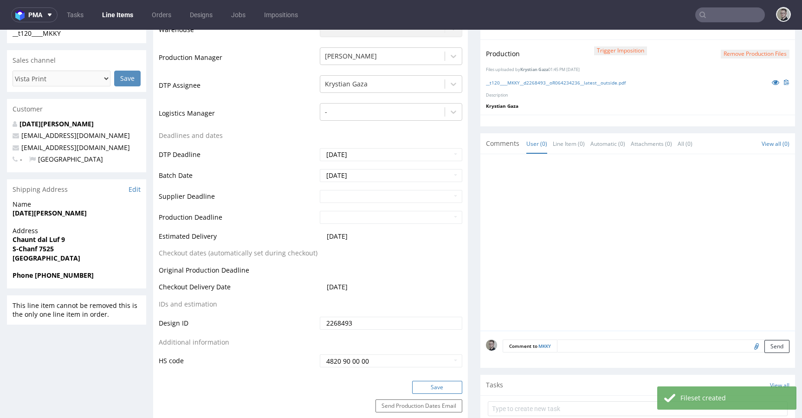
click at [441, 384] on button "Save" at bounding box center [437, 387] width 50 height 13
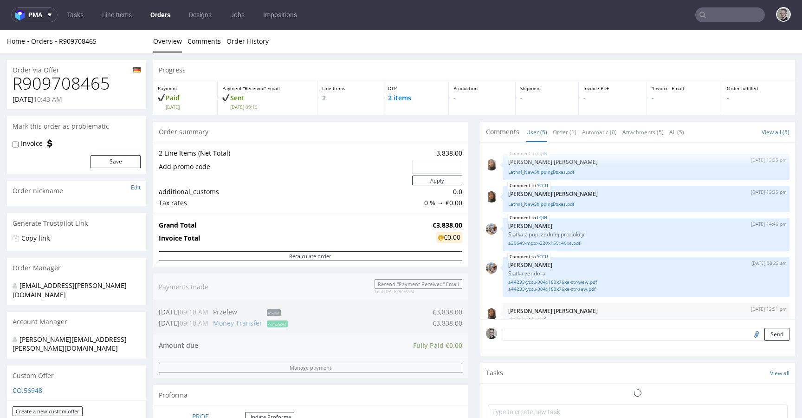
scroll to position [23, 0]
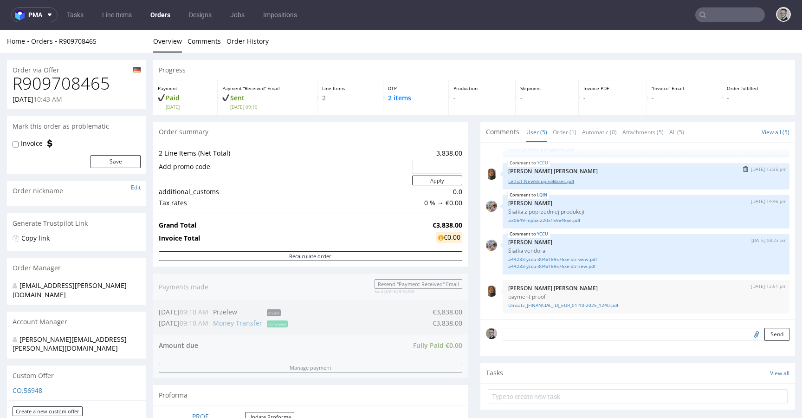
click at [546, 182] on link "Lethal_NewShippingBoxes.pdf" at bounding box center [646, 181] width 276 height 7
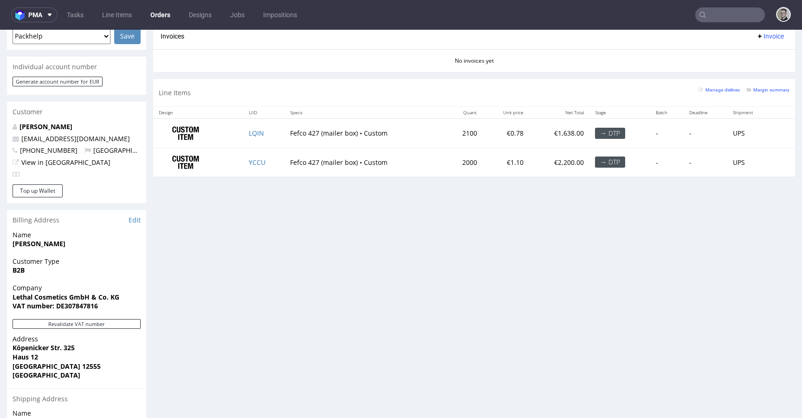
scroll to position [328, 0]
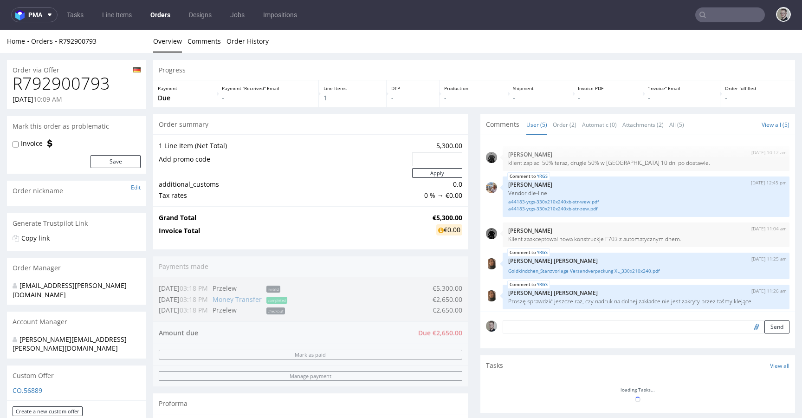
scroll to position [3, 0]
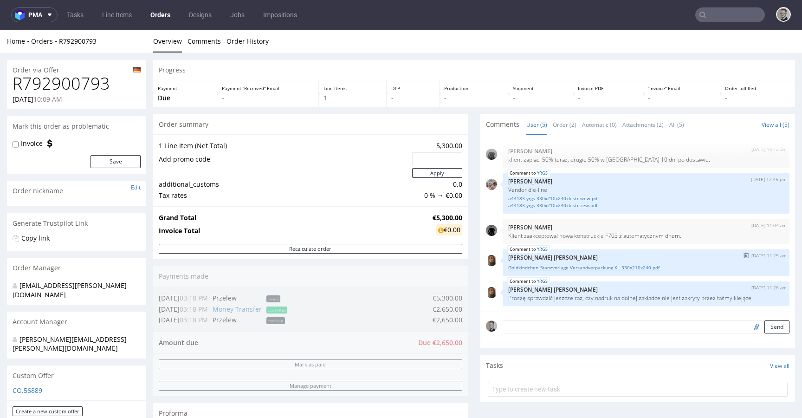
click at [565, 265] on link "Goldkindchen_Stanzvorlage Versandverpackung XL_330x210x240.pdf" at bounding box center [646, 267] width 276 height 7
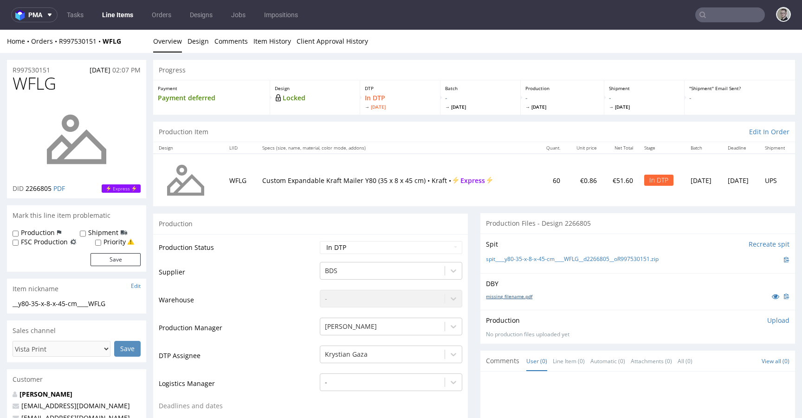
click at [518, 295] on link "missing_filename.pdf" at bounding box center [509, 296] width 46 height 7
click at [546, 259] on link "spit____y80-35-x-8-x-45-cm____WFLG__d2266805__oR997530151.zip" at bounding box center [572, 259] width 173 height 8
click at [767, 323] on p "Upload" at bounding box center [778, 320] width 22 height 9
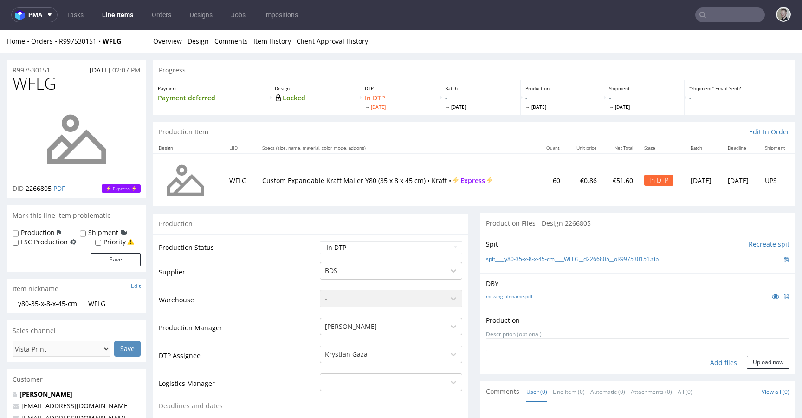
click at [705, 362] on div "Add files" at bounding box center [724, 363] width 46 height 14
type input "C:\fakepath\__y80-35-x-8-x-45-cm____WFLG__d2266805__oR997530151__latest__outsid…"
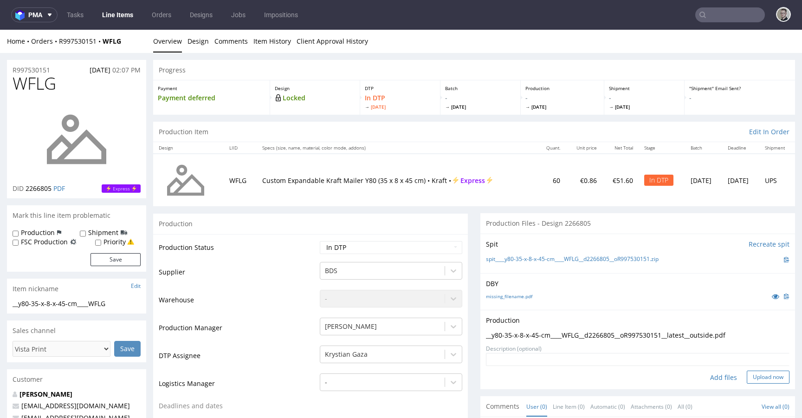
click at [757, 376] on button "Upload now" at bounding box center [768, 377] width 43 height 13
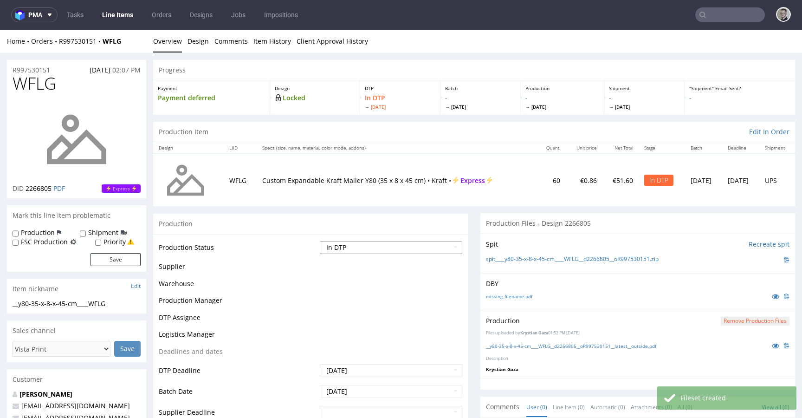
click at [372, 247] on select "Waiting for Artwork Waiting for Diecut Waiting for Mockup Waiting for DTP Waiti…" at bounding box center [391, 247] width 143 height 13
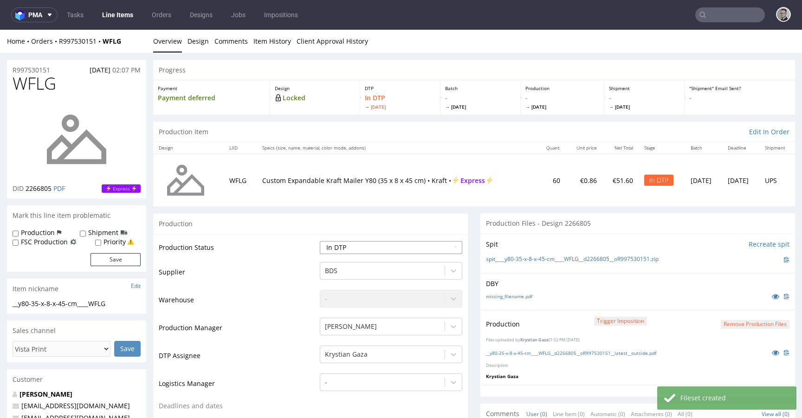
select select "dtp_production_ready"
click at [320, 241] on select "Waiting for Artwork Waiting for Diecut Waiting for Mockup Waiting for DTP Waiti…" at bounding box center [391, 247] width 143 height 13
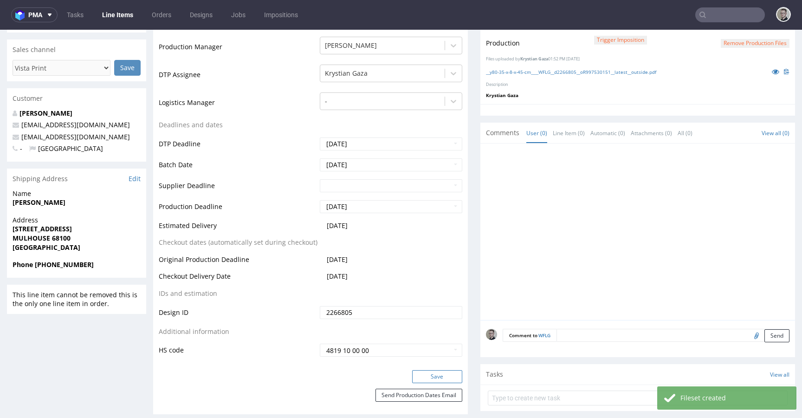
click at [441, 372] on button "Save" at bounding box center [437, 376] width 50 height 13
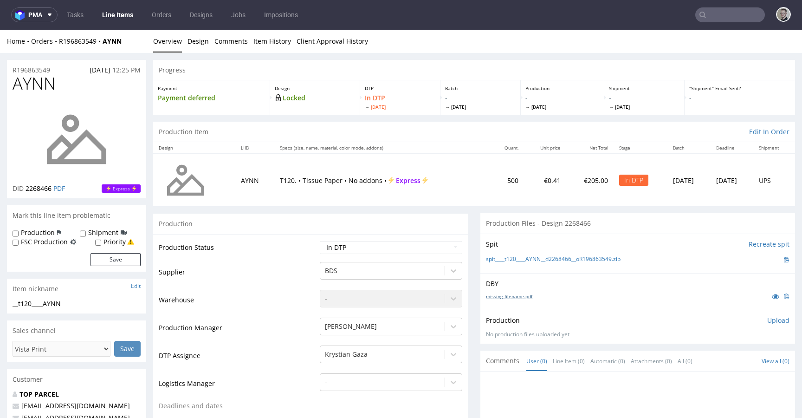
click at [527, 293] on link "missing_filename.pdf" at bounding box center [509, 296] width 46 height 7
click at [550, 263] on link "spit____t120____AYNN__d2268466__oR196863549.zip" at bounding box center [553, 259] width 135 height 8
click at [767, 322] on p "Upload" at bounding box center [778, 320] width 22 height 9
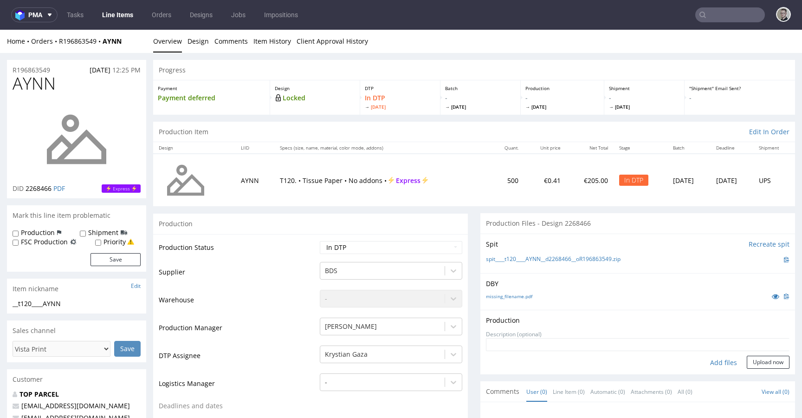
click at [710, 358] on div "Add files" at bounding box center [724, 363] width 46 height 14
type input "C:\fakepath\__t120____AYNN__d2268466__oR196863549__latest__outside.pdf"
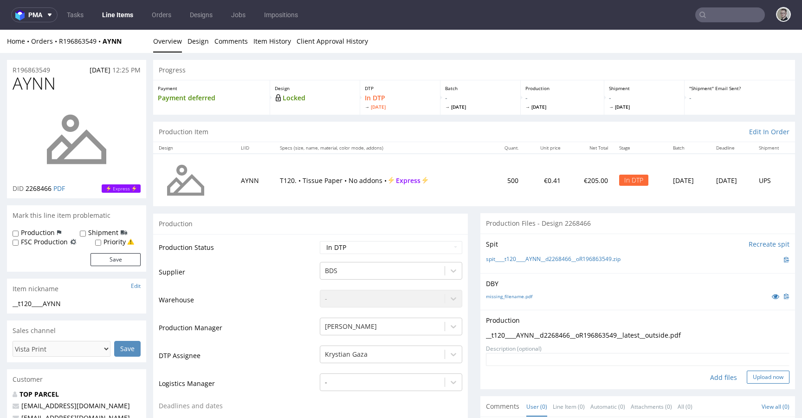
click at [766, 380] on button "Upload now" at bounding box center [768, 377] width 43 height 13
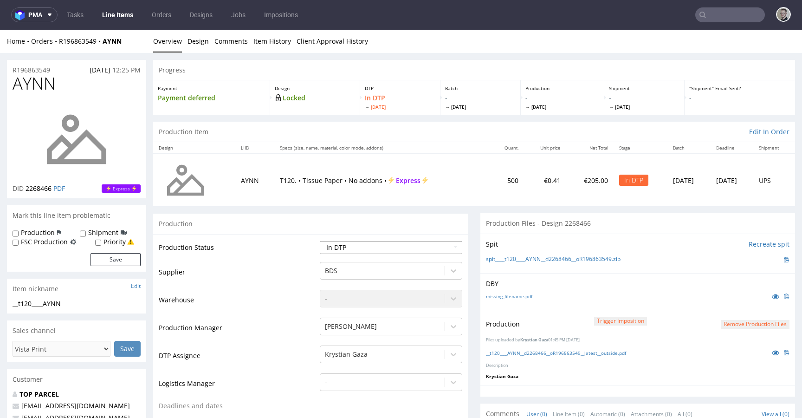
click at [420, 246] on select "Waiting for Artwork Waiting for Diecut Waiting for Mockup Waiting for DTP Waiti…" at bounding box center [391, 247] width 143 height 13
click at [320, 241] on select "Waiting for Artwork Waiting for Diecut Waiting for Mockup Waiting for DTP Waiti…" at bounding box center [391, 247] width 143 height 13
click at [402, 248] on select "Waiting for Artwork Waiting for Diecut Waiting for Mockup Waiting for DTP Waiti…" at bounding box center [391, 247] width 143 height 13
select select "dtp_production_ready"
click at [320, 241] on select "Waiting for Artwork Waiting for Diecut Waiting for Mockup Waiting for DTP Waiti…" at bounding box center [391, 247] width 143 height 13
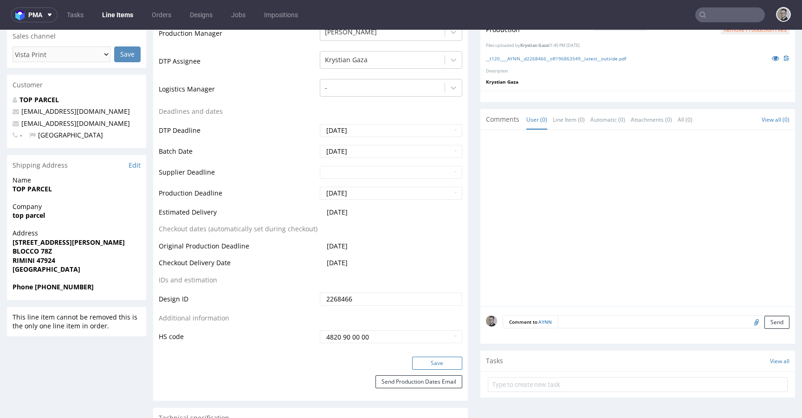
click at [449, 360] on button "Save" at bounding box center [437, 363] width 50 height 13
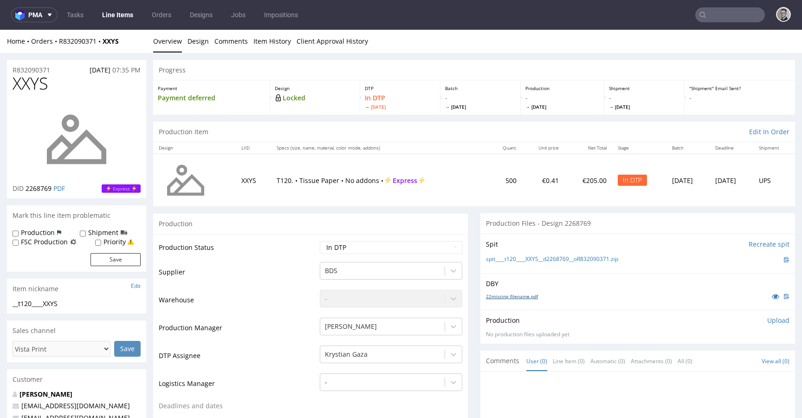
click at [527, 296] on link "22missing_filename.pdf" at bounding box center [512, 296] width 52 height 7
click at [579, 254] on div "Spit Recreate spit spit____t120____XXYS__d2268769__oR832090371.zip" at bounding box center [638, 253] width 315 height 39
click at [584, 260] on link "spit____t120____XXYS__d2268769__oR832090371.zip" at bounding box center [552, 259] width 132 height 8
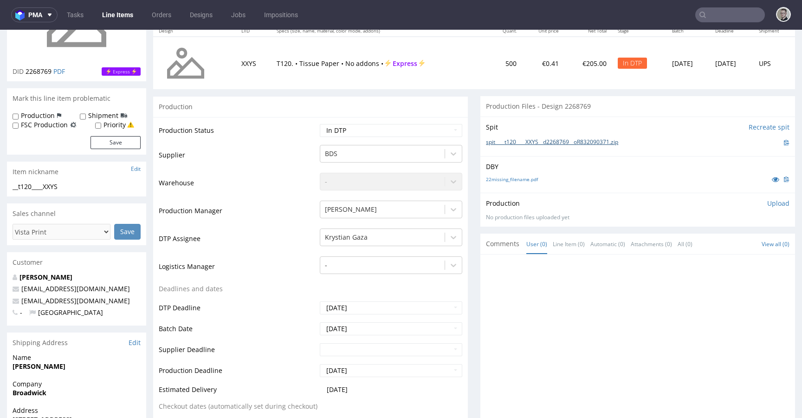
scroll to position [260, 0]
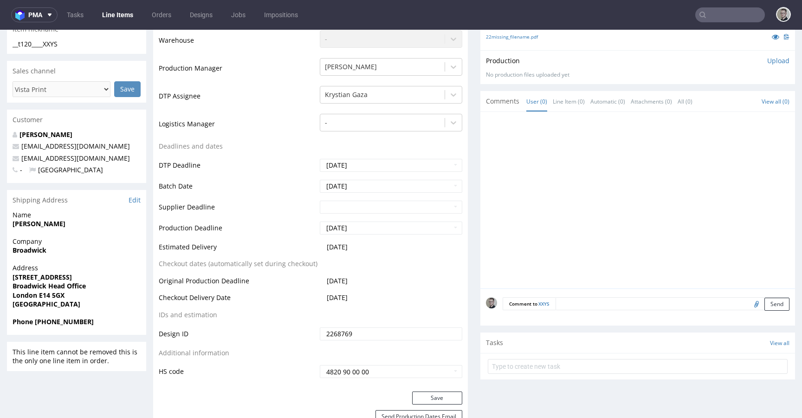
click at [660, 306] on textarea at bounding box center [673, 303] width 234 height 13
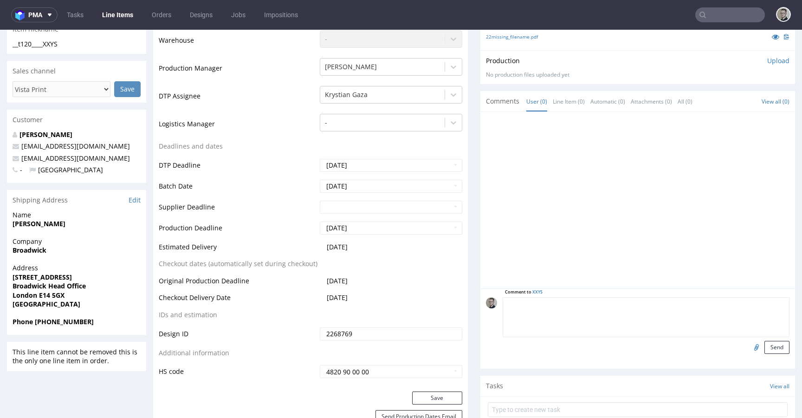
paste textarea "ISSUE: Texts in the design are smaller than minimal 2mm height and some white l…"
type textarea "ISSUE: Texts in the design are smaller than minimal 2mm height and some white l…"
click at [767, 346] on button "Send" at bounding box center [777, 347] width 25 height 13
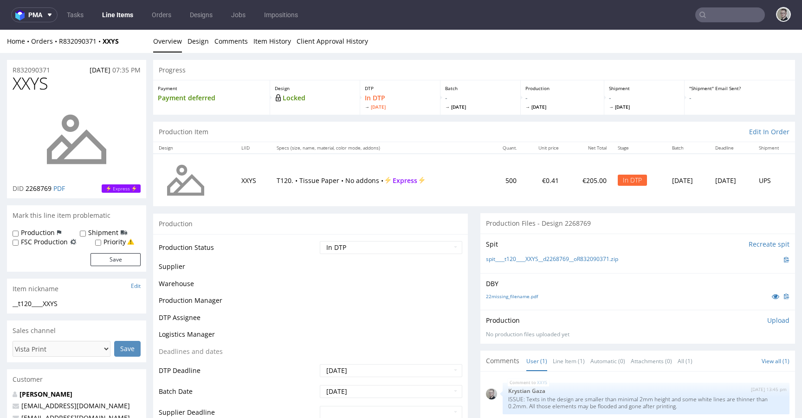
scroll to position [0, 0]
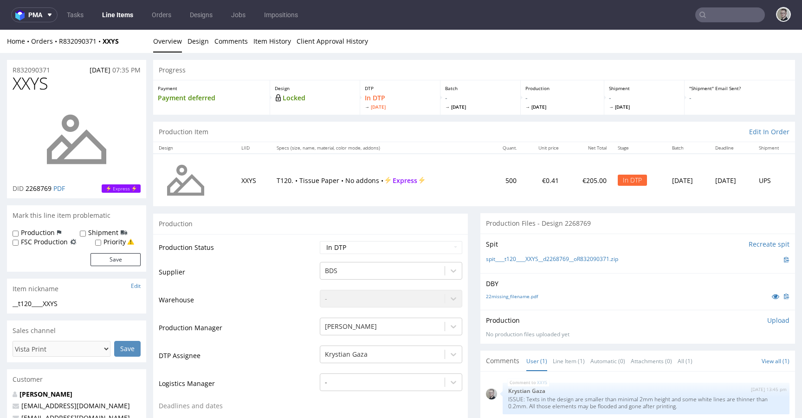
click at [767, 318] on p "Upload" at bounding box center [778, 320] width 22 height 9
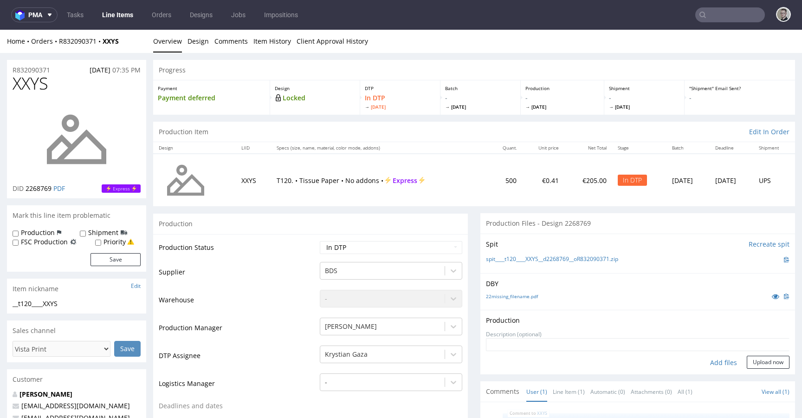
click at [714, 362] on div "Add files" at bounding box center [724, 363] width 46 height 14
type input "C:\fakepath\__t120____XXYS__d2268769__oR832090371__latest__outside.pdf"
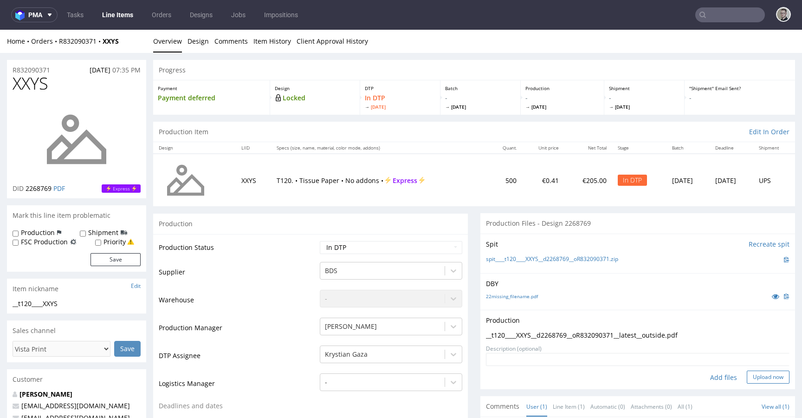
click at [751, 375] on button "Upload now" at bounding box center [768, 377] width 43 height 13
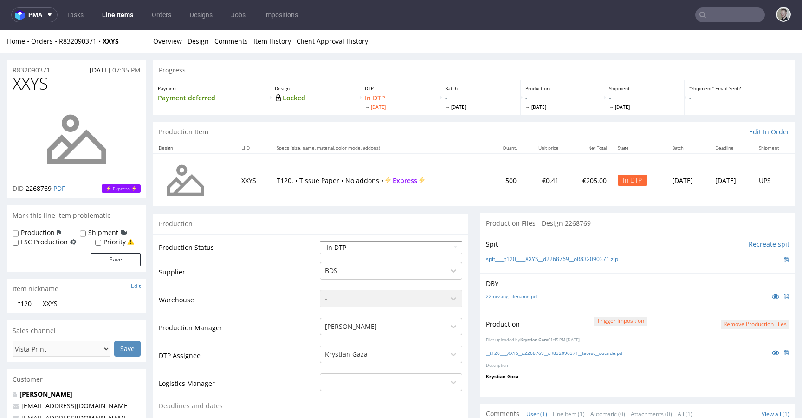
click at [425, 247] on select "Waiting for Artwork Waiting for Diecut Waiting for Mockup Waiting for DTP Waiti…" at bounding box center [391, 247] width 143 height 13
select select "dtp_production_ready"
click at [320, 241] on select "Waiting for Artwork Waiting for Diecut Waiting for Mockup Waiting for DTP Waiti…" at bounding box center [391, 247] width 143 height 13
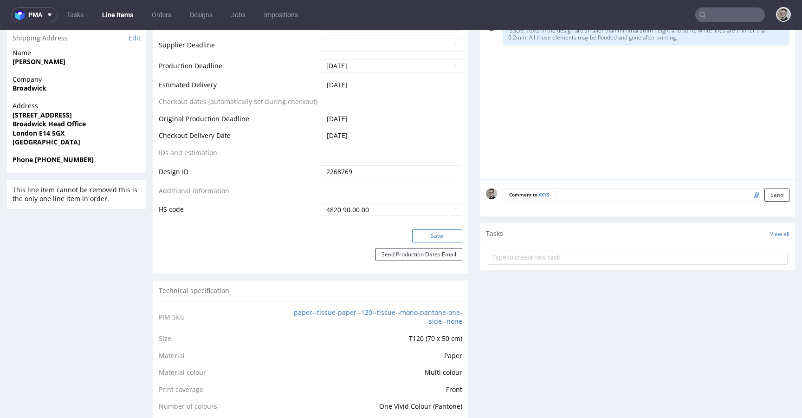
click at [442, 234] on button "Save" at bounding box center [437, 235] width 50 height 13
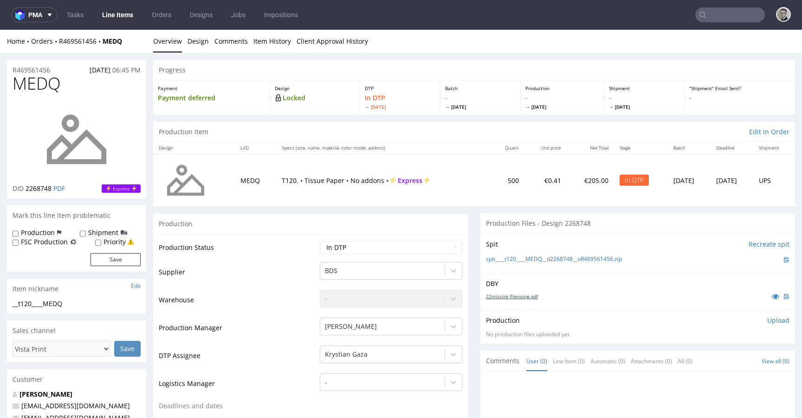
click at [515, 298] on link "22missing_filename.pdf" at bounding box center [512, 296] width 52 height 7
click at [542, 258] on link "spit____t120____MEDQ__d2268748__oR469561456.zip" at bounding box center [554, 259] width 136 height 8
click at [767, 318] on p "Upload" at bounding box center [778, 320] width 22 height 9
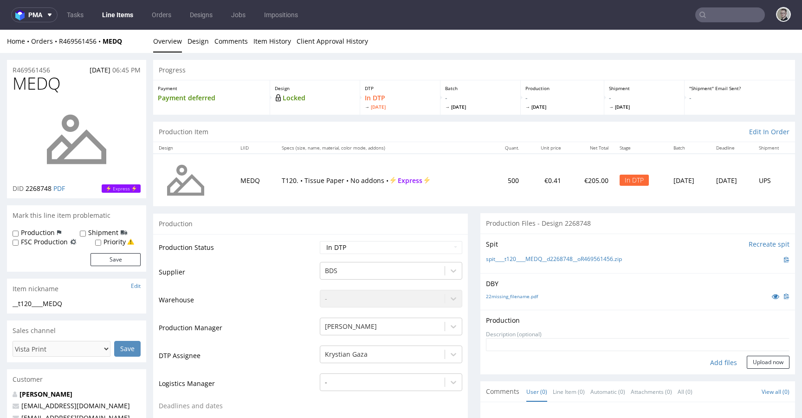
click at [718, 361] on div "Add files" at bounding box center [724, 363] width 46 height 14
type input "C:\fakepath\__t120____MEDQ__d2268748__oR469561456__latest__outside.pdf"
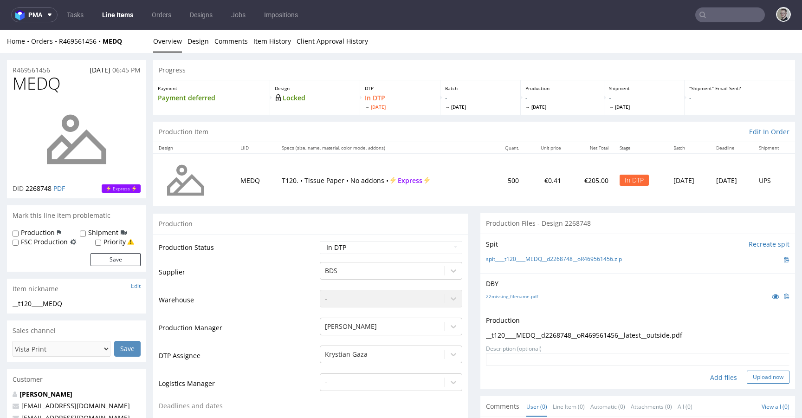
click at [759, 379] on button "Upload now" at bounding box center [768, 377] width 43 height 13
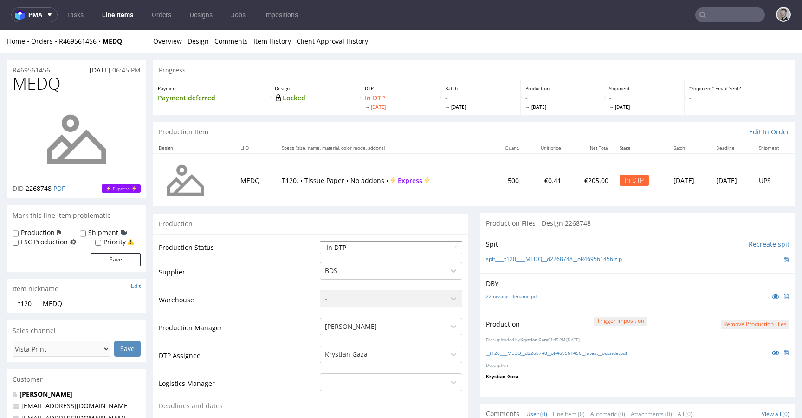
click at [374, 250] on select "Waiting for Artwork Waiting for Diecut Waiting for Mockup Waiting for DTP Waiti…" at bounding box center [391, 247] width 143 height 13
select select "dtp_production_ready"
click at [320, 241] on select "Waiting for Artwork Waiting for Diecut Waiting for Mockup Waiting for DTP Waiti…" at bounding box center [391, 247] width 143 height 13
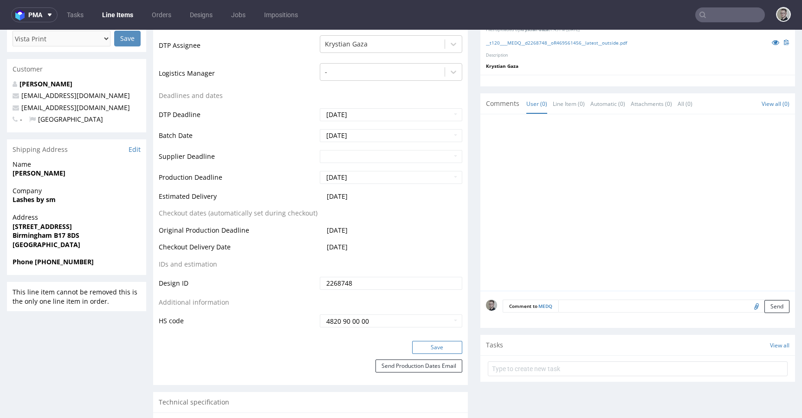
click at [433, 343] on button "Save" at bounding box center [437, 347] width 50 height 13
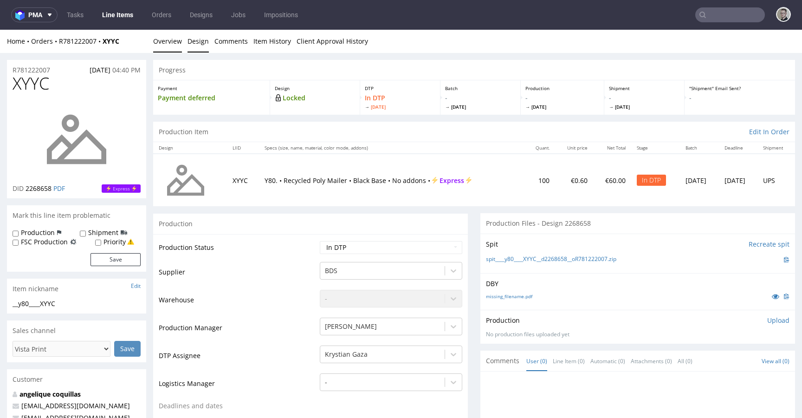
click at [197, 39] on link "Design" at bounding box center [198, 41] width 21 height 23
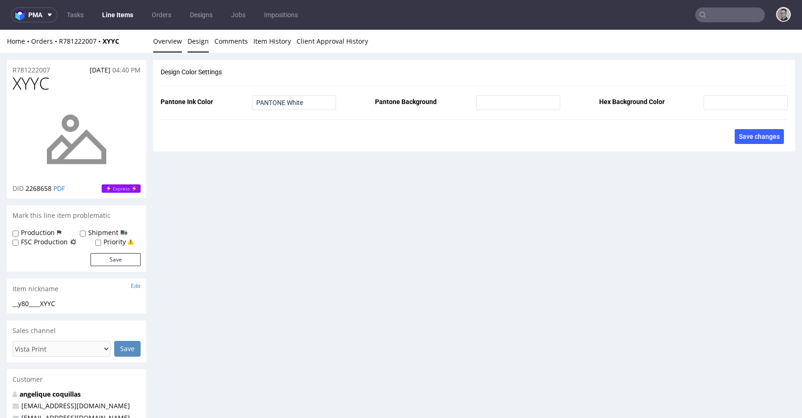
click at [166, 39] on link "Overview" at bounding box center [167, 41] width 29 height 23
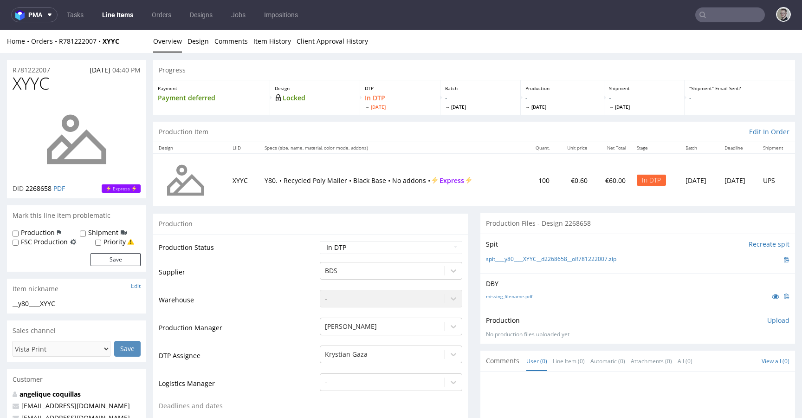
click at [44, 230] on label "Production" at bounding box center [38, 232] width 34 height 9
click at [19, 230] on input "Production" at bounding box center [16, 233] width 6 height 7
checkbox input "true"
click at [131, 264] on button "Save" at bounding box center [116, 259] width 50 height 13
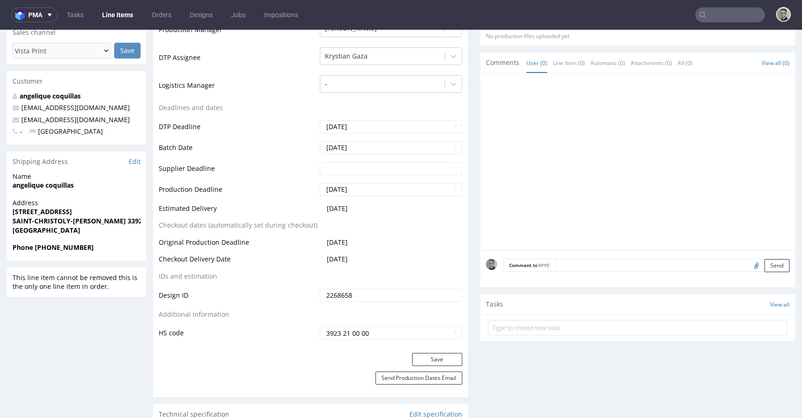
scroll to position [303, 0]
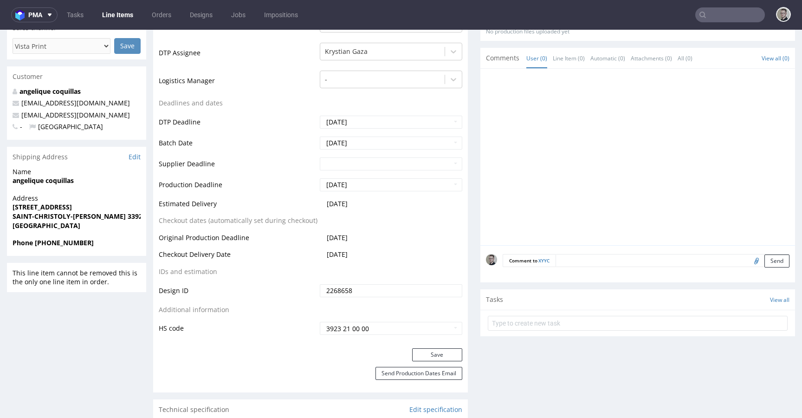
click at [687, 264] on textarea at bounding box center [673, 260] width 234 height 13
paste textarea "Print Color - Pantone White (set as 100% Magenta named Pantone White for design…"
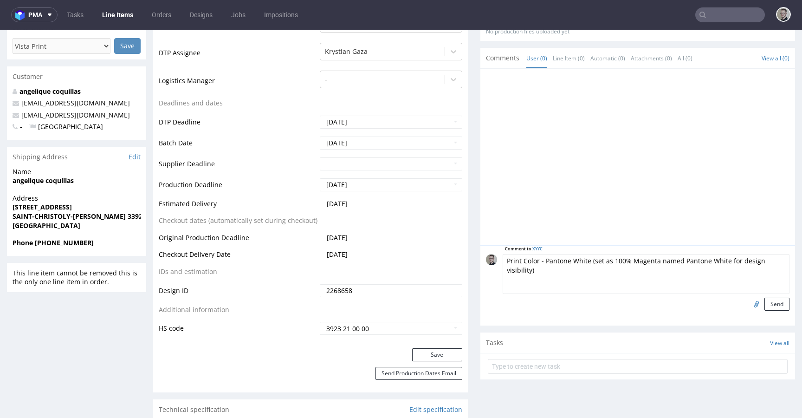
scroll to position [38, 0]
type textarea "Print Color - Pantone White (set as 100% Magenta named Pantone White for design…"
click at [765, 299] on button "Send" at bounding box center [777, 304] width 25 height 13
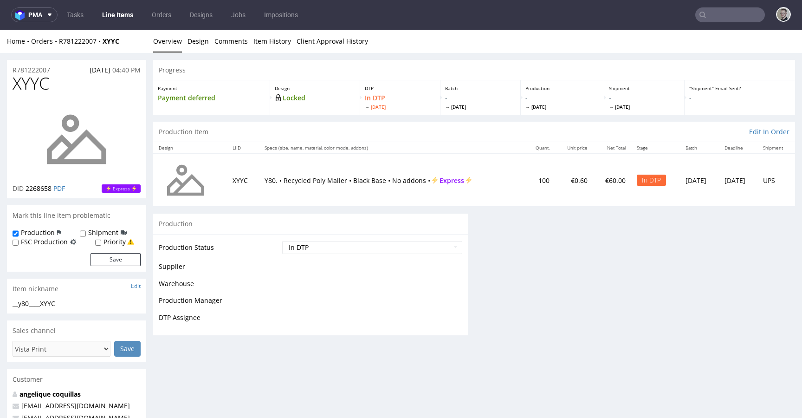
scroll to position [0, 0]
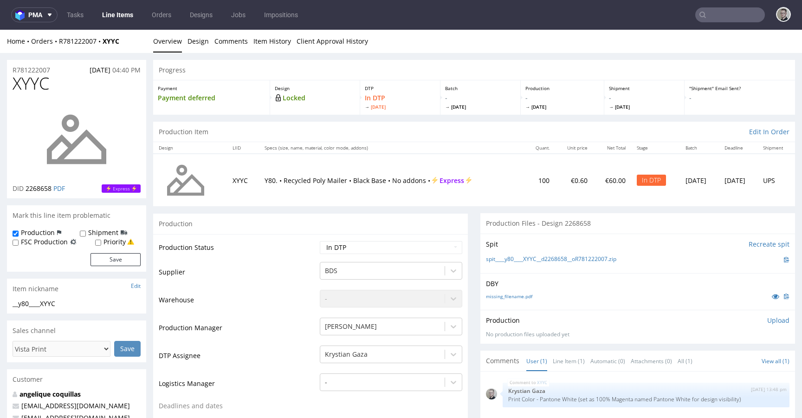
click at [558, 300] on div "missing_filename.pdf" at bounding box center [638, 296] width 304 height 10
click at [519, 298] on link "missing_filename.pdf" at bounding box center [509, 296] width 46 height 7
click at [564, 258] on link "spit____y80____XYYC__d2268658__oR781222007.zip" at bounding box center [551, 259] width 130 height 8
click at [767, 318] on p "Upload" at bounding box center [778, 320] width 22 height 9
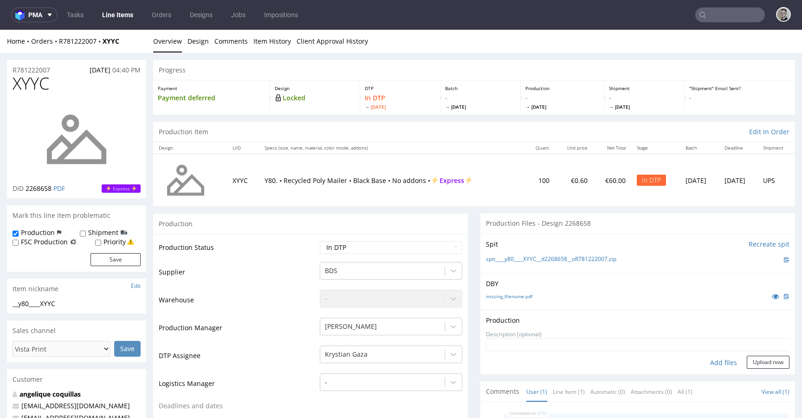
click at [711, 361] on div "Add files" at bounding box center [724, 363] width 46 height 14
type input "C:\fakepath\__y80____XYYC__d2268658__oR781222007__latest__outside.pdf"
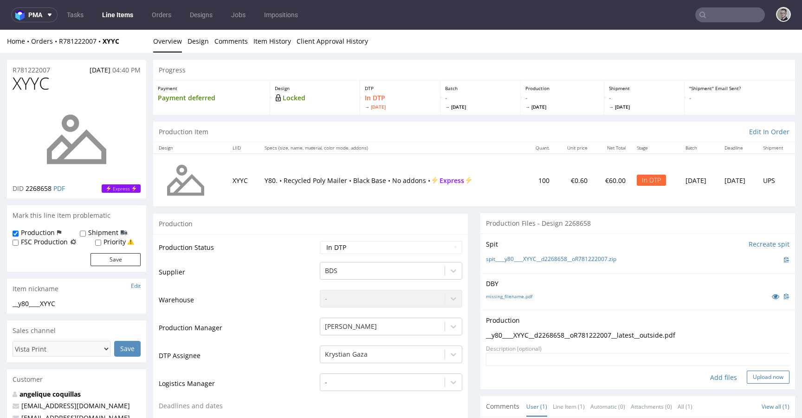
click at [756, 376] on button "Upload now" at bounding box center [768, 377] width 43 height 13
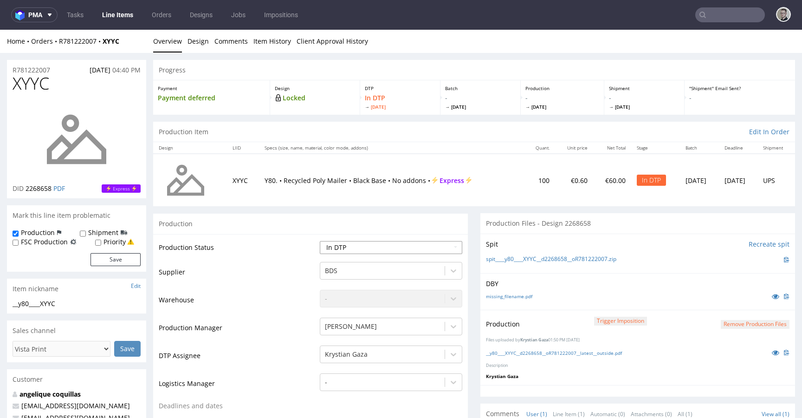
click at [384, 241] on select "Waiting for Artwork Waiting for Diecut Waiting for Mockup Waiting for DTP Waiti…" at bounding box center [391, 247] width 143 height 13
select select "dtp_production_ready"
click at [320, 241] on select "Waiting for Artwork Waiting for Diecut Waiting for Mockup Waiting for DTP Waiti…" at bounding box center [391, 247] width 143 height 13
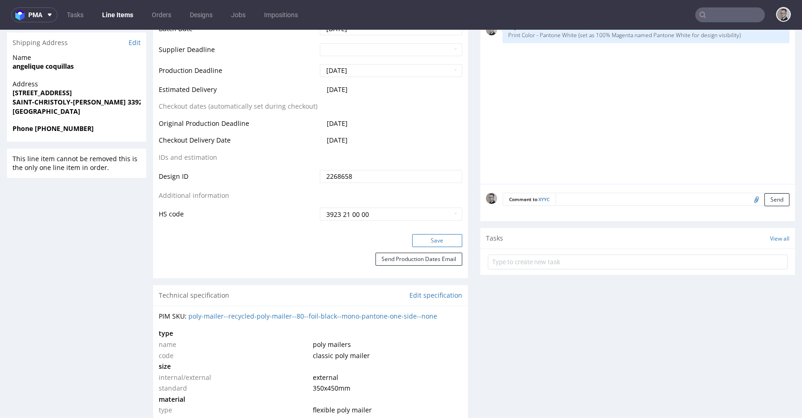
click at [443, 245] on button "Save" at bounding box center [437, 240] width 50 height 13
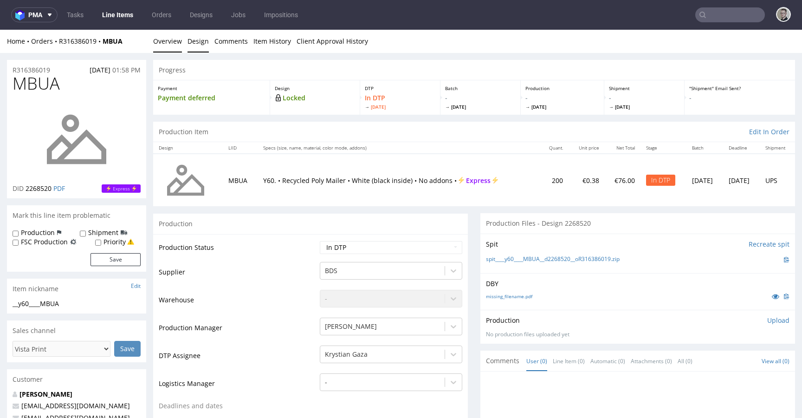
click at [201, 45] on link "Design" at bounding box center [198, 41] width 21 height 23
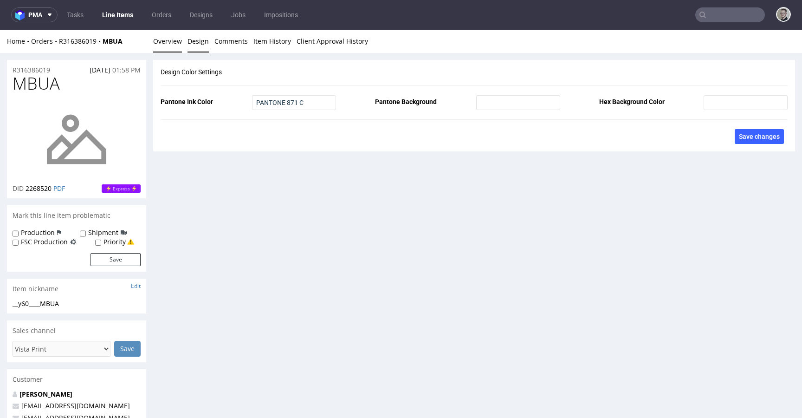
drag, startPoint x: 171, startPoint y: 43, endPoint x: 179, endPoint y: 40, distance: 8.1
click at [171, 43] on link "Overview" at bounding box center [167, 41] width 29 height 23
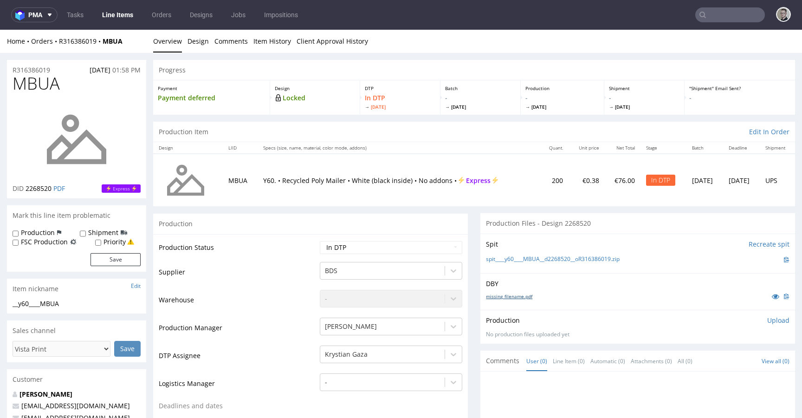
click at [517, 293] on link "missing_filename.pdf" at bounding box center [509, 296] width 46 height 7
click at [559, 260] on link "spit____y60____MBUA__d2268520__oR316386019.zip" at bounding box center [553, 259] width 134 height 8
click at [387, 245] on select "Waiting for Artwork Waiting for Diecut Waiting for Mockup Waiting for DTP Waiti…" at bounding box center [391, 247] width 143 height 13
select select "dtp_issue"
click at [320, 241] on select "Waiting for Artwork Waiting for Diecut Waiting for Mockup Waiting for DTP Waiti…" at bounding box center [391, 247] width 143 height 13
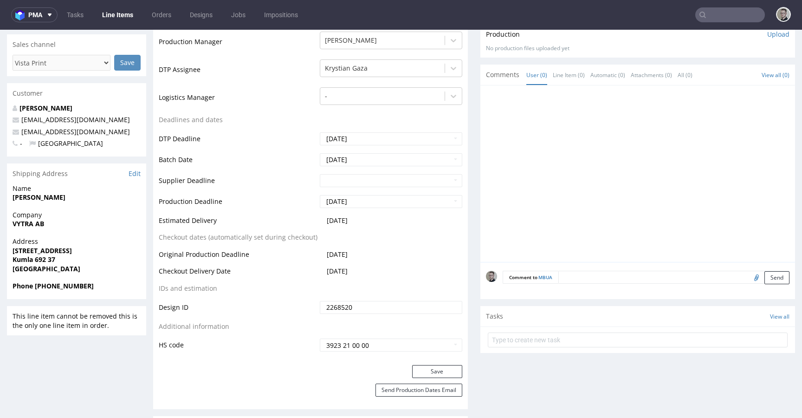
scroll to position [288, 0]
click at [436, 365] on button "Save" at bounding box center [437, 369] width 50 height 13
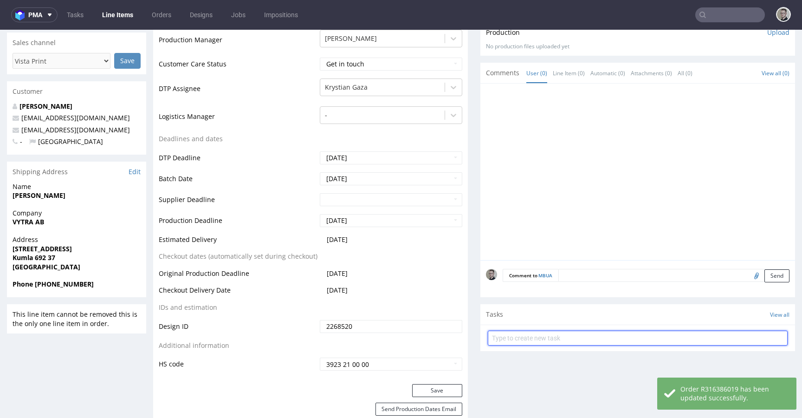
click at [593, 332] on input "text" at bounding box center [638, 338] width 300 height 15
type input "vistaprint issue to cancel"
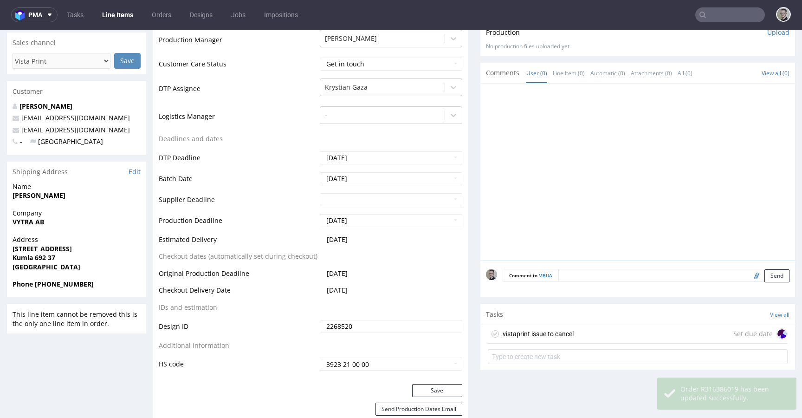
click at [596, 331] on div "vistaprint issue to cancel Set due date" at bounding box center [638, 334] width 300 height 19
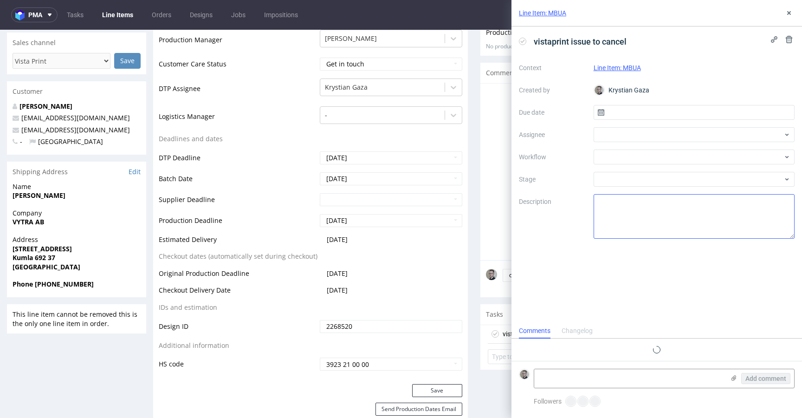
scroll to position [7, 0]
click at [662, 111] on input "text" at bounding box center [695, 112] width 202 height 15
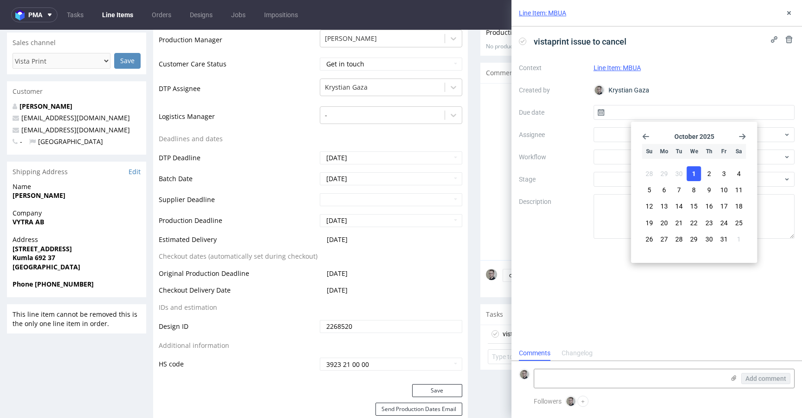
click at [694, 174] on span "1" at bounding box center [694, 173] width 4 height 9
type input "[DATE]"
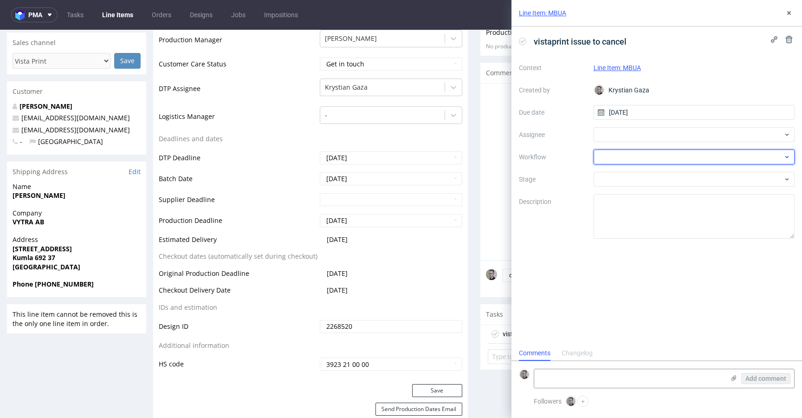
click at [638, 150] on div at bounding box center [695, 157] width 202 height 15
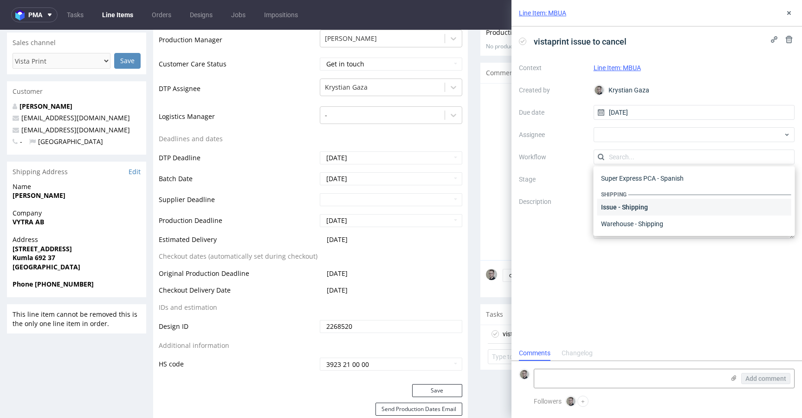
scroll to position [0, 0]
click at [651, 207] on div "DTP - Issue" at bounding box center [695, 207] width 194 height 17
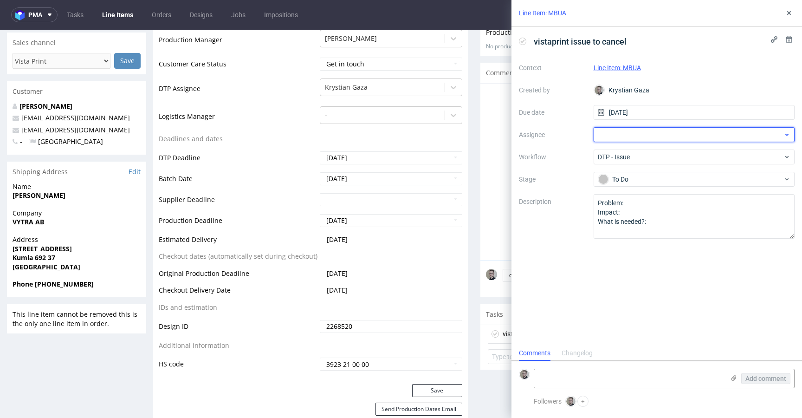
click at [655, 137] on div at bounding box center [695, 134] width 202 height 15
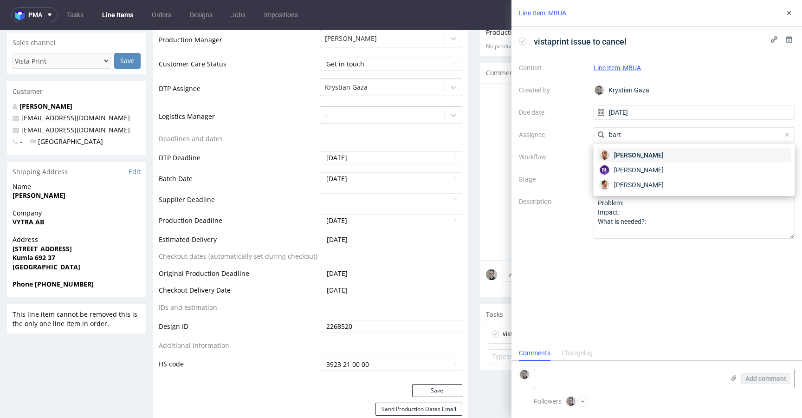
type input "bart"
drag, startPoint x: 658, startPoint y: 150, endPoint x: 659, endPoint y: 155, distance: 5.6
click at [658, 149] on div "Bartłomiej Leśniczuk" at bounding box center [695, 155] width 194 height 15
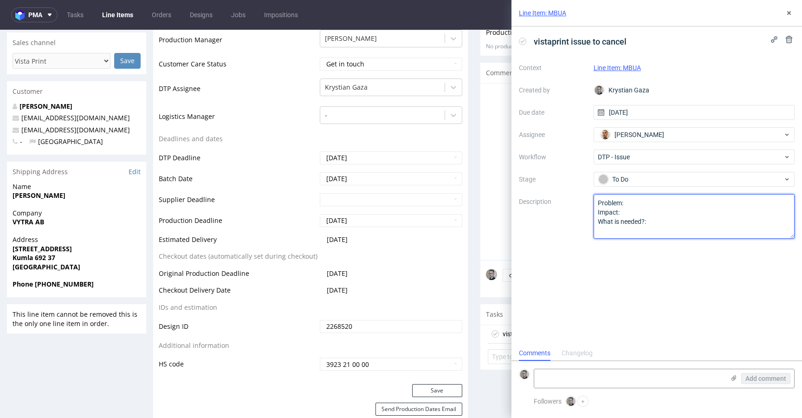
click at [675, 219] on textarea "Problem: Impact: What is needed?:" at bounding box center [695, 216] width 202 height 45
drag, startPoint x: 687, startPoint y: 248, endPoint x: 452, endPoint y: 146, distance: 256.6
paste textarea "Multicolor design (different shades of color) on one color design. Also design …"
click at [655, 223] on textarea "Problem: Impact: What is needed?:" at bounding box center [695, 216] width 202 height 45
drag, startPoint x: 627, startPoint y: 227, endPoint x: 619, endPoint y: 213, distance: 16.2
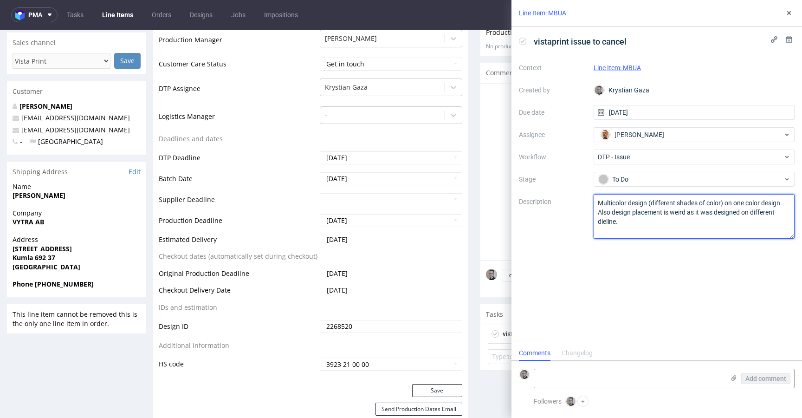
click at [618, 214] on textarea "Problem: Impact: What is needed?:" at bounding box center [695, 216] width 202 height 45
type textarea "Multicolor design (different shades of color) on one color design."
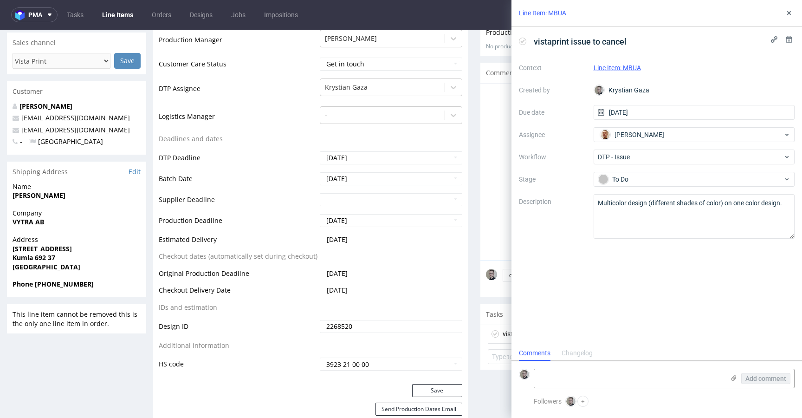
click at [696, 281] on div "vistaprint issue to cancel Context Line Item: MBUA Created by Krystian Gaza Due…" at bounding box center [657, 185] width 291 height 319
click at [793, 6] on div "Line Item: MBUA" at bounding box center [657, 13] width 291 height 26
click at [789, 12] on icon at bounding box center [789, 12] width 7 height 7
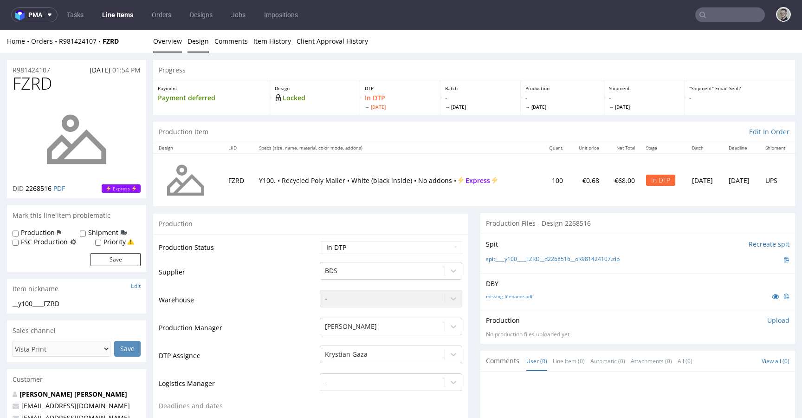
click at [196, 38] on link "Design" at bounding box center [198, 41] width 21 height 23
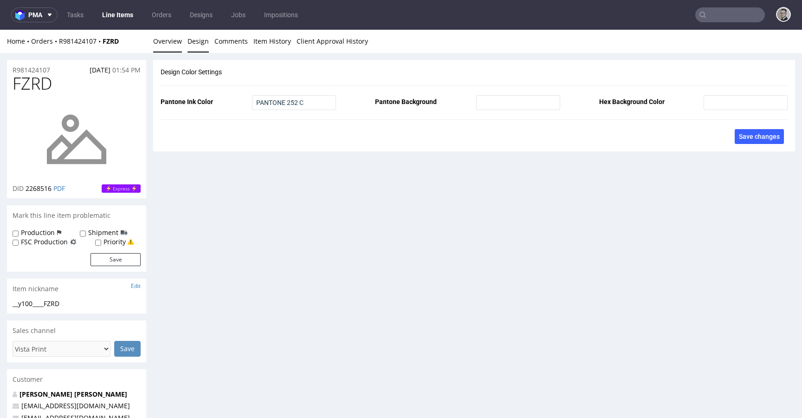
click at [163, 42] on link "Overview" at bounding box center [167, 41] width 29 height 23
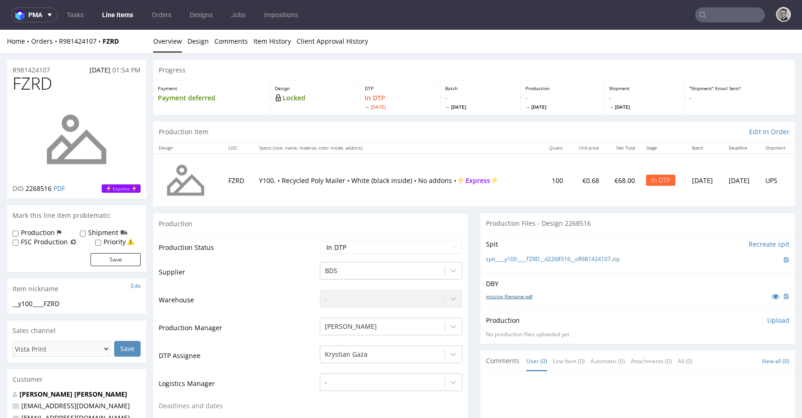
click at [522, 296] on link "missing_filename.pdf" at bounding box center [509, 296] width 46 height 7
click at [579, 260] on link "spit____y100____FZRD__d2268516__oR981424107.zip" at bounding box center [553, 259] width 134 height 8
click at [767, 321] on p "Upload" at bounding box center [778, 320] width 22 height 9
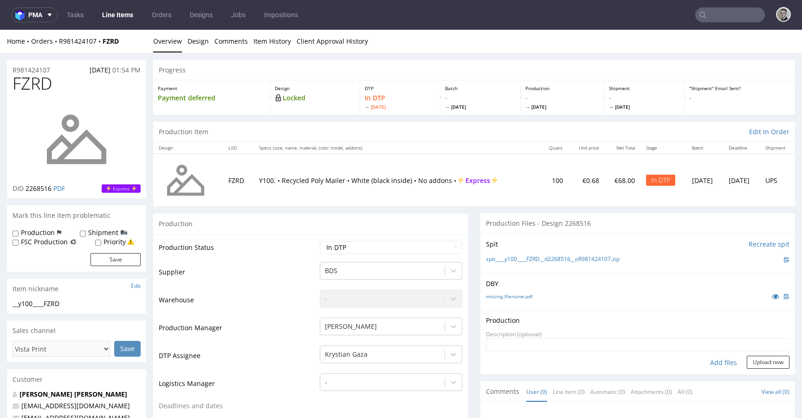
click at [718, 361] on div "Add files" at bounding box center [724, 363] width 46 height 14
type input "C:\fakepath\__y100____FZRD__d2268516__oR981424107__latest__outside.pdf"
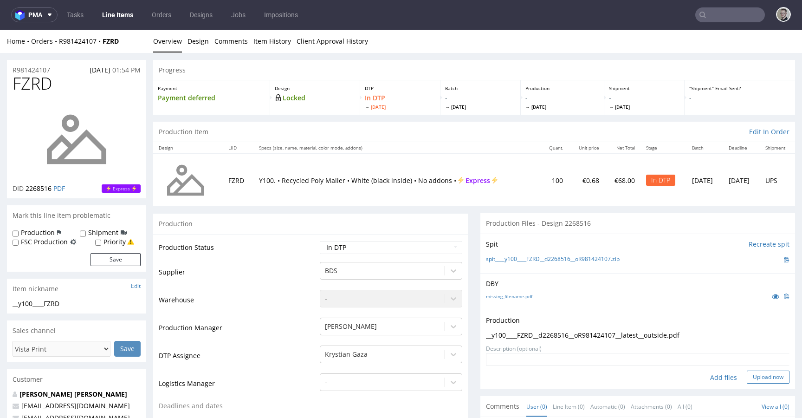
click at [749, 377] on button "Upload now" at bounding box center [768, 377] width 43 height 13
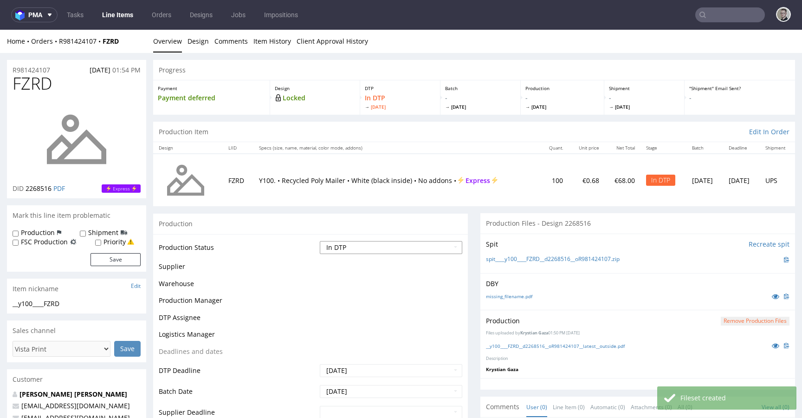
click at [379, 251] on select "Waiting for Artwork Waiting for Diecut Waiting for Mockup Waiting for DTP Waiti…" at bounding box center [391, 247] width 143 height 13
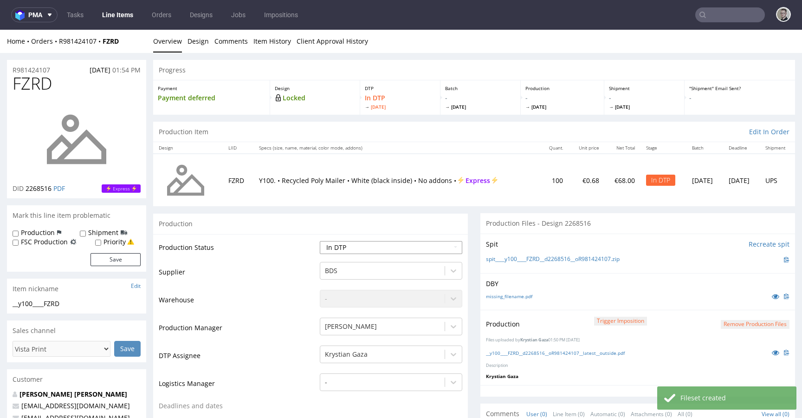
select select "dtp_production_ready"
click at [320, 241] on select "Waiting for Artwork Waiting for Diecut Waiting for Mockup Waiting for DTP Waiti…" at bounding box center [391, 247] width 143 height 13
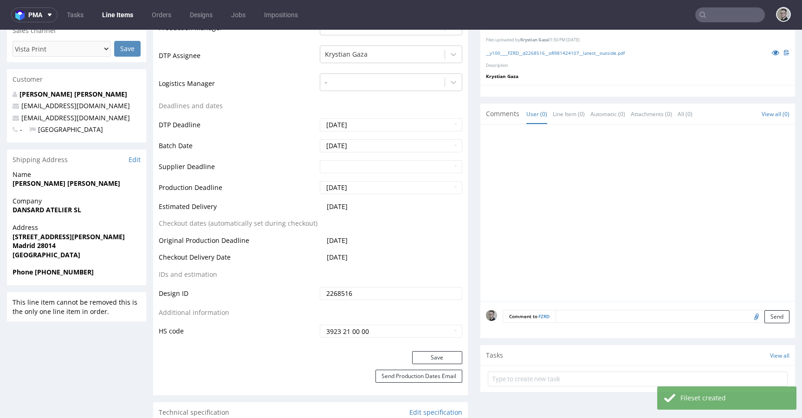
scroll to position [302, 0]
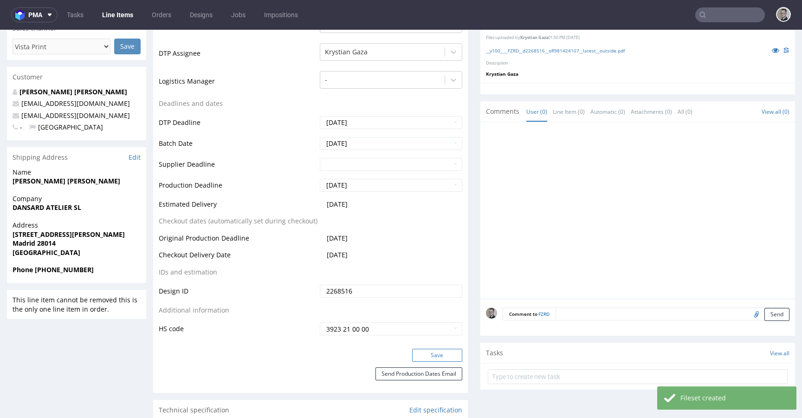
click at [442, 354] on button "Save" at bounding box center [437, 355] width 50 height 13
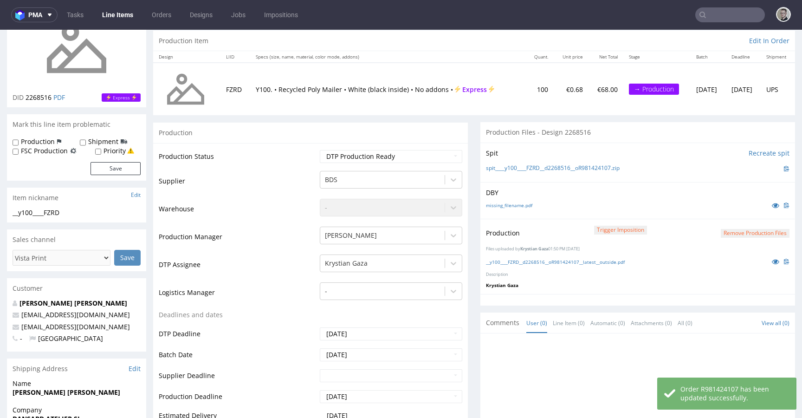
scroll to position [0, 0]
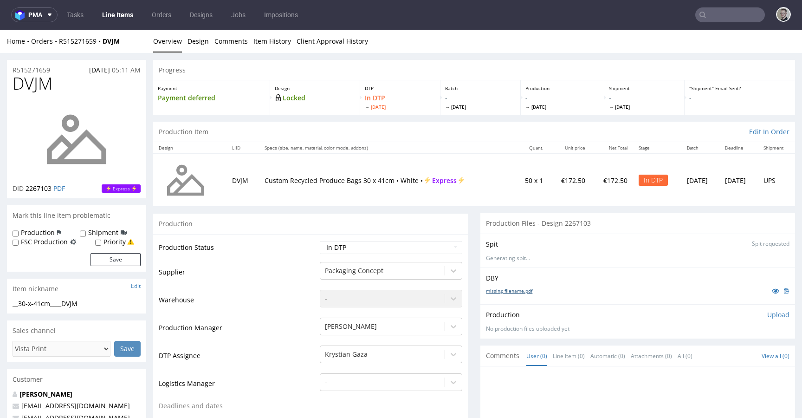
click at [495, 292] on link "missing_filename.pdf" at bounding box center [509, 290] width 46 height 7
click at [58, 305] on div "__30-x-41cm____DVJM" at bounding box center [77, 303] width 128 height 9
copy div "__30-x-41cm____DVJM Update"
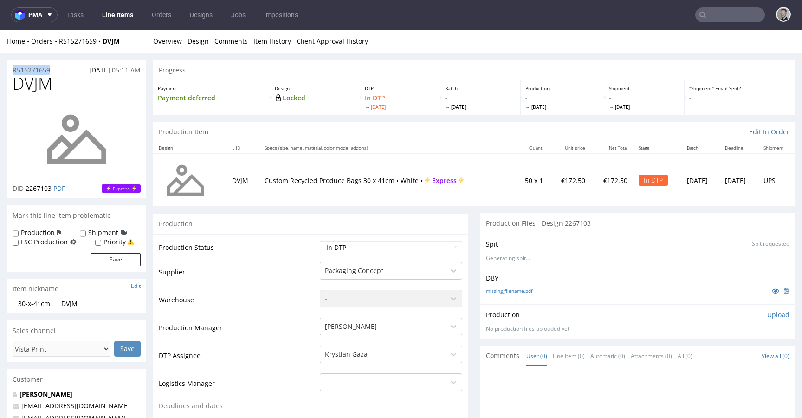
drag, startPoint x: 60, startPoint y: 68, endPoint x: 0, endPoint y: 53, distance: 61.7
copy div "Overview Design Comments Item History Client Approval History R515271659"
drag, startPoint x: 761, startPoint y: 314, endPoint x: 735, endPoint y: 330, distance: 31.1
click at [767, 314] on p "Upload" at bounding box center [778, 314] width 22 height 9
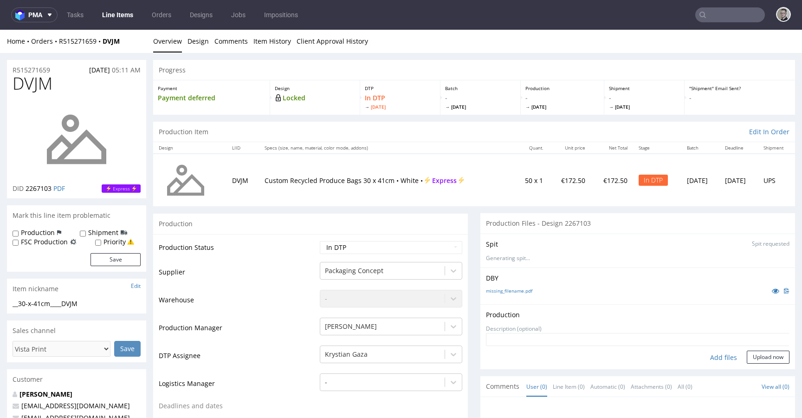
click at [719, 356] on div "Add files" at bounding box center [724, 358] width 46 height 14
type input "C:\fakepath\__30-x-41cm____DVJM__d2267103__oR515271659__outside.pdf"
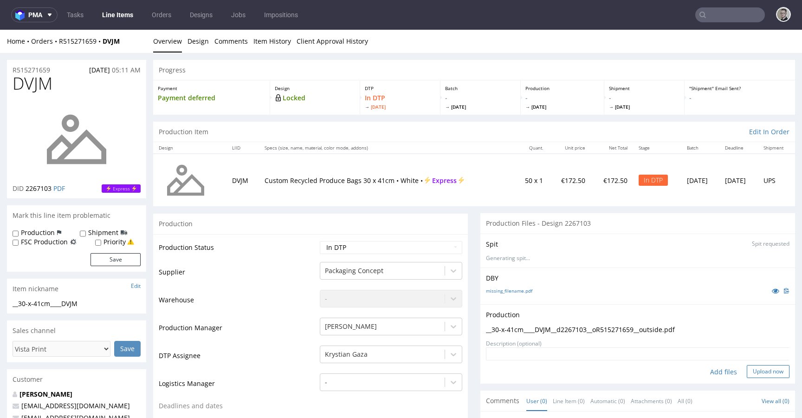
click at [756, 369] on button "Upload now" at bounding box center [768, 371] width 43 height 13
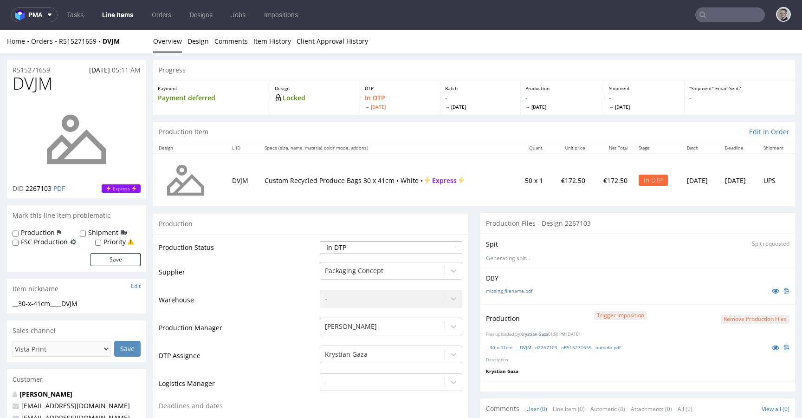
click at [346, 243] on select "Waiting for Artwork Waiting for Diecut Waiting for Mockup Waiting for DTP Waiti…" at bounding box center [391, 247] width 143 height 13
select select "dtp_production_ready"
click at [320, 241] on select "Waiting for Artwork Waiting for Diecut Waiting for Mockup Waiting for DTP Waiti…" at bounding box center [391, 247] width 143 height 13
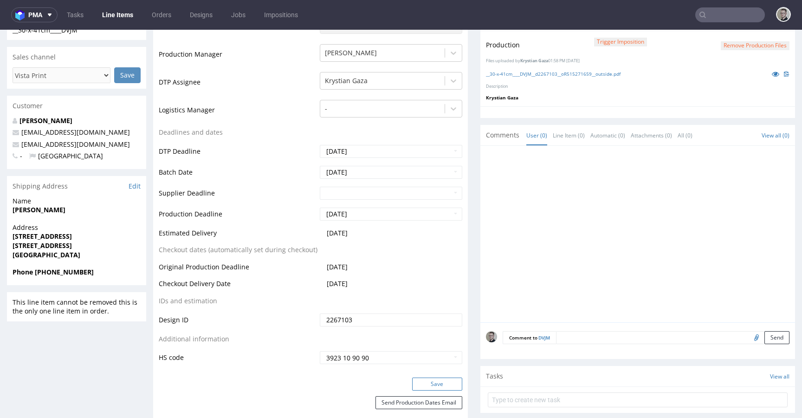
click at [432, 386] on button "Save" at bounding box center [437, 383] width 50 height 13
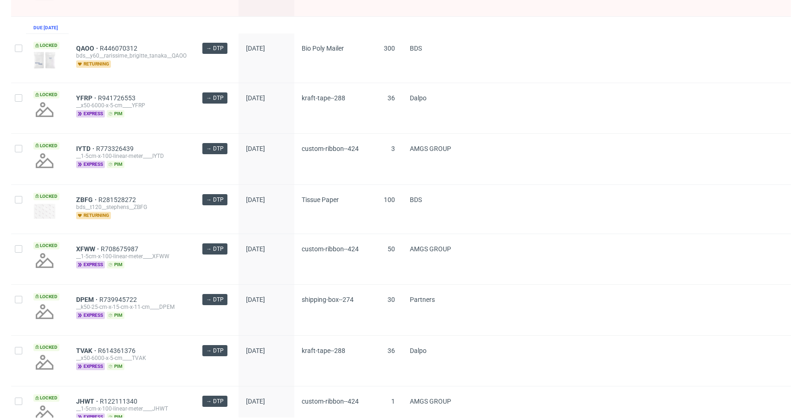
scroll to position [1243, 0]
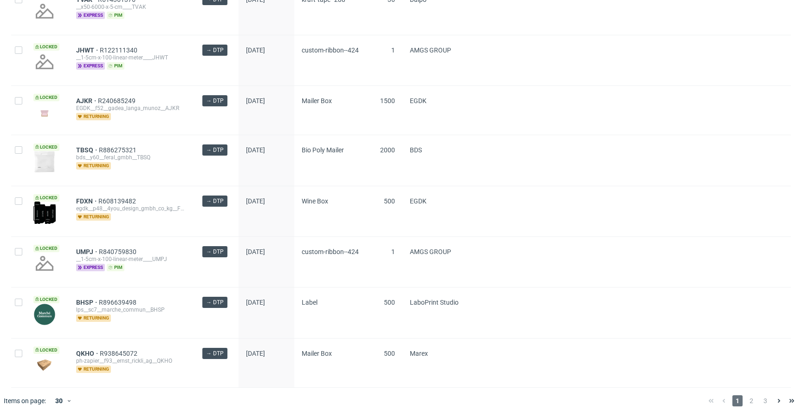
click at [747, 400] on span "2" at bounding box center [752, 400] width 10 height 11
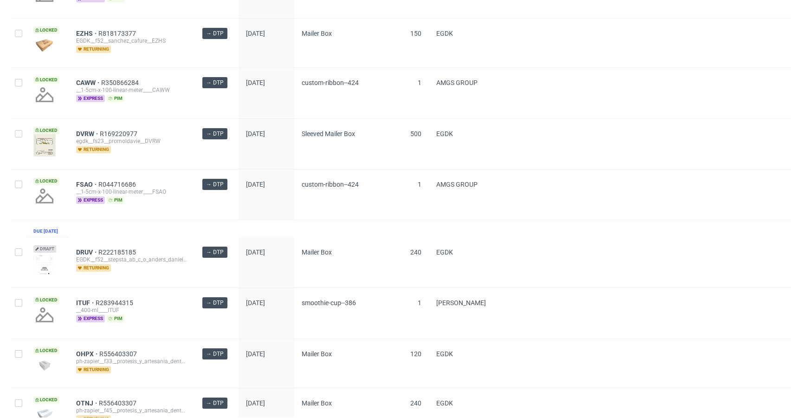
scroll to position [1281, 0]
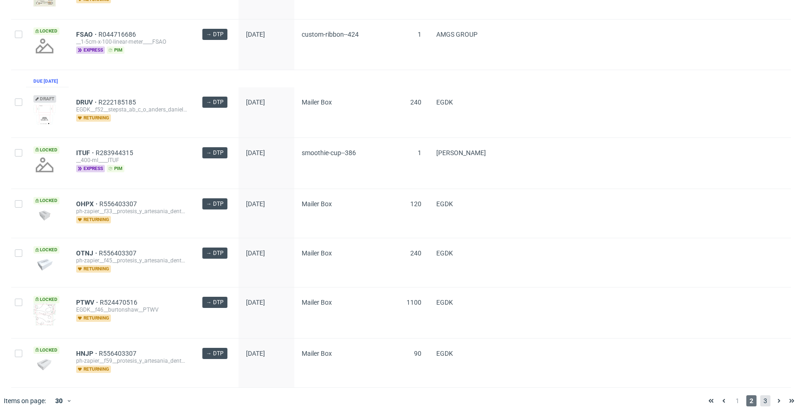
click at [761, 401] on span "3" at bounding box center [766, 400] width 10 height 11
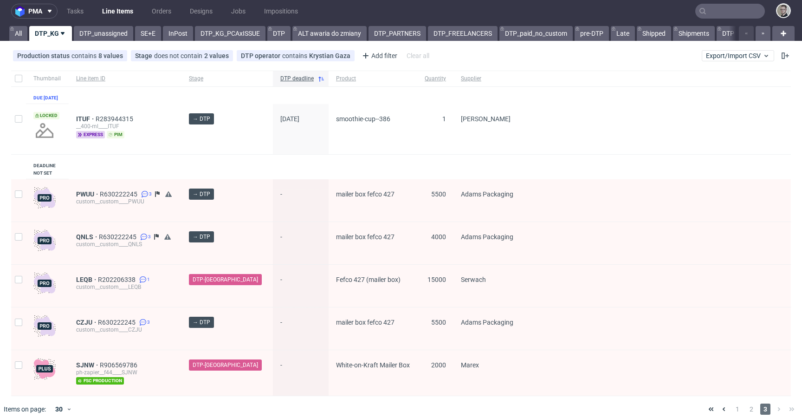
scroll to position [20, 0]
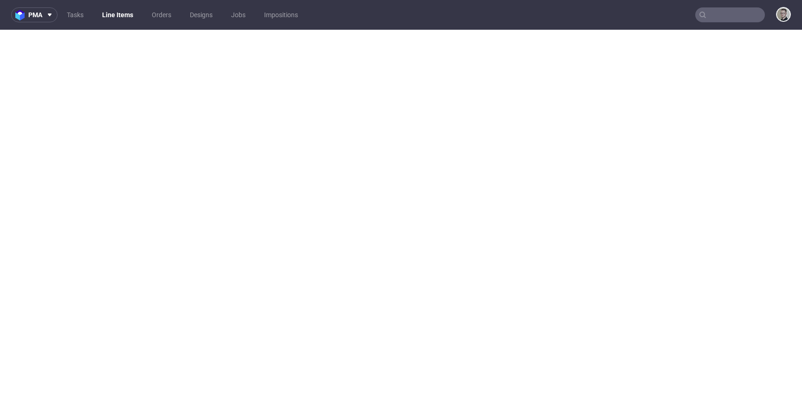
select select "in_progress"
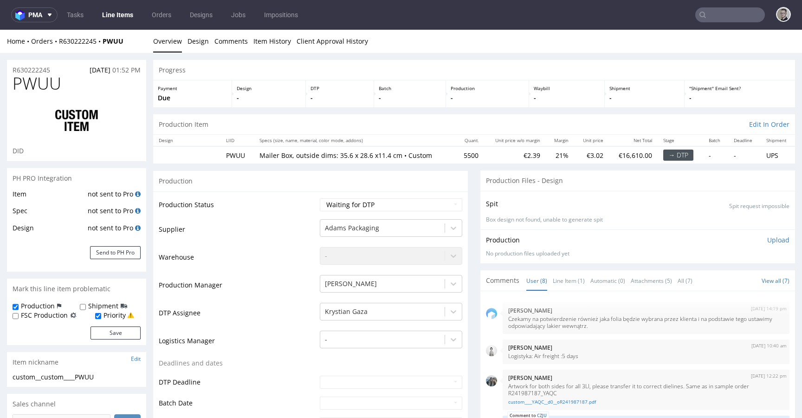
scroll to position [155, 0]
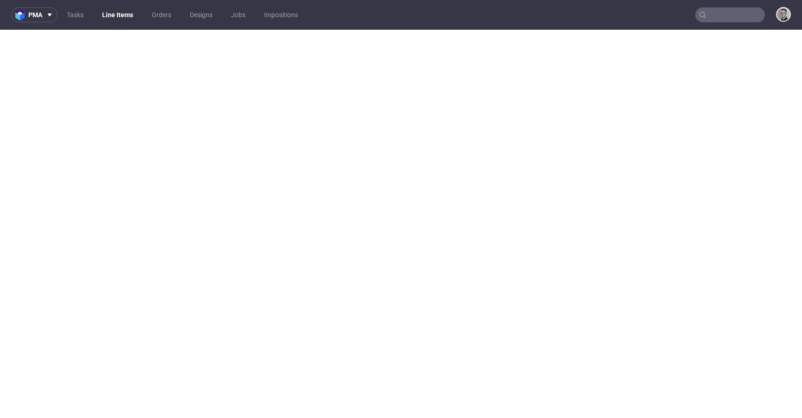
select select "in_progress"
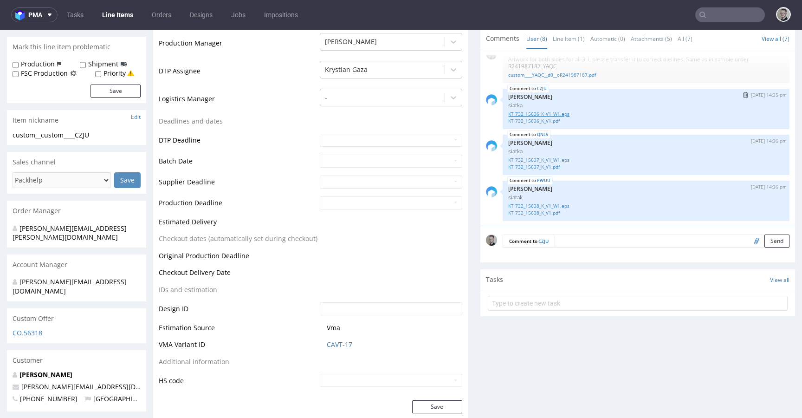
scroll to position [87, 0]
click at [564, 111] on link "KT 732_15636_K_V1_W1.eps" at bounding box center [646, 112] width 276 height 7
click at [559, 157] on link "KT 732_15637_K_V1_W1.eps" at bounding box center [646, 158] width 276 height 7
click at [558, 203] on link "KT 732_15638_K_V1_W1.eps" at bounding box center [646, 204] width 276 height 7
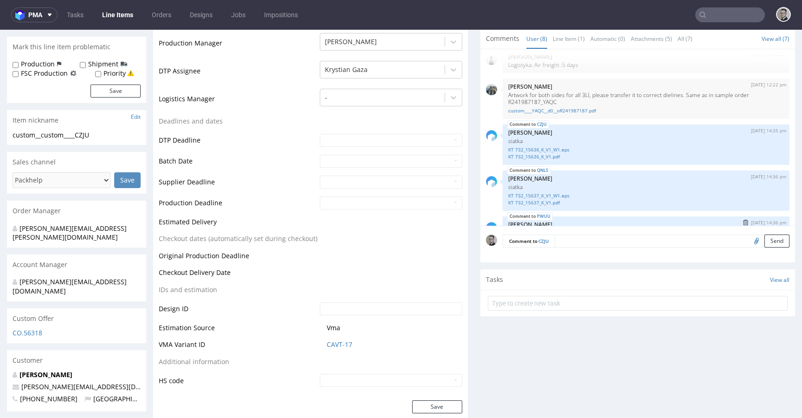
scroll to position [8, 0]
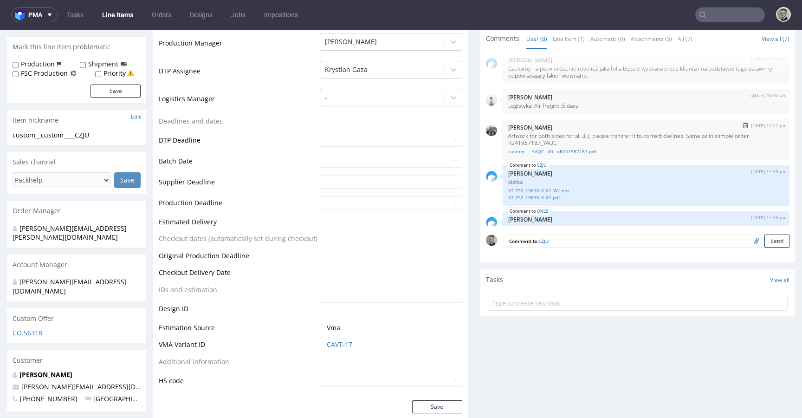
click at [564, 153] on link "custom____YAQC__d0__oR241987187.pdf" at bounding box center [646, 151] width 276 height 7
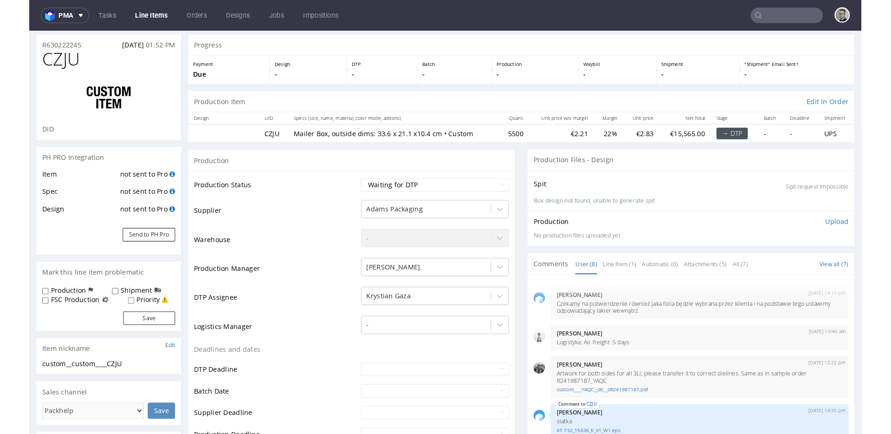
scroll to position [0, 0]
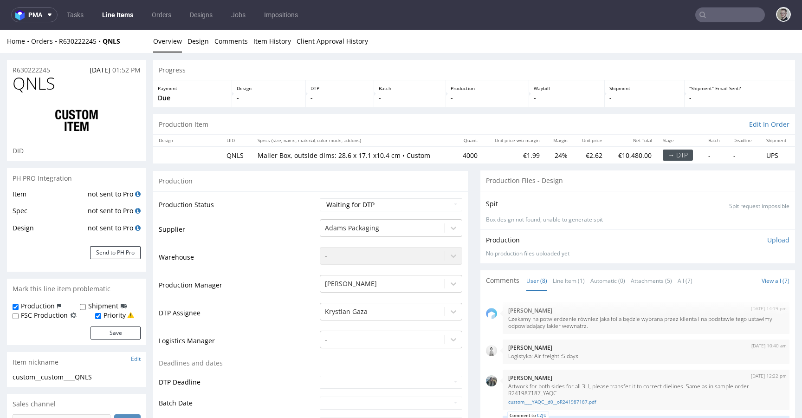
select select "in_progress"
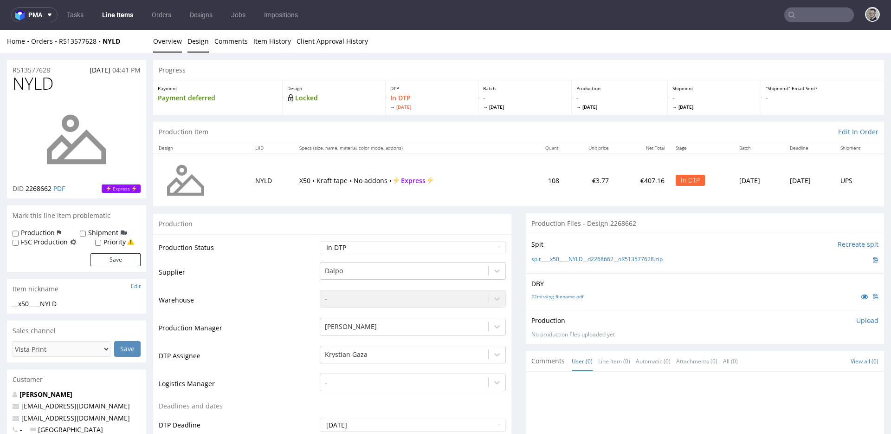
click at [195, 38] on link "Design" at bounding box center [198, 41] width 21 height 23
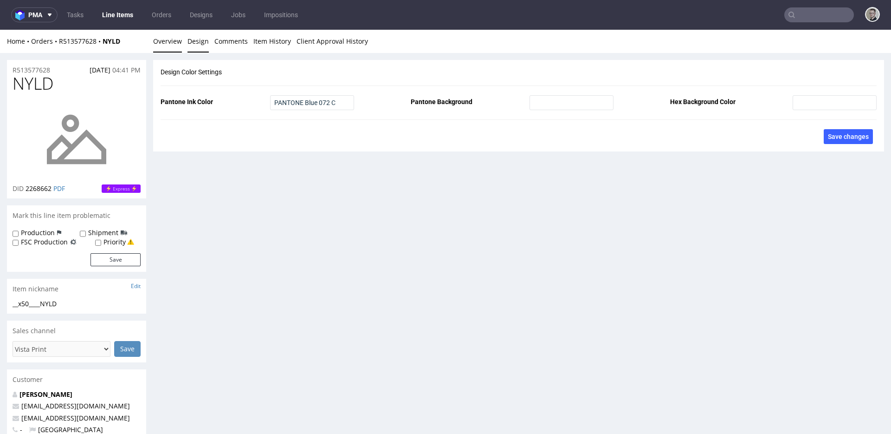
click at [169, 42] on link "Overview" at bounding box center [167, 41] width 29 height 23
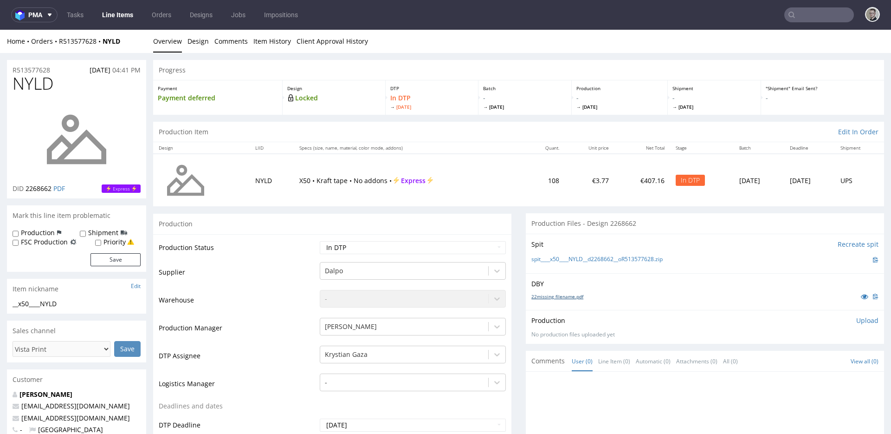
click at [551, 294] on link "22missing_filename.pdf" at bounding box center [558, 296] width 52 height 7
click at [619, 254] on div "Spit Recreate spit spit____x50____NYLD__d2268662__oR513577628.zip" at bounding box center [705, 253] width 358 height 39
click at [622, 259] on link "spit____x50____NYLD__d2268662__oR513577628.zip" at bounding box center [597, 259] width 131 height 8
click at [802, 320] on p "Upload" at bounding box center [868, 320] width 22 height 9
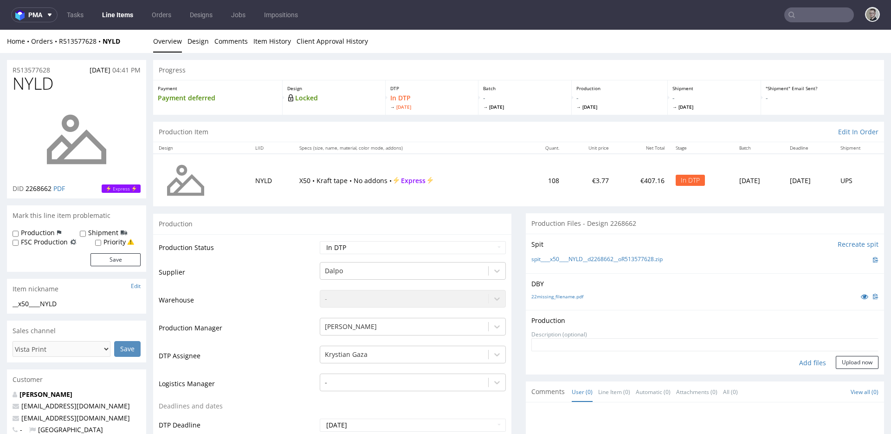
click at [801, 361] on div "Add files" at bounding box center [813, 363] width 46 height 14
type input "C:\fakepath\__x50____NYLD__d2268662__oR513577628__latest__outside.pdf"
click at [802, 372] on button "Upload now" at bounding box center [857, 377] width 43 height 13
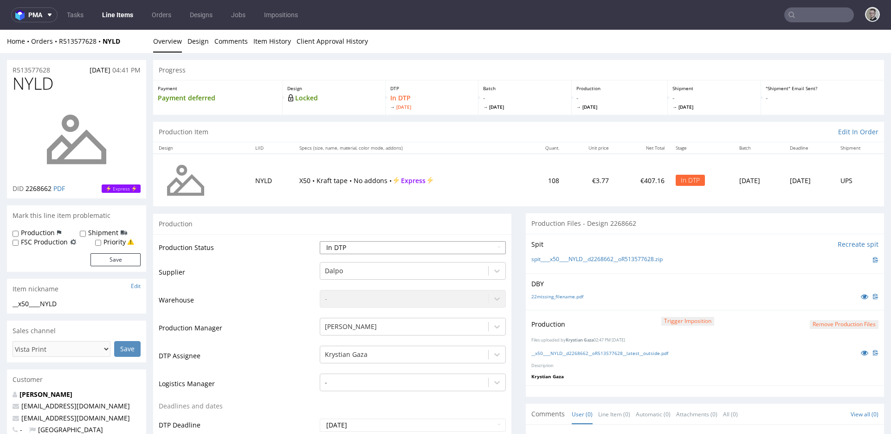
click at [354, 243] on select "Waiting for Artwork Waiting for Diecut Waiting for Mockup Waiting for DTP Waiti…" at bounding box center [413, 247] width 186 height 13
select select "dtp_production_ready"
click at [320, 241] on select "Waiting for Artwork Waiting for Diecut Waiting for Mockup Waiting for DTP Waiti…" at bounding box center [413, 247] width 186 height 13
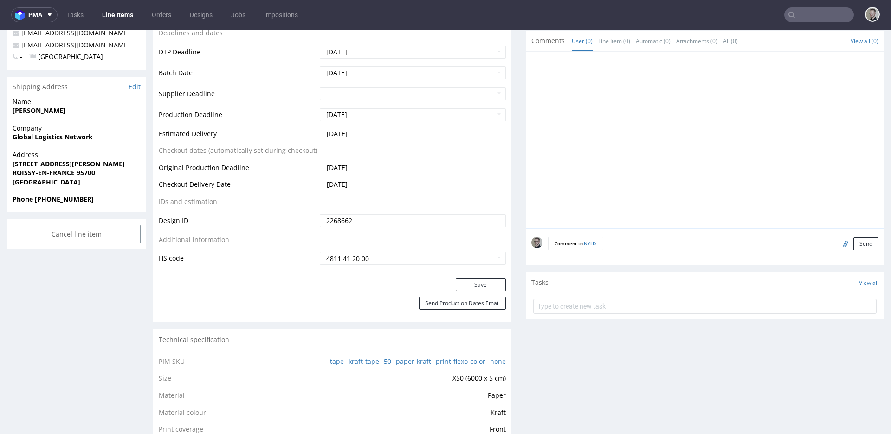
scroll to position [410, 0]
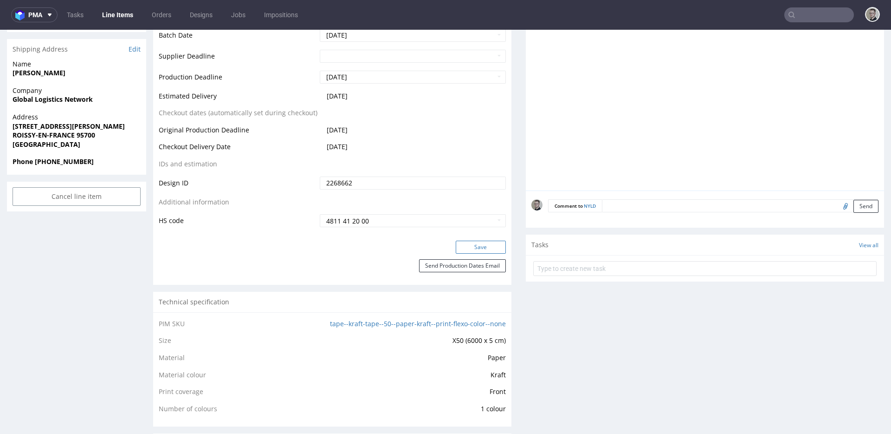
click at [481, 247] on button "Save" at bounding box center [481, 247] width 50 height 13
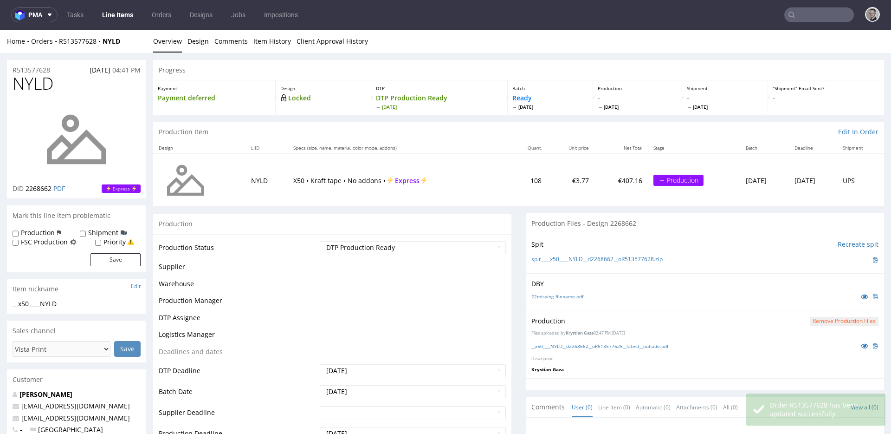
scroll to position [0, 0]
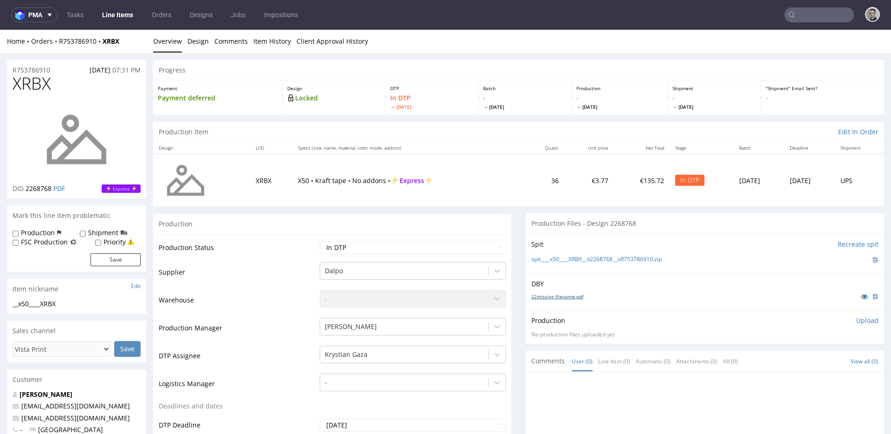
click at [567, 297] on link "22missing_filename.pdf" at bounding box center [558, 296] width 52 height 7
click at [587, 258] on link "spit____x50____XRBX__d2268768__oR753786910.zip" at bounding box center [597, 259] width 130 height 8
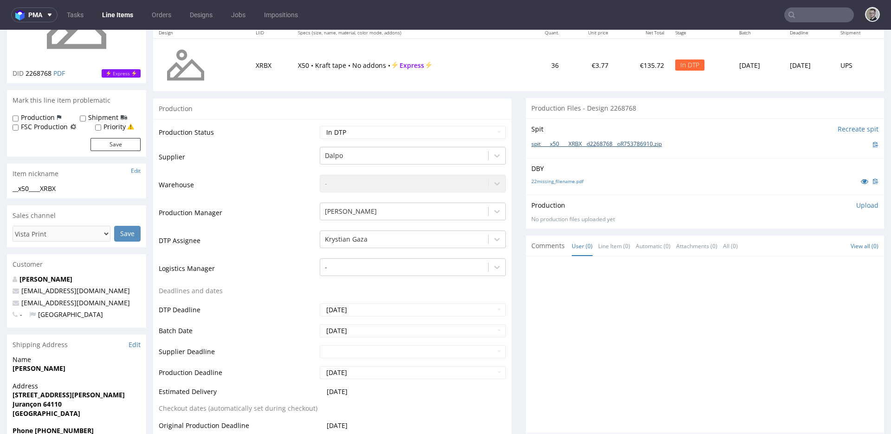
scroll to position [190, 0]
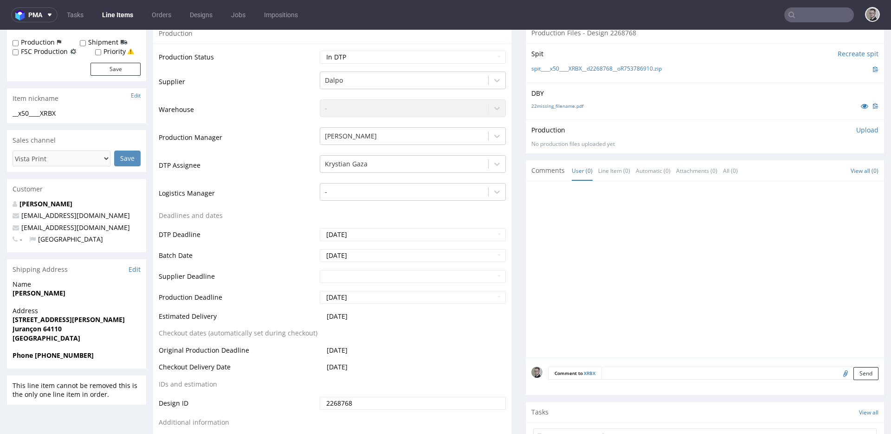
click at [763, 366] on textarea at bounding box center [740, 372] width 277 height 13
paste textarea "ISSUE: Texts in the design are smaller than minimal 2mm height and some white l…"
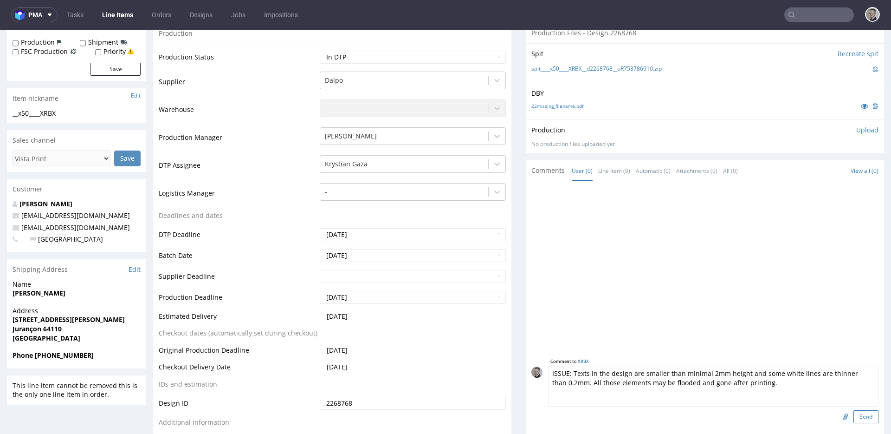
type textarea "ISSUE: Texts in the design are smaller than minimal 2mm height and some white l…"
click at [854, 412] on button "Send" at bounding box center [866, 416] width 25 height 13
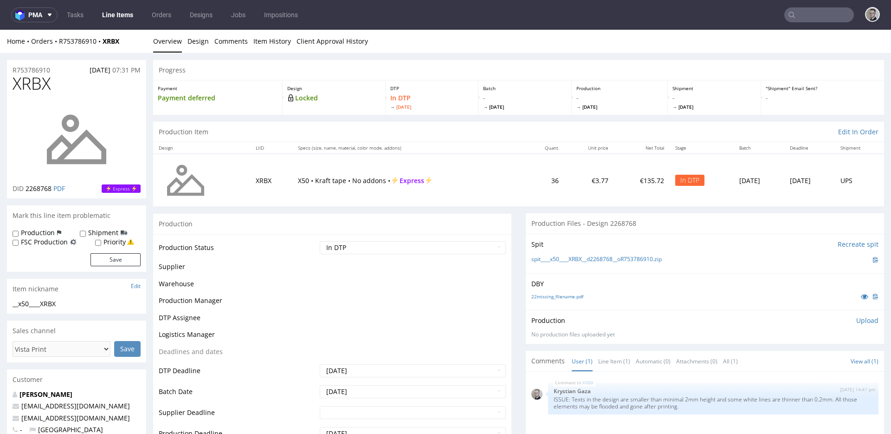
scroll to position [0, 0]
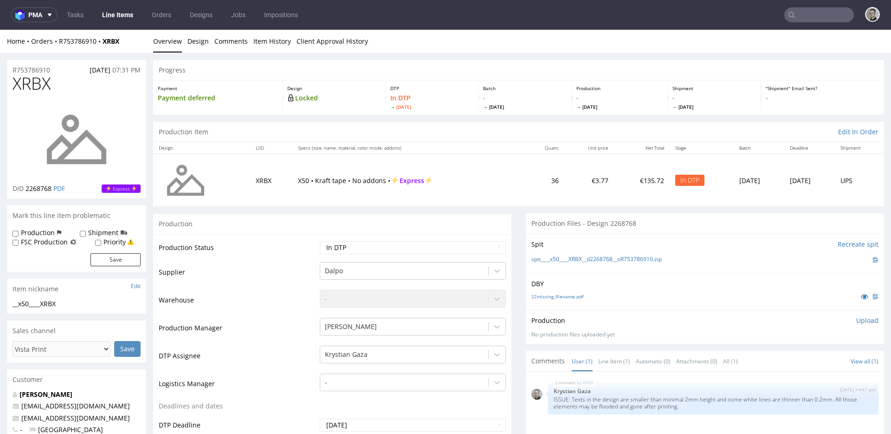
click at [857, 318] on p "Upload" at bounding box center [868, 320] width 22 height 9
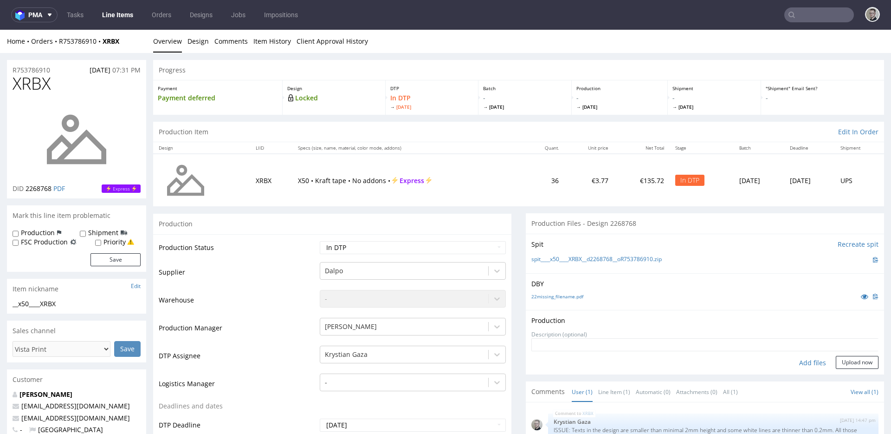
click at [804, 359] on div "Add files" at bounding box center [813, 363] width 46 height 14
type input "C:\fakepath\__x50____XRBX__d2268768__oR753786910__latest__outside.pdf"
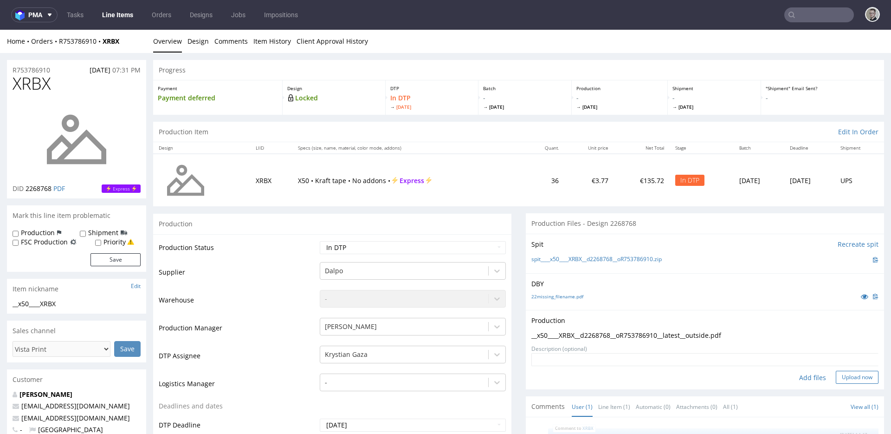
drag, startPoint x: 847, startPoint y: 378, endPoint x: 846, endPoint y: 371, distance: 7.5
click at [847, 378] on button "Upload now" at bounding box center [857, 377] width 43 height 13
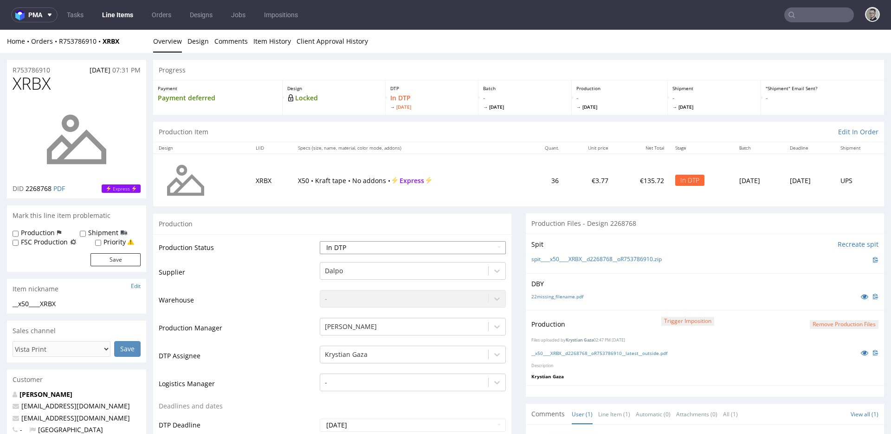
click at [328, 242] on select "Waiting for Artwork Waiting for Diecut Waiting for Mockup Waiting for DTP Waiti…" at bounding box center [413, 247] width 186 height 13
select select "dtp_production_ready"
click at [320, 241] on select "Waiting for Artwork Waiting for Diecut Waiting for Mockup Waiting for DTP Waiti…" at bounding box center [413, 247] width 186 height 13
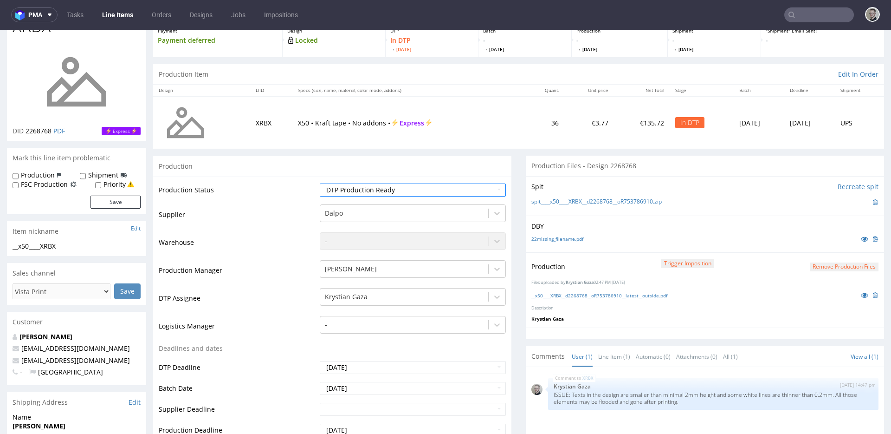
scroll to position [293, 0]
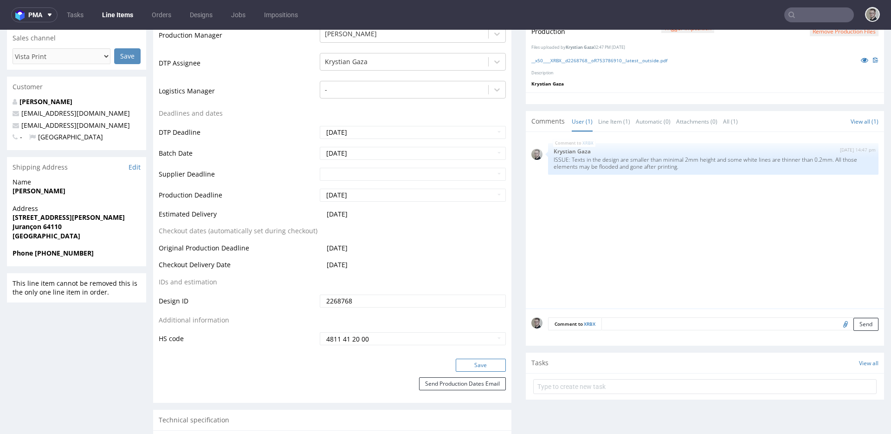
click at [472, 361] on button "Save" at bounding box center [481, 364] width 50 height 13
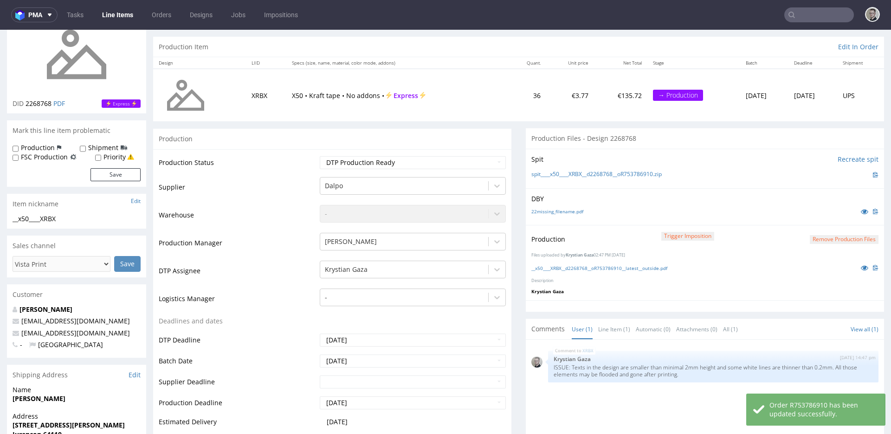
scroll to position [0, 0]
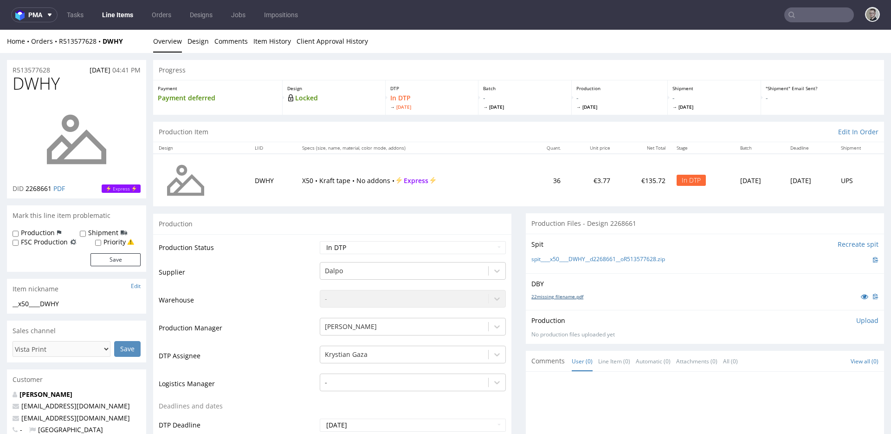
click at [570, 297] on link "22missing_filename.pdf" at bounding box center [558, 296] width 52 height 7
click at [595, 264] on div "spit____x50____DWHY__d2268661__oR513577628.zip" at bounding box center [705, 259] width 347 height 10
click at [600, 260] on link "spit____x50____DWHY__d2268661__oR513577628.zip" at bounding box center [599, 259] width 134 height 8
click at [857, 326] on div "Production Upload No production files uploaded yet Description (optional) Add f…" at bounding box center [705, 327] width 347 height 22
click at [857, 324] on p "Upload" at bounding box center [868, 320] width 22 height 9
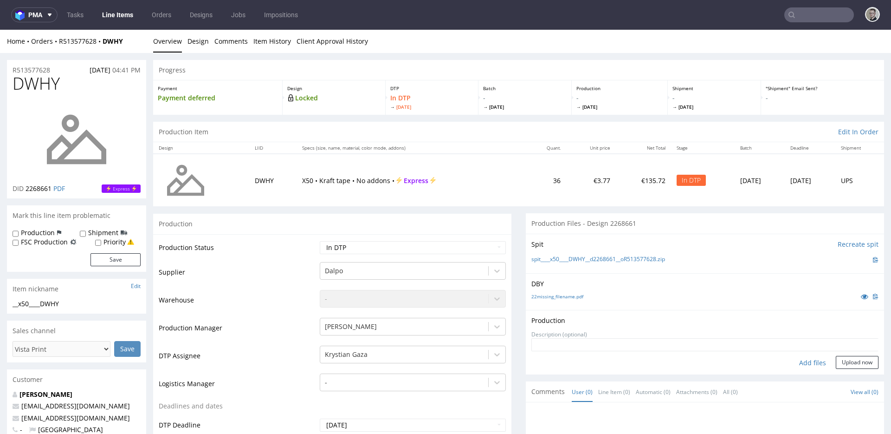
click at [800, 359] on div "Add files" at bounding box center [813, 363] width 46 height 14
type input "C:\fakepath\__x50____DWHY__d2268661__oR513577628__latest__outside.pdf"
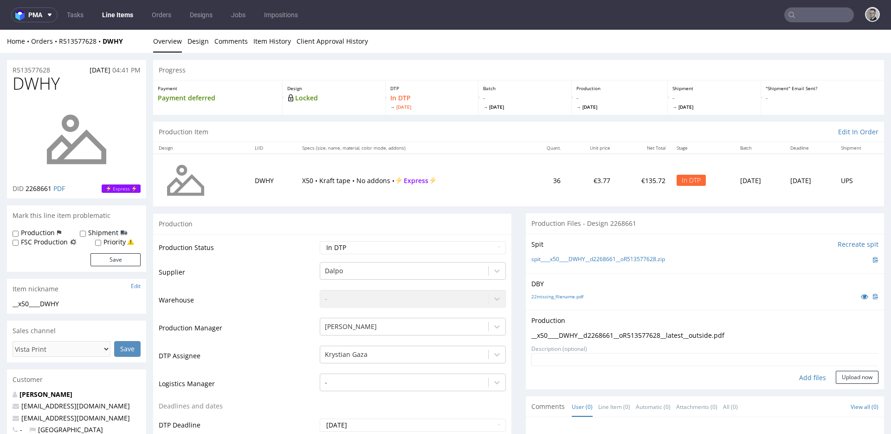
click at [843, 369] on form "Add files Upload now" at bounding box center [705, 368] width 347 height 31
click at [846, 373] on button "Upload now" at bounding box center [857, 377] width 43 height 13
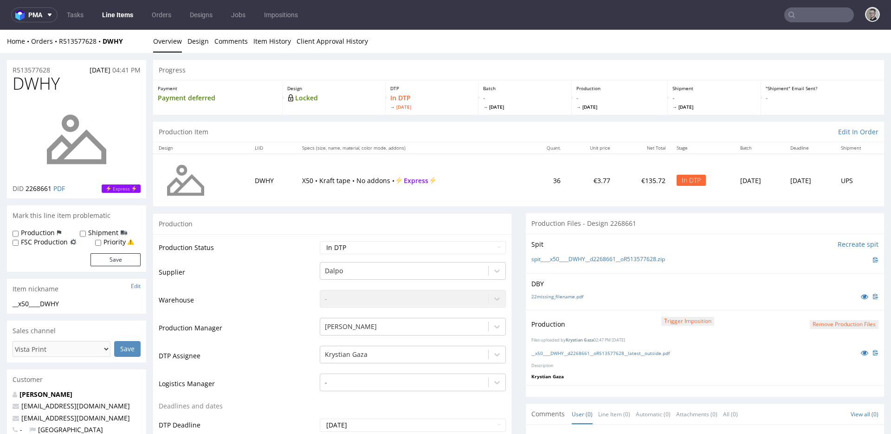
click at [384, 254] on td "Waiting for Artwork Waiting for Diecut Waiting for Mockup Waiting for DTP Waiti…" at bounding box center [412, 250] width 189 height 21
click at [387, 251] on select "Waiting for Artwork Waiting for Diecut Waiting for Mockup Waiting for DTP Waiti…" at bounding box center [413, 247] width 186 height 13
select select "dtp_production_ready"
click at [320, 241] on select "Waiting for Artwork Waiting for Diecut Waiting for Mockup Waiting for DTP Waiti…" at bounding box center [413, 247] width 186 height 13
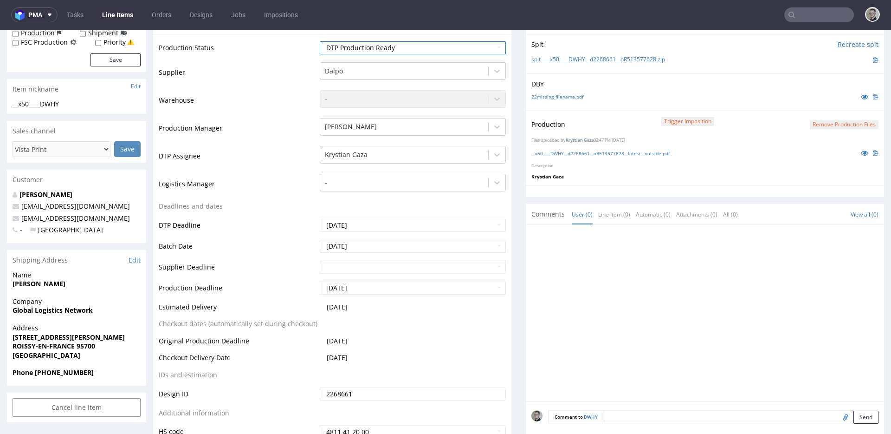
scroll to position [416, 0]
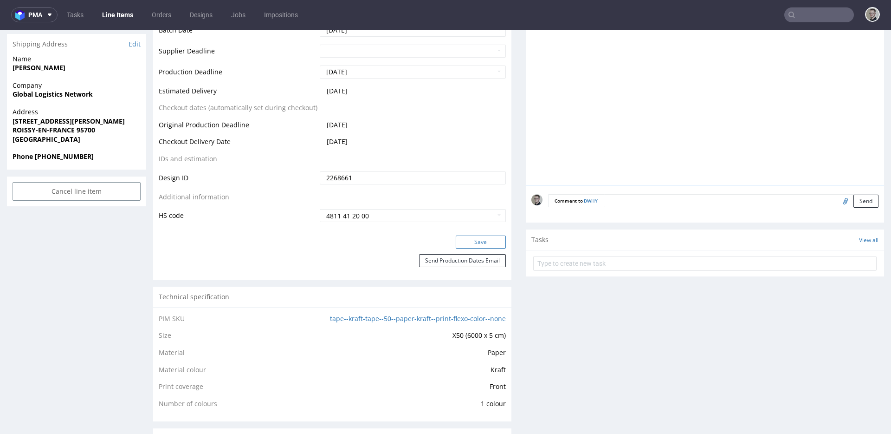
click at [479, 243] on button "Save" at bounding box center [481, 241] width 50 height 13
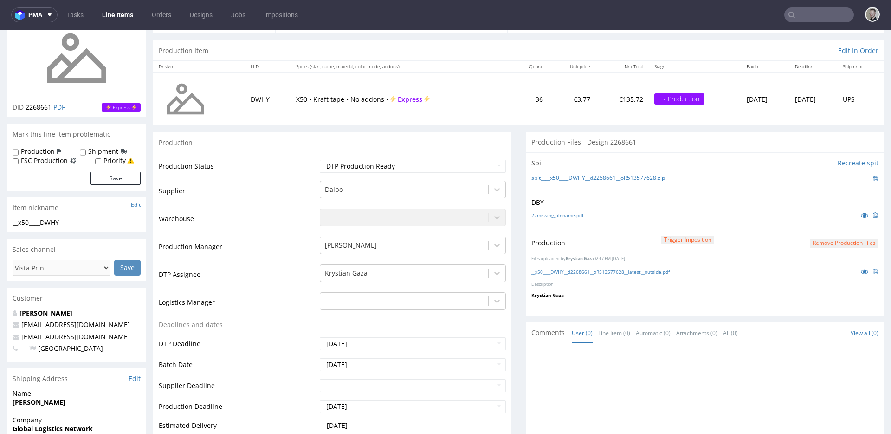
scroll to position [0, 0]
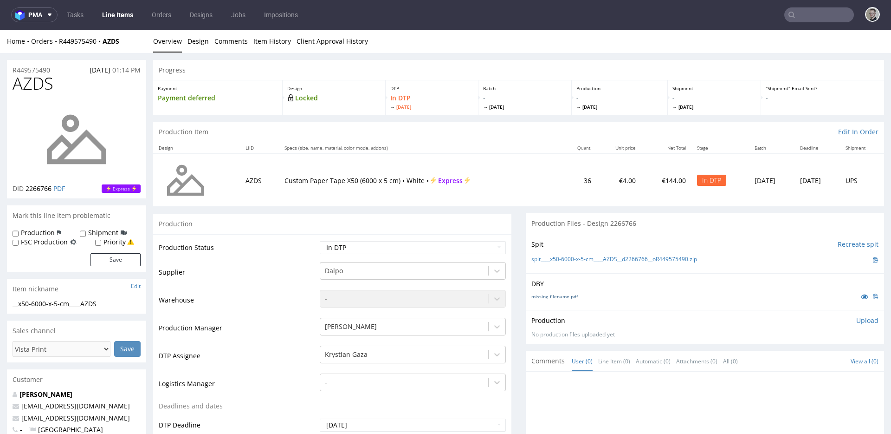
click at [565, 295] on link "missing_filename.pdf" at bounding box center [555, 296] width 46 height 7
click at [625, 260] on link "spit____x50-6000-x-5-cm____AZDS__d2266766__oR449575490.zip" at bounding box center [615, 259] width 166 height 8
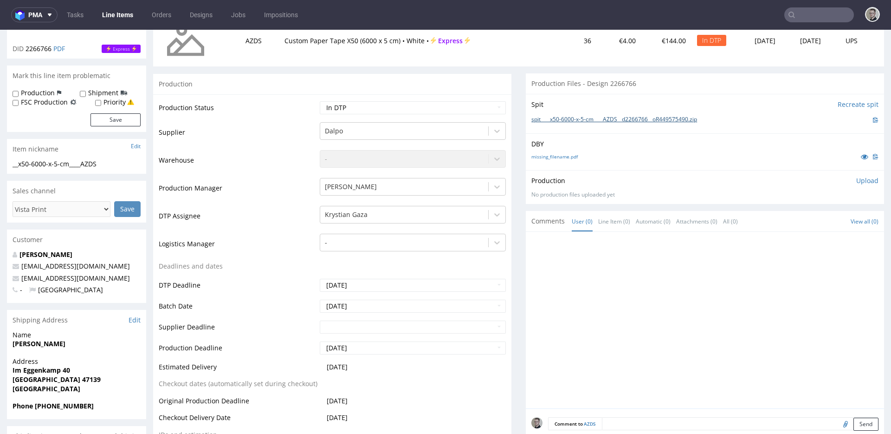
scroll to position [294, 0]
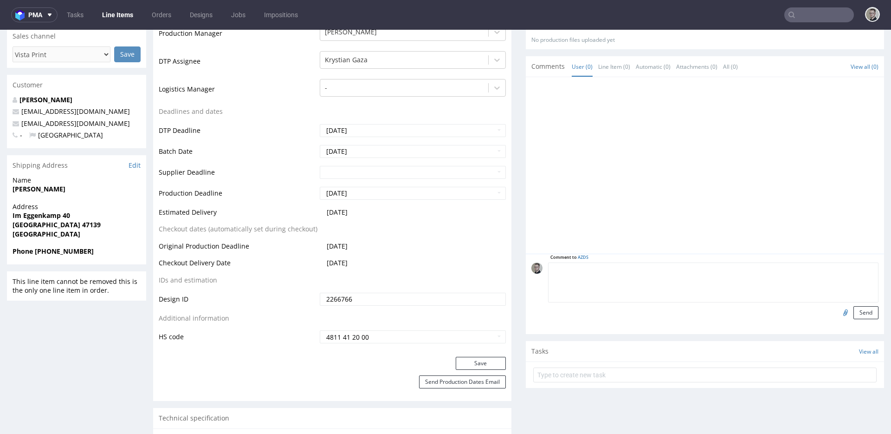
click at [780, 265] on textarea at bounding box center [713, 282] width 331 height 40
paste textarea "ISSUE: Texts in the design are smaller than minimal 2mm height and some white l…"
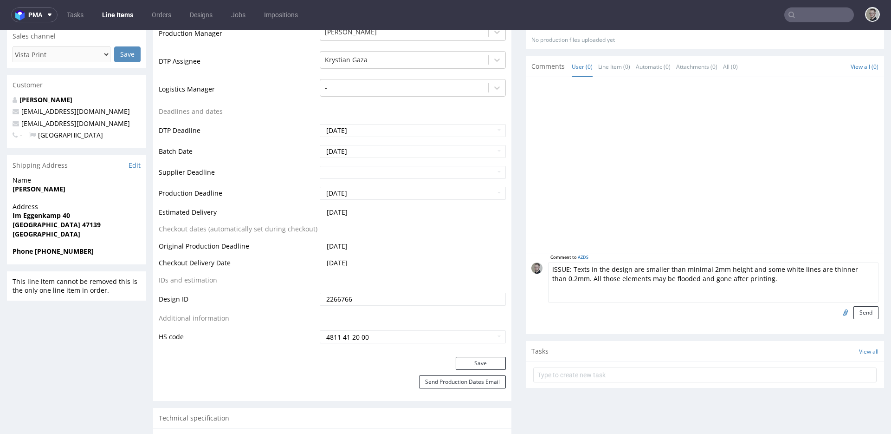
type textarea "ISSUE: Texts in the design are smaller than minimal 2mm height and some white l…"
click at [849, 304] on form "Comment to AZDS ISSUE: Texts in the design are smaller than minimal 2mm height …" at bounding box center [713, 290] width 331 height 57
click at [854, 307] on button "Send" at bounding box center [866, 312] width 25 height 13
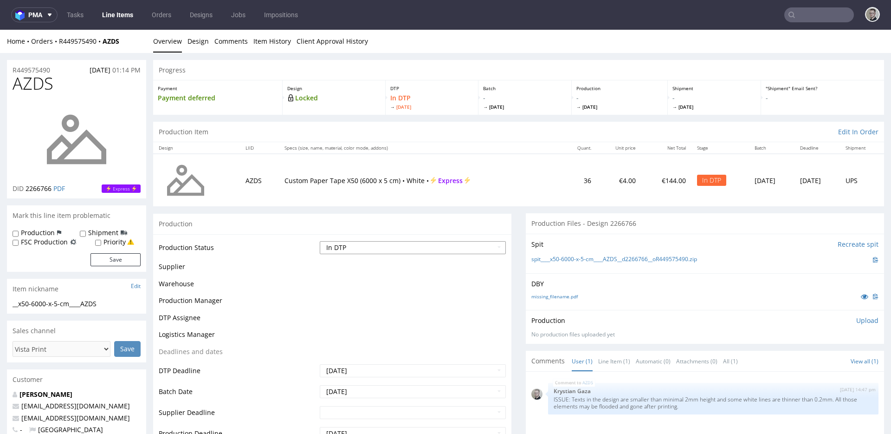
scroll to position [0, 0]
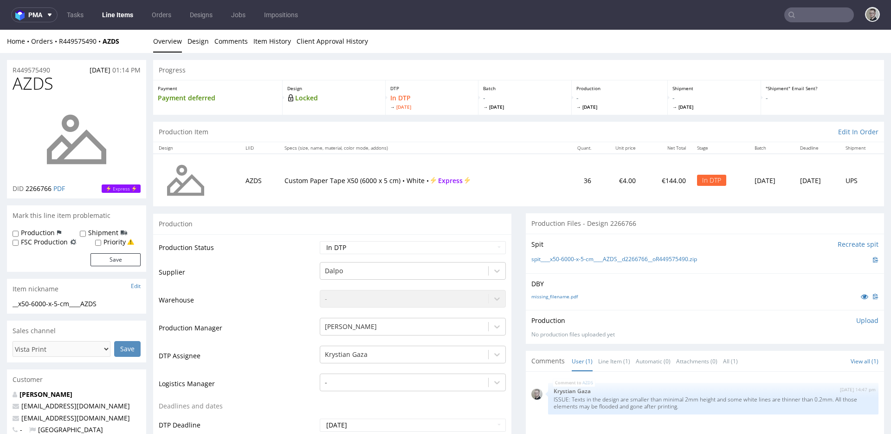
click at [857, 318] on p "Upload" at bounding box center [868, 320] width 22 height 9
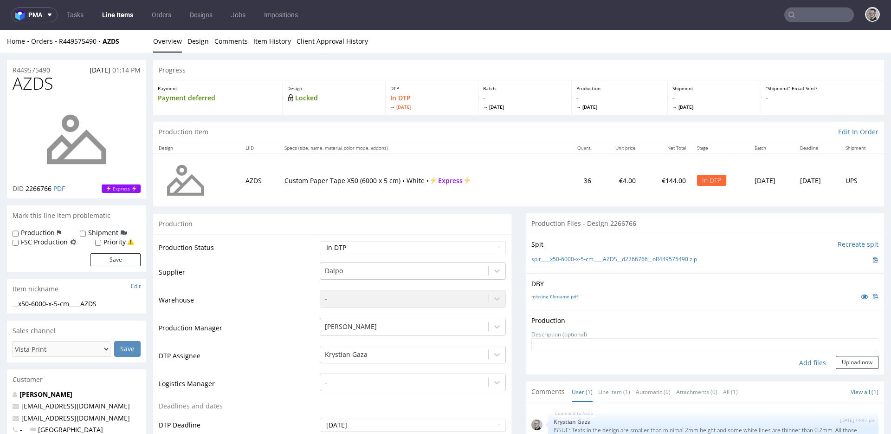
click at [810, 362] on div "Add files" at bounding box center [813, 363] width 46 height 14
type input "C:\fakepath\__x50-6000-x-5-cm____AZDS__d2266766__oR449575490__latest__outside.p…"
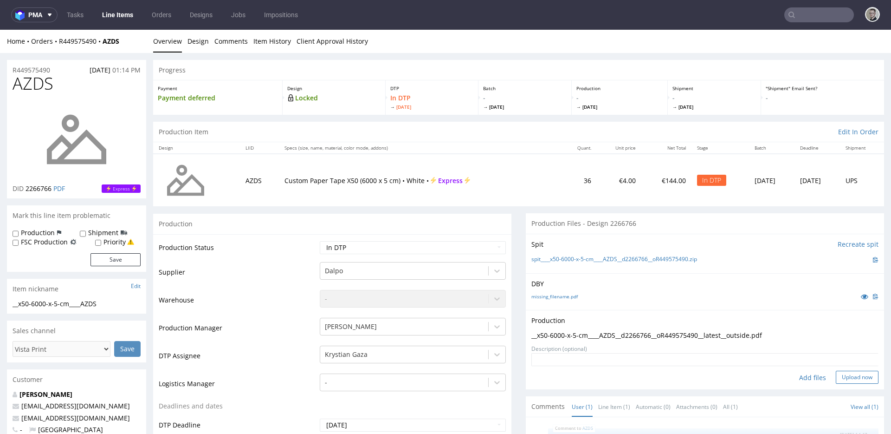
click at [856, 374] on button "Upload now" at bounding box center [857, 377] width 43 height 13
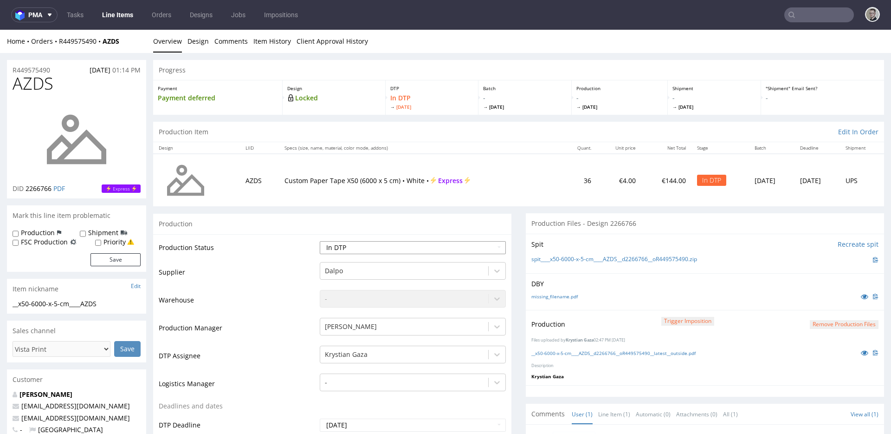
click at [411, 251] on select "Waiting for Artwork Waiting for Diecut Waiting for Mockup Waiting for DTP Waiti…" at bounding box center [413, 247] width 186 height 13
select select "dtp_production_ready"
click at [320, 241] on select "Waiting for Artwork Waiting for Diecut Waiting for Mockup Waiting for DTP Waiti…" at bounding box center [413, 247] width 186 height 13
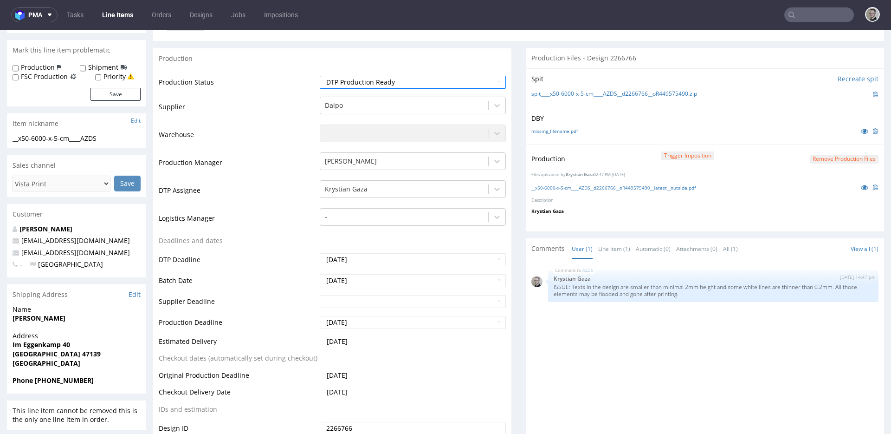
scroll to position [381, 0]
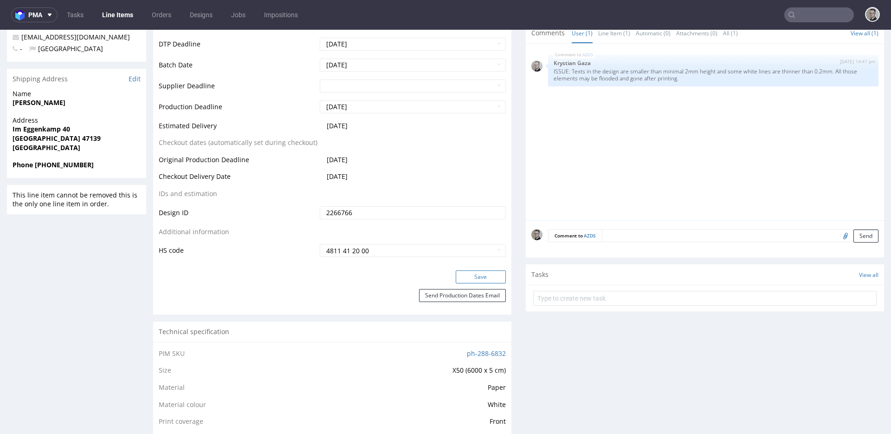
click at [469, 276] on button "Save" at bounding box center [481, 276] width 50 height 13
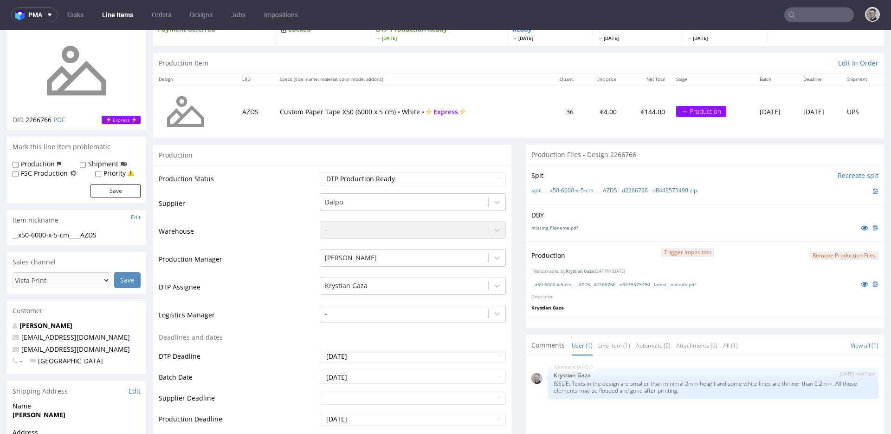
scroll to position [0, 0]
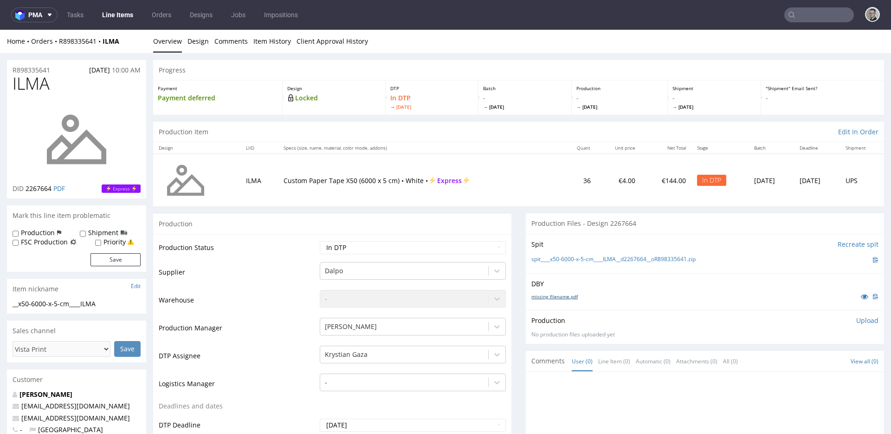
click at [563, 295] on link "missing_filename.pdf" at bounding box center [555, 296] width 46 height 7
click at [610, 257] on link "spit____x50-6000-x-5-cm____ILMA__d2267664__oR898335641.zip" at bounding box center [614, 259] width 164 height 8
click at [857, 322] on p "Upload" at bounding box center [868, 320] width 22 height 9
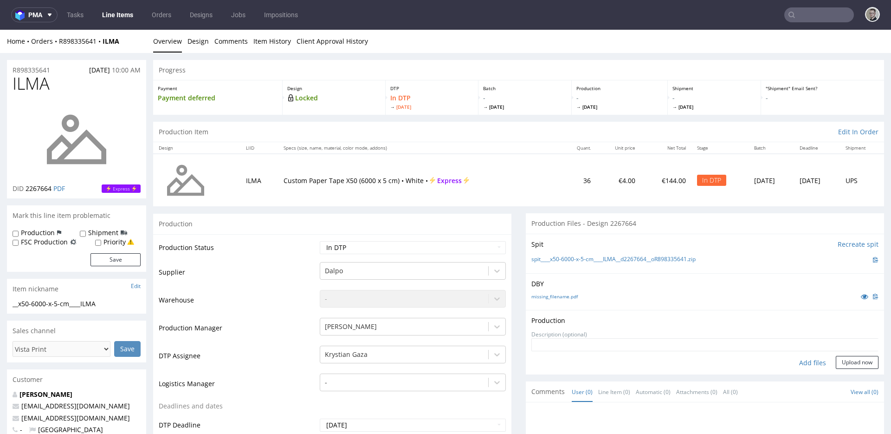
click at [801, 362] on div "Add files" at bounding box center [813, 363] width 46 height 14
type input "C:\fakepath\__x50-6000-x-5-cm____ILMA__d2267664__oR898335641__latest__outside.p…"
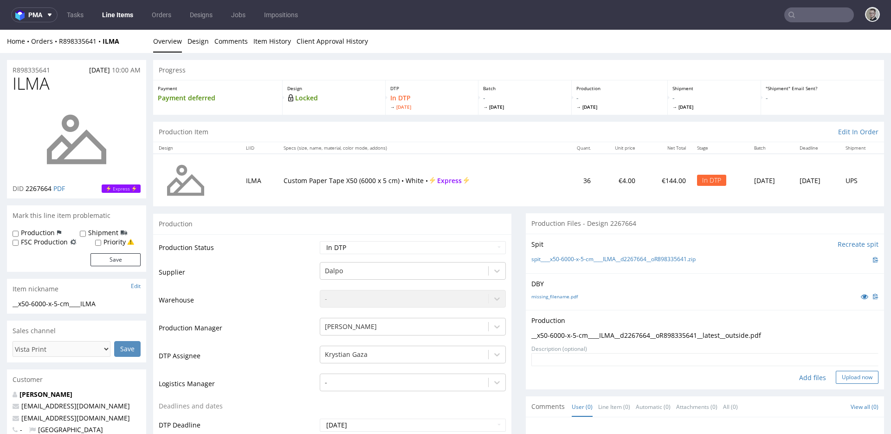
click at [836, 373] on button "Upload now" at bounding box center [857, 377] width 43 height 13
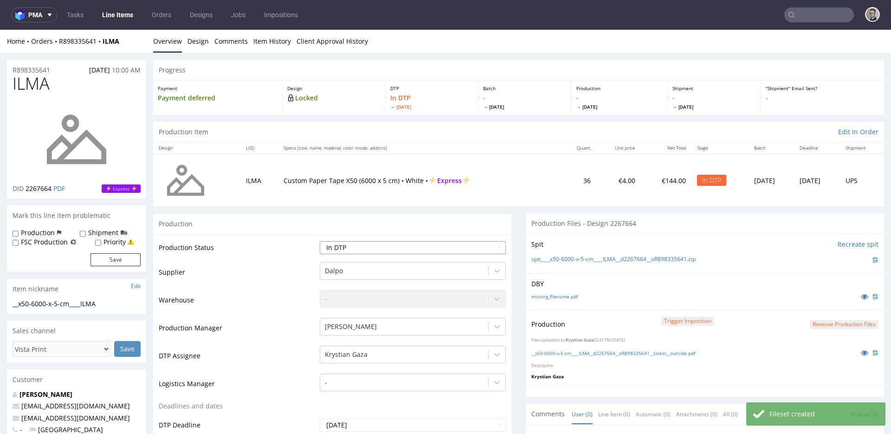
click at [364, 247] on select "Waiting for Artwork Waiting for Diecut Waiting for Mockup Waiting for DTP Waiti…" at bounding box center [413, 247] width 186 height 13
select select "dtp_production_ready"
click at [320, 241] on select "Waiting for Artwork Waiting for Diecut Waiting for Mockup Waiting for DTP Waiti…" at bounding box center [413, 247] width 186 height 13
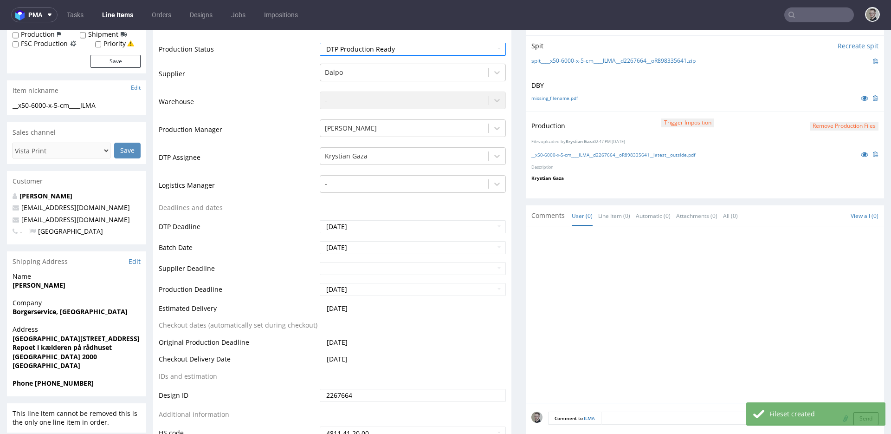
scroll to position [414, 0]
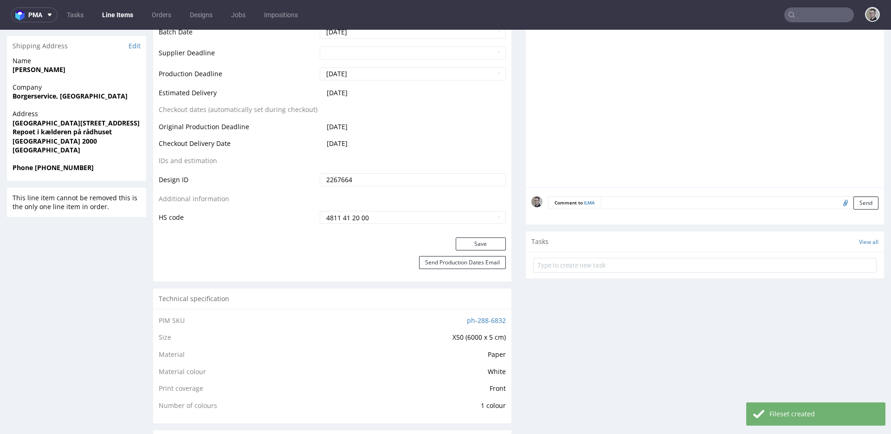
click at [483, 236] on div "Production Status Waiting for Artwork Waiting for Diecut Waiting for Mockup Wai…" at bounding box center [332, 28] width 358 height 417
click at [486, 243] on button "Save" at bounding box center [481, 243] width 50 height 13
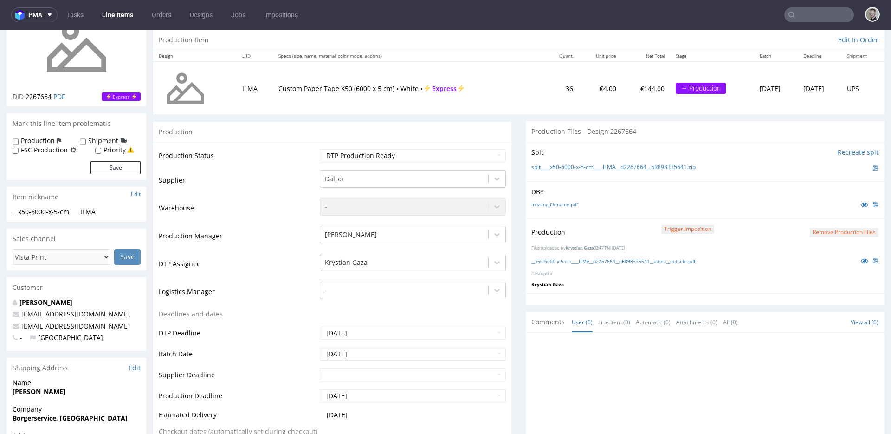
scroll to position [0, 0]
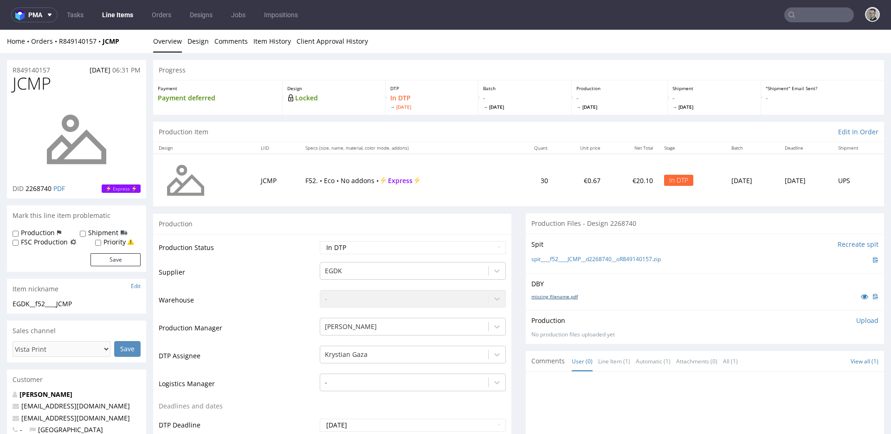
click at [546, 295] on link "missing_filename.pdf" at bounding box center [555, 296] width 46 height 7
click at [593, 257] on link "spit____f52____JCMP__d2268740__oR849140157.zip" at bounding box center [597, 259] width 130 height 8
click at [857, 322] on p "Upload" at bounding box center [868, 320] width 22 height 9
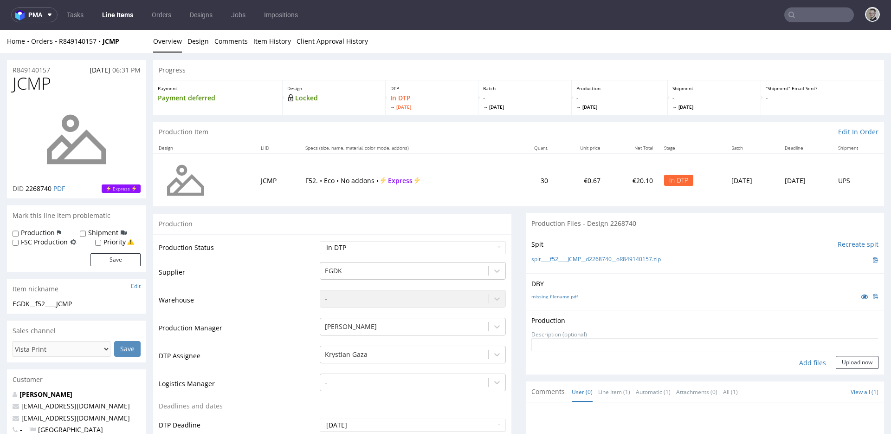
click at [800, 364] on div "Add files" at bounding box center [813, 363] width 46 height 14
type input "C:\fakepath\__f52____JCMP__d2268740__oR849140157__latest__outside.pdf"
click at [840, 379] on button "Upload now" at bounding box center [857, 377] width 43 height 13
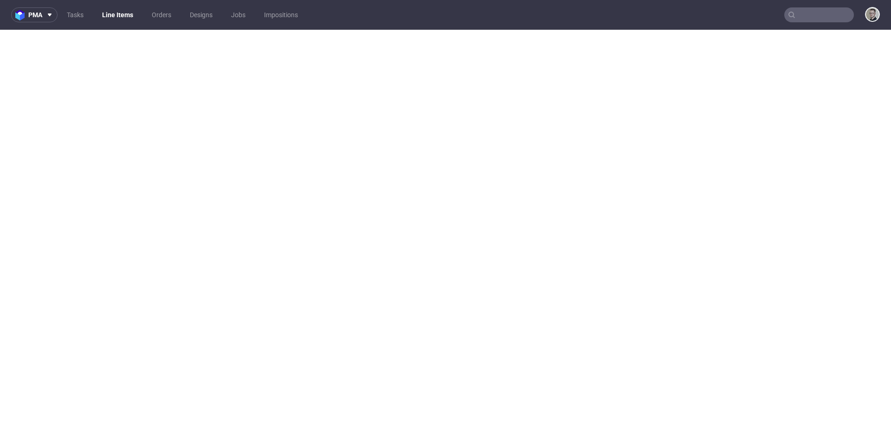
select select "in_progress"
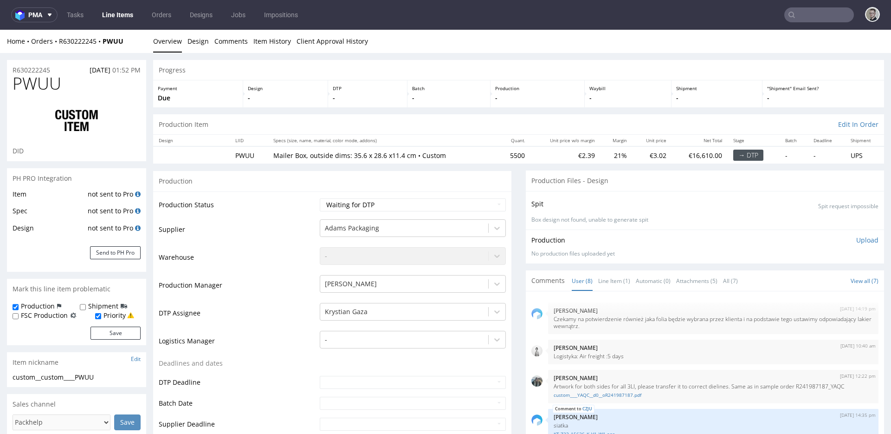
scroll to position [148, 0]
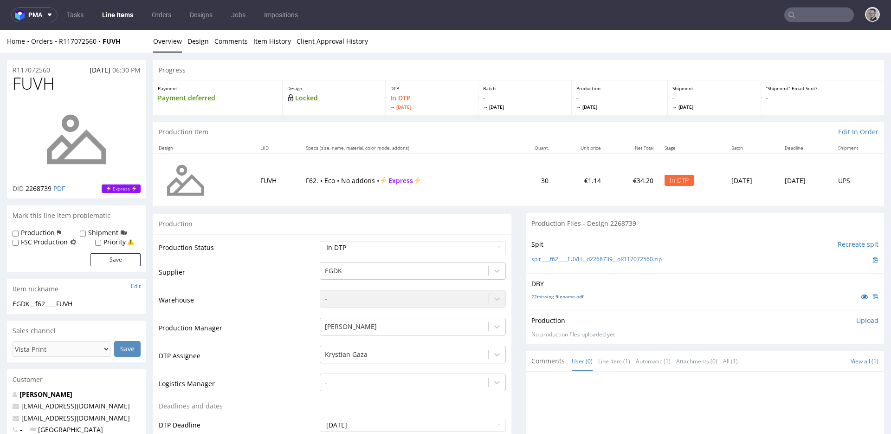
click at [557, 297] on link "22missing_filename.pdf" at bounding box center [558, 296] width 52 height 7
click at [585, 260] on link "spit____f62____FUVH__d2268739__oR117072560.zip" at bounding box center [597, 259] width 130 height 8
click at [857, 317] on p "Upload" at bounding box center [868, 320] width 22 height 9
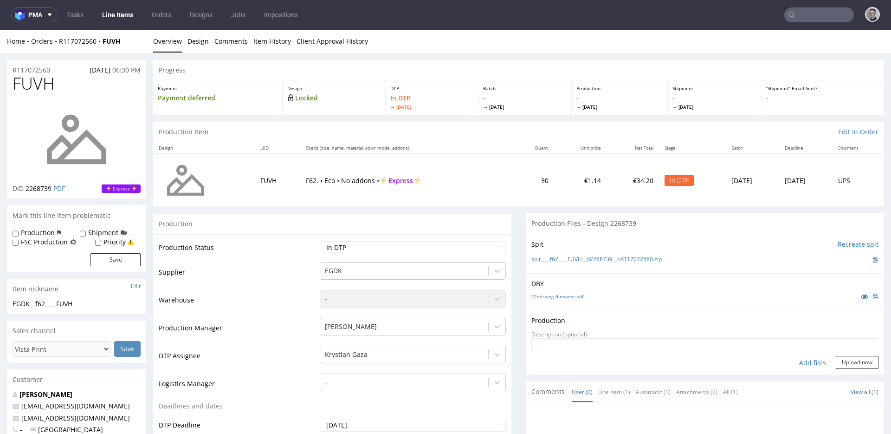
click at [792, 362] on div "Add files" at bounding box center [813, 363] width 46 height 14
type input "C:\fakepath\__f62____FUVH__d2268739__oR117072560__latest__outside.pdf"
click at [839, 373] on button "Upload now" at bounding box center [857, 377] width 43 height 13
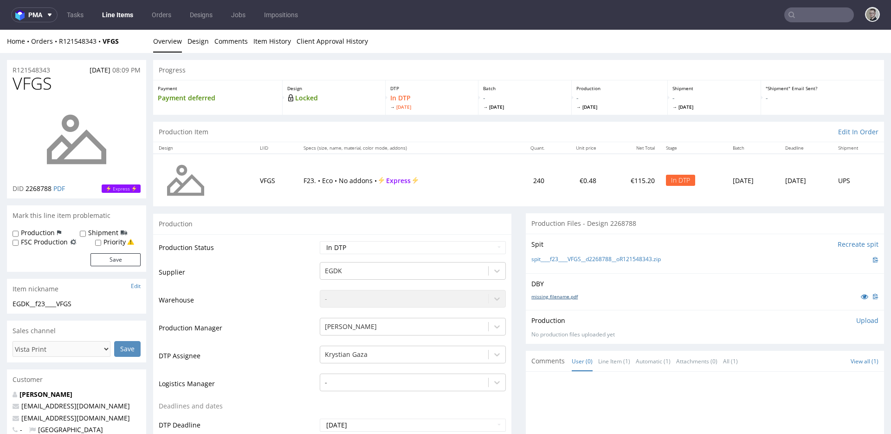
click at [559, 296] on link "missing_filename.pdf" at bounding box center [555, 296] width 46 height 7
click at [587, 258] on link "spit____f23____VFGS__d2268788__oR121548343.zip" at bounding box center [597, 259] width 130 height 8
drag, startPoint x: 846, startPoint y: 317, endPoint x: 843, endPoint y: 321, distance: 4.9
click at [857, 317] on p "Upload" at bounding box center [868, 320] width 22 height 9
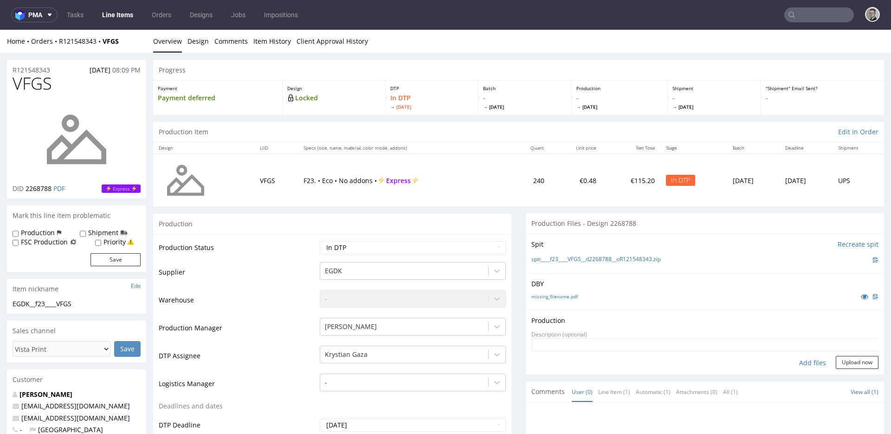
click at [805, 364] on div "Add files" at bounding box center [813, 363] width 46 height 14
type input "C:\fakepath\__f23____VFGS__d2268788__oR121548343__latest__inside.pdf"
click at [842, 378] on button "Upload now" at bounding box center [857, 377] width 43 height 13
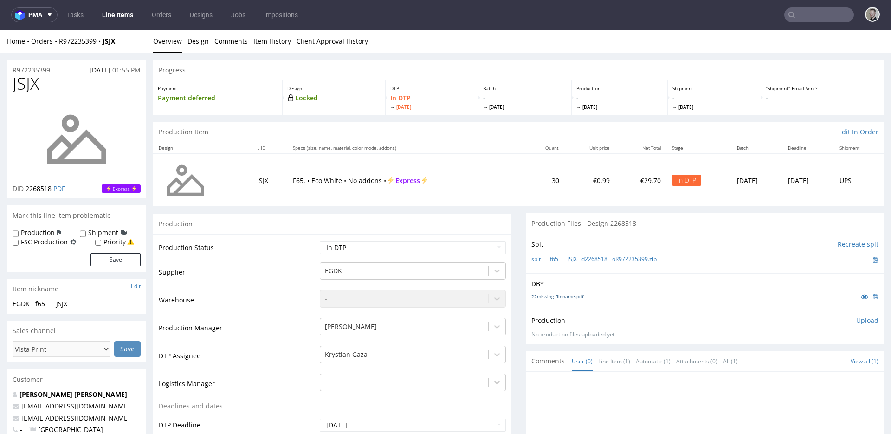
click at [572, 296] on link "22missing_filename.pdf" at bounding box center [558, 296] width 52 height 7
click at [607, 258] on link "spit____f65____JSJX__d2268518__oR972235399.zip" at bounding box center [594, 259] width 125 height 8
click at [859, 320] on p "Upload" at bounding box center [868, 320] width 22 height 9
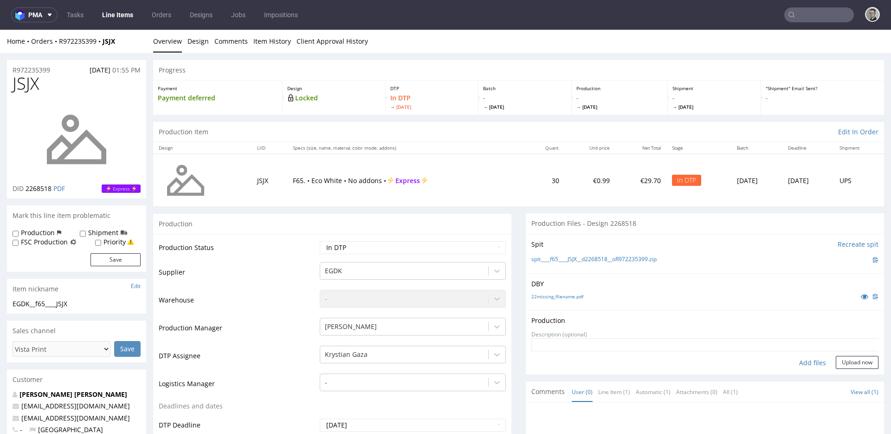
click at [800, 362] on div "Add files" at bounding box center [813, 363] width 46 height 14
type input "C:\fakepath\__f65____JSJX__d2268518__oR972235399__latest__outside.pdf"
click at [853, 380] on button "Upload now" at bounding box center [857, 377] width 43 height 13
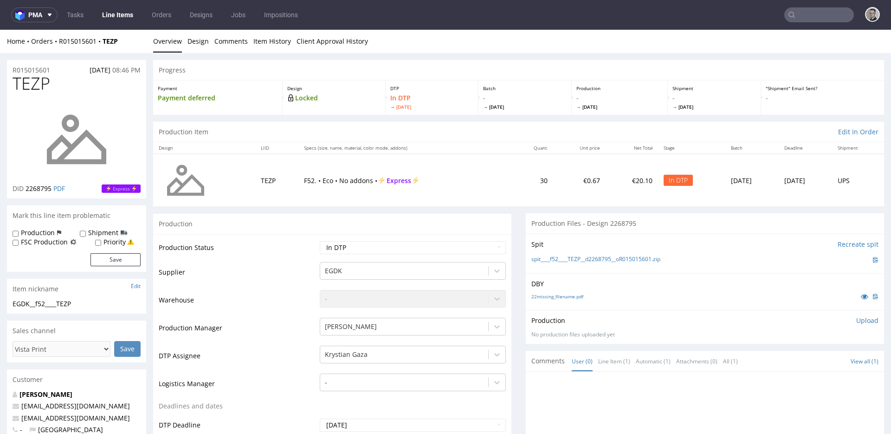
click at [549, 299] on div "22missing_filename.pdf" at bounding box center [705, 296] width 347 height 10
click at [557, 294] on link "22missing_filename.pdf" at bounding box center [558, 296] width 52 height 7
click at [591, 258] on link "spit____f52____TEZP__d2268795__oR015015601.zip" at bounding box center [596, 259] width 129 height 8
click at [857, 321] on p "Upload" at bounding box center [868, 320] width 22 height 9
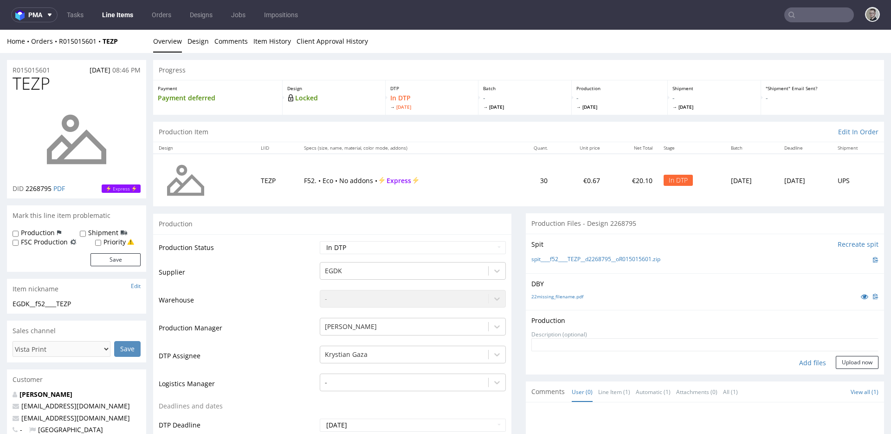
click at [801, 358] on div "Add files" at bounding box center [813, 363] width 46 height 14
type input "C:\fakepath\__f52____TEZP__d2268795__oR015015601__latest__outside.pdf"
click at [847, 381] on button "Upload now" at bounding box center [857, 377] width 43 height 13
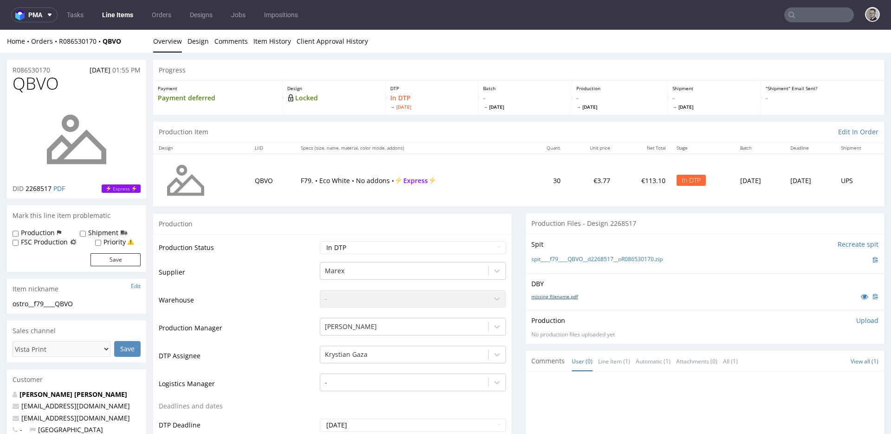
click at [565, 297] on link "missing_filename.pdf" at bounding box center [555, 296] width 46 height 7
click at [605, 259] on link "spit____f79____QBVO__d2268517__oR086530170.zip" at bounding box center [597, 259] width 131 height 8
click at [857, 319] on p "Upload" at bounding box center [868, 320] width 22 height 9
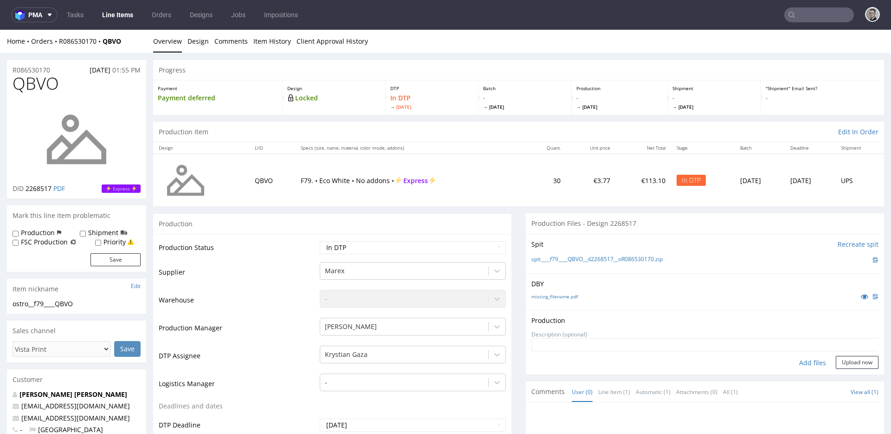
click at [800, 359] on div "Add files" at bounding box center [813, 363] width 46 height 14
type input "C:\fakepath\__f79____QBVO__d2268517__oR086530170__latest__outside.pdf"
click at [843, 372] on button "Upload now" at bounding box center [857, 377] width 43 height 13
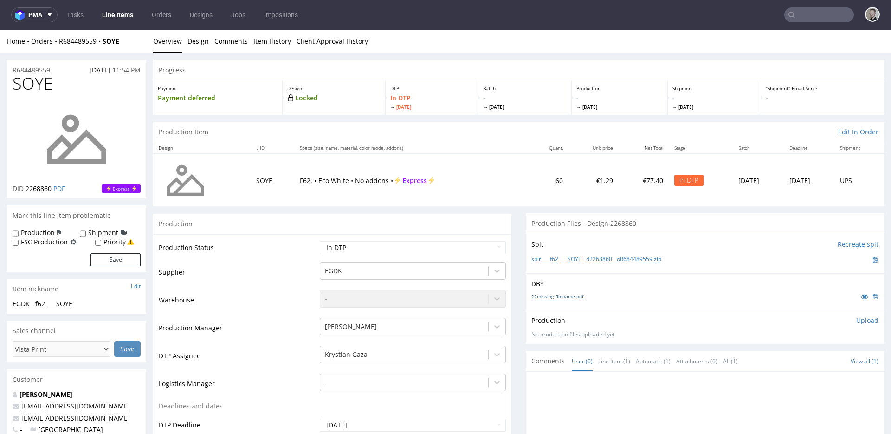
click at [561, 298] on link "22missing_filename.pdf" at bounding box center [558, 296] width 52 height 7
click at [608, 259] on link "spit____f62____SOYE__d2268860__oR684489559.zip" at bounding box center [597, 259] width 130 height 8
click at [857, 317] on p "Upload" at bounding box center [868, 320] width 22 height 9
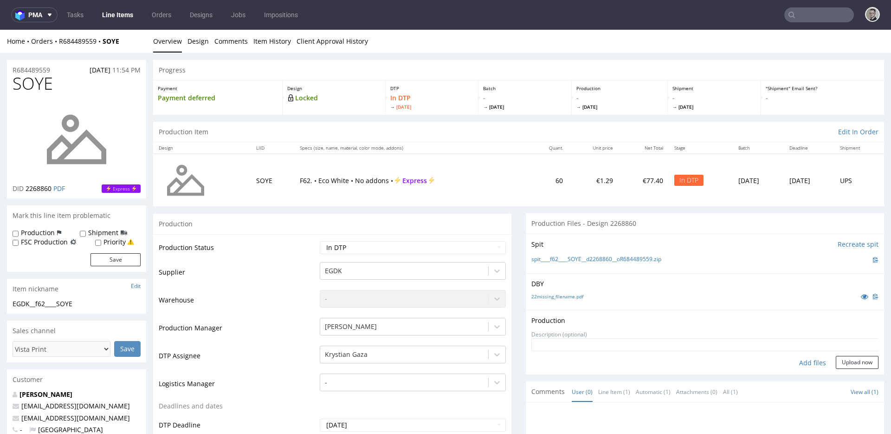
click at [799, 359] on div "Add files" at bounding box center [813, 363] width 46 height 14
type input "C:\fakepath\__f62____SOYE__d2268860__oR684489559__latest__outside.pdf"
click at [840, 373] on button "Upload now" at bounding box center [857, 377] width 43 height 13
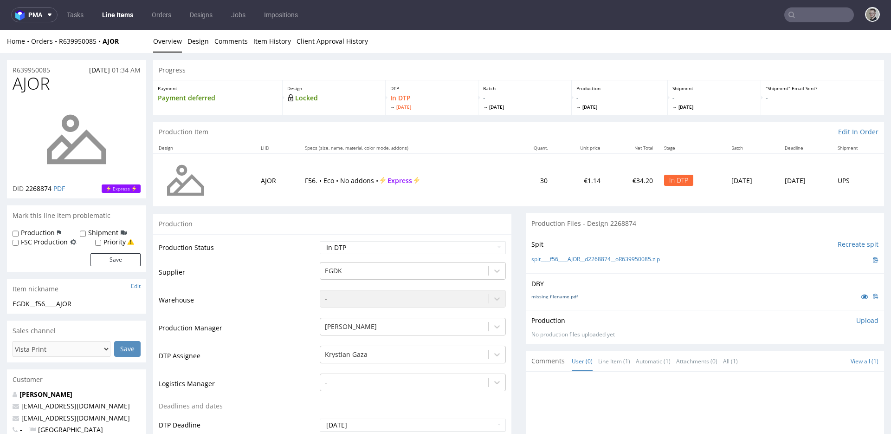
click at [563, 296] on link "missing_filename.pdf" at bounding box center [555, 296] width 46 height 7
click at [582, 259] on link "spit____f56____AJOR__d2268874__oR639950085.zip" at bounding box center [596, 259] width 129 height 8
click at [857, 321] on p "Upload" at bounding box center [868, 320] width 22 height 9
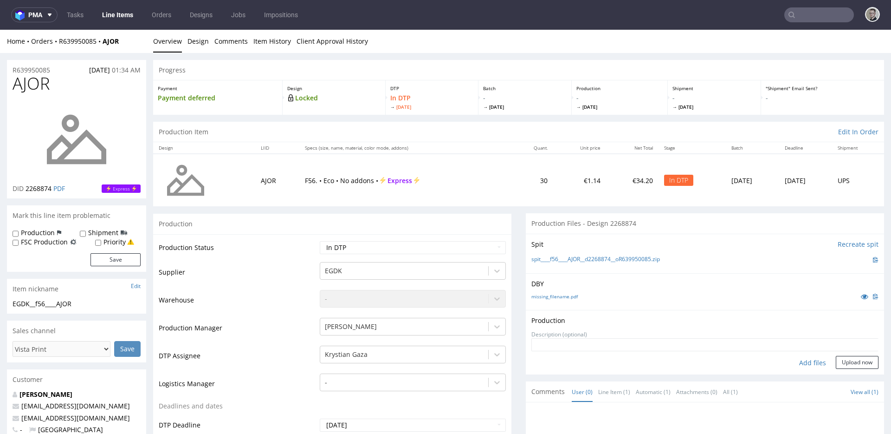
click at [797, 362] on div "Add files" at bounding box center [813, 363] width 46 height 14
type input "C:\fakepath\__f56____AJOR__d2268874__oR639950085__latest__outside.pdf"
click at [854, 373] on button "Upload now" at bounding box center [857, 377] width 43 height 13
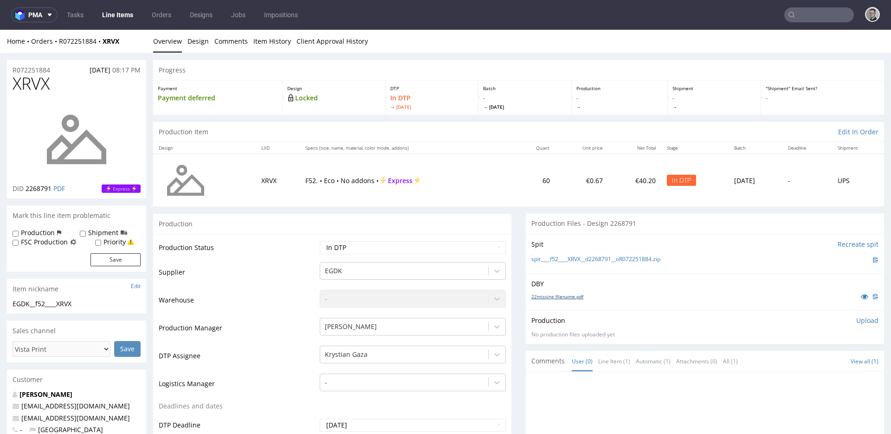
click at [559, 299] on link "22missing_filename.pdf" at bounding box center [558, 296] width 52 height 7
click at [603, 257] on link "spit____f52____XRVX__d2268791__oR072251884.zip" at bounding box center [596, 259] width 129 height 8
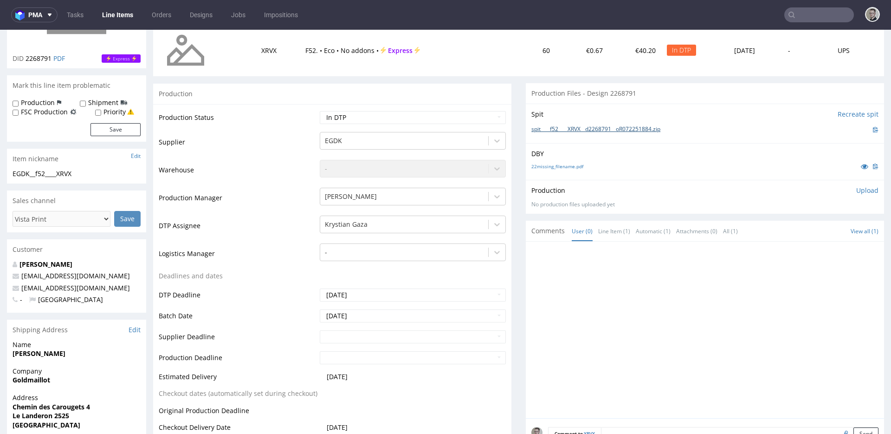
scroll to position [192, 0]
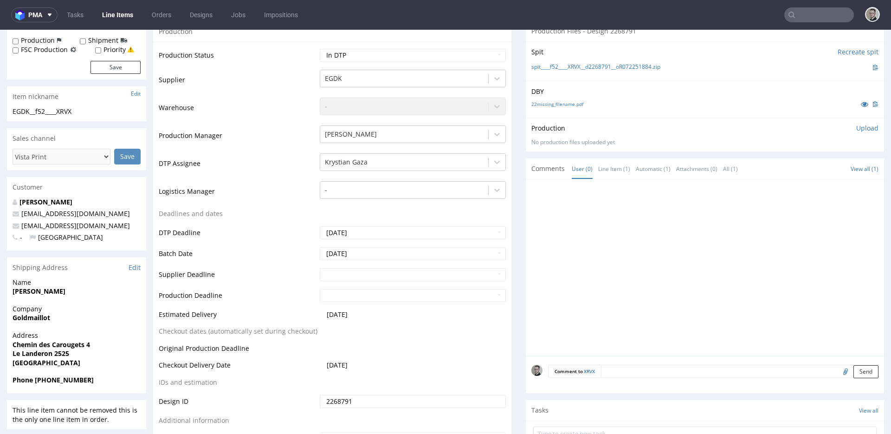
click at [645, 374] on textarea at bounding box center [740, 370] width 278 height 13
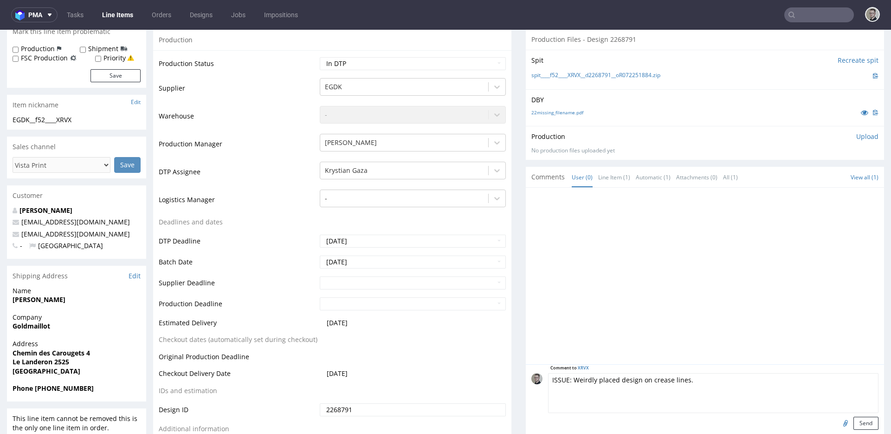
scroll to position [240, 0]
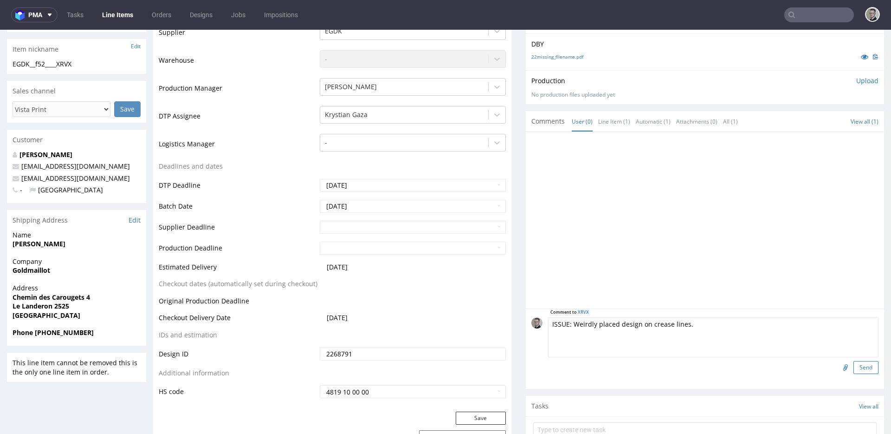
type textarea "ISSUE: Weirdly placed design on crease lines."
click at [854, 364] on button "Send" at bounding box center [866, 367] width 25 height 13
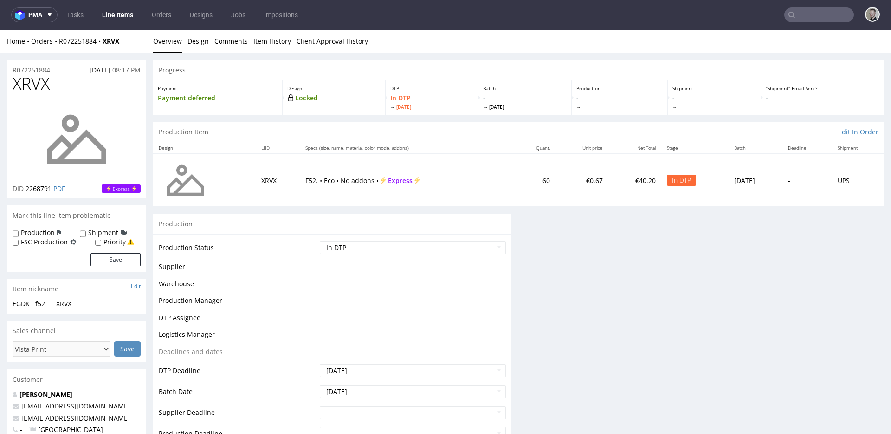
scroll to position [0, 0]
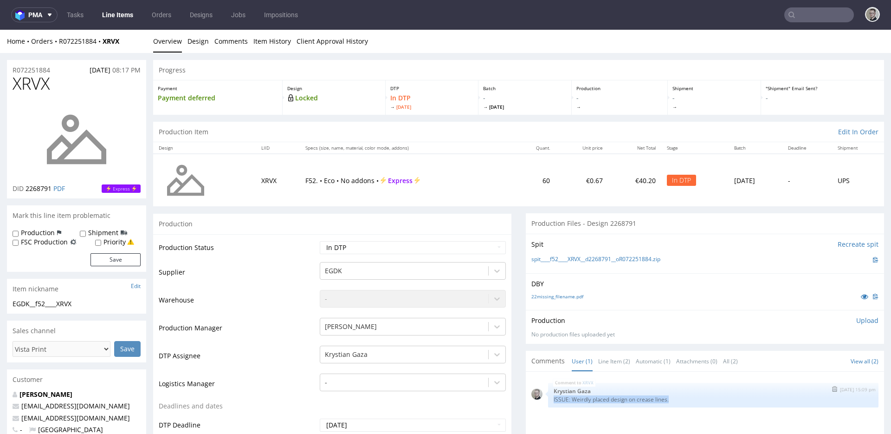
drag, startPoint x: 545, startPoint y: 399, endPoint x: 670, endPoint y: 403, distance: 125.4
click at [670, 403] on div "XRVX 1st Oct 25 | 15:09 pm Krystian Gaza ISSUE: Weirdly placed design on crease…" at bounding box center [713, 395] width 331 height 25
copy p "ISSUE: Weirdly placed design on crease lines."
click at [857, 322] on p "Upload" at bounding box center [868, 320] width 22 height 9
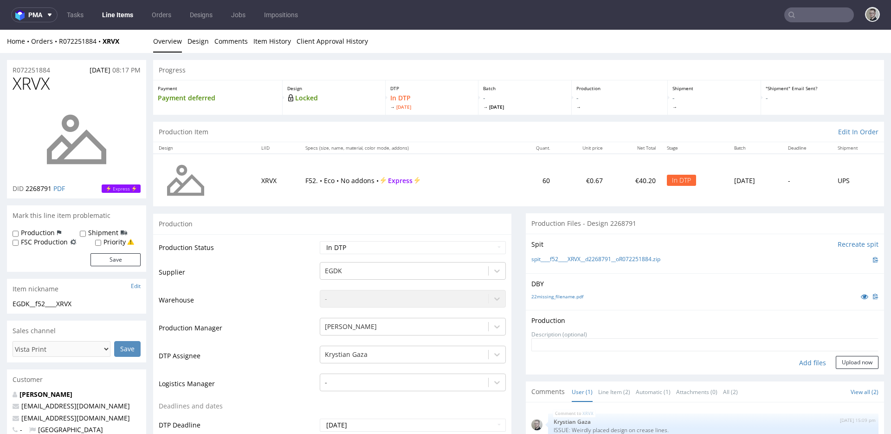
click at [806, 361] on div "Add files" at bounding box center [813, 363] width 46 height 14
type input "C:\fakepath\__f52____XRVX__d2268791__oR072251884__latest__outside.pdf"
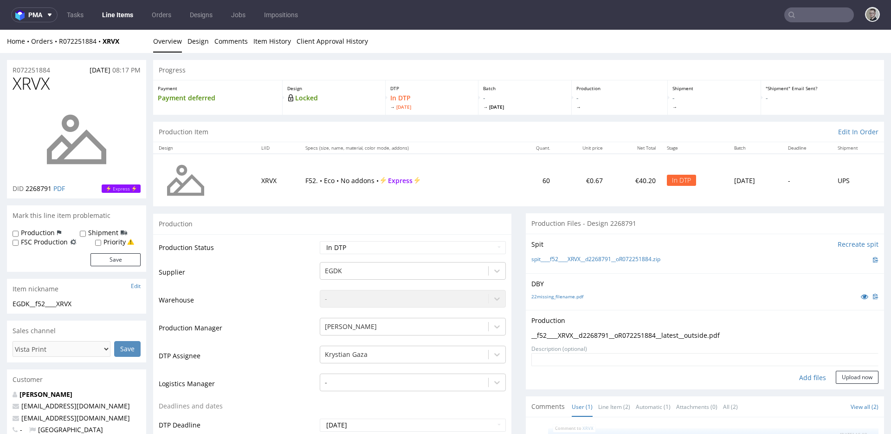
click at [832, 370] on form "Add files Upload now" at bounding box center [705, 368] width 347 height 31
click at [845, 372] on button "Upload now" at bounding box center [857, 377] width 43 height 13
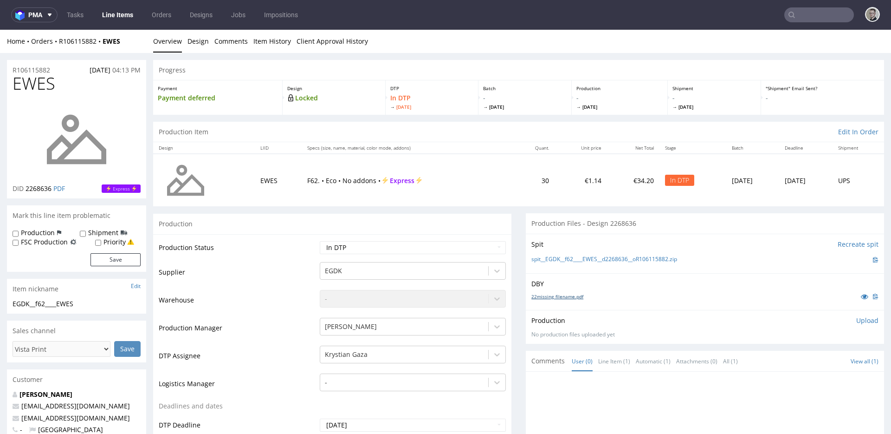
click at [574, 297] on link "22missing_filename.pdf" at bounding box center [558, 296] width 52 height 7
click at [614, 257] on link "spit__EGDK__f62____EWES__d2268636__oR106115882.zip" at bounding box center [605, 259] width 146 height 8
click at [859, 319] on p "Upload" at bounding box center [868, 320] width 22 height 9
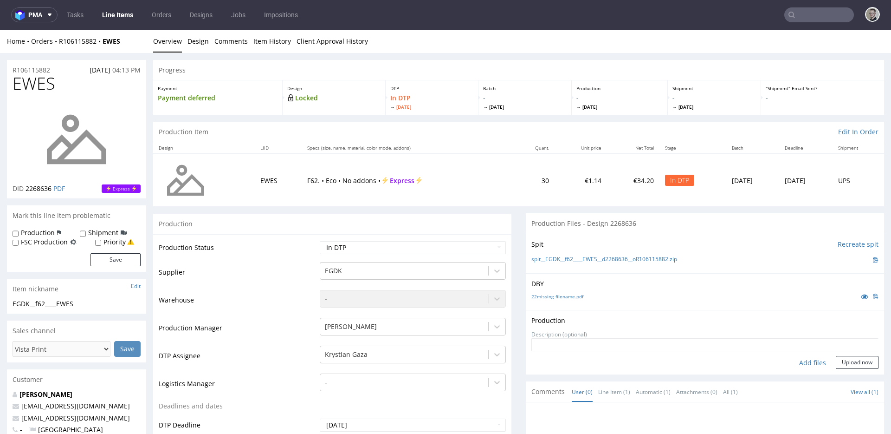
click at [807, 359] on div "Add files" at bounding box center [813, 363] width 46 height 14
type input "C:\fakepath\EGDK__f62____EWES__d2268636__oR106115882__latest__outside.pdf"
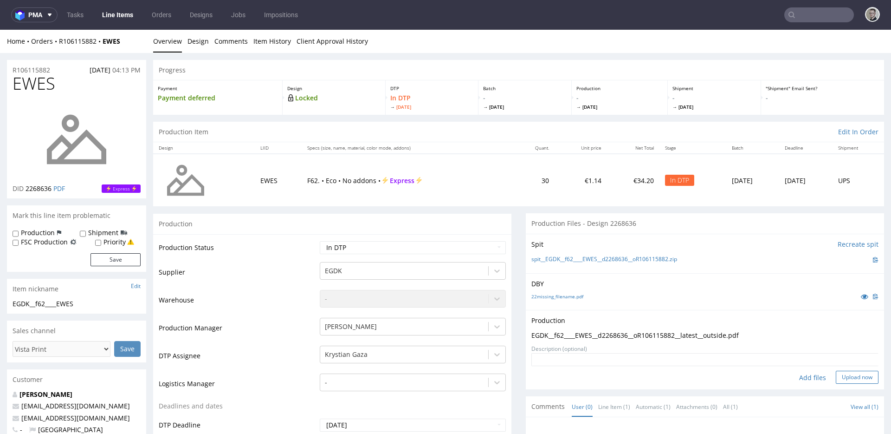
click at [852, 381] on button "Upload now" at bounding box center [857, 377] width 43 height 13
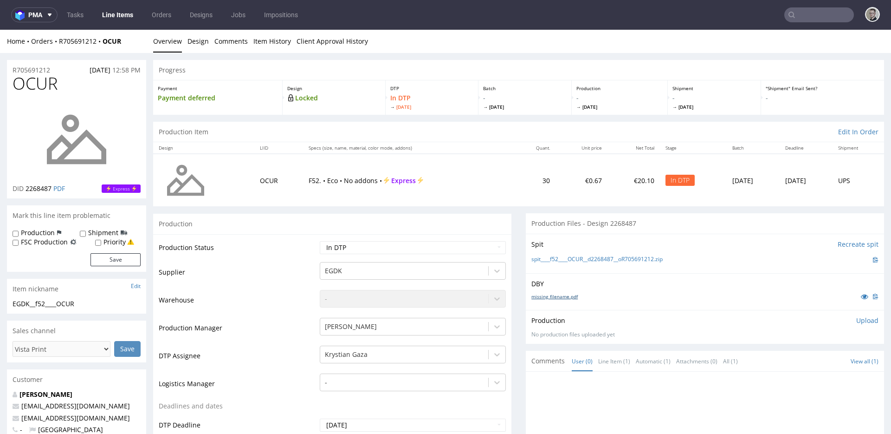
click at [561, 296] on link "missing_filename.pdf" at bounding box center [555, 296] width 46 height 7
click at [602, 260] on link "spit____f52____OCUR__d2268487__oR705691212.zip" at bounding box center [597, 259] width 131 height 8
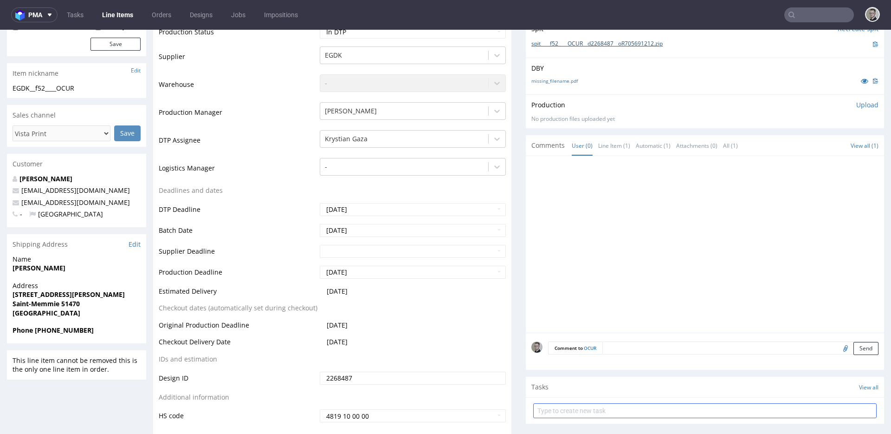
scroll to position [303, 0]
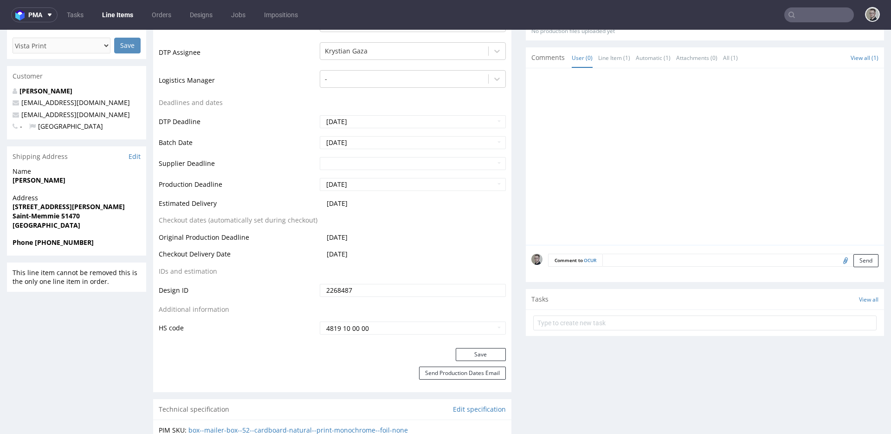
click at [734, 256] on textarea at bounding box center [741, 260] width 276 height 13
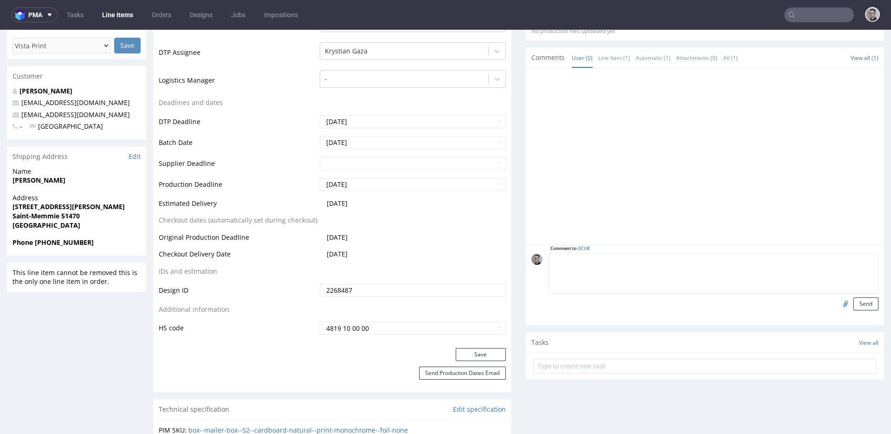
paste textarea "ISSUE: Weirdly placed design on crease lines."
type textarea "ISSUE: Weirdly placed design on crease lines."
click at [854, 304] on button "Send" at bounding box center [866, 303] width 25 height 13
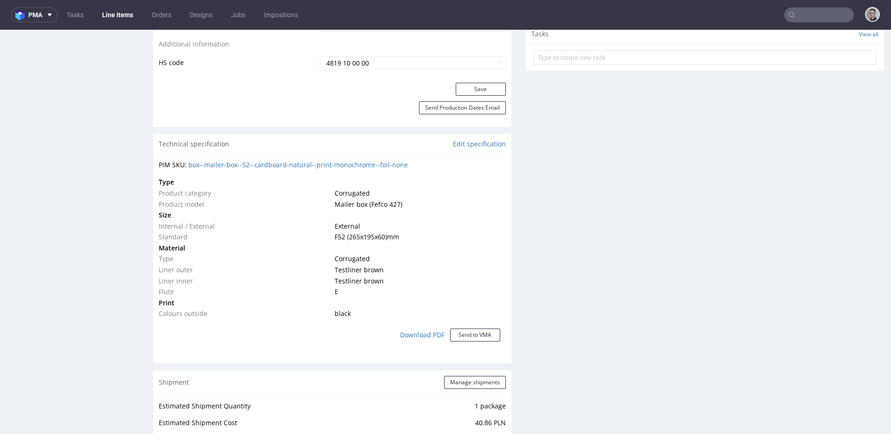
scroll to position [0, 0]
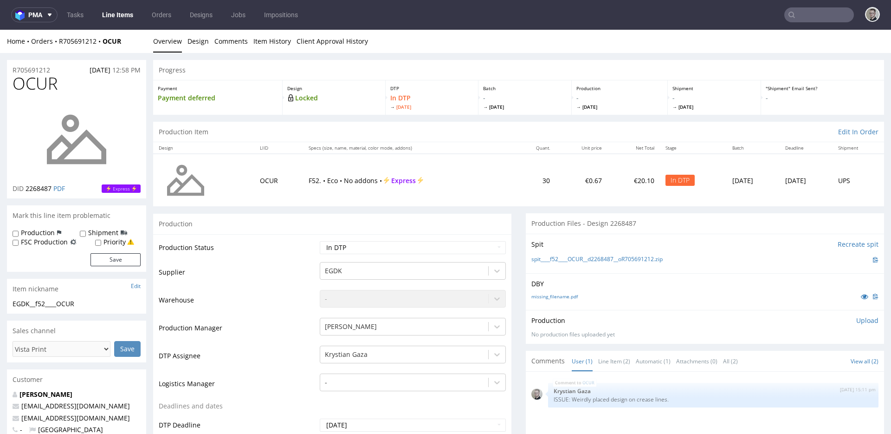
click at [482, 178] on p "F52. • Eco • No addons • Express" at bounding box center [409, 180] width 200 height 9
drag, startPoint x: 857, startPoint y: 318, endPoint x: 847, endPoint y: 322, distance: 10.9
click at [857, 319] on p "Upload" at bounding box center [868, 320] width 22 height 9
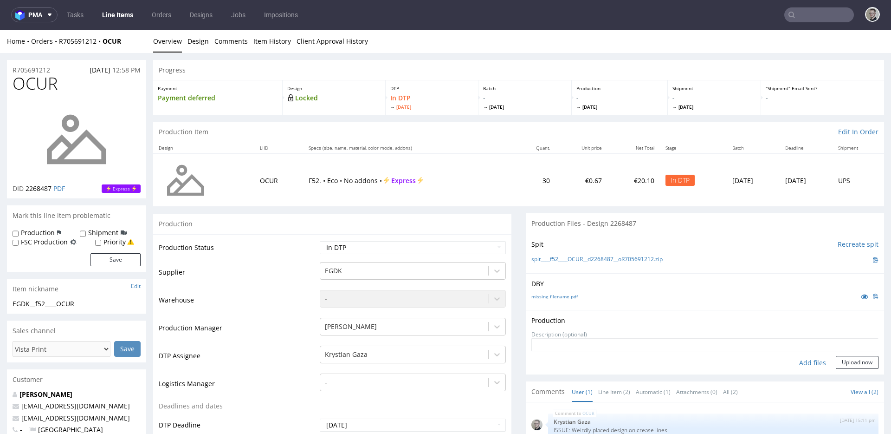
click at [805, 358] on div "Add files" at bounding box center [813, 363] width 46 height 14
type input "C:\fakepath\__f52____OCUR__d2268487__oR705691212__latest__outside.pdf"
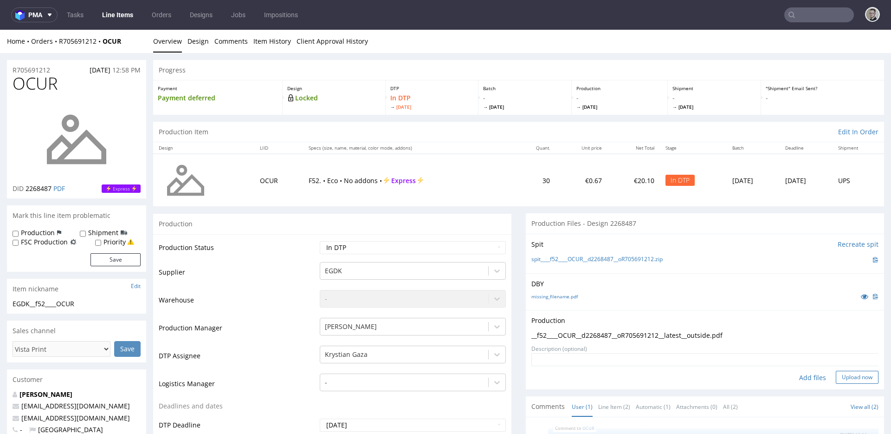
drag, startPoint x: 834, startPoint y: 372, endPoint x: 839, endPoint y: 372, distance: 5.1
click at [836, 372] on button "Upload now" at bounding box center [857, 377] width 43 height 13
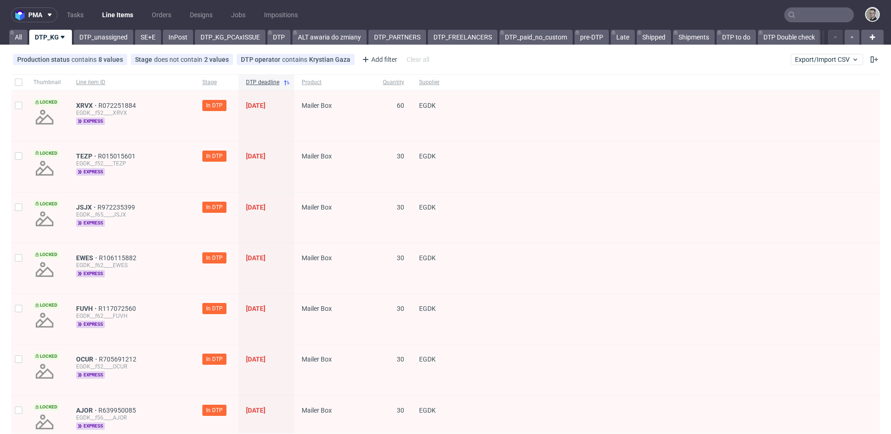
click at [109, 49] on div "Production status contains 8 values Not Defined, Waiting for DTP, Waiting for D…" at bounding box center [445, 59] width 891 height 22
click at [119, 39] on link "DTP_unassigned" at bounding box center [103, 37] width 59 height 15
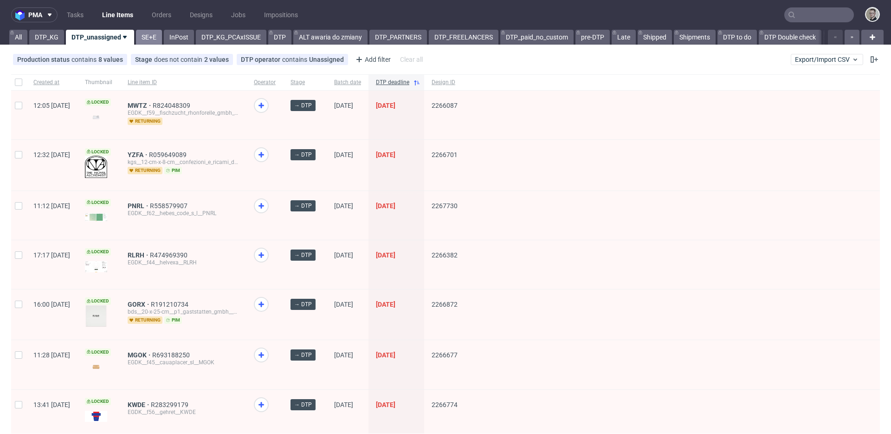
click at [151, 39] on link "SE+E" at bounding box center [149, 37] width 26 height 15
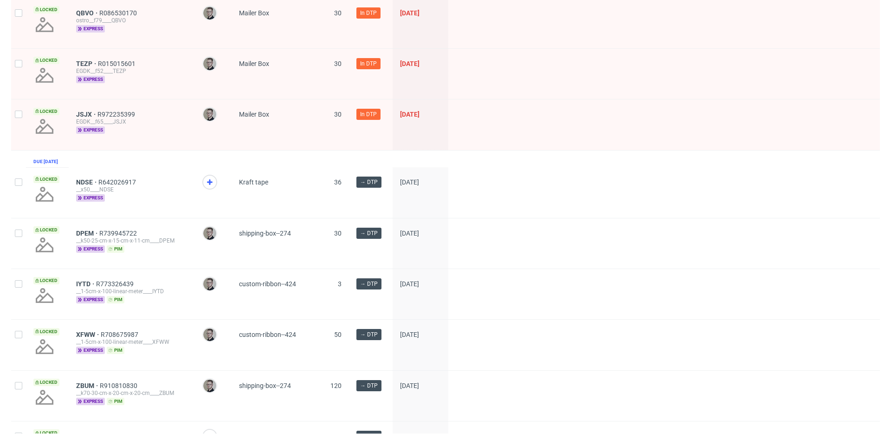
scroll to position [606, 0]
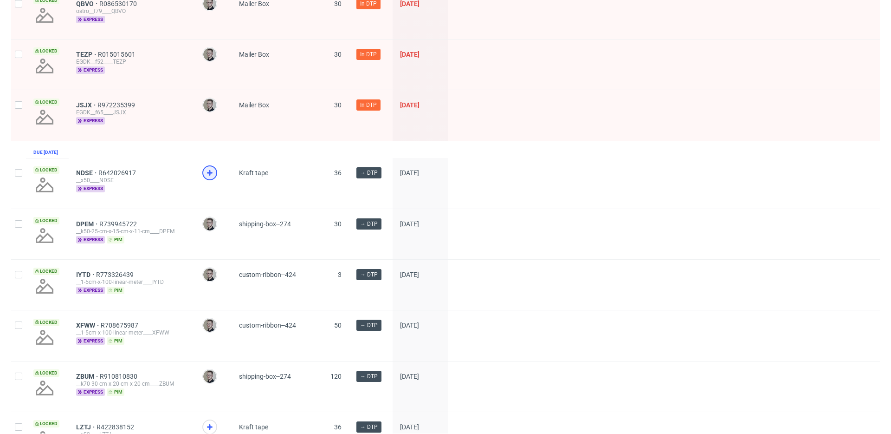
click at [209, 176] on use at bounding box center [210, 173] width 6 height 6
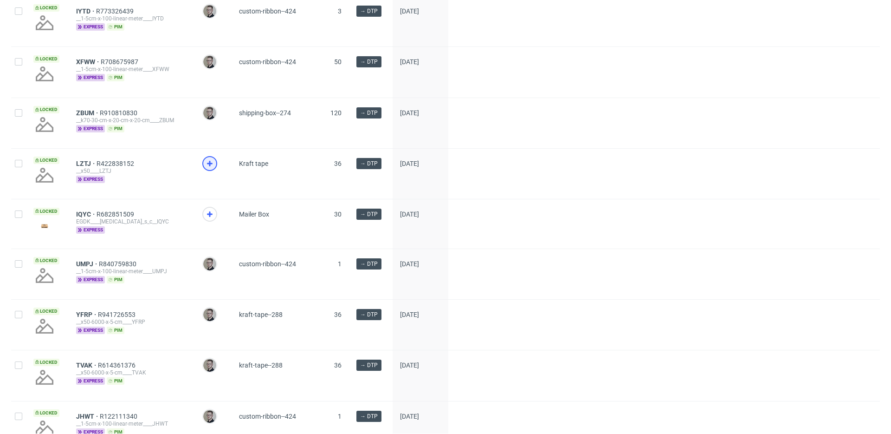
click at [211, 169] on icon at bounding box center [209, 163] width 11 height 11
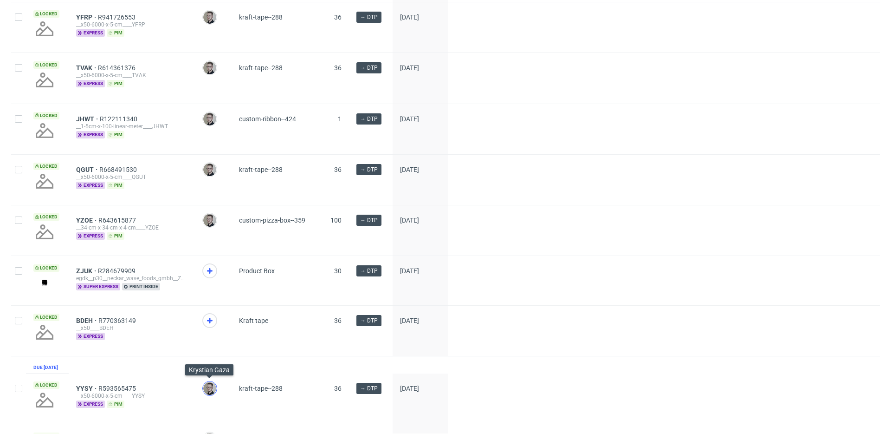
scroll to position [1303, 0]
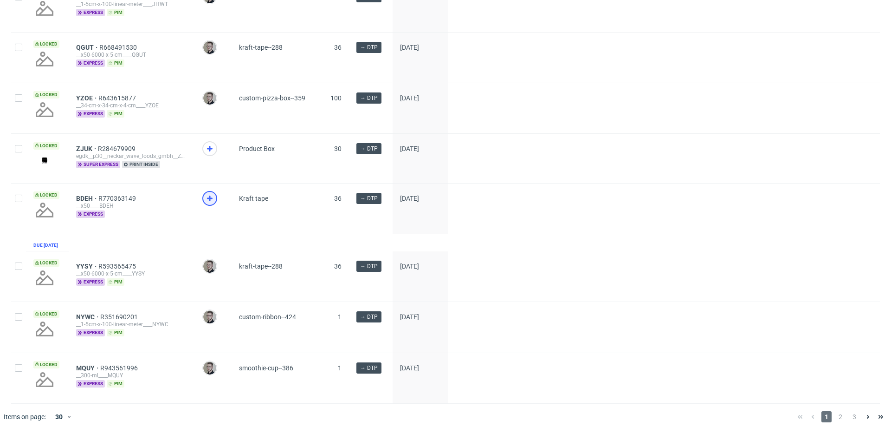
click at [214, 193] on icon at bounding box center [209, 198] width 11 height 11
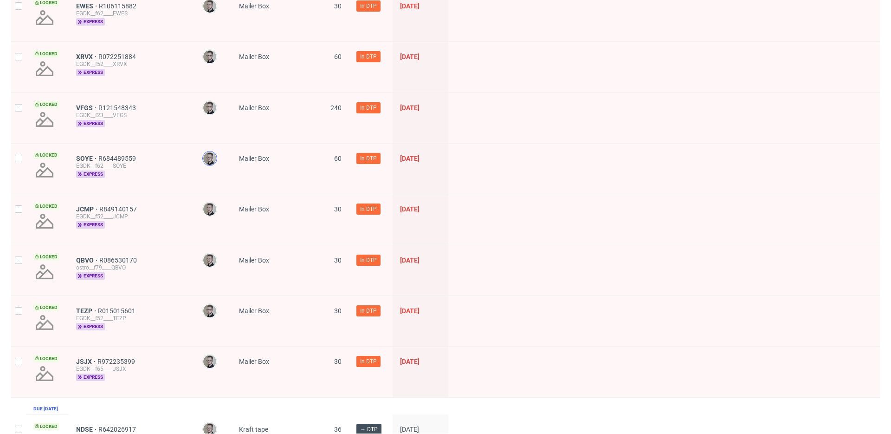
scroll to position [0, 0]
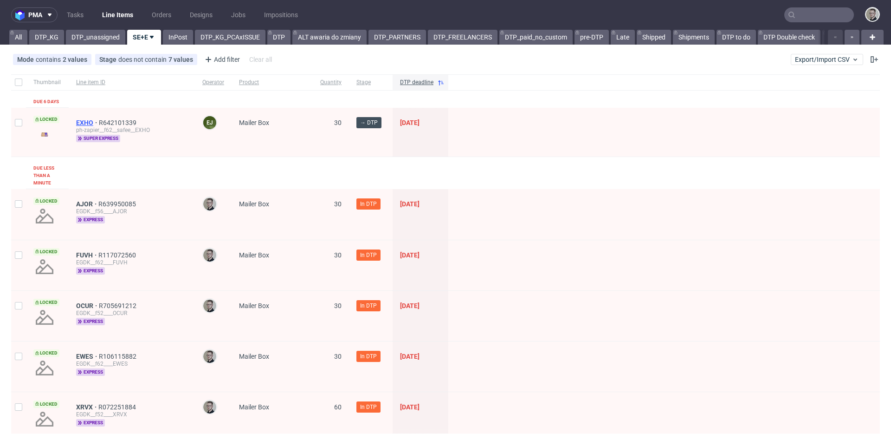
click at [85, 121] on span "EXHO" at bounding box center [87, 122] width 23 height 7
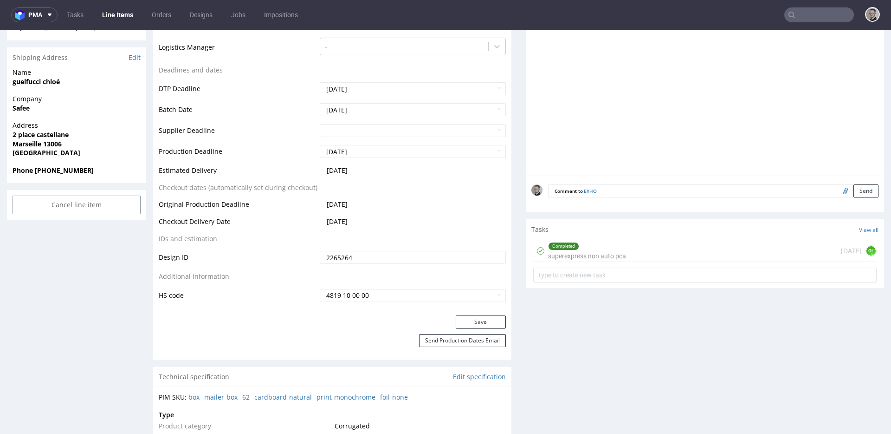
scroll to position [283, 0]
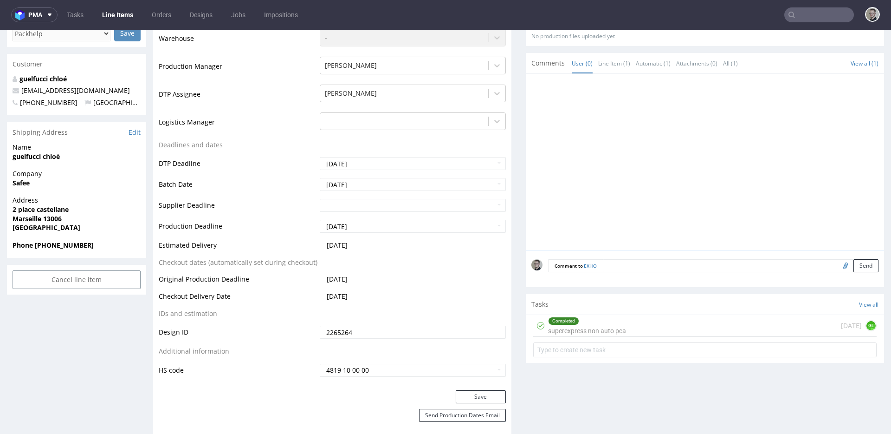
click at [629, 325] on div "Completed superexpress non auto pca 6 days ago GL" at bounding box center [705, 326] width 344 height 22
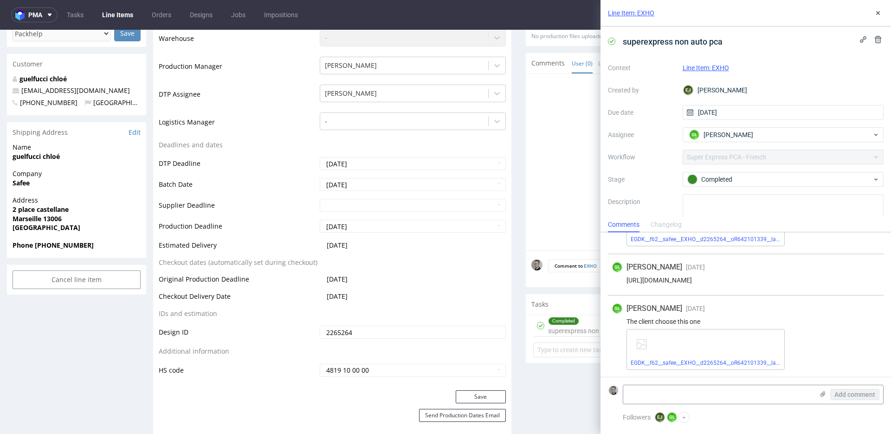
scroll to position [128, 0]
click at [731, 360] on link "EGDK__f62__safee__EXHO__d2265264__oR642101339__latest__outside__v1 (1).pdf" at bounding box center [734, 362] width 207 height 7
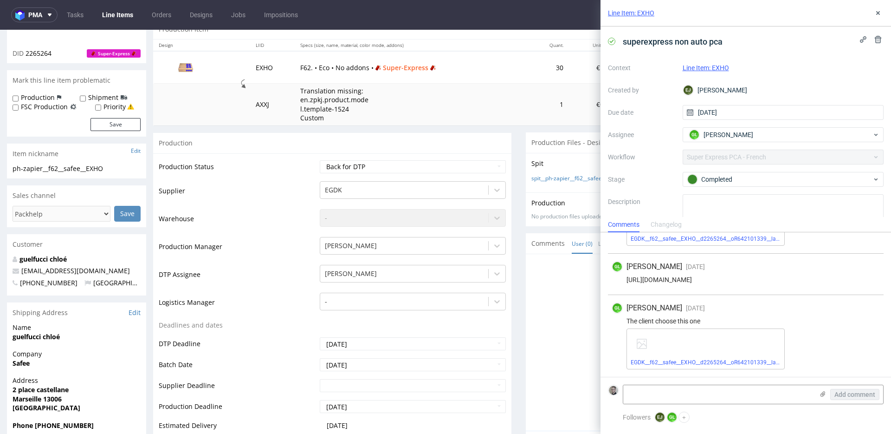
scroll to position [0, 0]
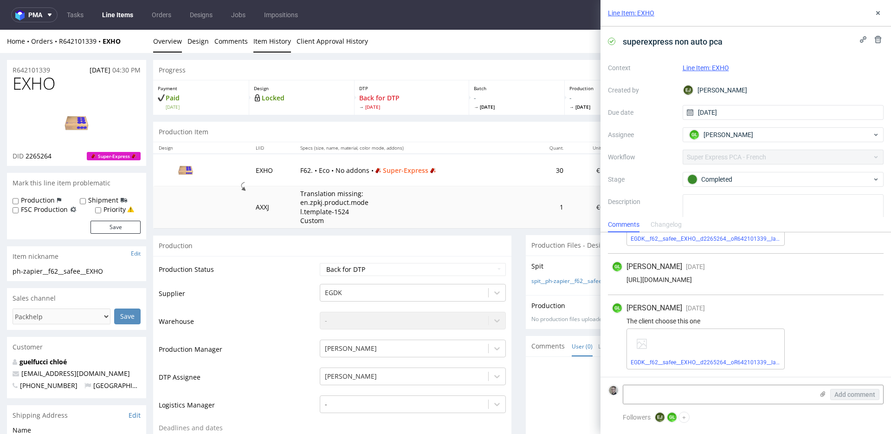
click at [266, 43] on link "Item History" at bounding box center [273, 41] width 38 height 23
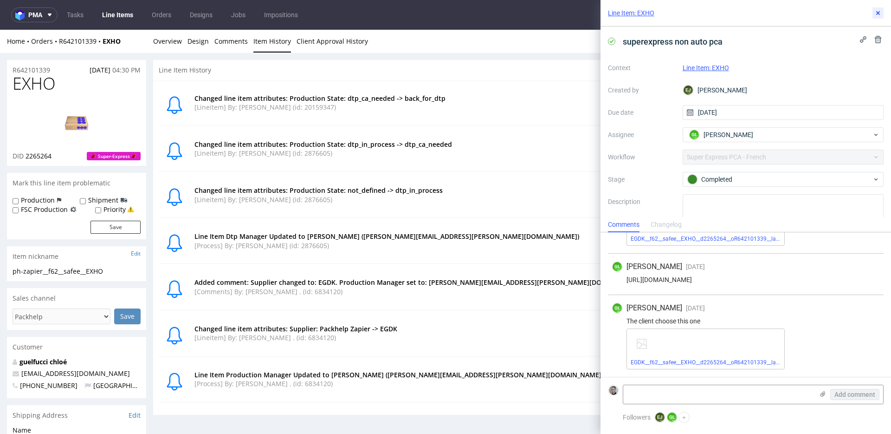
click at [882, 13] on icon at bounding box center [878, 12] width 7 height 7
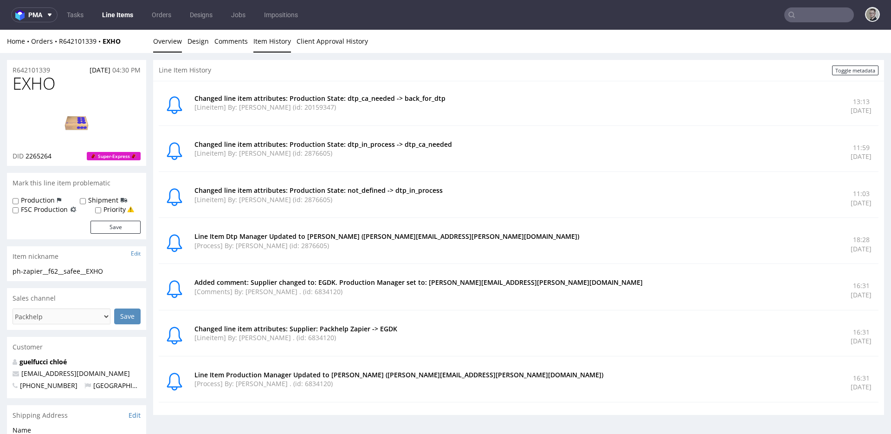
click at [174, 40] on link "Overview" at bounding box center [167, 41] width 29 height 23
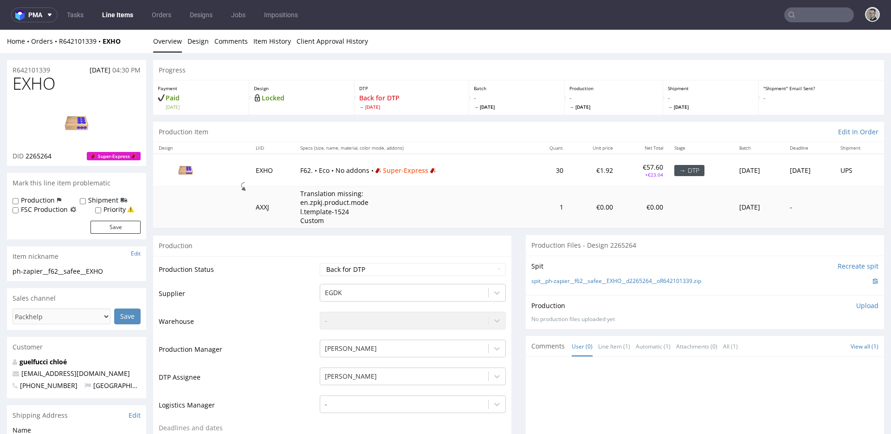
click at [113, 209] on label "Priority" at bounding box center [115, 209] width 22 height 9
click at [101, 209] on input "Priority" at bounding box center [98, 210] width 6 height 7
checkbox input "true"
click at [129, 228] on button "Save" at bounding box center [116, 227] width 50 height 13
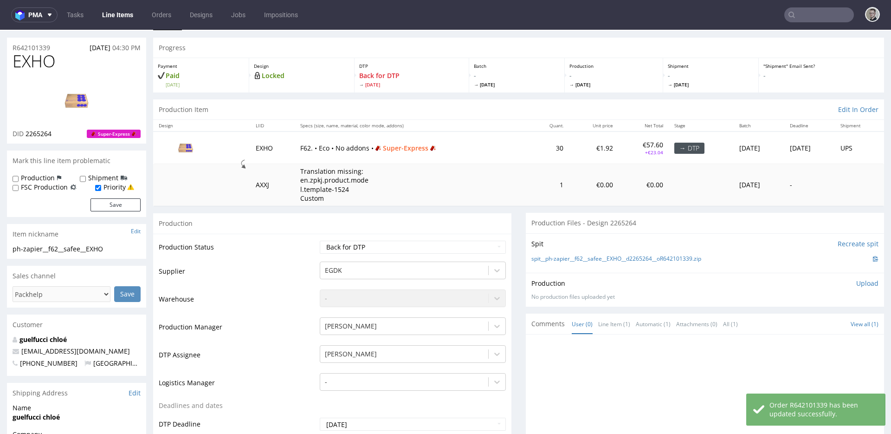
scroll to position [291, 0]
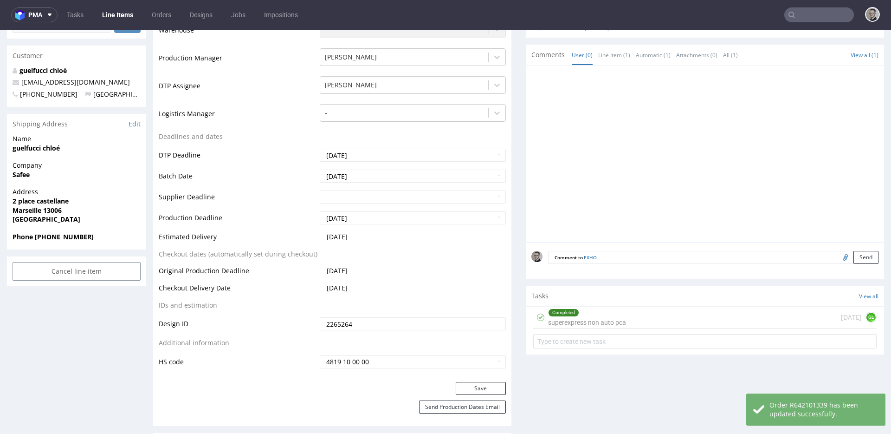
click at [646, 321] on div "Completed superexpress non auto pca 6 days ago GL" at bounding box center [705, 317] width 344 height 22
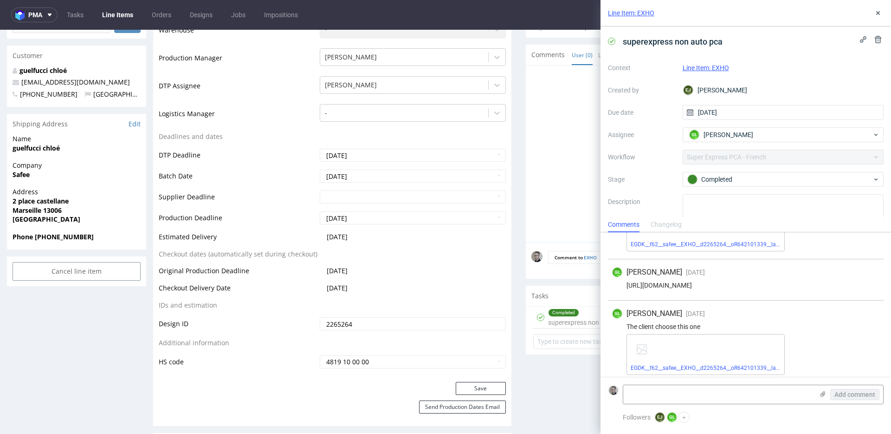
scroll to position [128, 0]
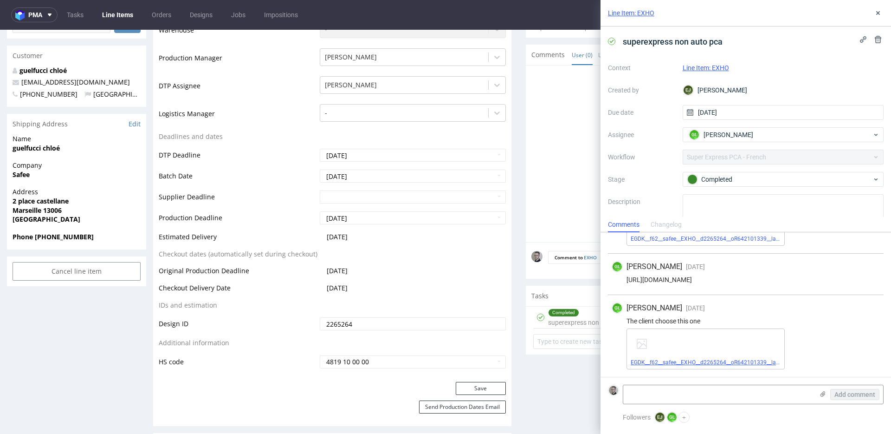
click at [676, 363] on link "EGDK__f62__safee__EXHO__d2265264__oR642101339__latest__outside__v1 (1).pdf" at bounding box center [734, 362] width 207 height 7
click at [876, 7] on div "Line Item: EXHO" at bounding box center [746, 13] width 291 height 26
click at [880, 10] on icon at bounding box center [878, 12] width 7 height 7
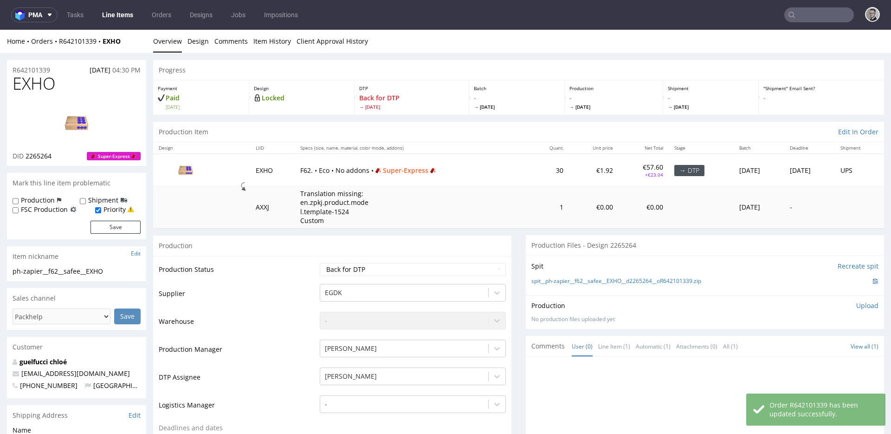
click at [858, 303] on p "Upload" at bounding box center [868, 305] width 22 height 9
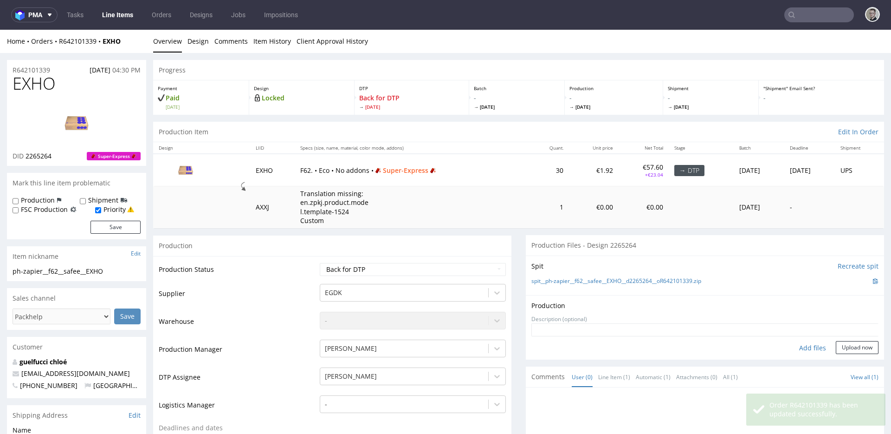
click at [804, 345] on div "Add files" at bounding box center [813, 348] width 46 height 14
type input "C:\fakepath\EGDK__f62__safee__EXHO__d2265264__oR642101339__latest__outside__v1 …"
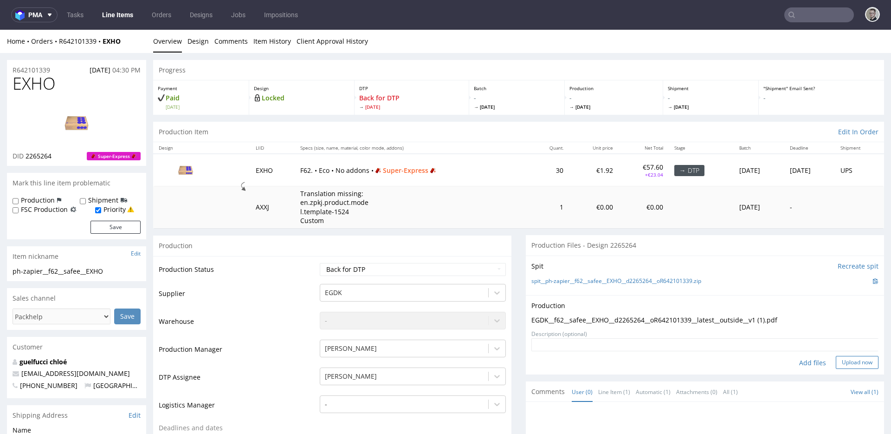
click at [856, 362] on button "Upload now" at bounding box center [857, 362] width 43 height 13
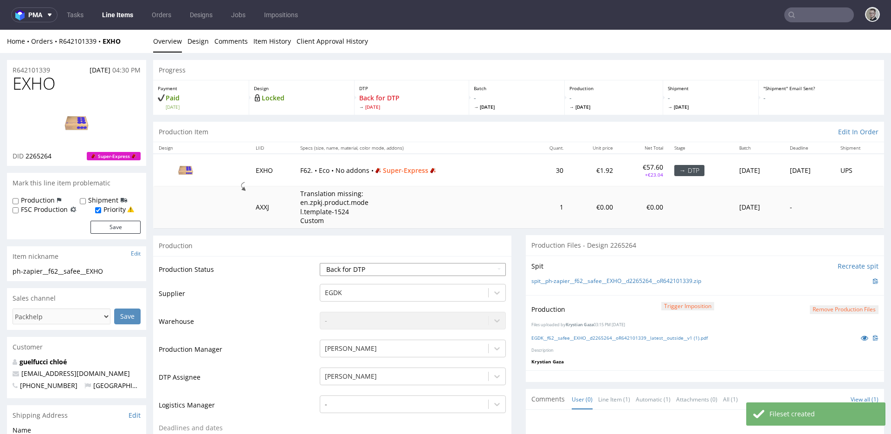
click at [425, 268] on select "Waiting for Artwork Waiting for Diecut Waiting for Mockup Waiting for DTP Waiti…" at bounding box center [413, 269] width 186 height 13
click at [320, 263] on select "Waiting for Artwork Waiting for Diecut Waiting for Mockup Waiting for DTP Waiti…" at bounding box center [413, 269] width 186 height 13
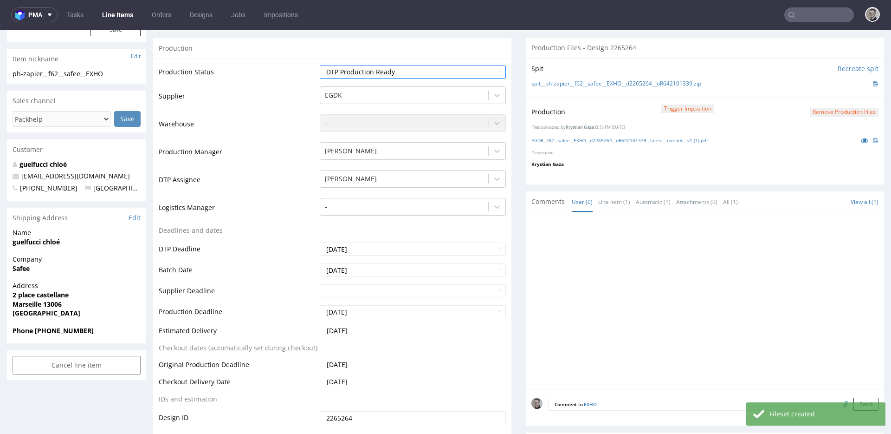
scroll to position [431, 0]
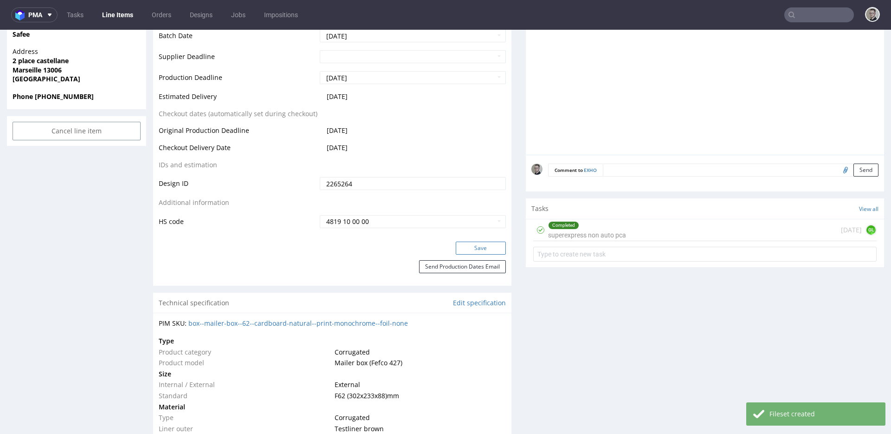
click at [482, 250] on button "Save" at bounding box center [481, 247] width 50 height 13
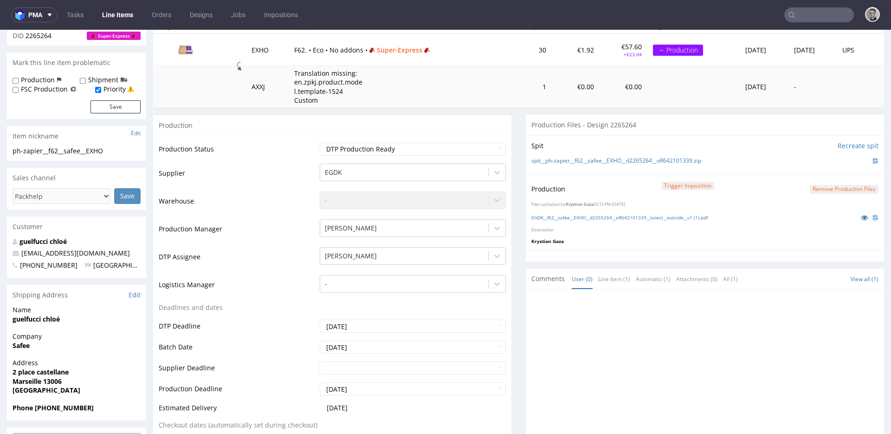
click at [817, 182] on div "Production Trigger Imposition Remove production files" at bounding box center [705, 189] width 347 height 17
click at [821, 188] on button "Remove production files" at bounding box center [844, 189] width 69 height 9
click at [815, 168] on link "Yes" at bounding box center [815, 168] width 26 height 14
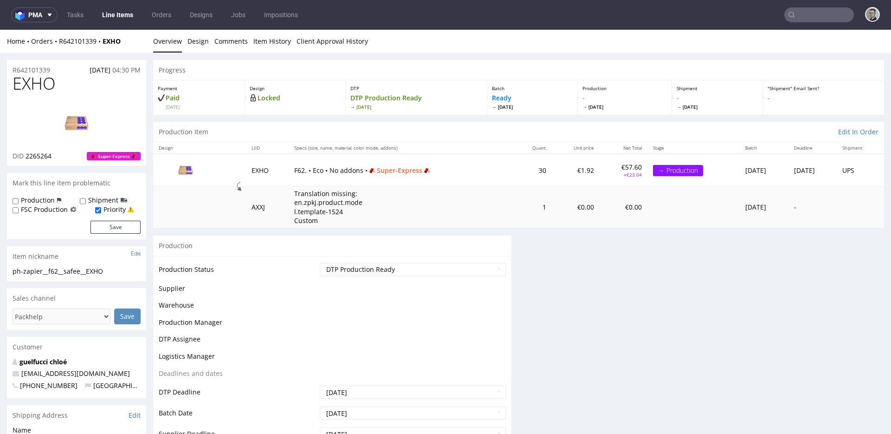
scroll to position [0, 0]
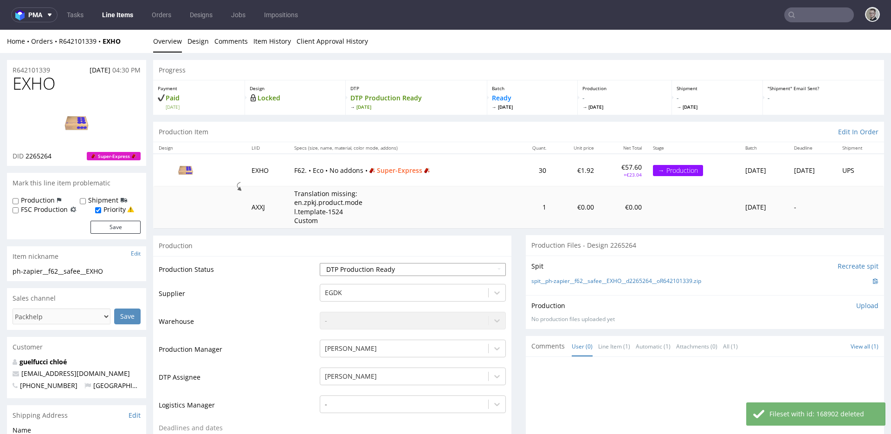
click at [410, 273] on select "Waiting for Artwork Waiting for Diecut Waiting for Mockup Waiting for DTP Waiti…" at bounding box center [413, 269] width 186 height 13
select select "dtp_in_process"
click at [320, 263] on select "Waiting for Artwork Waiting for Diecut Waiting for Mockup Waiting for DTP Waiti…" at bounding box center [413, 269] width 186 height 13
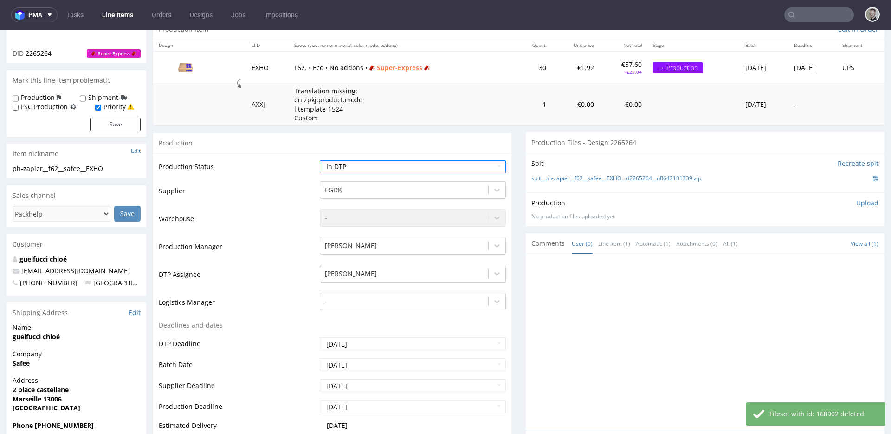
scroll to position [291, 0]
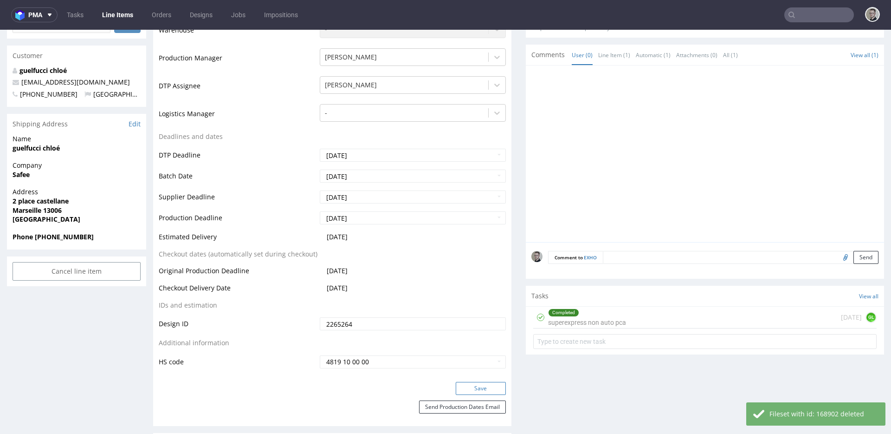
click at [490, 391] on button "Save" at bounding box center [481, 388] width 50 height 13
click at [616, 318] on div "Completed superexpress non auto pca" at bounding box center [587, 316] width 78 height 21
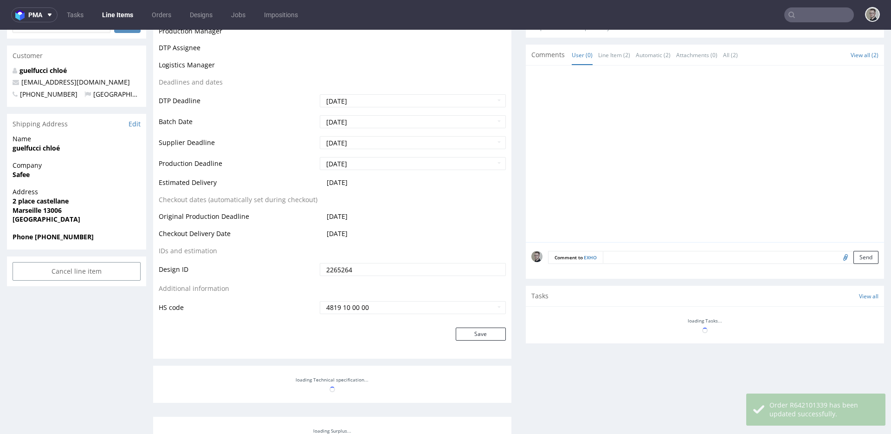
scroll to position [128, 0]
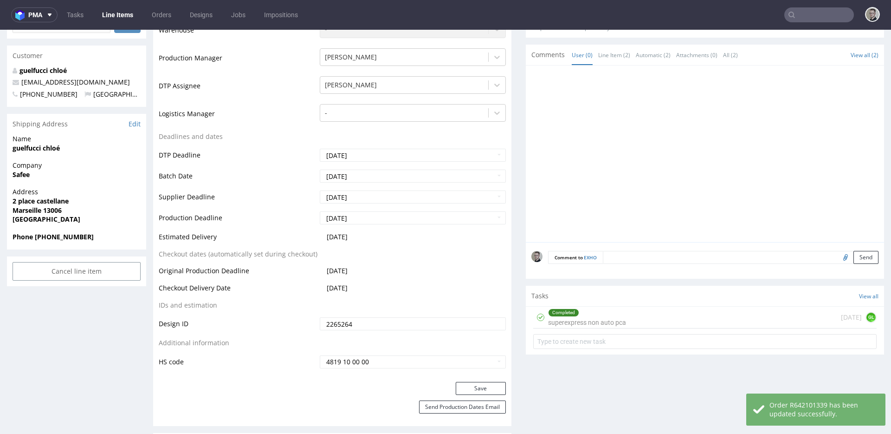
click at [676, 321] on div "Completed superexpress non auto pca 6 days ago GL" at bounding box center [705, 317] width 344 height 22
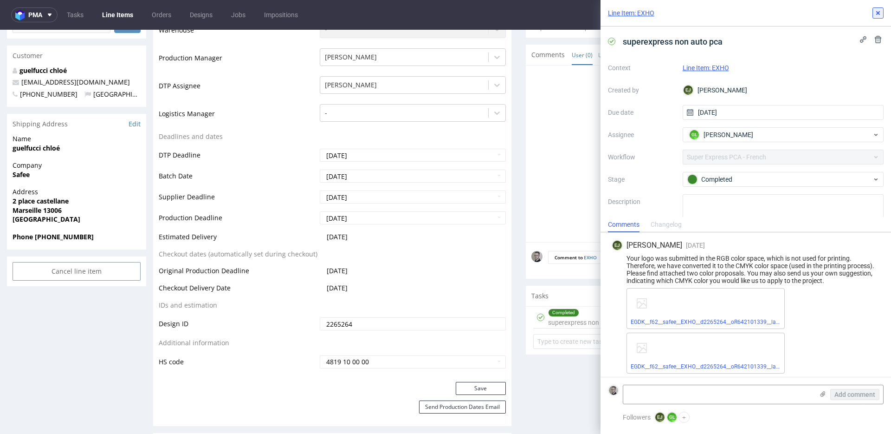
click at [879, 11] on icon at bounding box center [878, 12] width 7 height 7
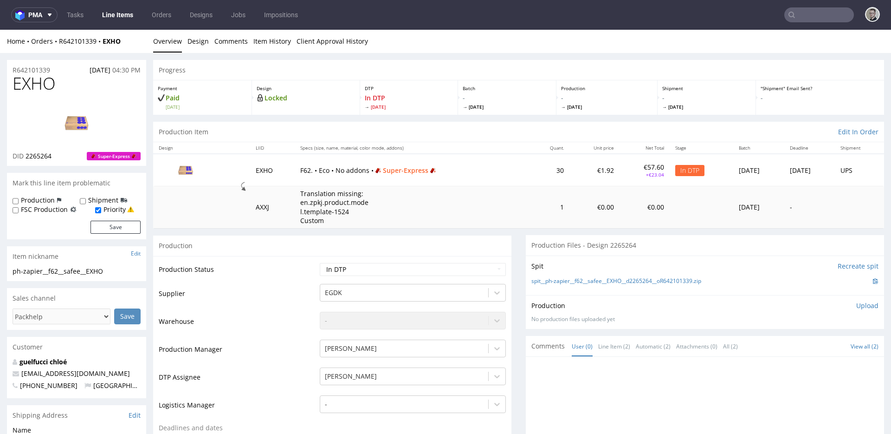
click at [696, 309] on div "Production Upload" at bounding box center [705, 305] width 347 height 9
click at [860, 303] on p "Upload" at bounding box center [868, 305] width 22 height 9
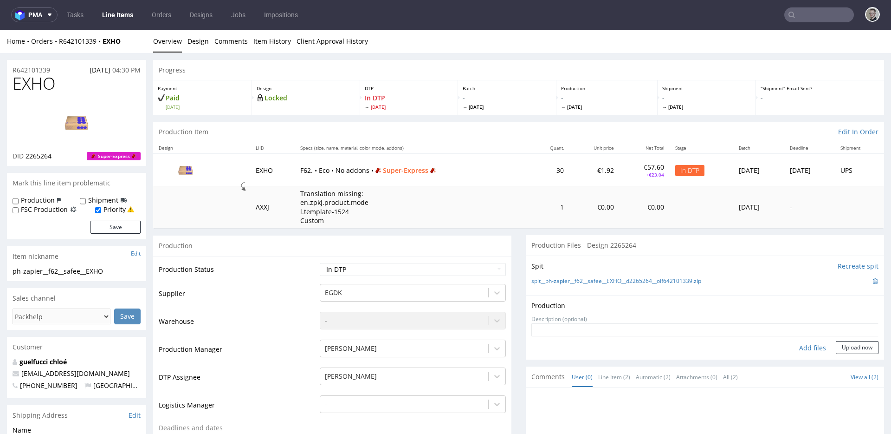
click at [803, 345] on div "Add files" at bounding box center [813, 348] width 46 height 14
click at [793, 349] on div "Add files" at bounding box center [813, 348] width 46 height 14
type input "C:\fakepath\EGDK__f62__safee__EXHO__d2265264__oR642101339__latest__outside.pdf"
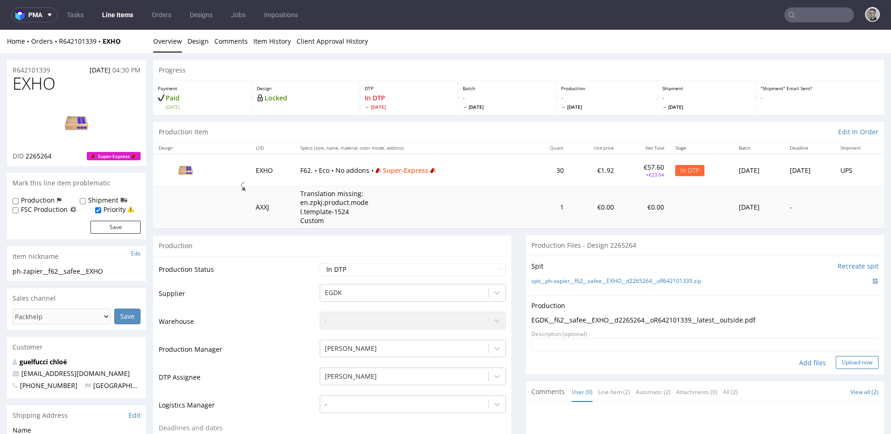
click at [845, 363] on button "Upload now" at bounding box center [857, 362] width 43 height 13
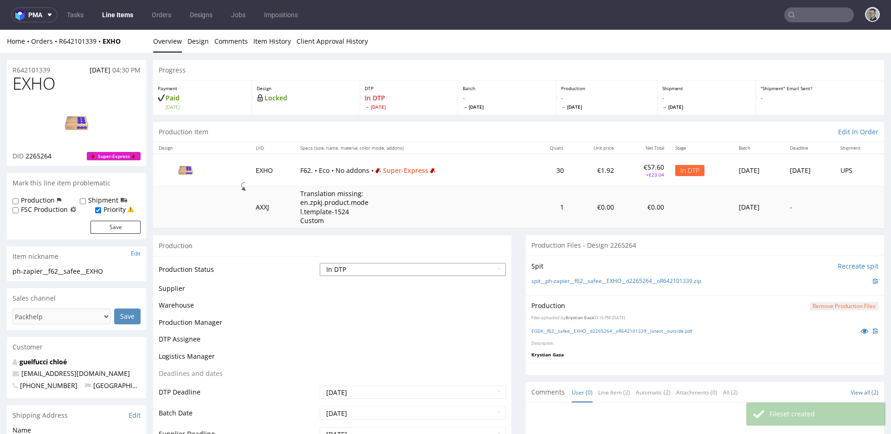
click at [402, 267] on select "Waiting for Artwork Waiting for Diecut Waiting for Mockup Waiting for DTP Waiti…" at bounding box center [413, 269] width 186 height 13
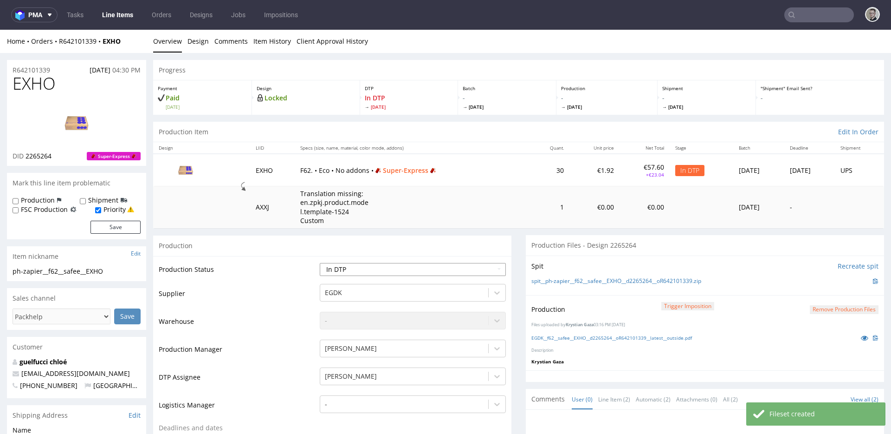
select select "dtp_production_ready"
click at [320, 263] on select "Waiting for Artwork Waiting for Diecut Waiting for Mockup Waiting for DTP Waiti…" at bounding box center [413, 269] width 186 height 13
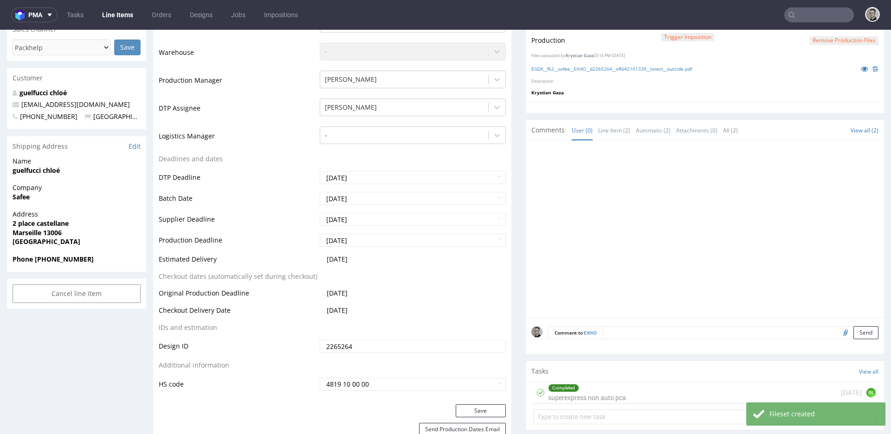
scroll to position [312, 0]
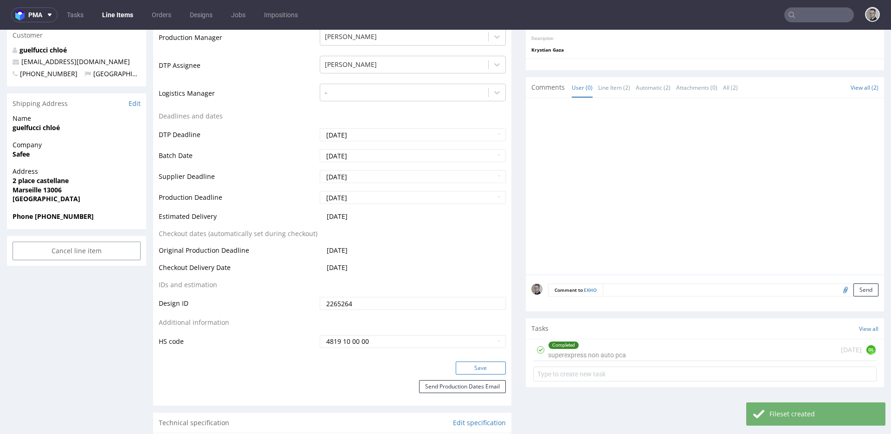
click at [487, 359] on div "Production Status Waiting for Artwork Waiting for Diecut Waiting for Mockup Wai…" at bounding box center [332, 152] width 358 height 417
click at [493, 364] on button "Save" at bounding box center [481, 367] width 50 height 13
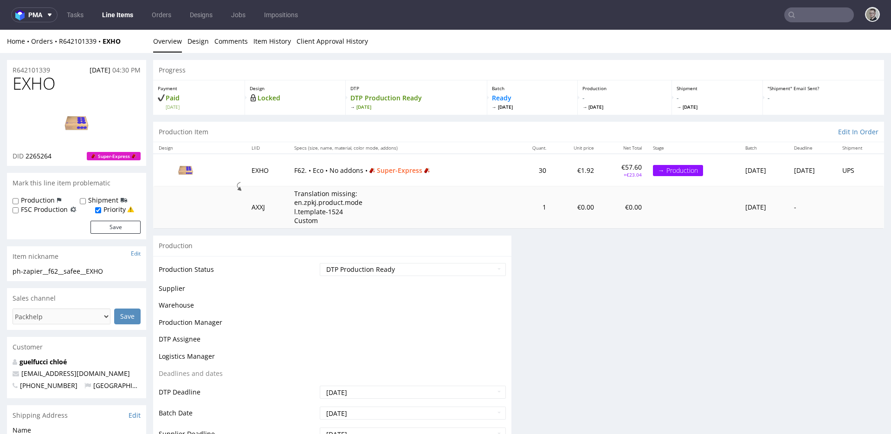
scroll to position [0, 0]
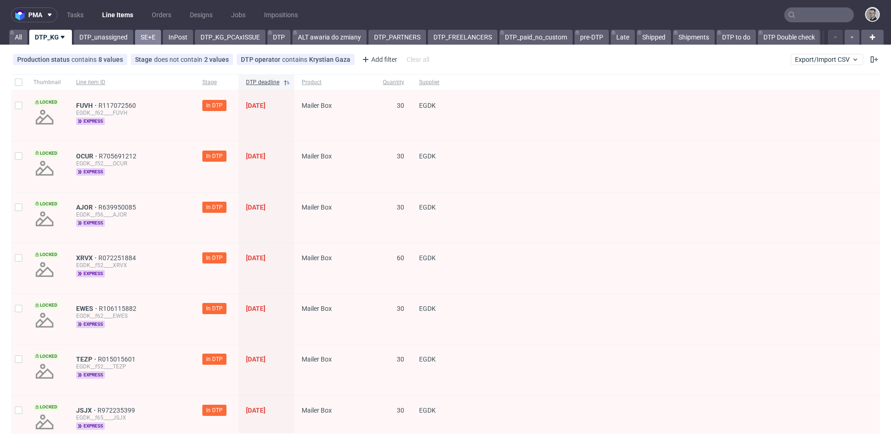
click at [150, 33] on link "SE+E" at bounding box center [148, 37] width 26 height 15
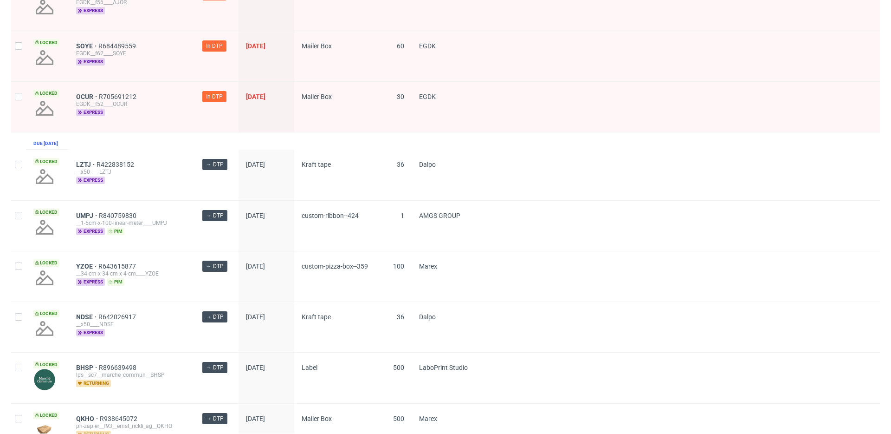
scroll to position [419, 0]
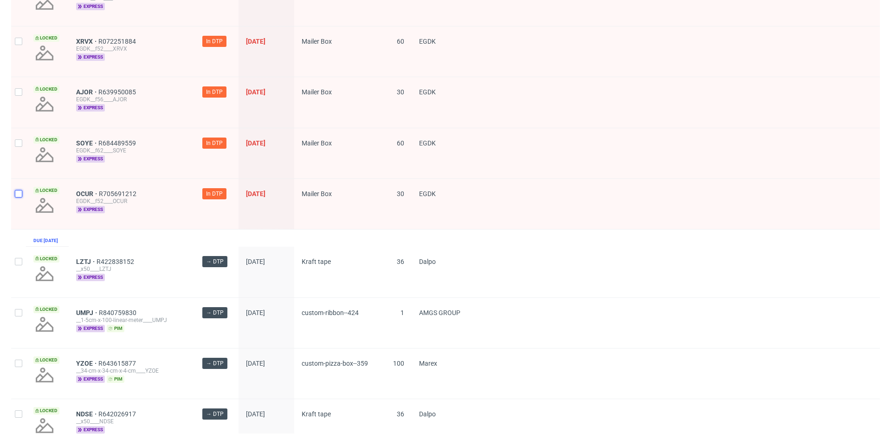
drag, startPoint x: 21, startPoint y: 189, endPoint x: 19, endPoint y: 169, distance: 20.6
click at [21, 190] on input "checkbox" at bounding box center [18, 193] width 7 height 7
checkbox input "true"
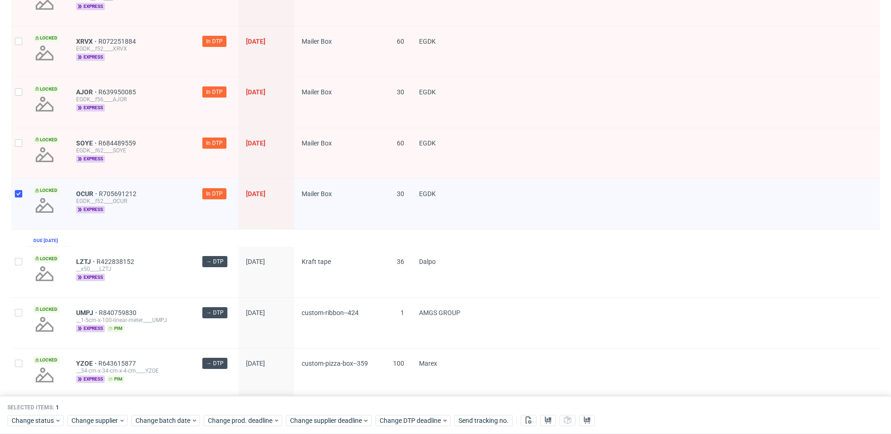
click at [18, 155] on div at bounding box center [18, 153] width 15 height 50
checkbox input "true"
click at [14, 105] on div at bounding box center [18, 102] width 15 height 50
checkbox input "true"
click at [16, 52] on div at bounding box center [18, 51] width 15 height 50
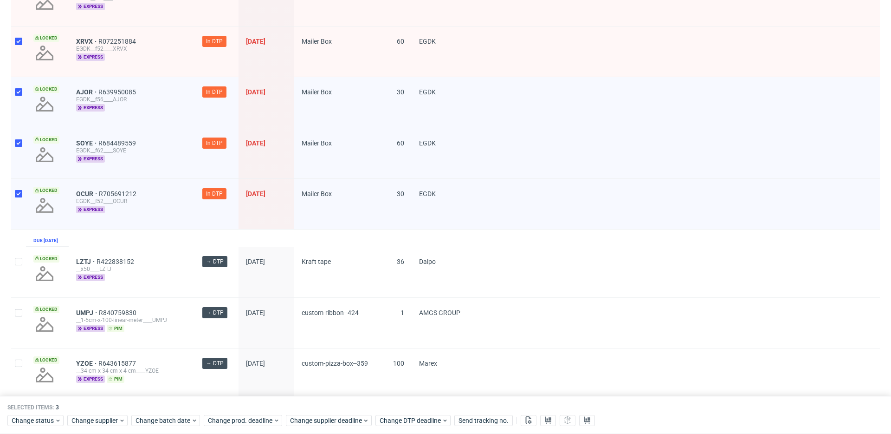
checkbox input "true"
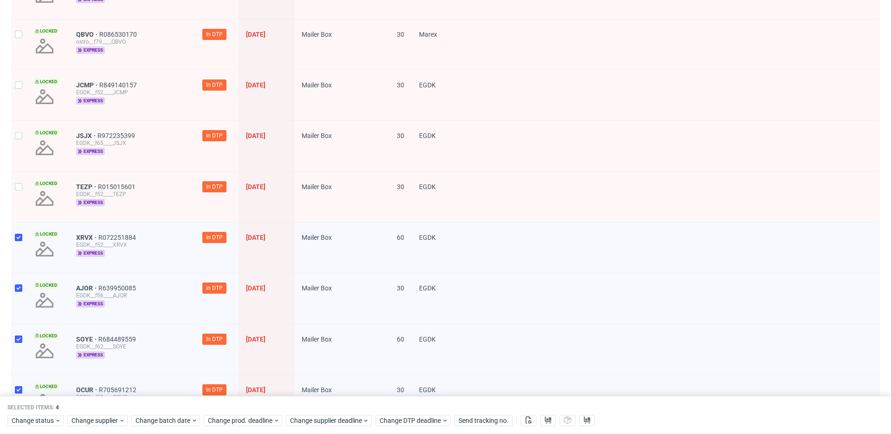
scroll to position [167, 0]
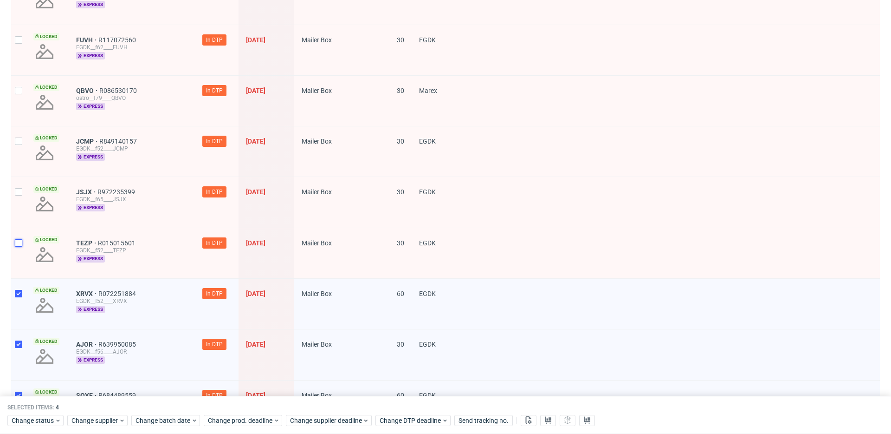
click at [21, 239] on input "checkbox" at bounding box center [18, 242] width 7 height 7
checkbox input "true"
drag, startPoint x: 22, startPoint y: 205, endPoint x: 21, endPoint y: 198, distance: 7.0
click at [22, 205] on div at bounding box center [18, 202] width 15 height 50
checkbox input "true"
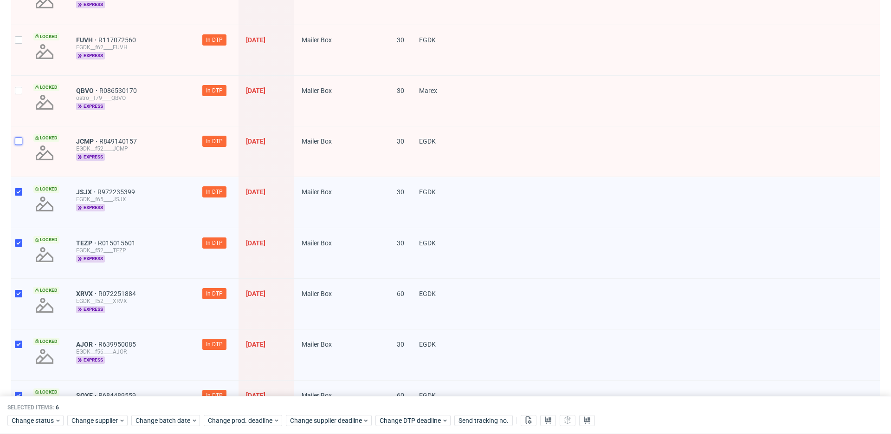
drag, startPoint x: 21, startPoint y: 143, endPoint x: 19, endPoint y: 105, distance: 38.1
click at [20, 143] on input "checkbox" at bounding box center [18, 140] width 7 height 7
checkbox input "true"
click at [18, 97] on div at bounding box center [18, 101] width 15 height 50
checkbox input "true"
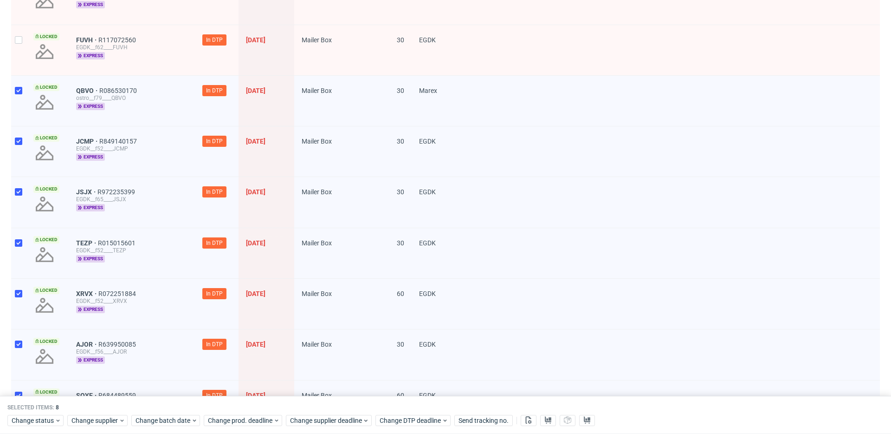
click at [22, 45] on div at bounding box center [18, 50] width 15 height 50
checkbox input "true"
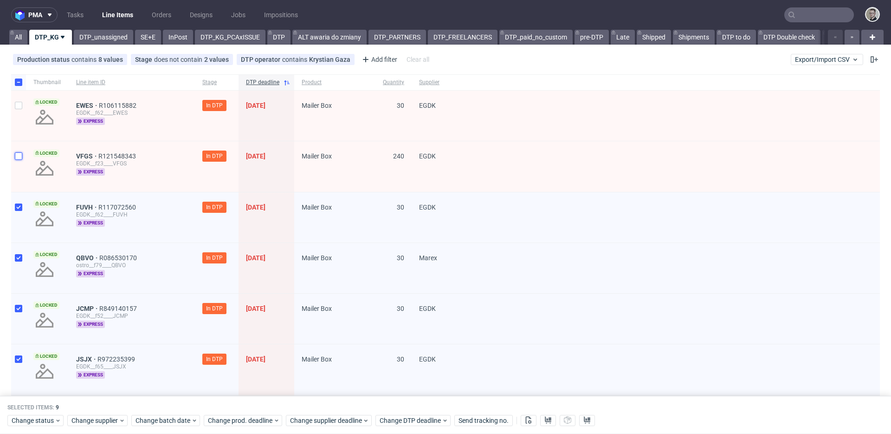
drag, startPoint x: 20, startPoint y: 156, endPoint x: 22, endPoint y: 122, distance: 33.5
click at [20, 155] on input "checkbox" at bounding box center [18, 155] width 7 height 7
checkbox input "true"
click at [22, 120] on div at bounding box center [18, 116] width 15 height 50
checkbox input "true"
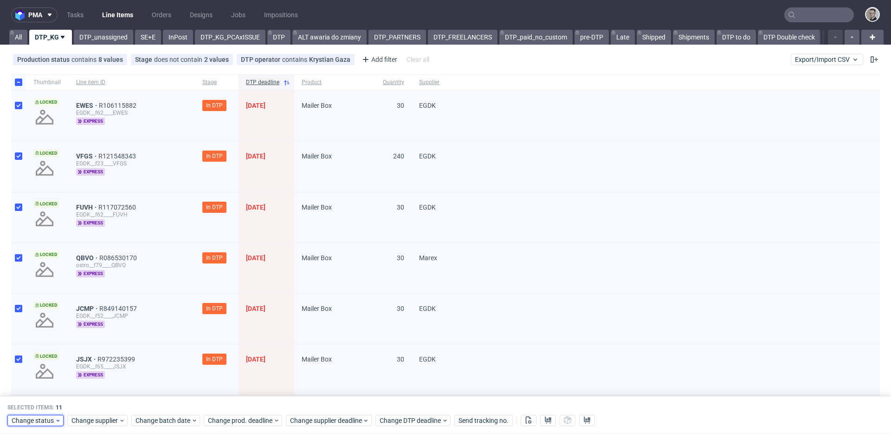
click at [50, 417] on span "Change status" at bounding box center [33, 420] width 43 height 9
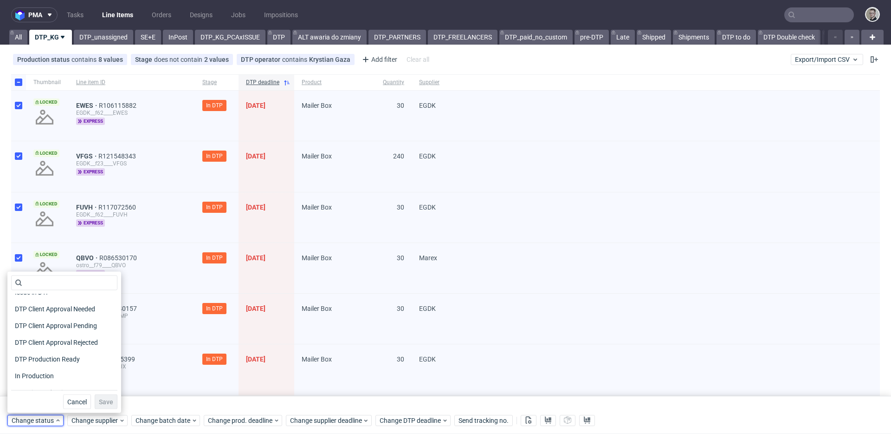
scroll to position [121, 0]
click at [75, 297] on span "DTP Production Ready" at bounding box center [48, 298] width 74 height 13
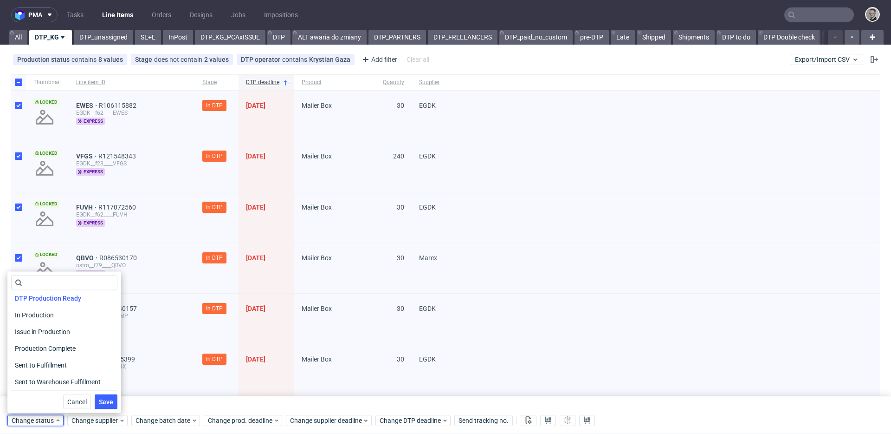
click at [103, 398] on span "Save" at bounding box center [106, 401] width 14 height 7
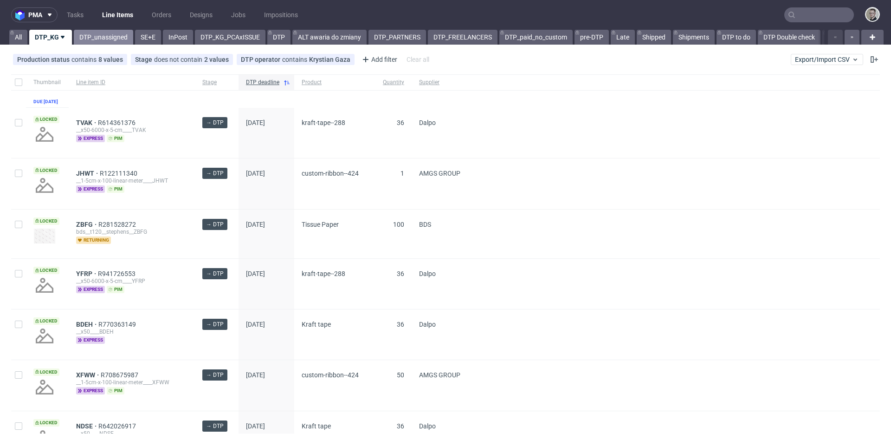
click at [105, 39] on link "DTP_unassigned" at bounding box center [103, 37] width 59 height 15
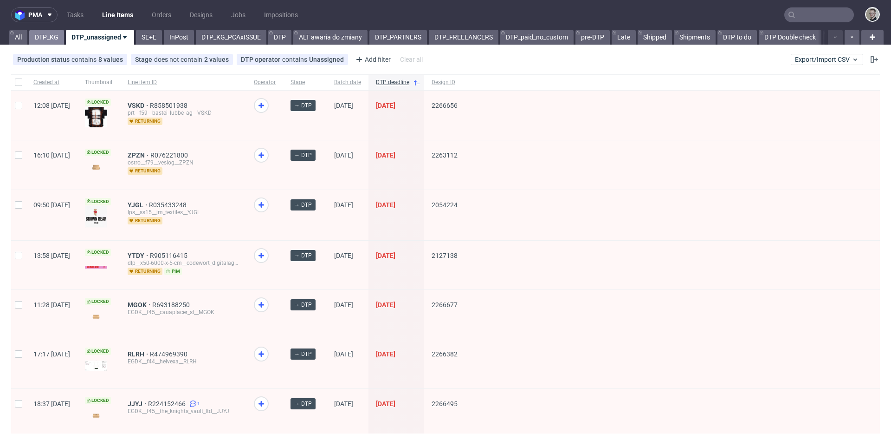
click at [46, 36] on link "DTP_KG" at bounding box center [46, 37] width 35 height 15
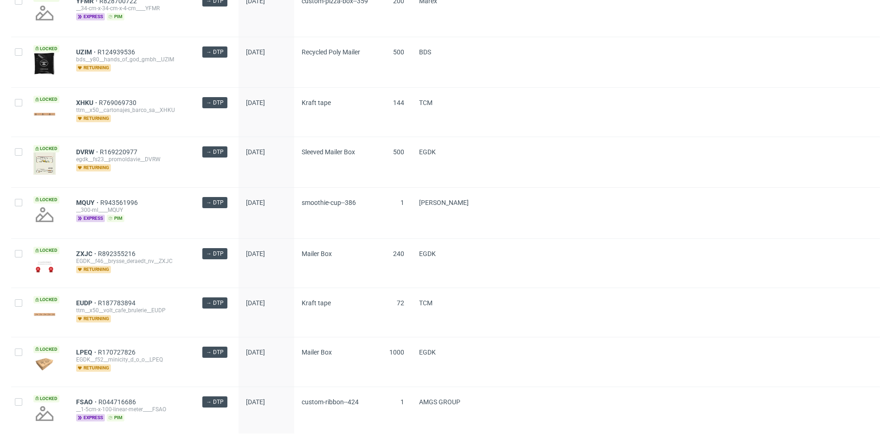
scroll to position [1244, 0]
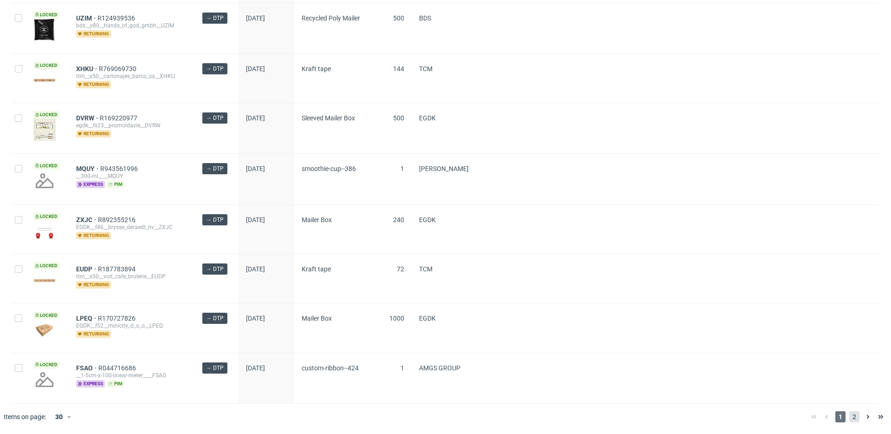
click at [850, 421] on span "2" at bounding box center [855, 416] width 10 height 11
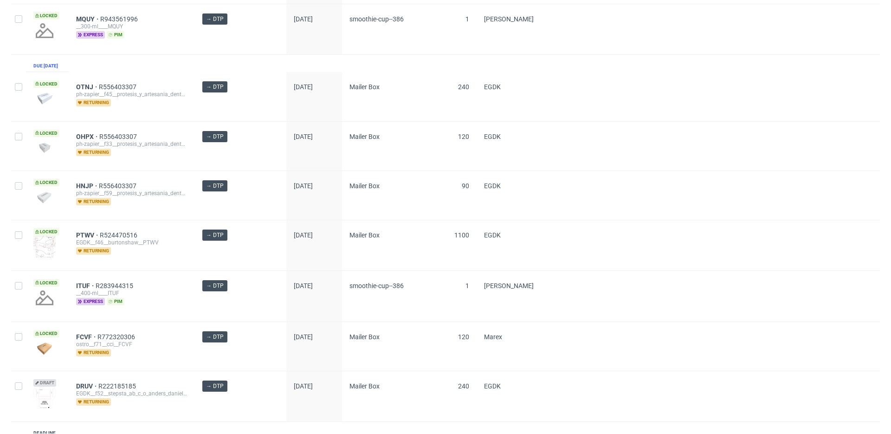
scroll to position [880, 0]
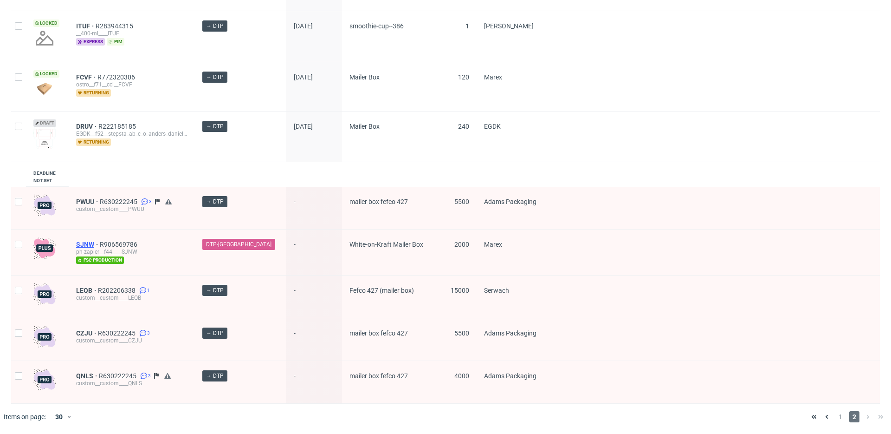
click at [87, 246] on span "SJNW" at bounding box center [88, 244] width 24 height 7
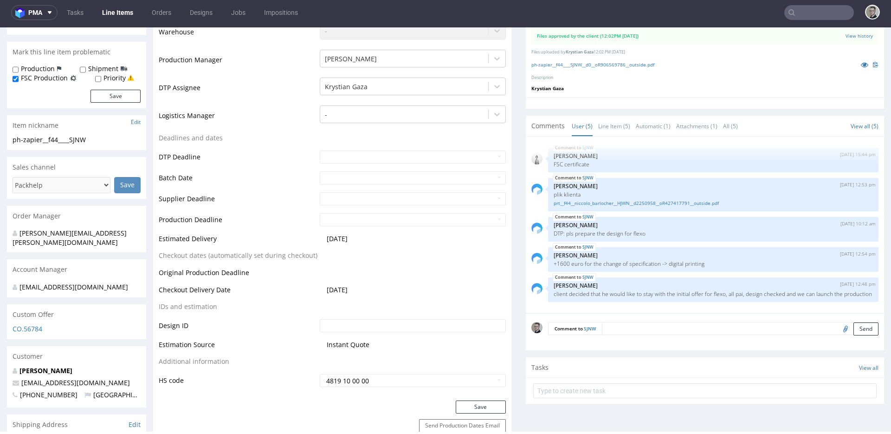
scroll to position [513, 0]
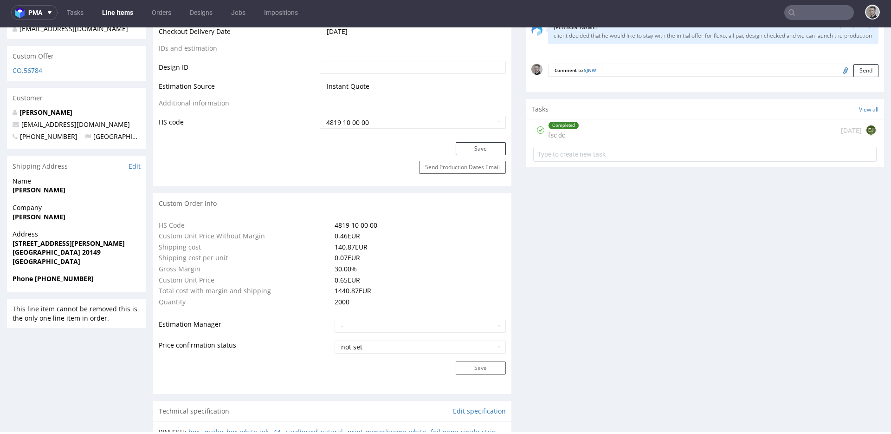
click at [588, 124] on div "Completed fsc dc 5 days ago EJ" at bounding box center [705, 130] width 344 height 22
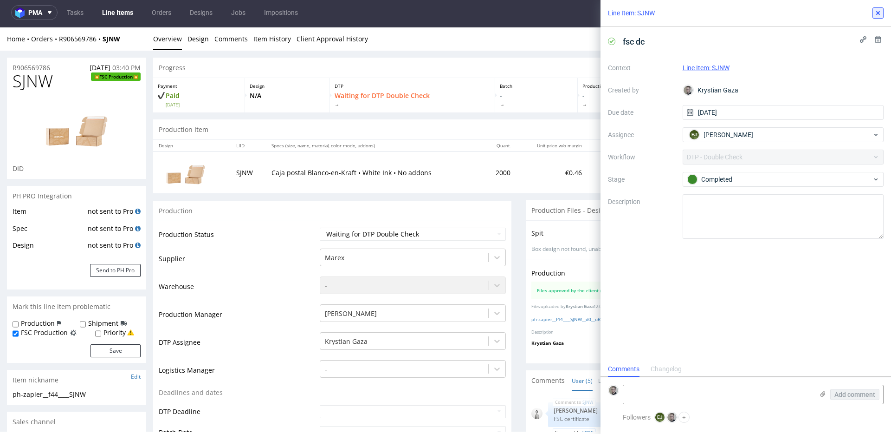
click at [877, 12] on icon at bounding box center [878, 12] width 7 height 7
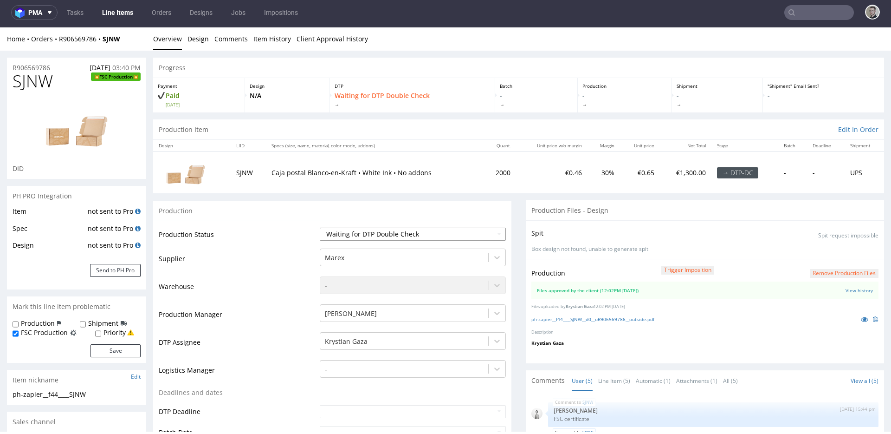
click at [471, 235] on select "Waiting for Artwork Waiting for Diecut Waiting for Mockup Waiting for DTP Waiti…" at bounding box center [413, 234] width 186 height 13
select select "dtp_production_ready"
click at [320, 228] on select "Waiting for Artwork Waiting for Diecut Waiting for Mockup Waiting for DTP Waiti…" at bounding box center [413, 234] width 186 height 13
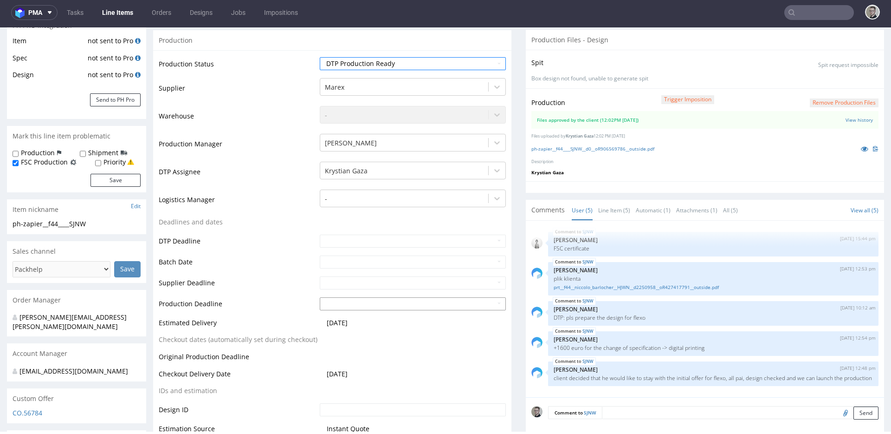
scroll to position [296, 0]
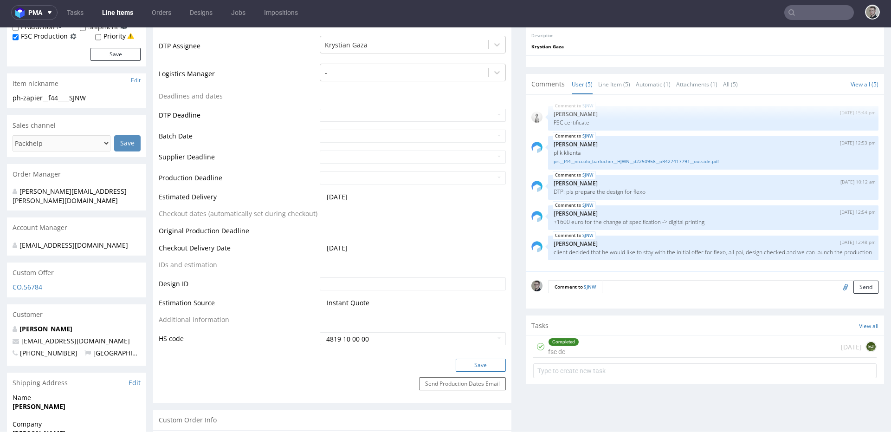
click at [484, 362] on button "Save" at bounding box center [481, 364] width 50 height 13
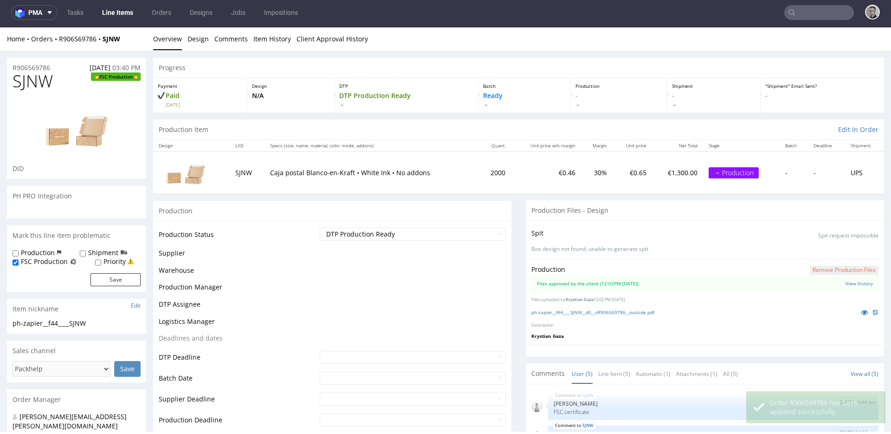
scroll to position [1, 0]
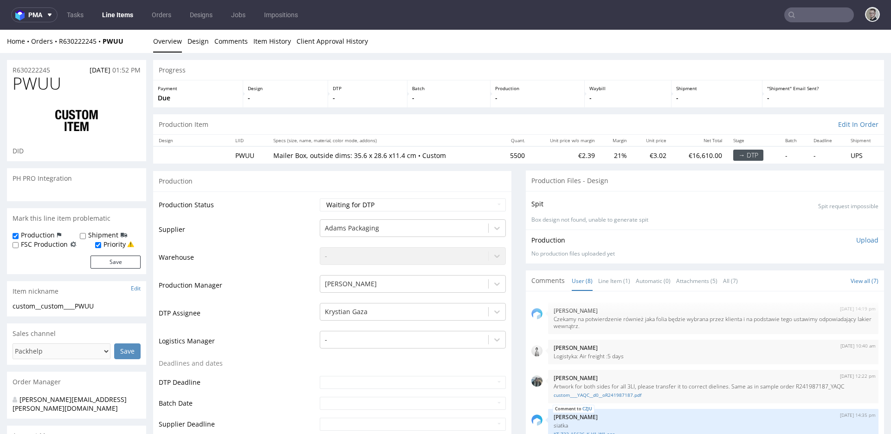
select select "in_progress"
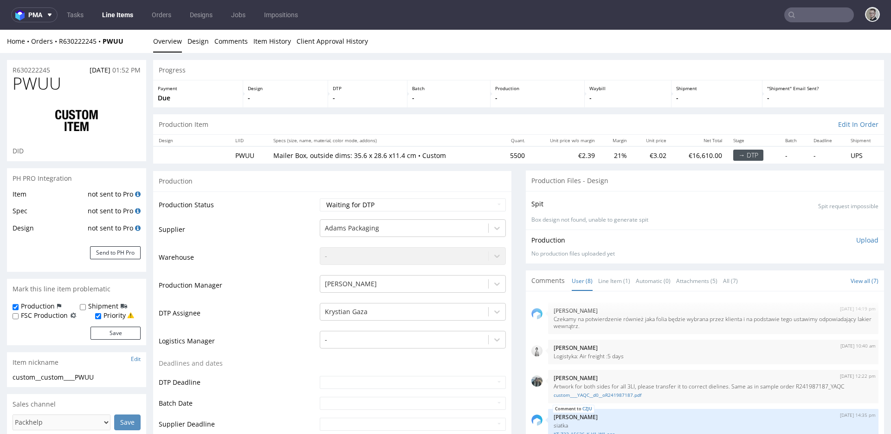
scroll to position [148, 0]
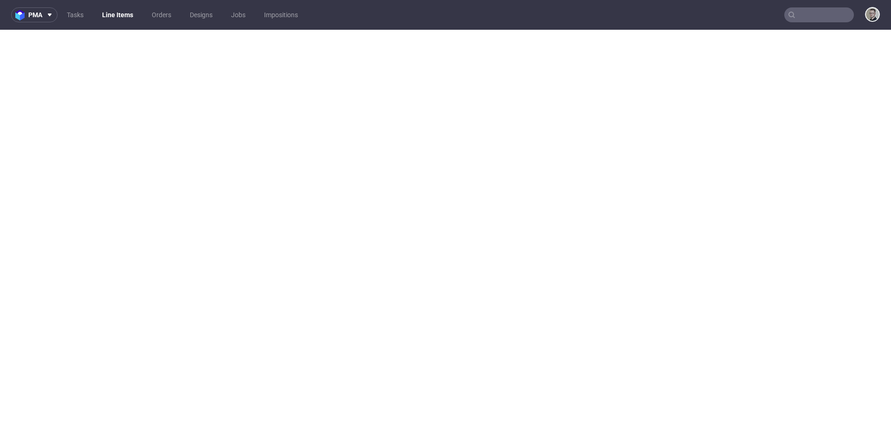
select select "in_progress"
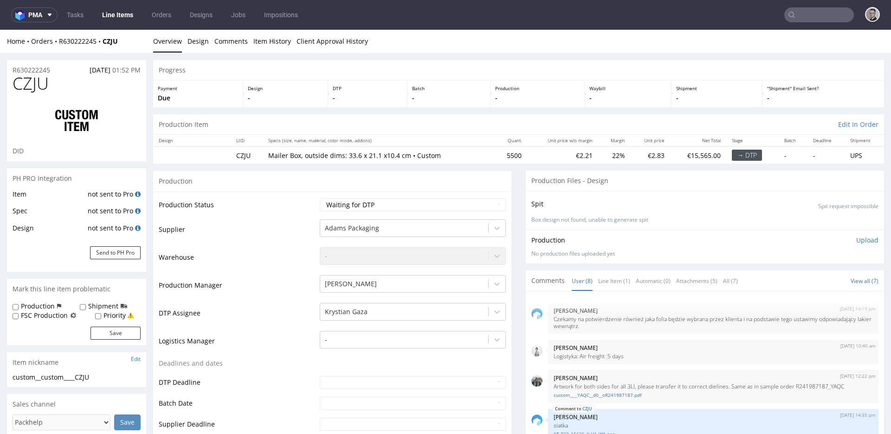
scroll to position [148, 0]
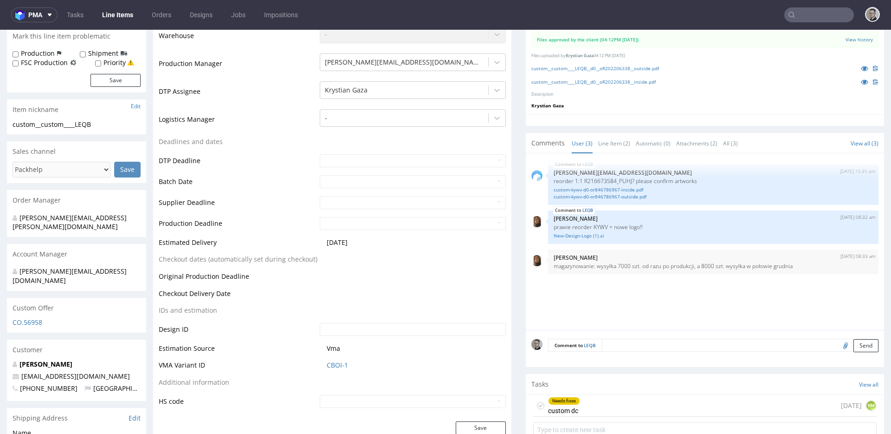
scroll to position [273, 0]
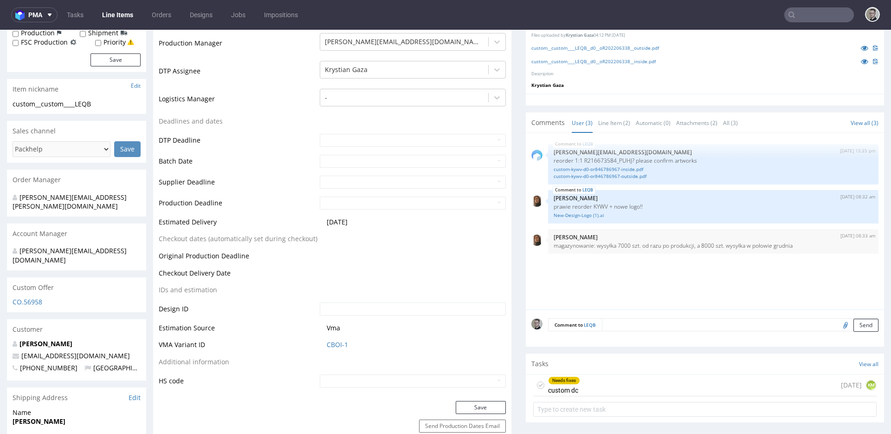
click at [585, 386] on div "Needs fixes custom dc [DATE] KM" at bounding box center [705, 385] width 344 height 22
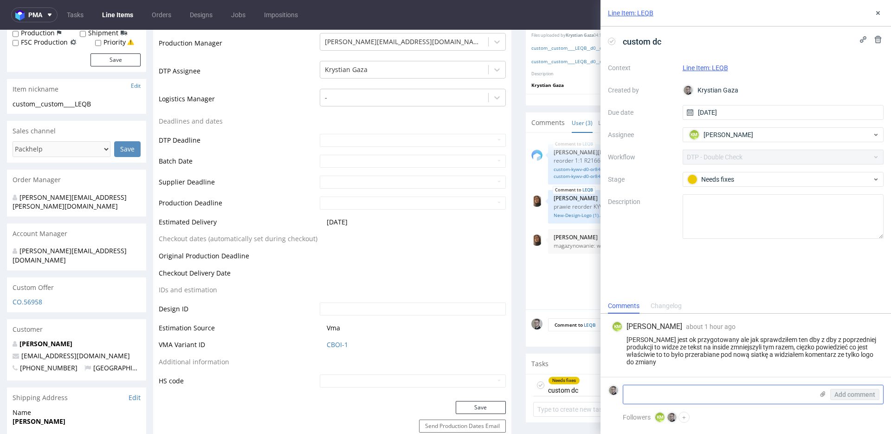
click at [723, 398] on textarea at bounding box center [719, 394] width 190 height 19
click at [878, 14] on use at bounding box center [879, 13] width 4 height 4
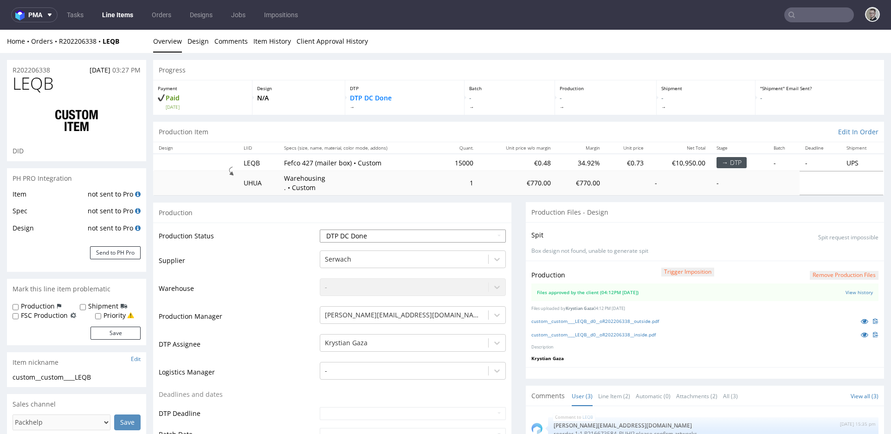
click at [405, 234] on select "Waiting for Artwork Waiting for Diecut Waiting for Mockup Waiting for DTP Waiti…" at bounding box center [413, 235] width 186 height 13
select select "dtp_production_ready"
click at [320, 229] on select "Waiting for Artwork Waiting for Diecut Waiting for Mockup Waiting for DTP Waiti…" at bounding box center [413, 235] width 186 height 13
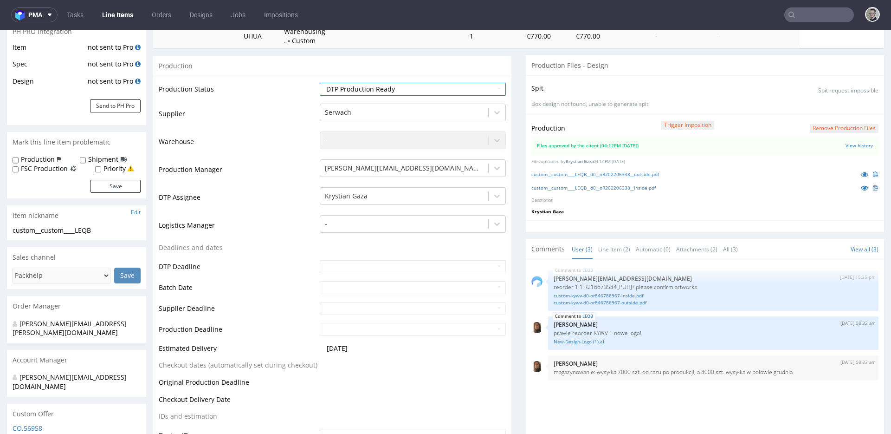
scroll to position [308, 0]
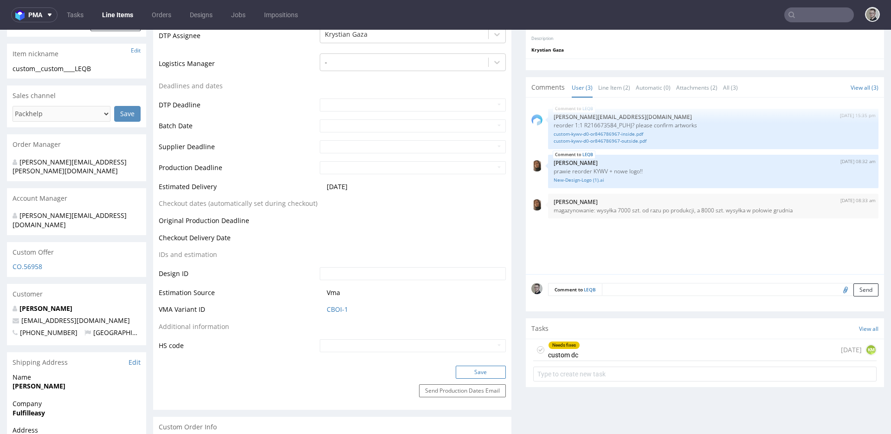
click at [488, 372] on button "Save" at bounding box center [481, 371] width 50 height 13
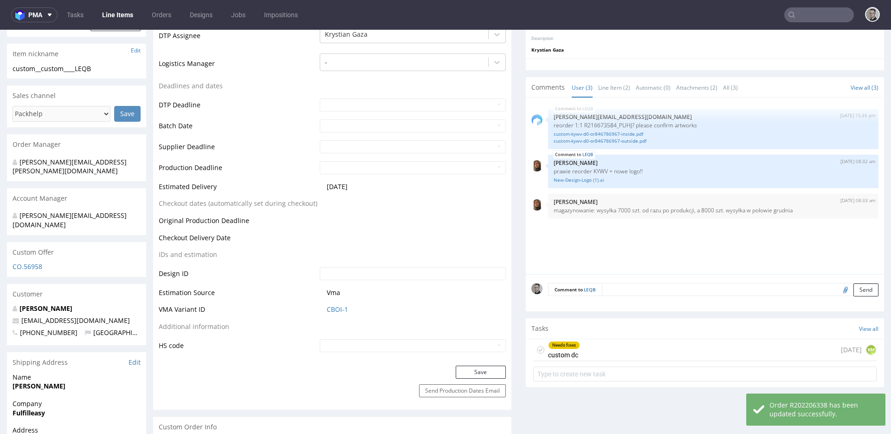
click at [539, 349] on use at bounding box center [541, 349] width 4 height 3
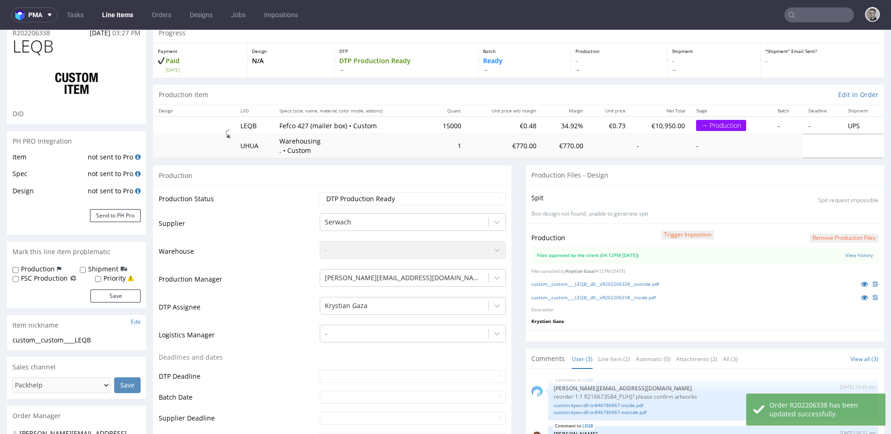
scroll to position [0, 0]
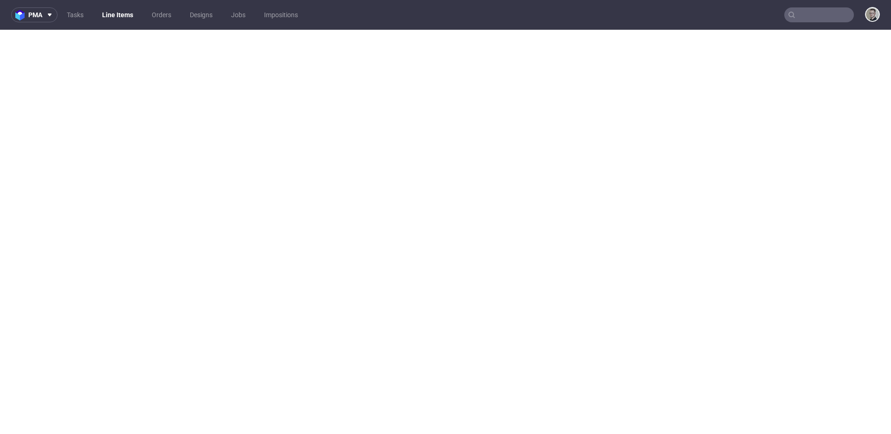
select select "in_progress"
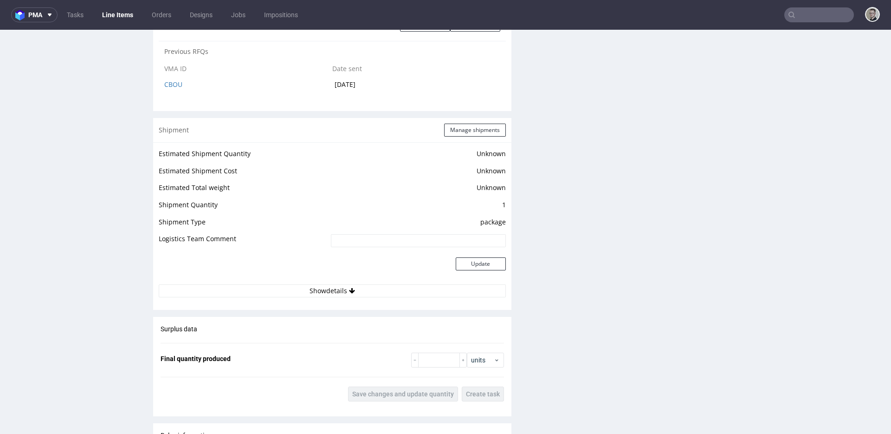
scroll to position [1374, 0]
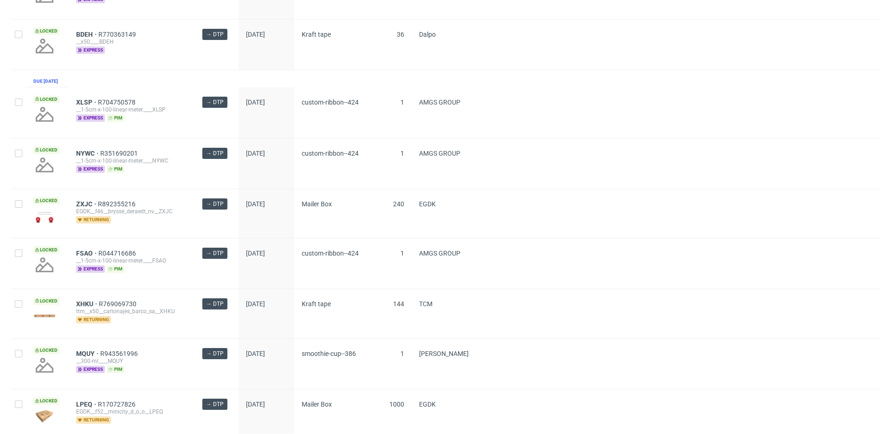
scroll to position [1244, 0]
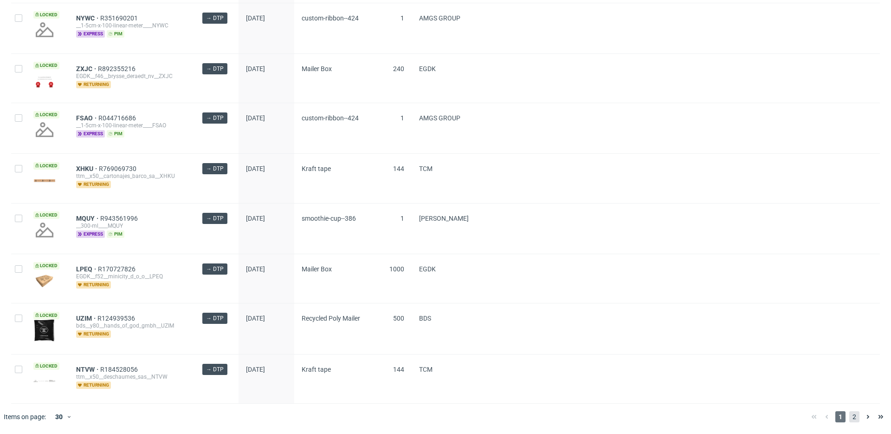
click at [851, 416] on span "2" at bounding box center [855, 416] width 10 height 11
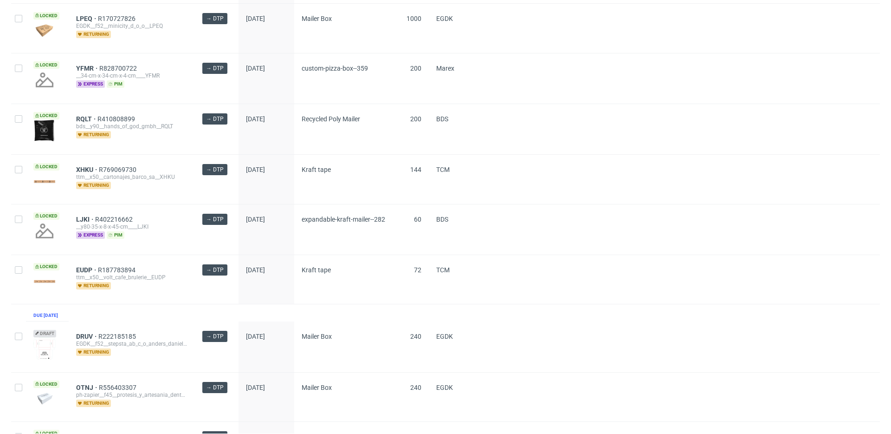
scroll to position [790, 0]
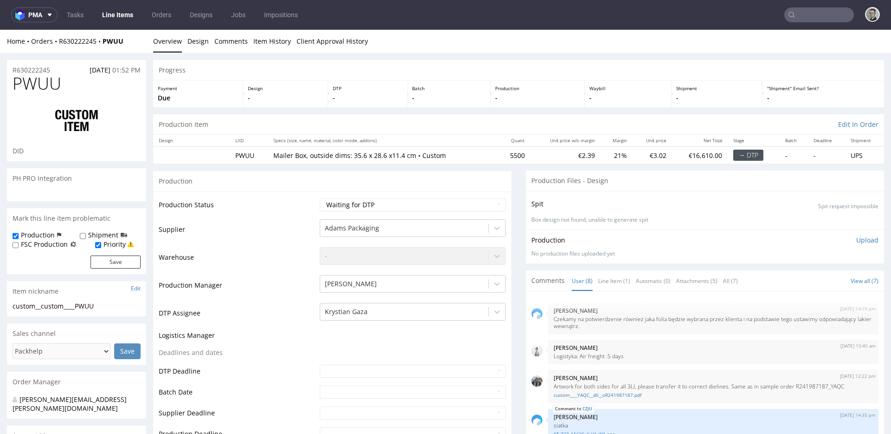
select select "in_progress"
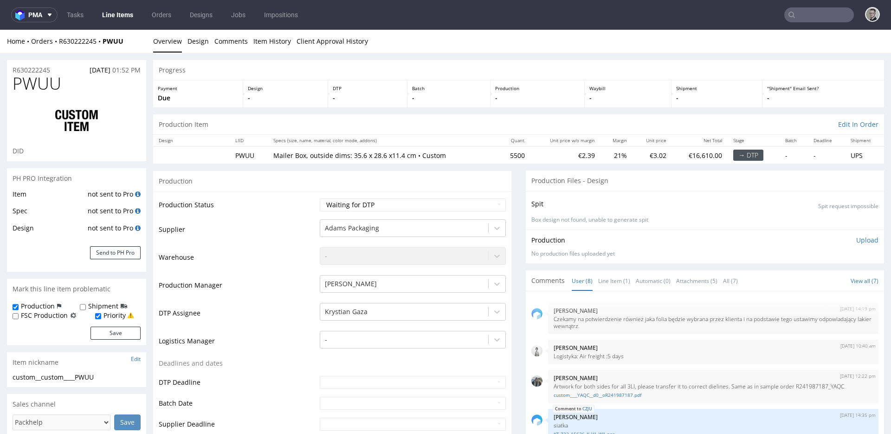
scroll to position [148, 0]
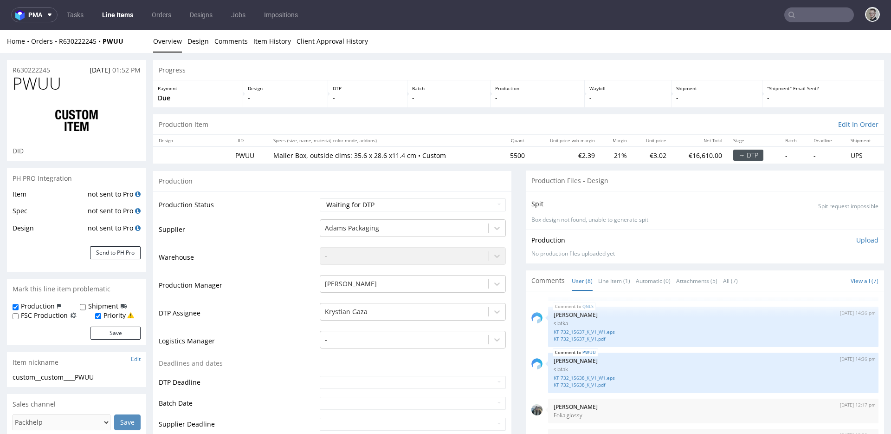
click at [624, 281] on li "Line Item (1)" at bounding box center [617, 280] width 38 height 9
click at [608, 282] on link "Line Item (1)" at bounding box center [614, 281] width 32 height 20
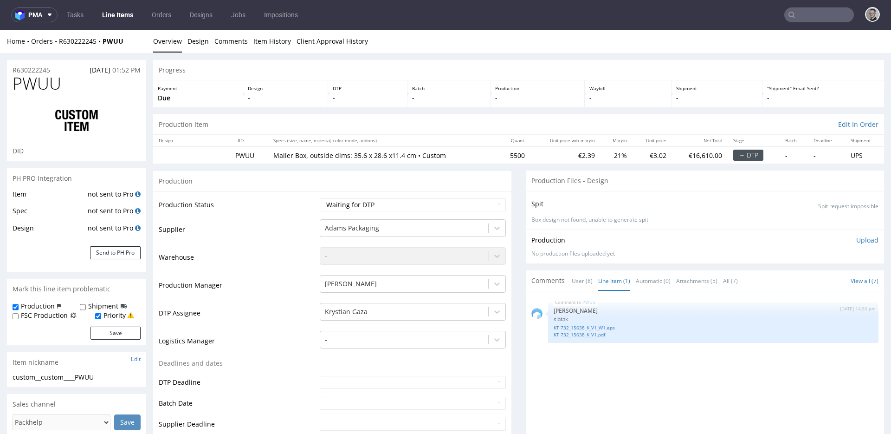
click at [54, 377] on div "custom__custom____PWUU" at bounding box center [77, 376] width 128 height 9
copy div "custom__custom____PWUU"
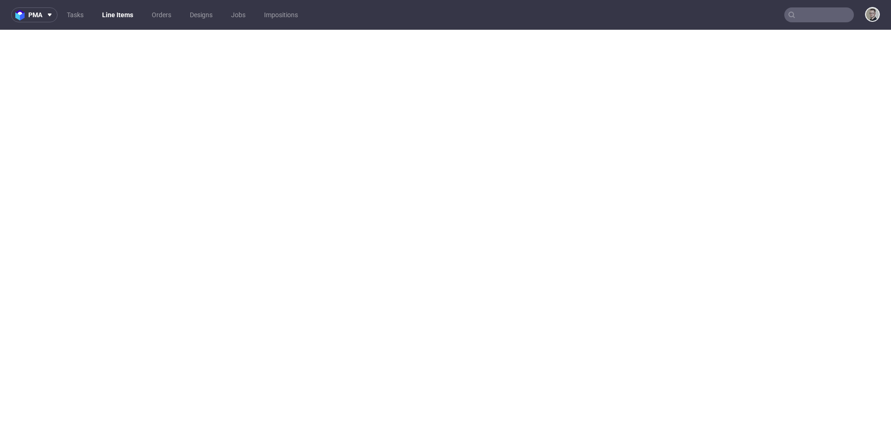
select select "in_progress"
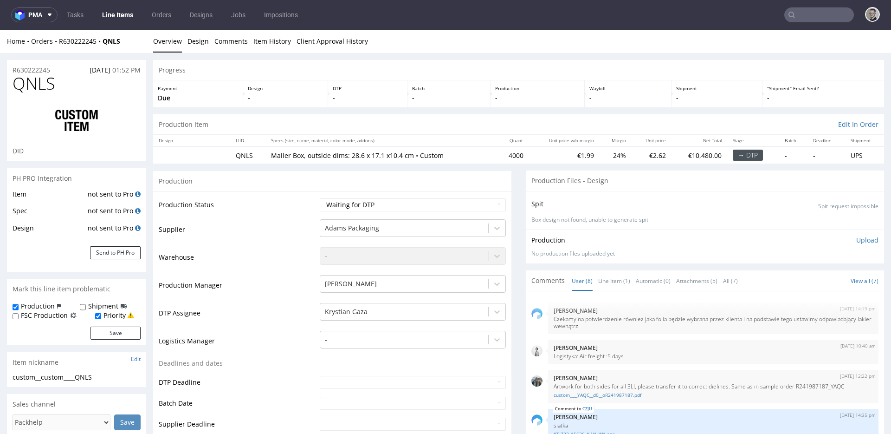
scroll to position [148, 0]
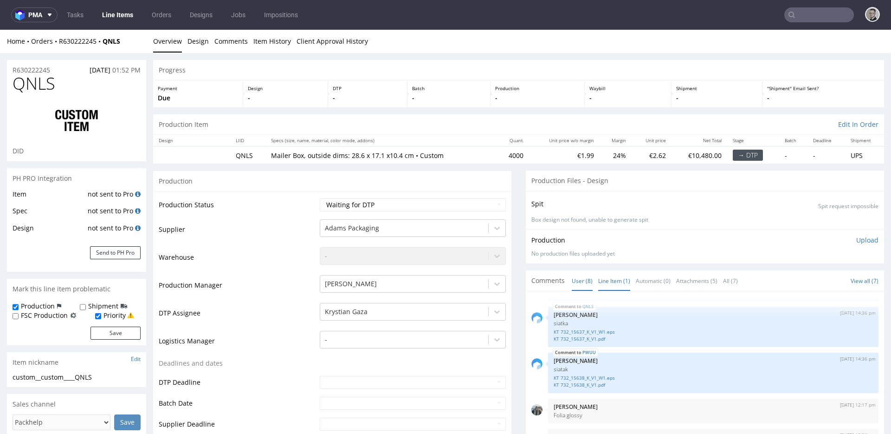
click at [617, 279] on link "Line Item (1)" at bounding box center [614, 281] width 32 height 20
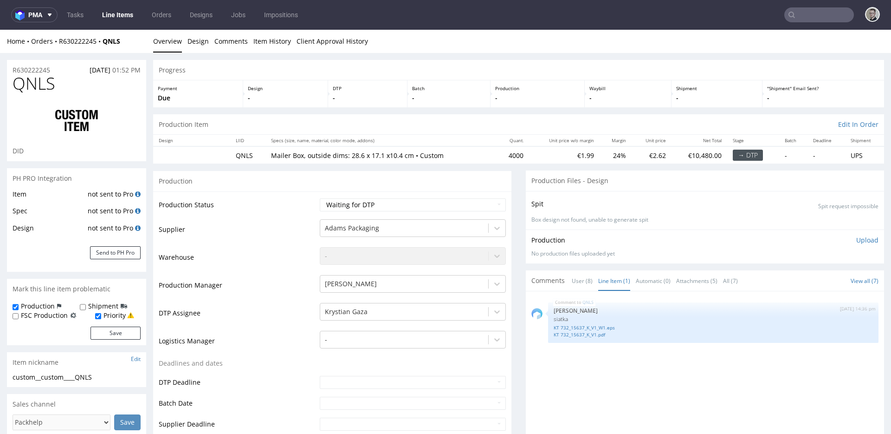
click at [51, 376] on div "custom__custom____QNLS" at bounding box center [77, 376] width 128 height 9
copy div "custom__custom____QNLS"
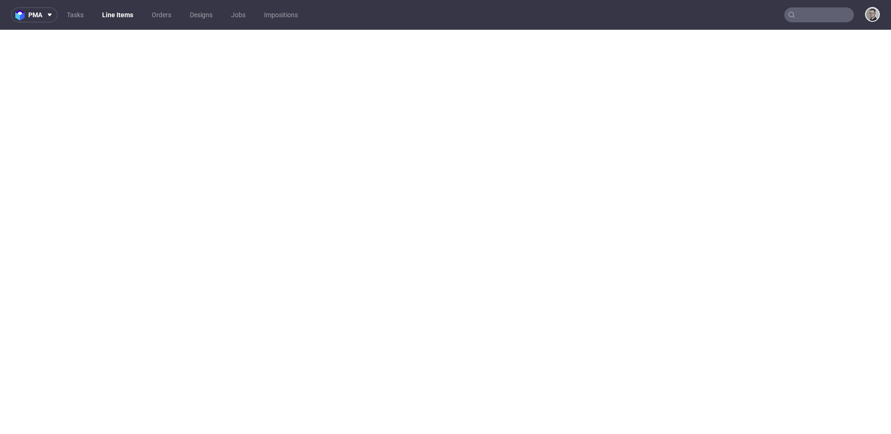
select select "in_progress"
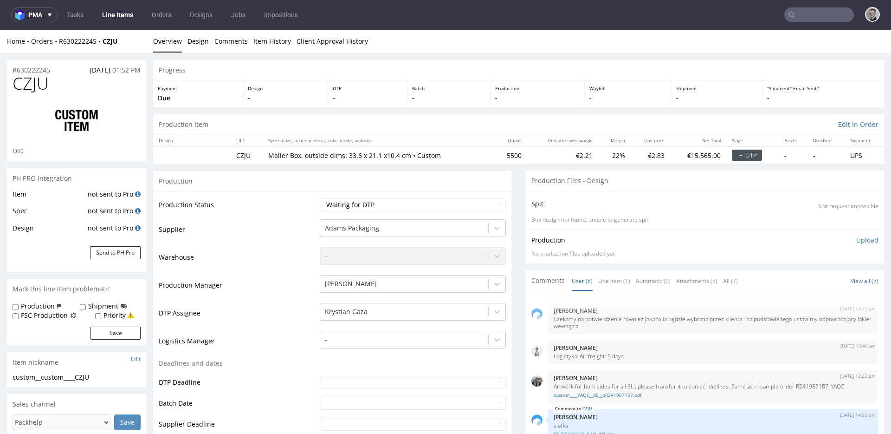
scroll to position [148, 0]
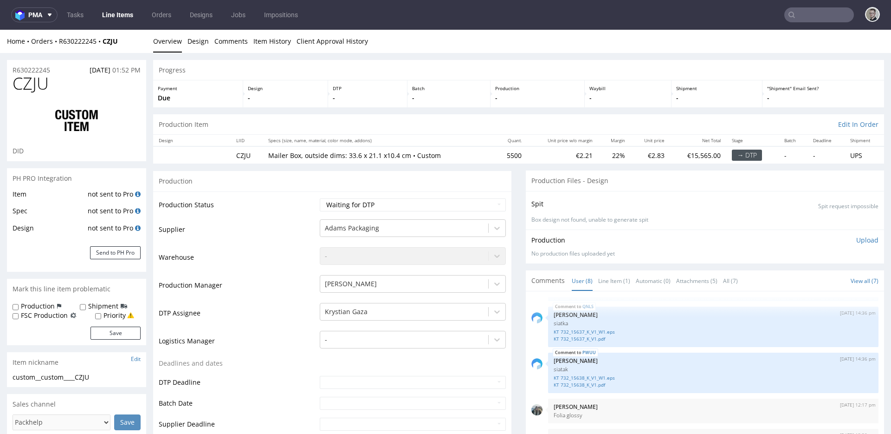
click at [605, 277] on link "Line Item (1)" at bounding box center [614, 281] width 32 height 20
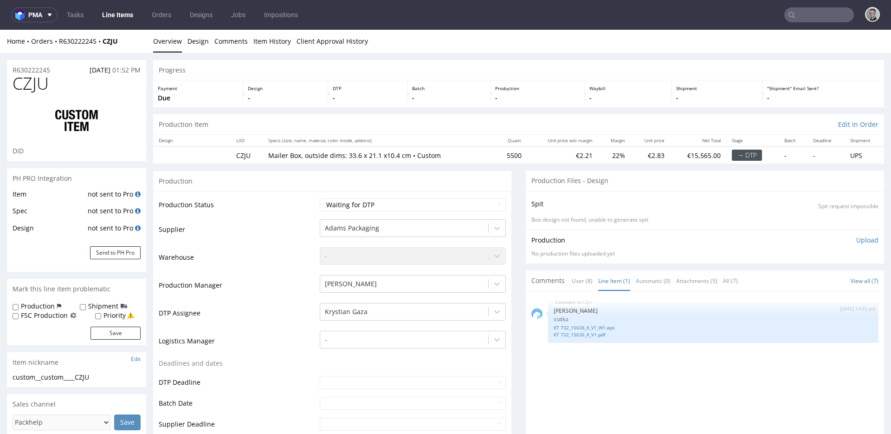
click at [55, 375] on div "custom__custom____CZJU" at bounding box center [77, 376] width 128 height 9
click at [56, 375] on div "custom__custom____CZJU" at bounding box center [77, 376] width 128 height 9
click at [56, 374] on div "custom__custom____CZJU" at bounding box center [77, 376] width 128 height 9
click at [52, 383] on div "custom__custom____CZJU custom__custom ____CZJU Update" at bounding box center [76, 379] width 139 height 15
click at [55, 377] on div "custom__custom____CZJU" at bounding box center [77, 376] width 128 height 9
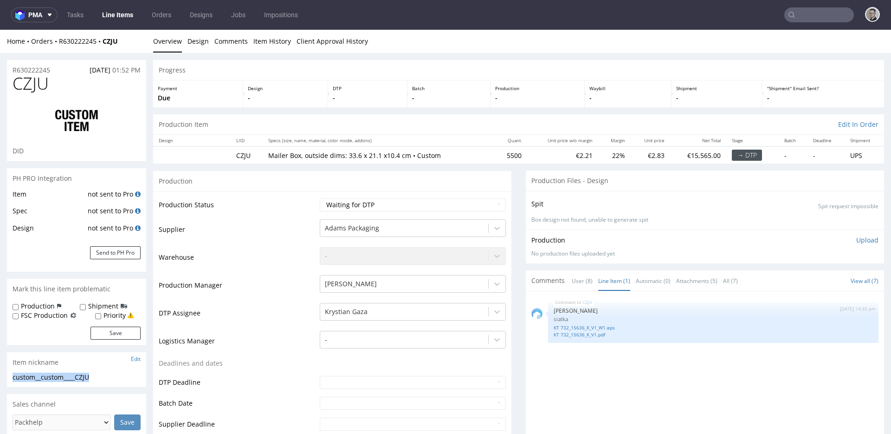
click at [55, 377] on div "custom__custom____CZJU" at bounding box center [77, 376] width 128 height 9
copy div "custom__custom____CZJU"
drag, startPoint x: 60, startPoint y: 68, endPoint x: 0, endPoint y: 68, distance: 60.4
copy p "R630222245"
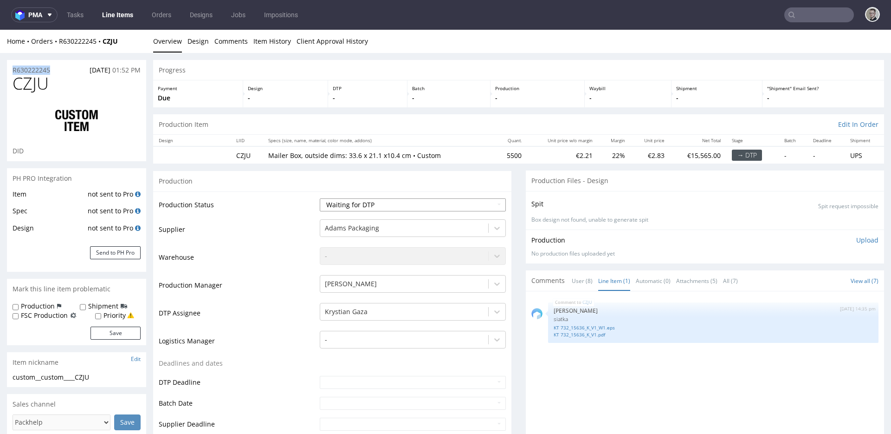
click at [366, 205] on select "Waiting for Artwork Waiting for Diecut Waiting for Mockup Waiting for DTP Waiti…" at bounding box center [413, 204] width 186 height 13
select select "dtp_in_process"
click at [320, 198] on select "Waiting for Artwork Waiting for Diecut Waiting for Mockup Waiting for DTP Waiti…" at bounding box center [413, 204] width 186 height 13
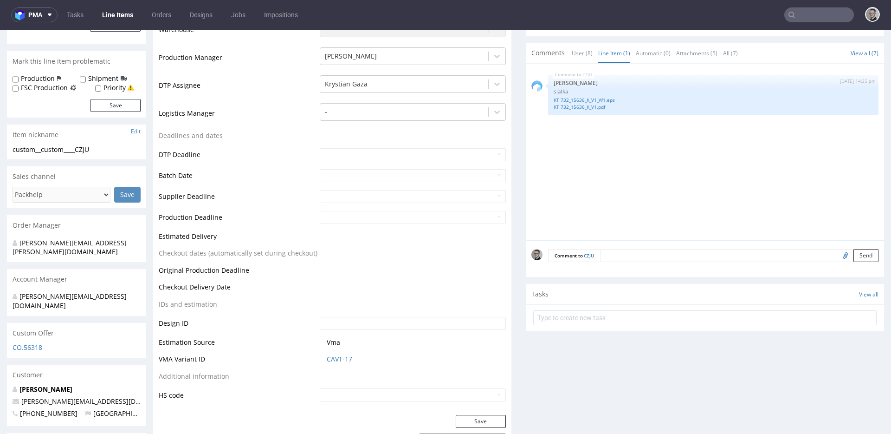
scroll to position [263, 0]
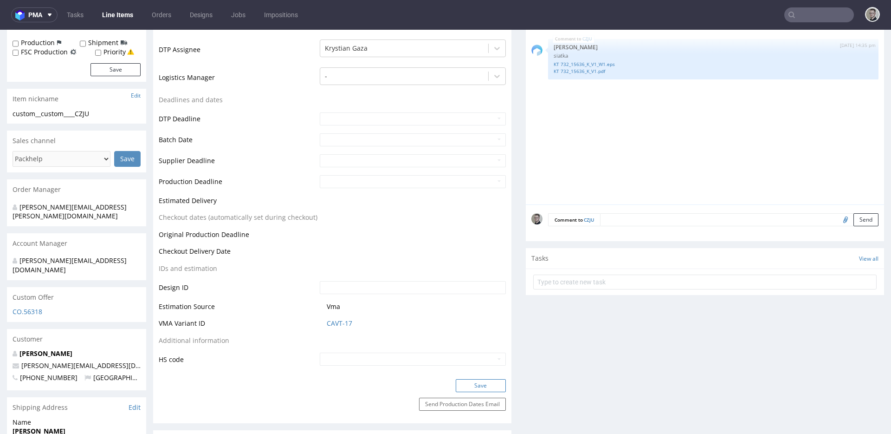
click at [484, 383] on button "Save" at bounding box center [481, 385] width 50 height 13
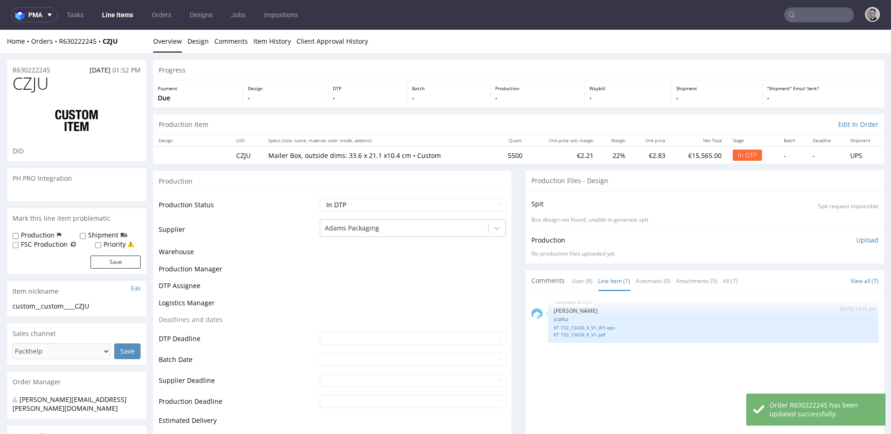
select select "in_progress"
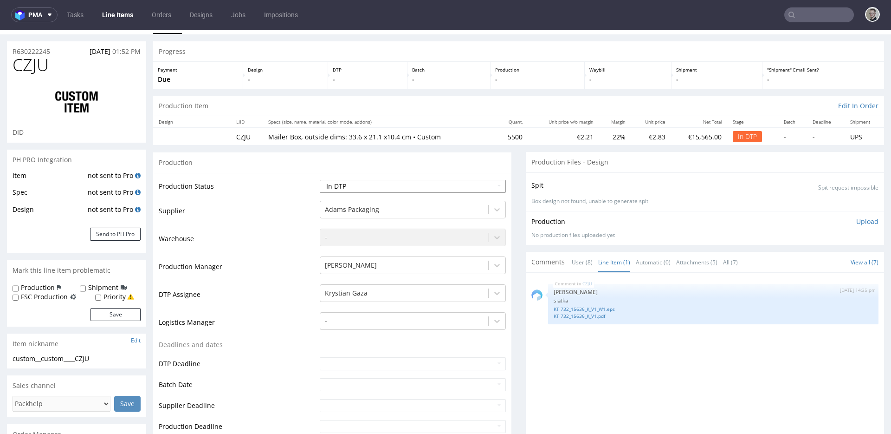
scroll to position [0, 0]
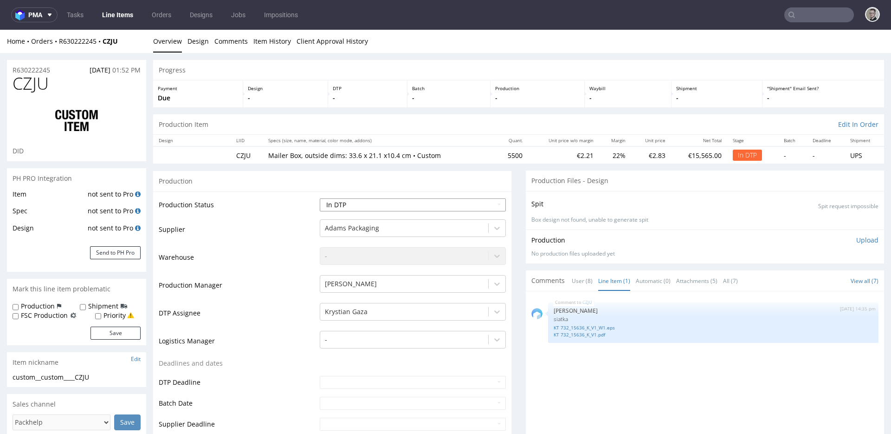
click at [415, 205] on select "Waiting for Artwork Waiting for Diecut Waiting for Mockup Waiting for DTP Waiti…" at bounding box center [413, 204] width 186 height 13
select select "dtp_ca_needed"
click at [320, 198] on select "Waiting for Artwork Waiting for Diecut Waiting for Mockup Waiting for DTP Waiti…" at bounding box center [413, 204] width 186 height 13
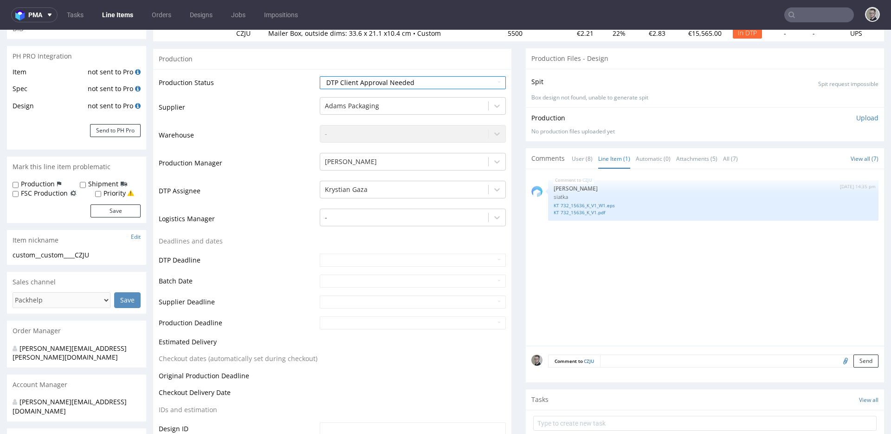
scroll to position [426, 0]
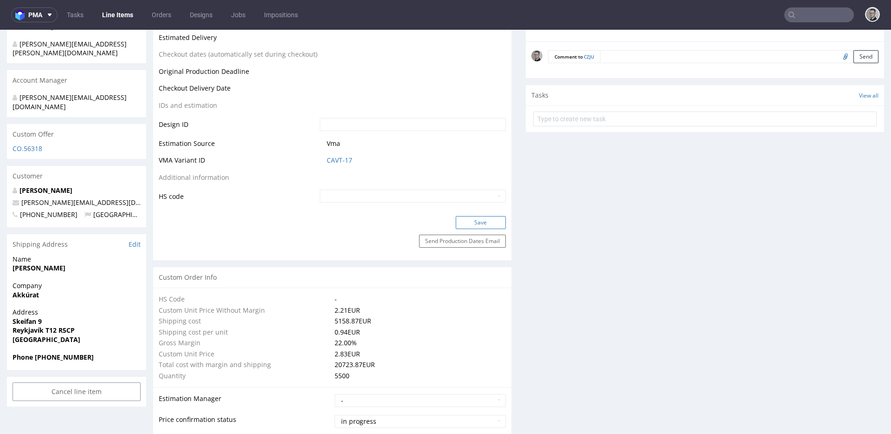
click at [471, 221] on button "Save" at bounding box center [481, 222] width 50 height 13
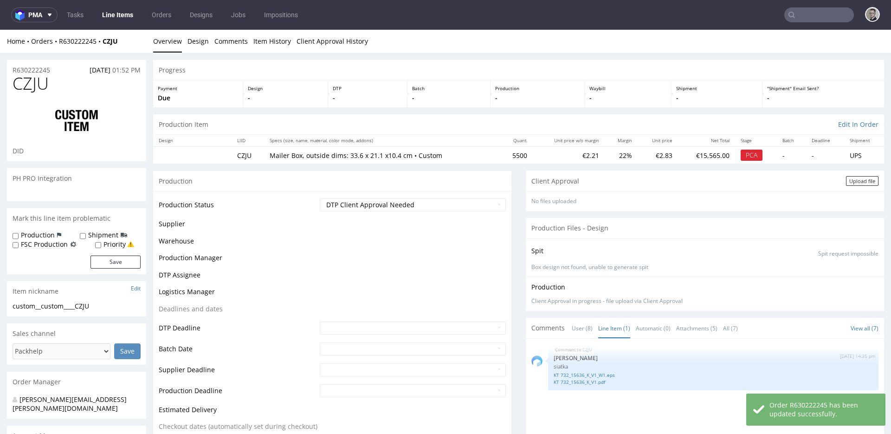
select select "in_progress"
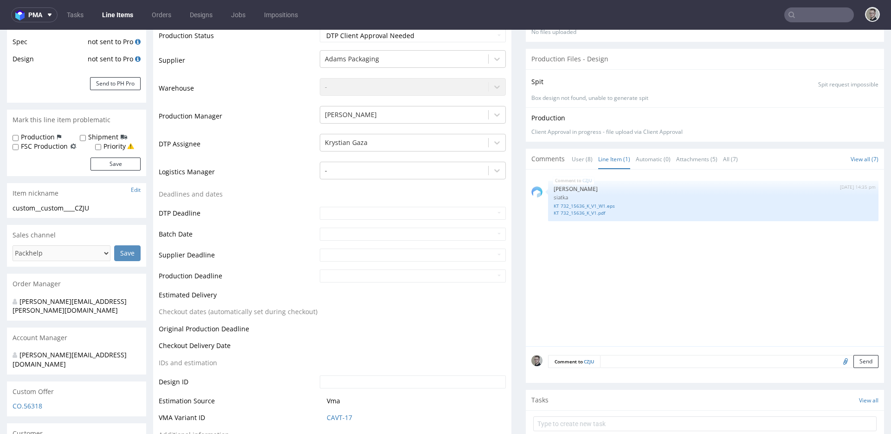
scroll to position [0, 0]
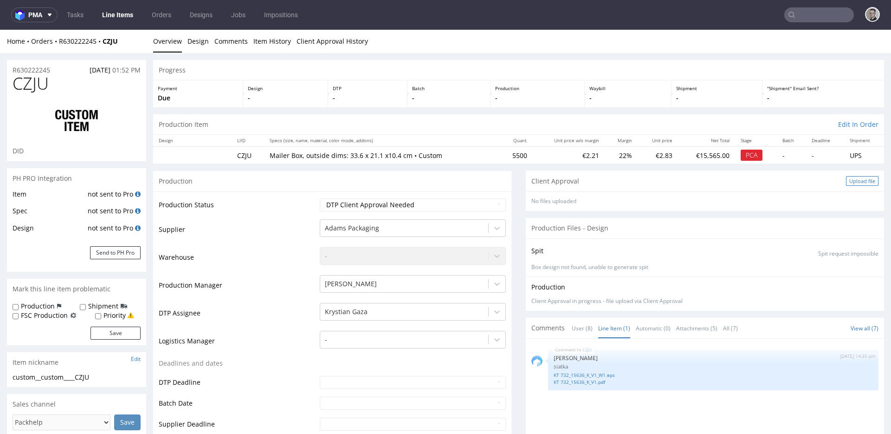
click at [849, 182] on div "Upload file" at bounding box center [862, 181] width 33 height 10
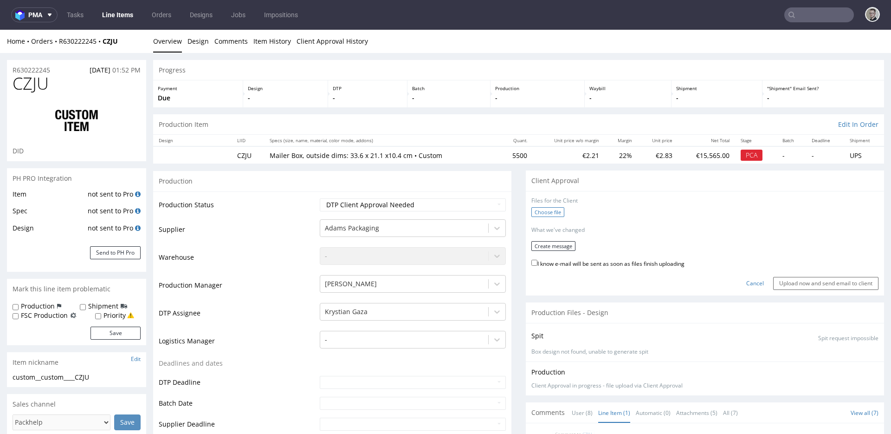
click at [550, 212] on label "Choose file" at bounding box center [548, 212] width 33 height 10
click at [0, 30] on input "Choose file" at bounding box center [0, 30] width 0 height 0
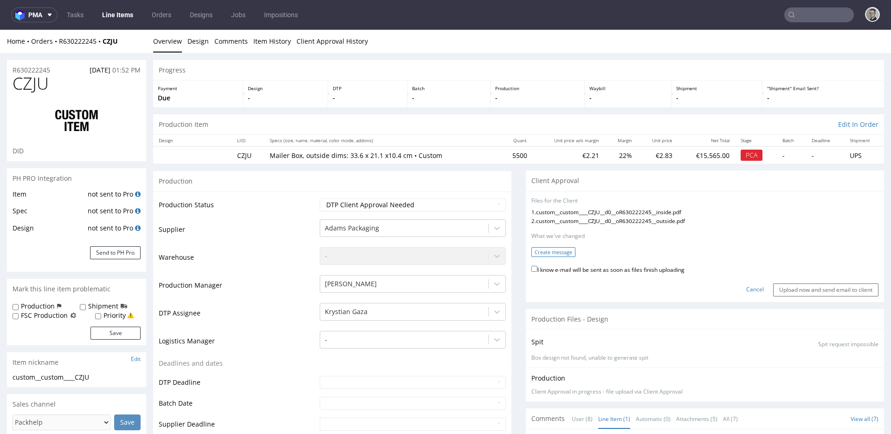
click at [555, 254] on button "Create message" at bounding box center [554, 252] width 44 height 10
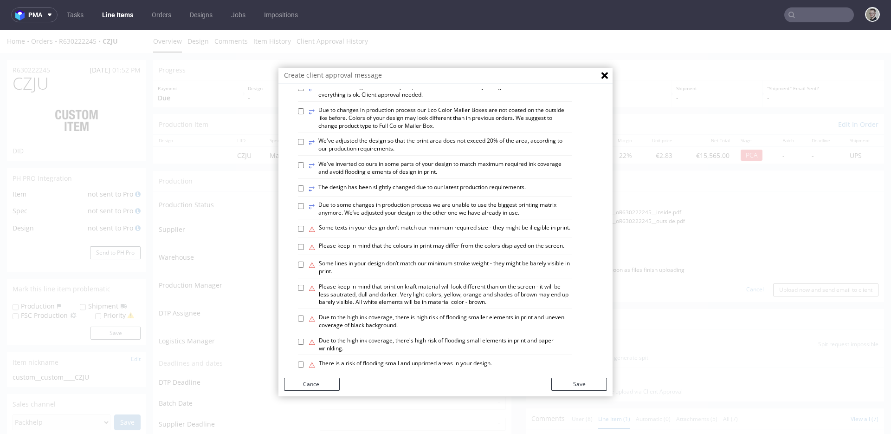
scroll to position [527, 0]
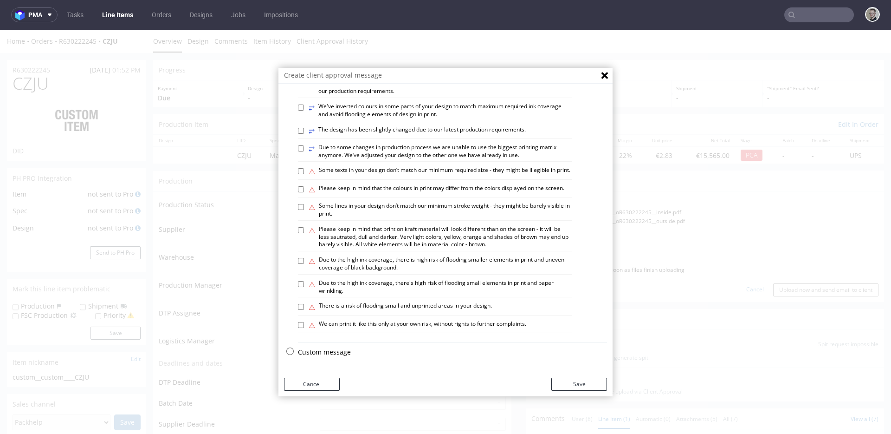
click at [329, 348] on p "Custom message" at bounding box center [452, 351] width 309 height 9
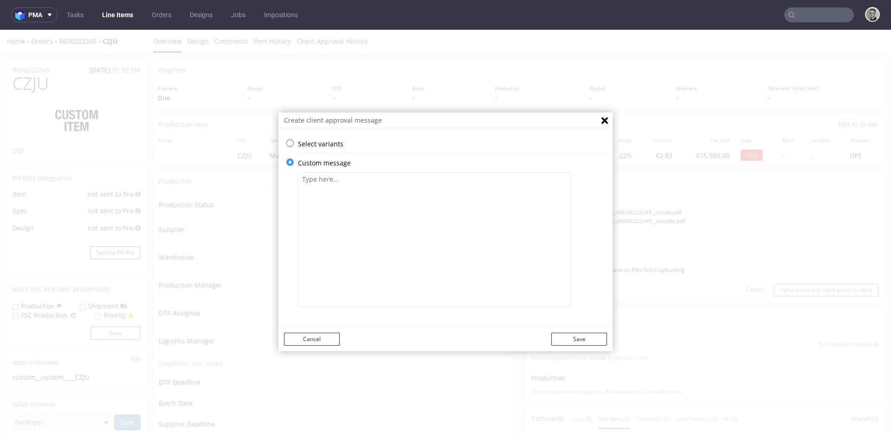
click at [360, 273] on textarea at bounding box center [435, 239] width 274 height 135
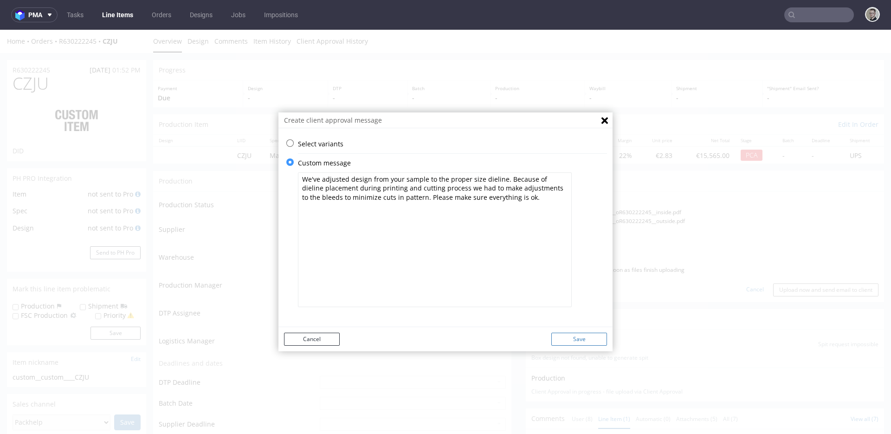
type textarea "We've adjusted design from your sample to the proper size dieline. Because of d…"
click at [575, 338] on button "Save" at bounding box center [580, 338] width 56 height 13
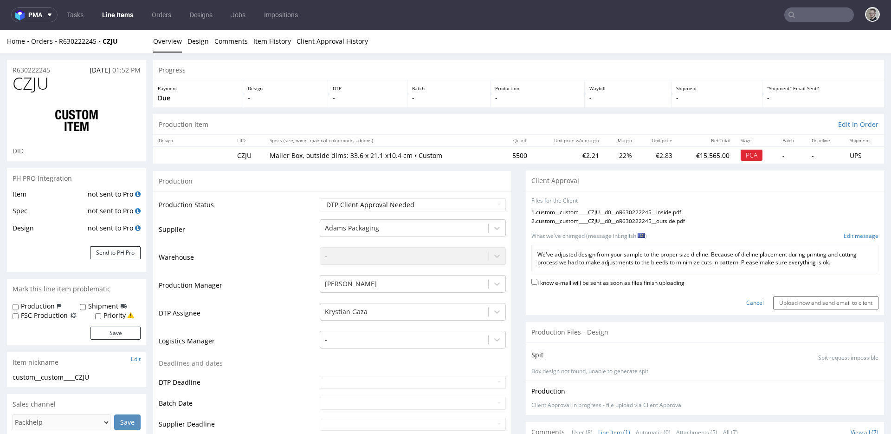
click at [644, 286] on label "I know e-mail will be sent as soon as files finish uploading" at bounding box center [608, 282] width 153 height 10
click at [538, 285] on input "I know e-mail will be sent as soon as files finish uploading" at bounding box center [535, 282] width 6 height 6
checkbox input "true"
click at [774, 304] on input "Upload now and send email to client" at bounding box center [826, 302] width 105 height 13
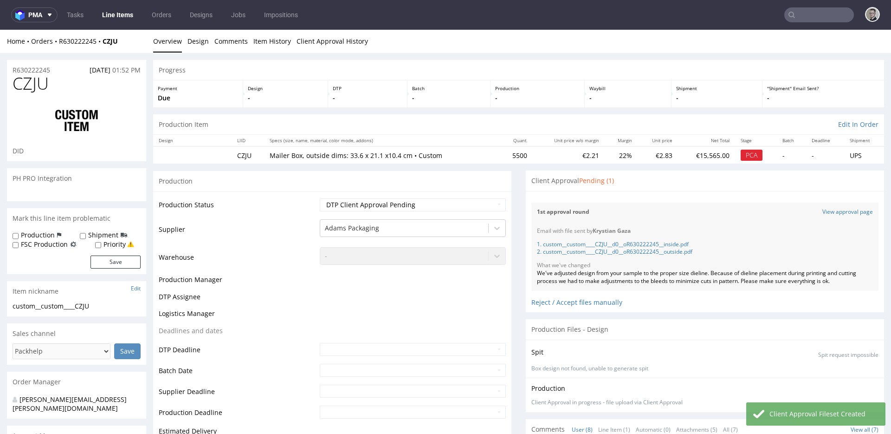
select select "in_progress"
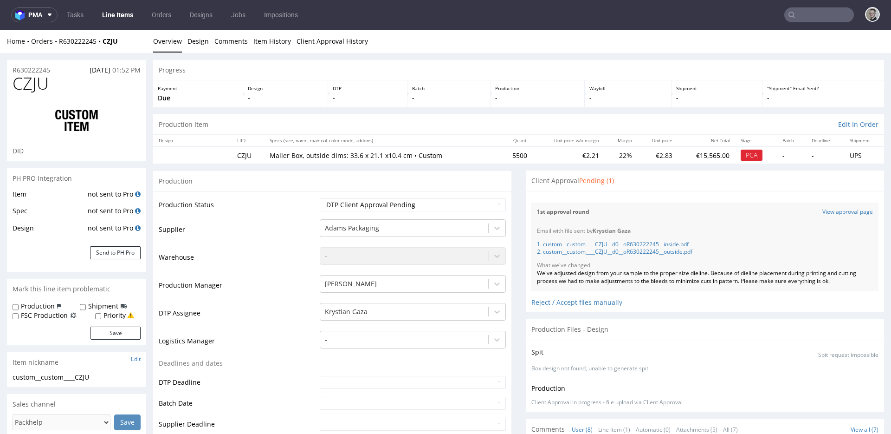
scroll to position [148, 0]
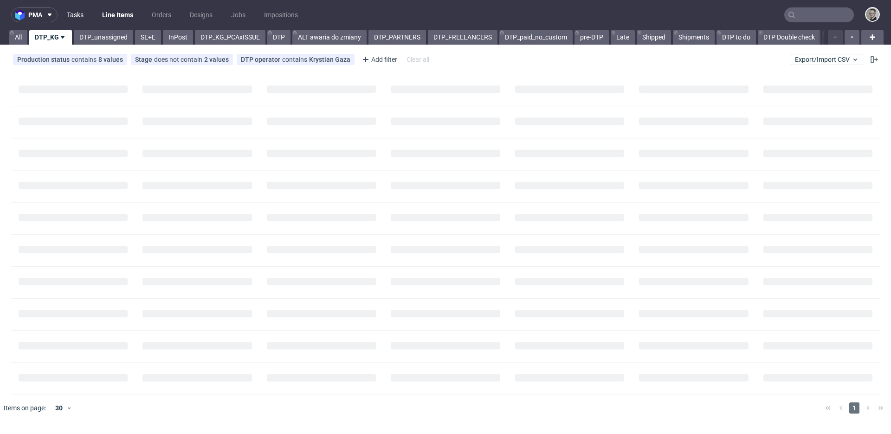
click at [77, 14] on link "Tasks" at bounding box center [75, 14] width 28 height 15
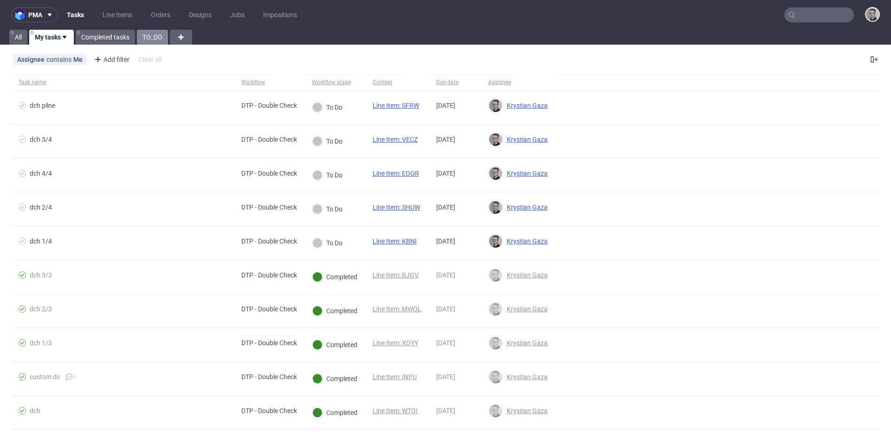
click at [152, 35] on link "TO_DO" at bounding box center [152, 37] width 31 height 15
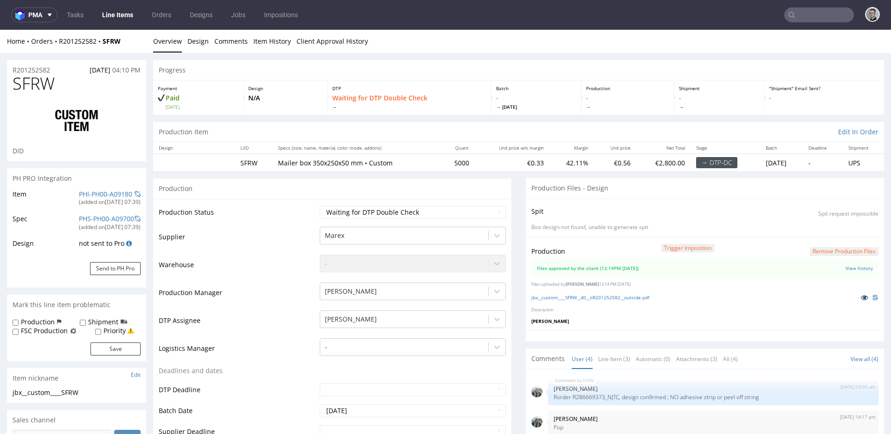
click at [861, 296] on icon at bounding box center [864, 297] width 7 height 7
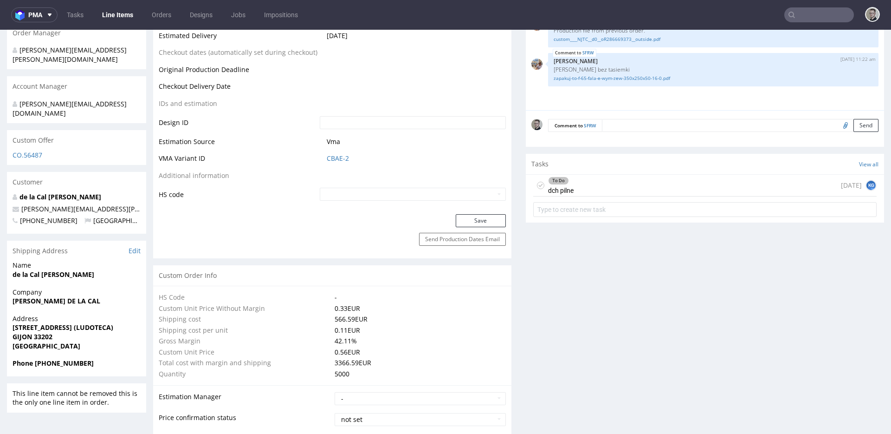
scroll to position [278, 0]
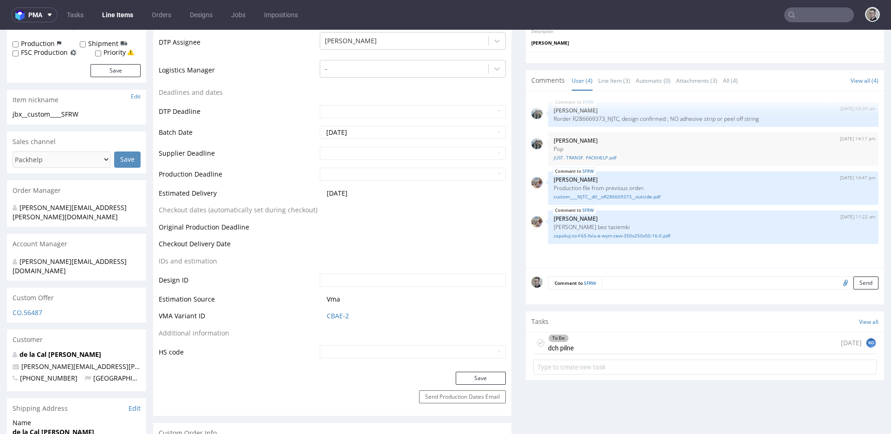
click at [584, 340] on div "To Do dch pilne today KG" at bounding box center [705, 343] width 344 height 22
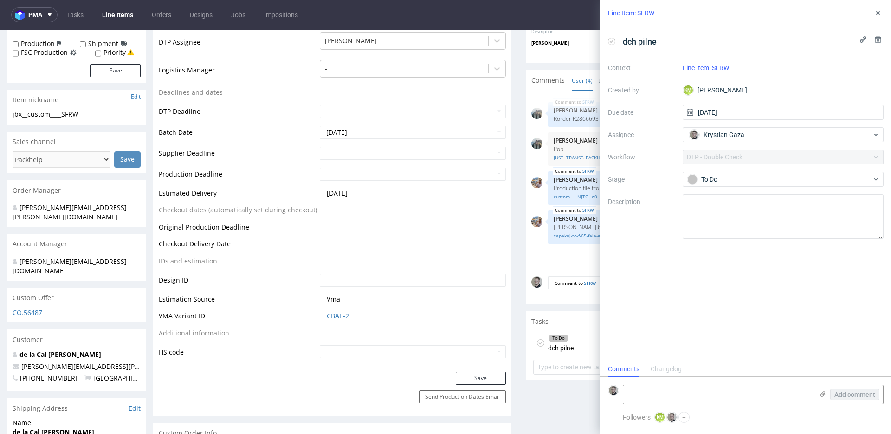
scroll to position [7, 0]
click at [875, 12] on icon at bounding box center [878, 12] width 7 height 7
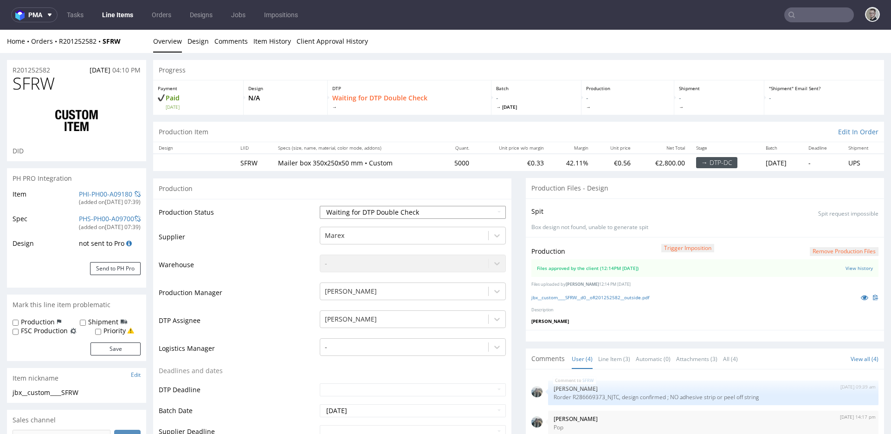
click at [378, 214] on select "Waiting for Artwork Waiting for Diecut Waiting for Mockup Waiting for DTP Waiti…" at bounding box center [413, 212] width 186 height 13
select select "dtp_production_ready"
click at [320, 206] on select "Waiting for Artwork Waiting for Diecut Waiting for Mockup Waiting for DTP Waiti…" at bounding box center [413, 212] width 186 height 13
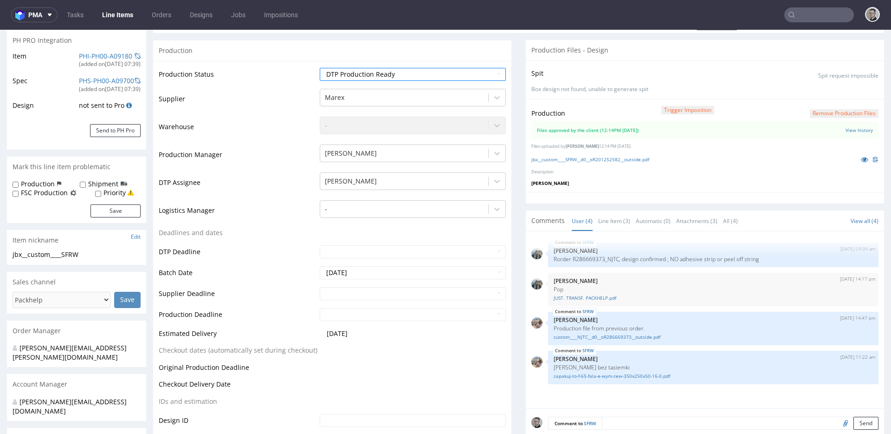
scroll to position [442, 0]
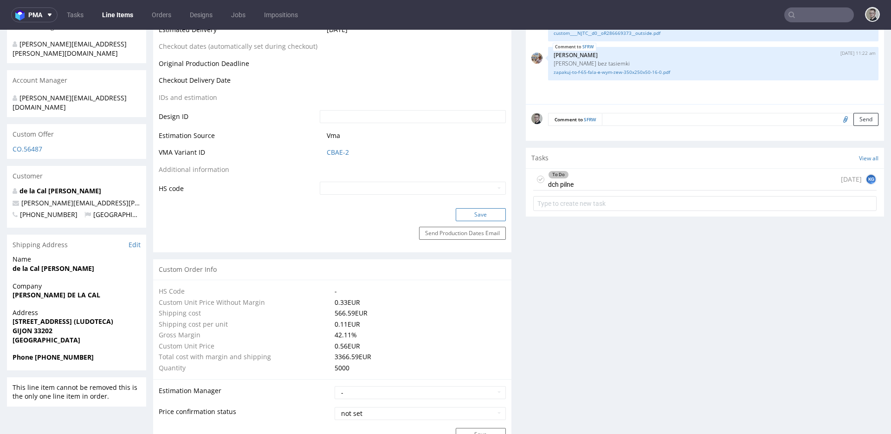
click at [471, 213] on button "Save" at bounding box center [481, 214] width 50 height 13
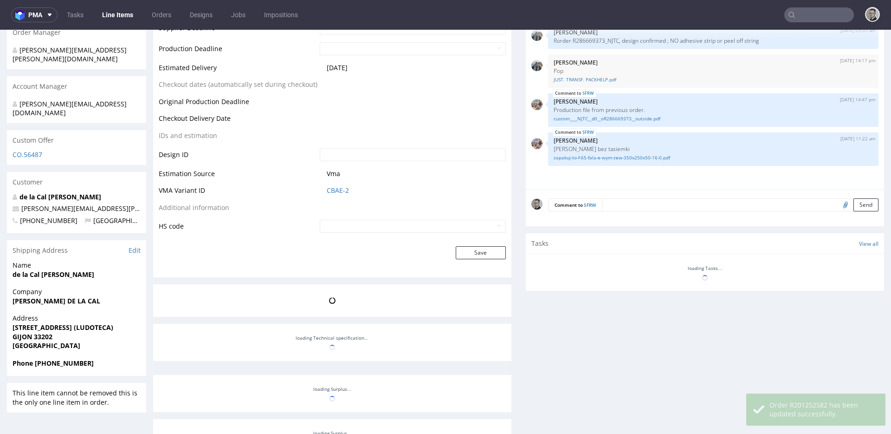
scroll to position [436, 0]
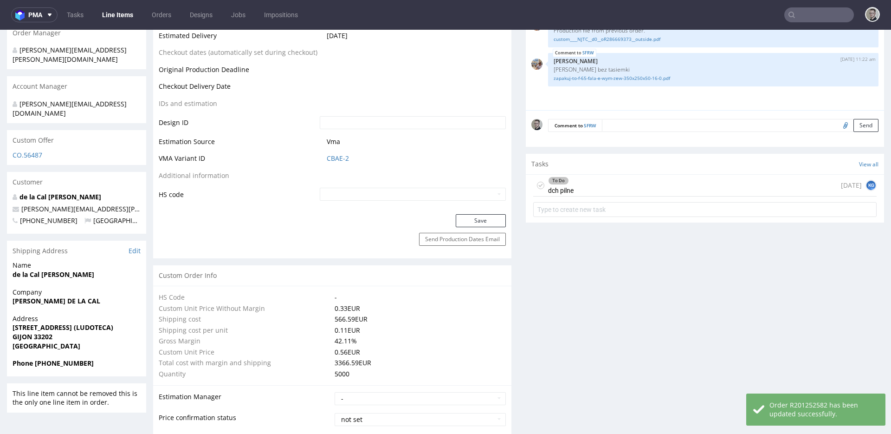
click at [537, 185] on icon at bounding box center [540, 185] width 7 height 7
click at [608, 185] on div "Completed dch pilne today KG" at bounding box center [705, 186] width 344 height 22
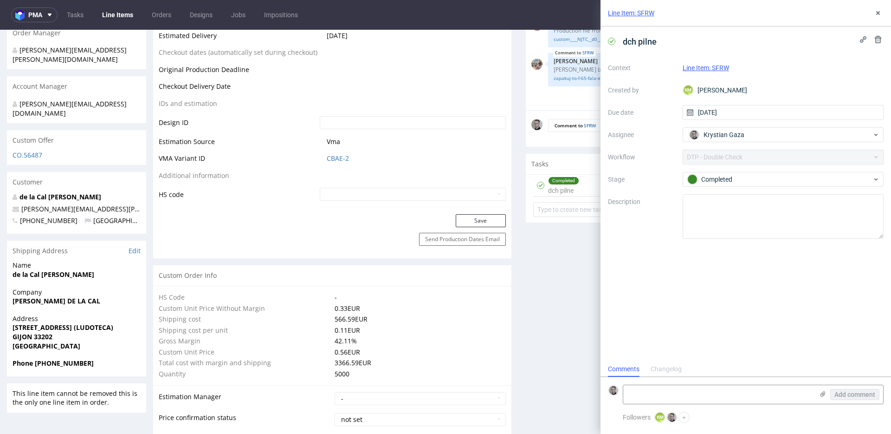
scroll to position [7, 0]
click at [878, 10] on icon at bounding box center [878, 12] width 7 height 7
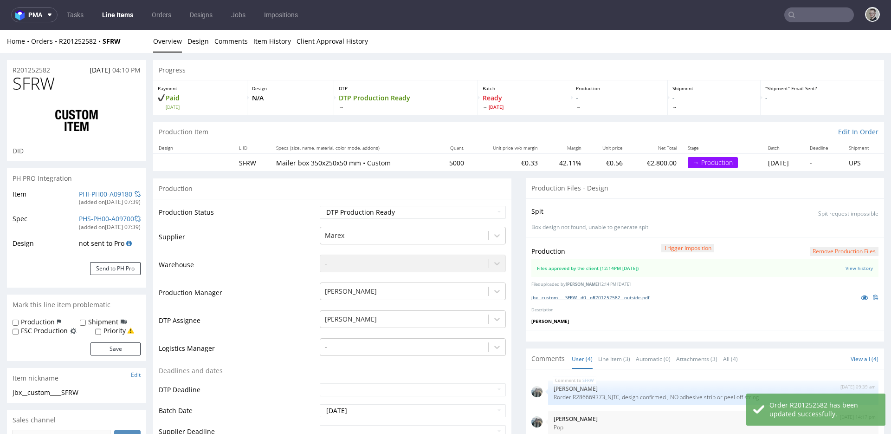
click at [595, 295] on link "jbx__custom____SFRW__d0__oR201252582__outside.pdf" at bounding box center [591, 297] width 118 height 7
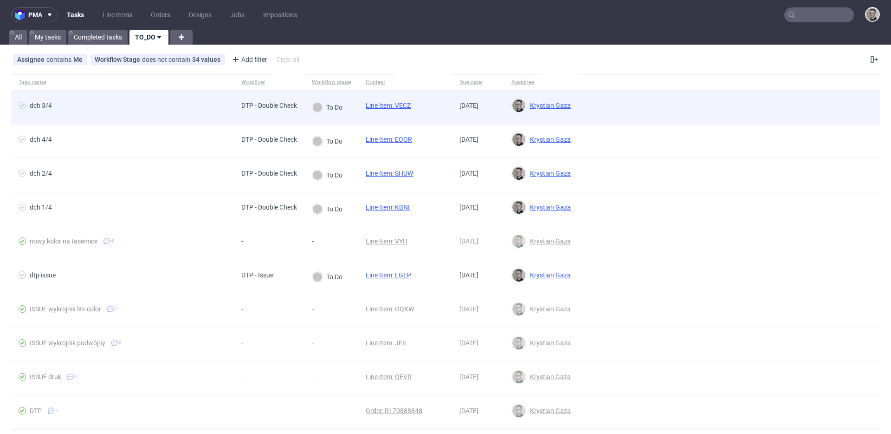
drag, startPoint x: 405, startPoint y: 138, endPoint x: 404, endPoint y: 112, distance: 26.5
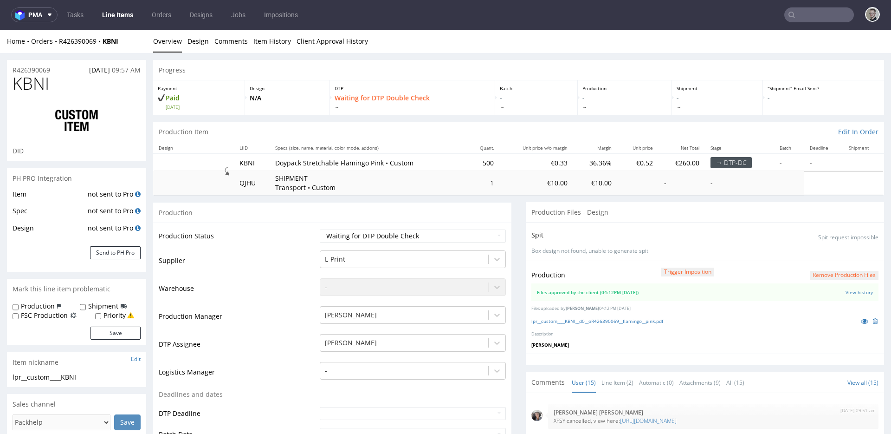
scroll to position [367, 0]
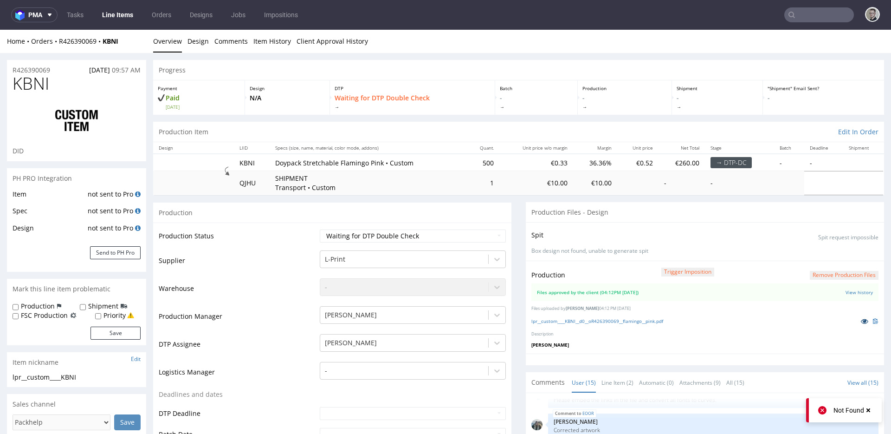
click at [861, 319] on icon at bounding box center [864, 321] width 7 height 7
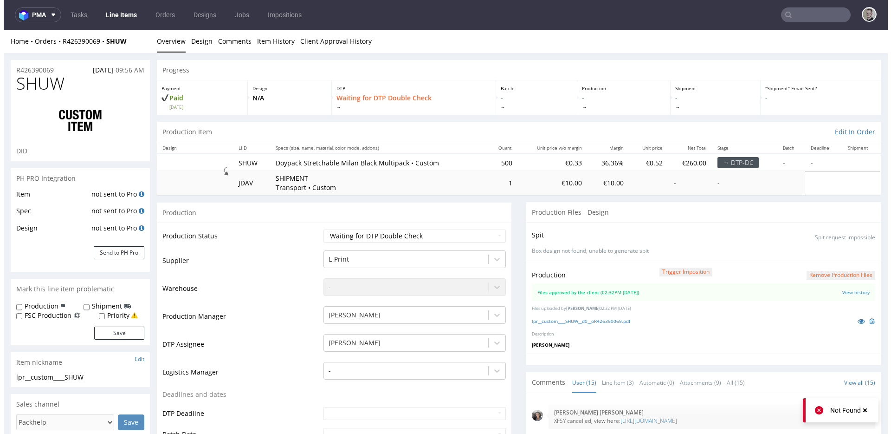
scroll to position [367, 0]
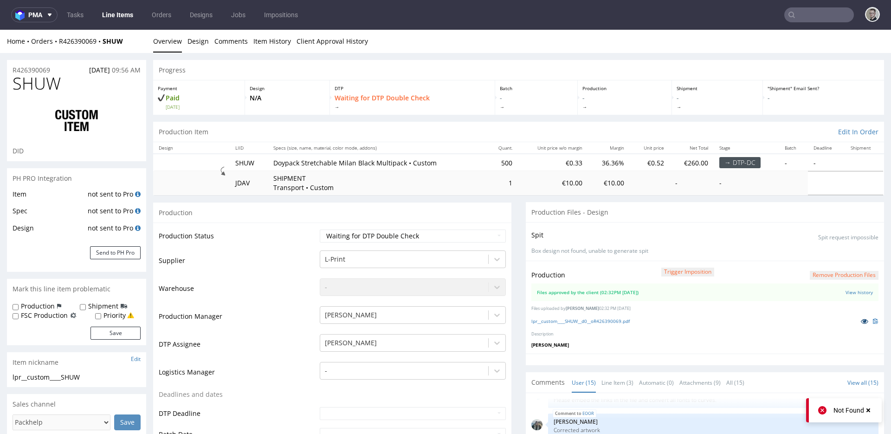
click at [861, 320] on icon at bounding box center [864, 321] width 7 height 7
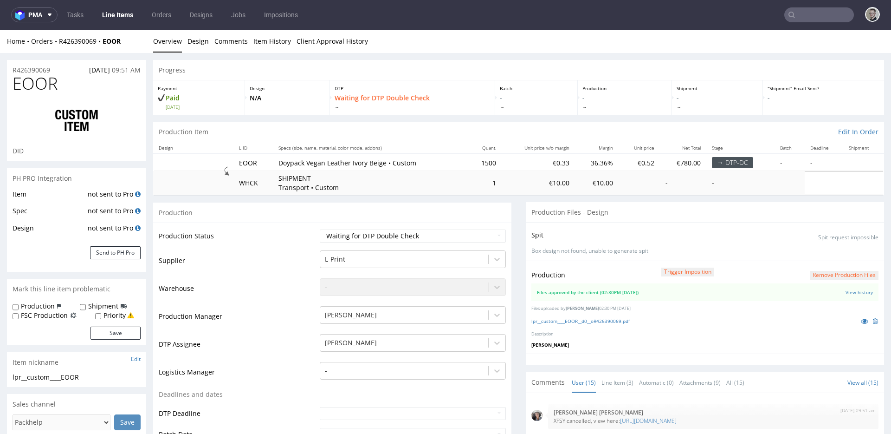
scroll to position [367, 0]
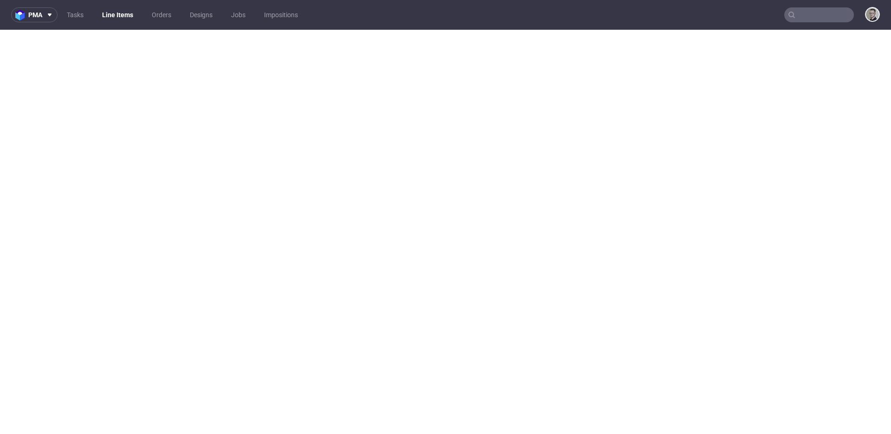
select select "in_progress"
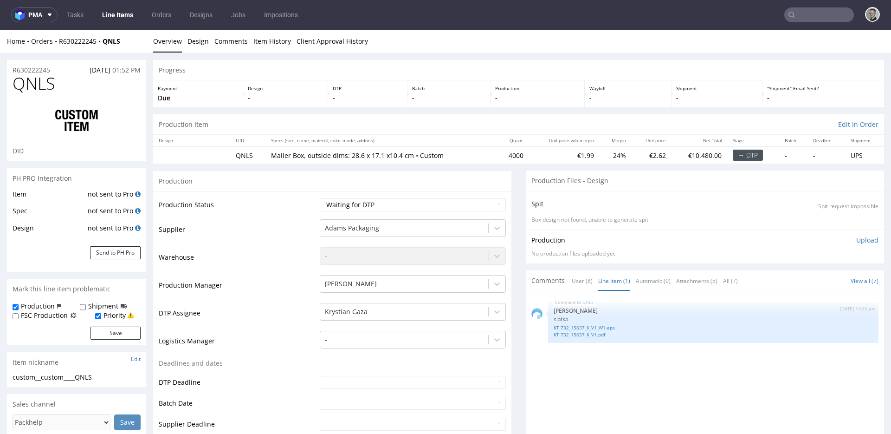
click at [420, 194] on div "Production Status Waiting for Artwork Waiting for Diecut Waiting for Mockup Wai…" at bounding box center [332, 416] width 358 height 451
click at [417, 202] on select "Waiting for Artwork Waiting for Diecut Waiting for Mockup Waiting for DTP Waiti…" at bounding box center [413, 204] width 186 height 13
select select "dtp_in_process"
click at [320, 198] on select "Waiting for Artwork Waiting for Diecut Waiting for Mockup Waiting for DTP Waiti…" at bounding box center [413, 204] width 186 height 13
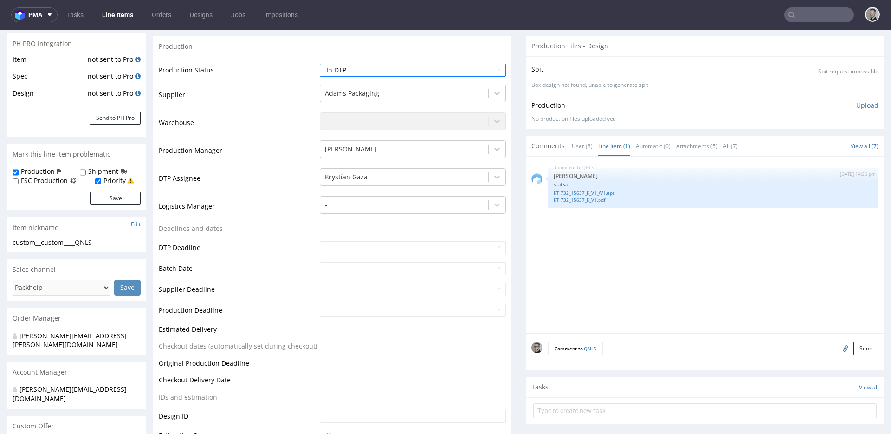
scroll to position [273, 0]
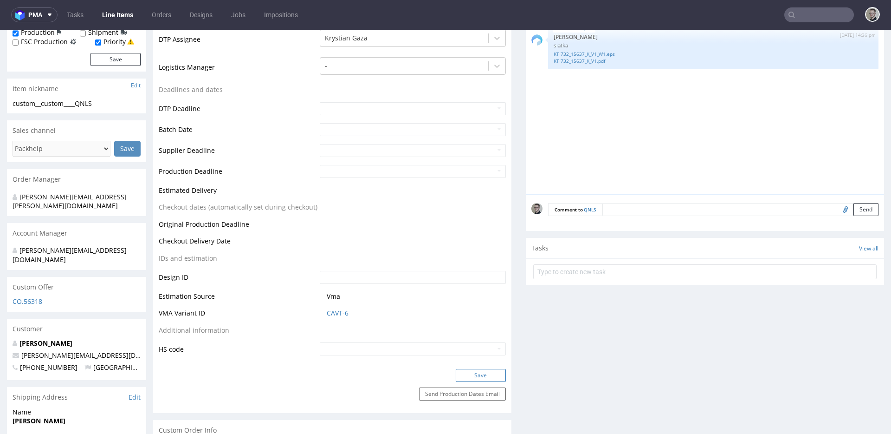
click at [483, 376] on button "Save" at bounding box center [481, 375] width 50 height 13
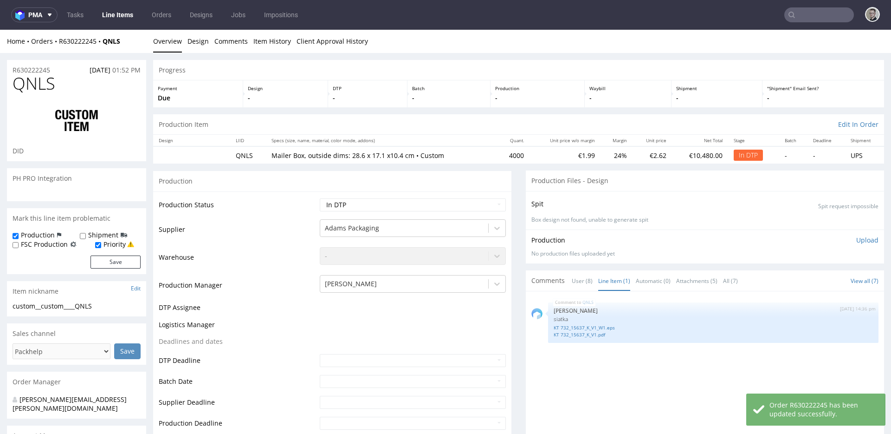
select select "in_progress"
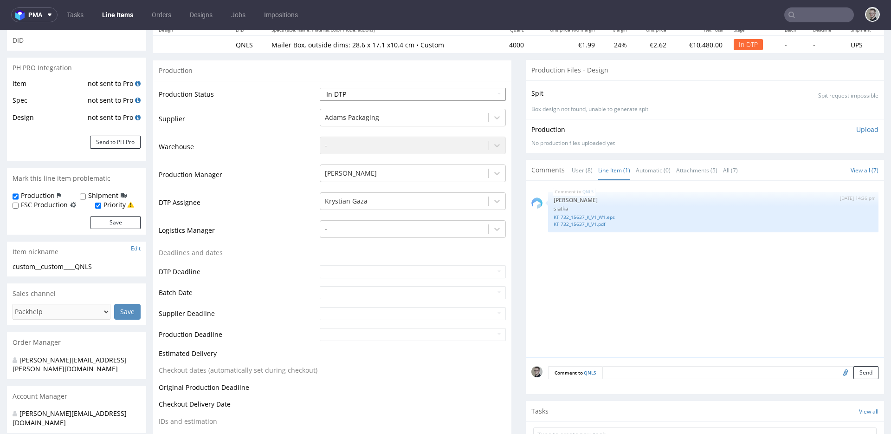
scroll to position [0, 0]
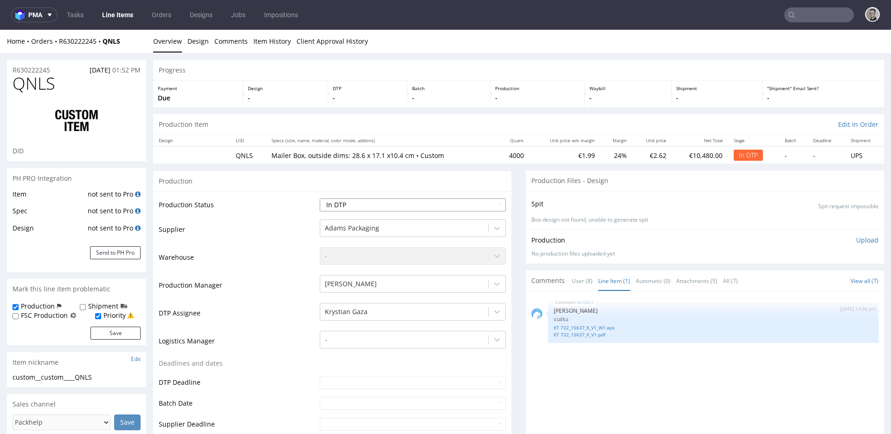
click at [388, 203] on select "Waiting for Artwork Waiting for Diecut Waiting for Mockup Waiting for DTP Waiti…" at bounding box center [413, 204] width 186 height 13
select select "dtp_ca_needed"
click at [320, 198] on select "Waiting for Artwork Waiting for Diecut Waiting for Mockup Waiting for DTP Waiti…" at bounding box center [413, 204] width 186 height 13
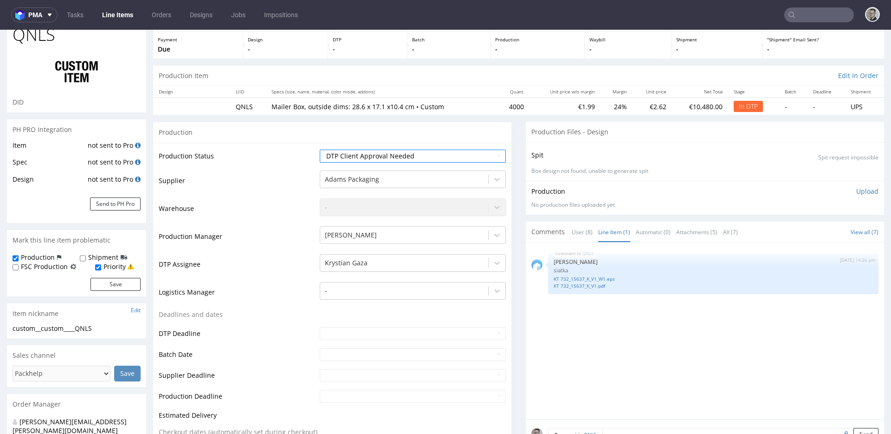
scroll to position [307, 0]
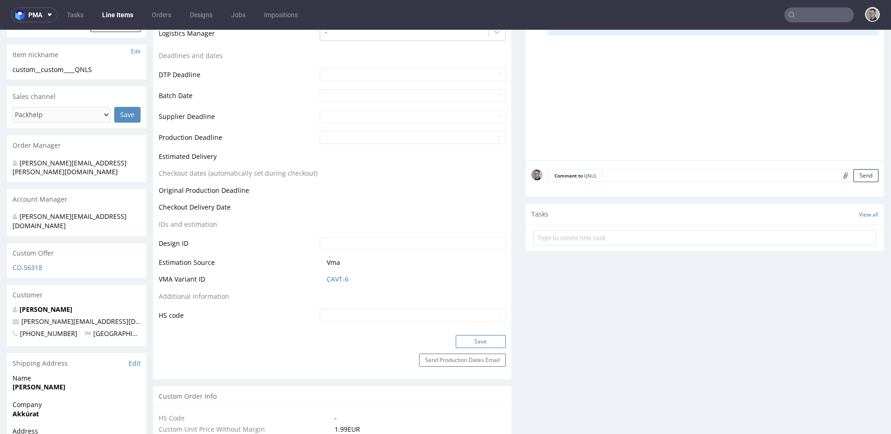
click at [488, 339] on button "Save" at bounding box center [481, 341] width 50 height 13
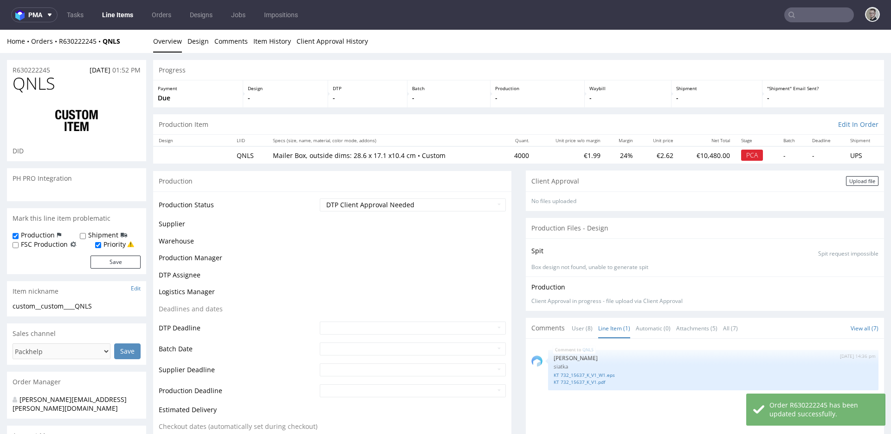
select select "in_progress"
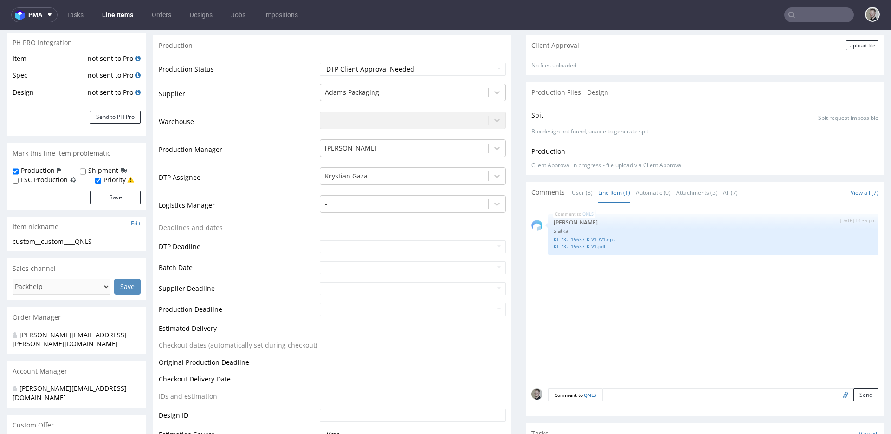
scroll to position [0, 0]
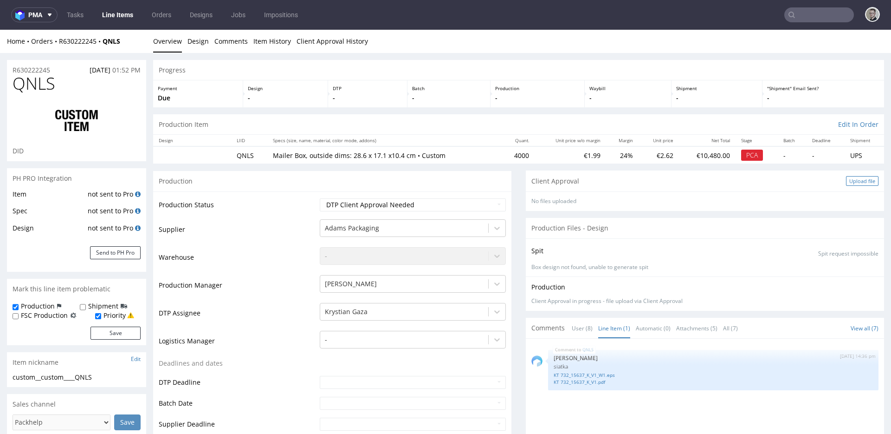
click at [849, 184] on div "Upload file" at bounding box center [862, 181] width 33 height 10
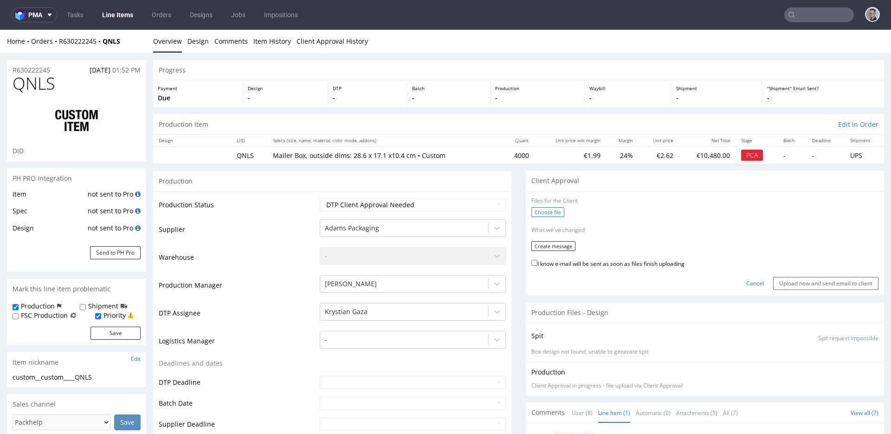
click at [540, 211] on label "Choose file" at bounding box center [548, 212] width 33 height 10
click at [0, 30] on input "Choose file" at bounding box center [0, 30] width 0 height 0
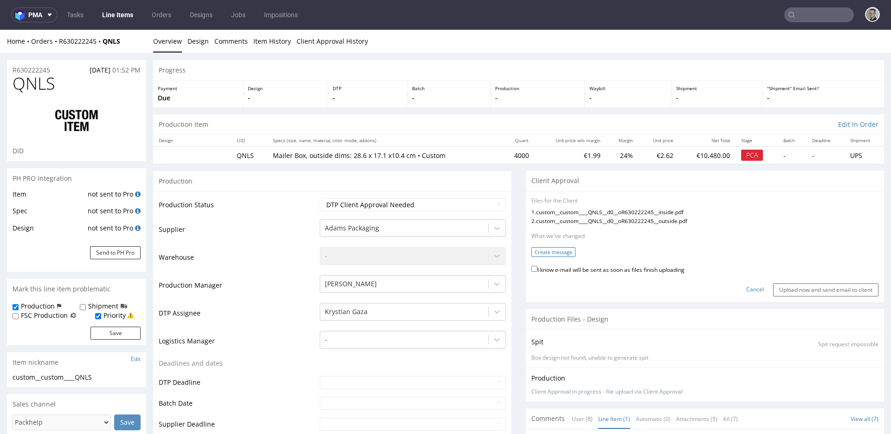
click at [540, 254] on button "Create message" at bounding box center [554, 252] width 44 height 10
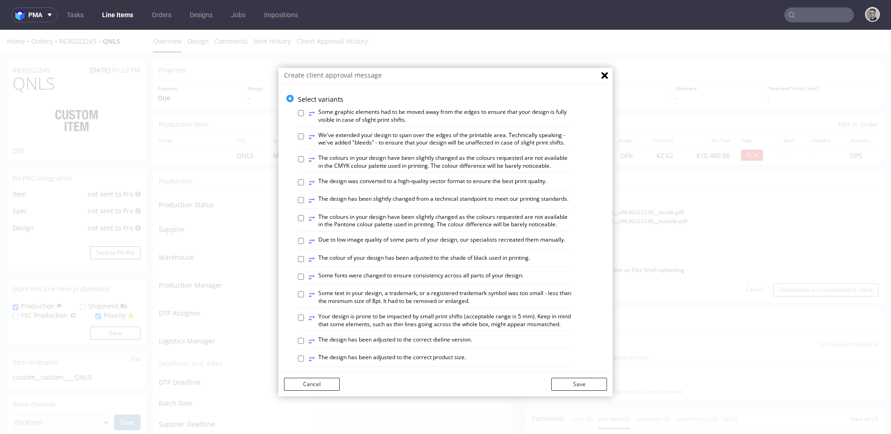
scroll to position [527, 0]
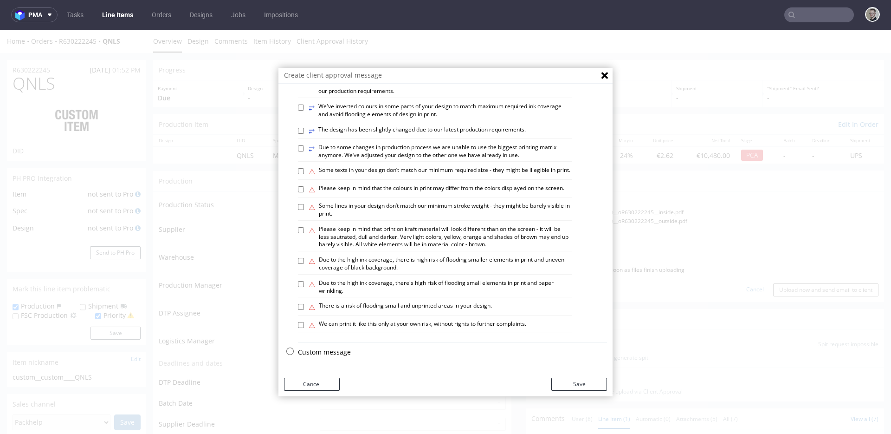
click at [331, 352] on p "Custom message" at bounding box center [452, 351] width 309 height 9
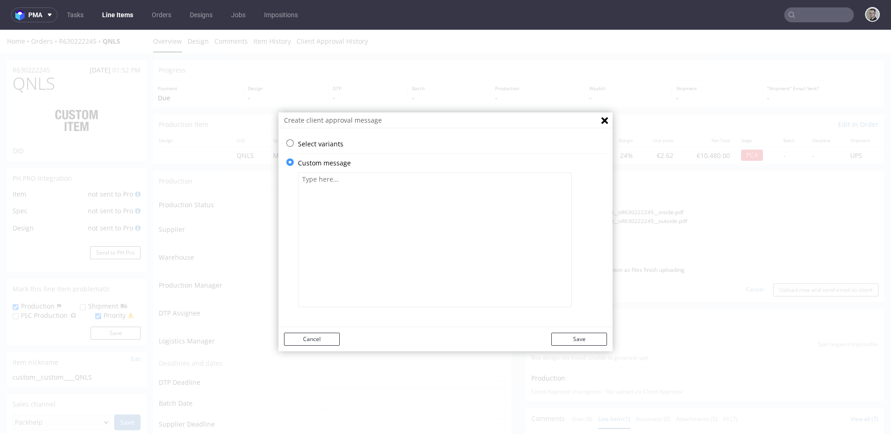
click at [384, 295] on textarea at bounding box center [435, 239] width 274 height 135
paste textarea "We've adjusted design from your sample to the proper size dieline. Because of d…"
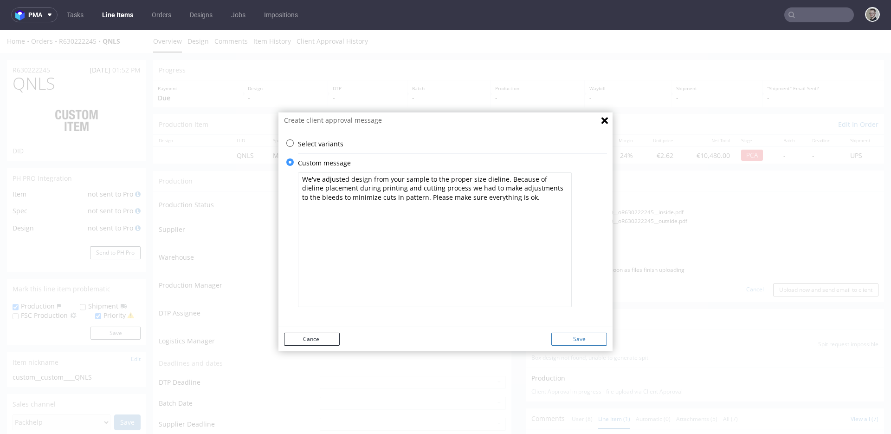
type textarea "We've adjusted design from your sample to the proper size dieline. Because of d…"
click at [581, 336] on button "Save" at bounding box center [580, 338] width 56 height 13
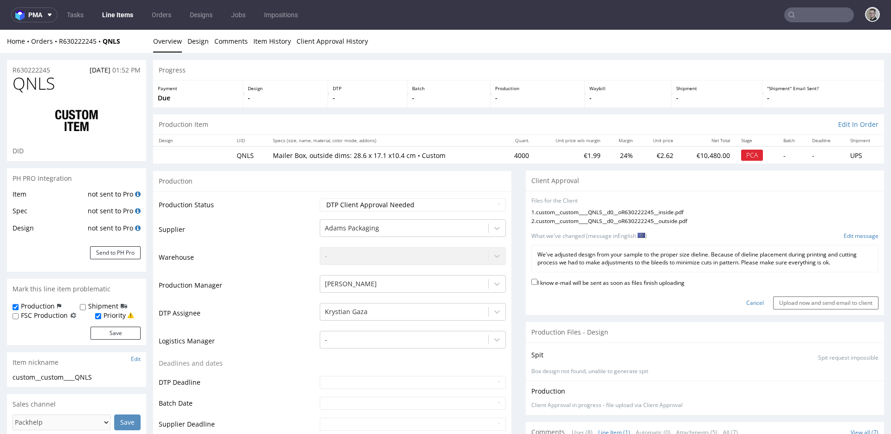
click at [614, 281] on label "I know e-mail will be sent as soon as files finish uploading" at bounding box center [608, 282] width 153 height 10
click at [538, 281] on input "I know e-mail will be sent as soon as files finish uploading" at bounding box center [535, 282] width 6 height 6
checkbox input "true"
click at [780, 302] on input "Upload now and send email to client" at bounding box center [826, 302] width 105 height 13
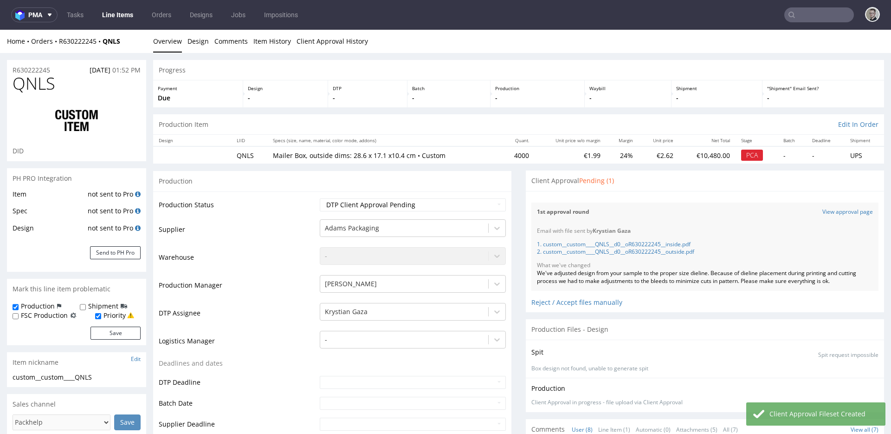
select select "in_progress"
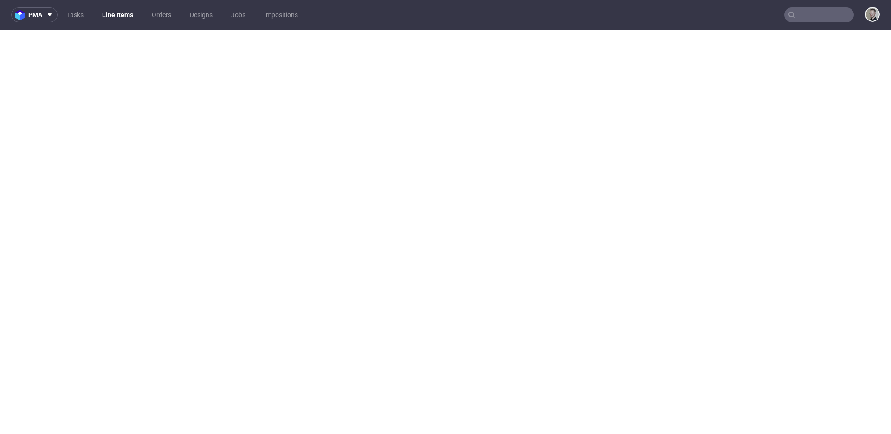
select select "in_progress"
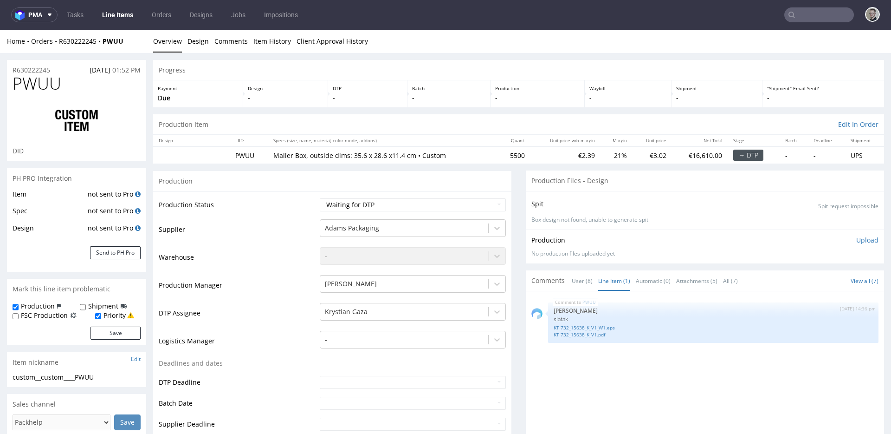
drag, startPoint x: 0, startPoint y: 30, endPoint x: 400, endPoint y: 195, distance: 432.8
click at [400, 195] on div "Production Status Waiting for Artwork Waiting for Diecut Waiting for Mockup Wai…" at bounding box center [332, 416] width 358 height 451
click at [397, 202] on select "Waiting for Artwork Waiting for Diecut Waiting for Mockup Waiting for DTP Waiti…" at bounding box center [413, 204] width 186 height 13
select select "dtp_in_process"
click at [320, 198] on select "Waiting for Artwork Waiting for Diecut Waiting for Mockup Waiting for DTP Waiti…" at bounding box center [413, 204] width 186 height 13
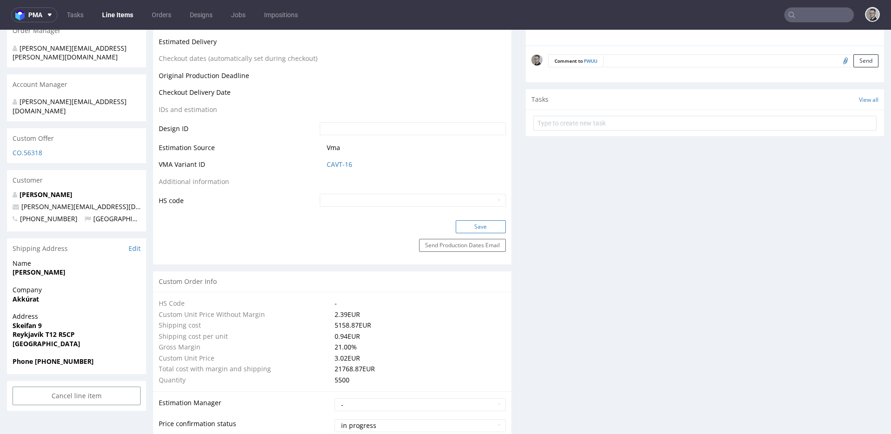
click at [484, 228] on button "Save" at bounding box center [481, 226] width 50 height 13
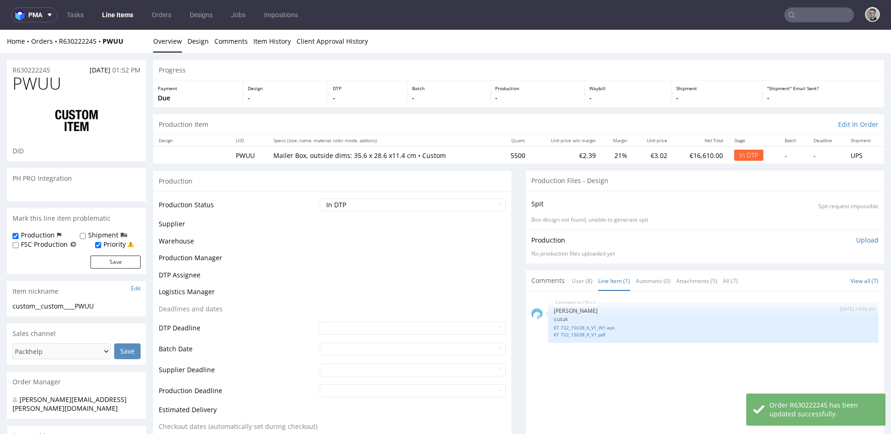
select select "in_progress"
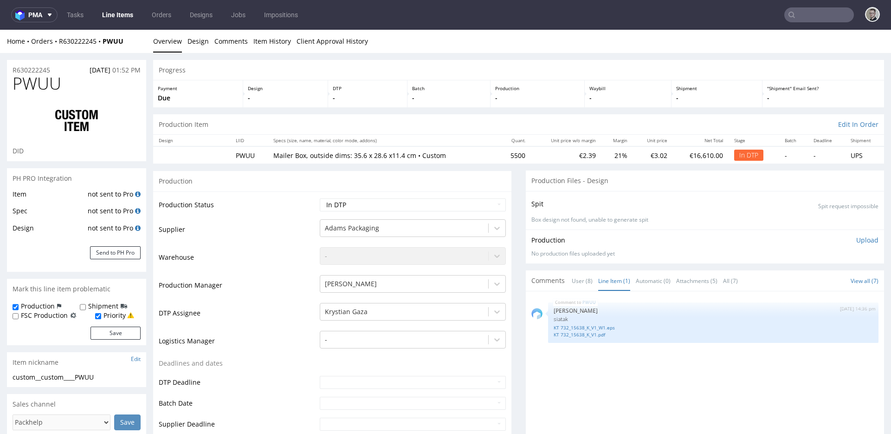
click at [357, 193] on div "Production Status Waiting for Artwork Waiting for Diecut Waiting for Mockup Wai…" at bounding box center [332, 416] width 358 height 451
click at [360, 204] on select "Waiting for Artwork Waiting for Diecut Waiting for Mockup Waiting for DTP Waiti…" at bounding box center [413, 204] width 186 height 13
select select "dtp_ca_needed"
click at [320, 198] on select "Waiting for Artwork Waiting for Diecut Waiting for Mockup Waiting for DTP Waiti…" at bounding box center [413, 204] width 186 height 13
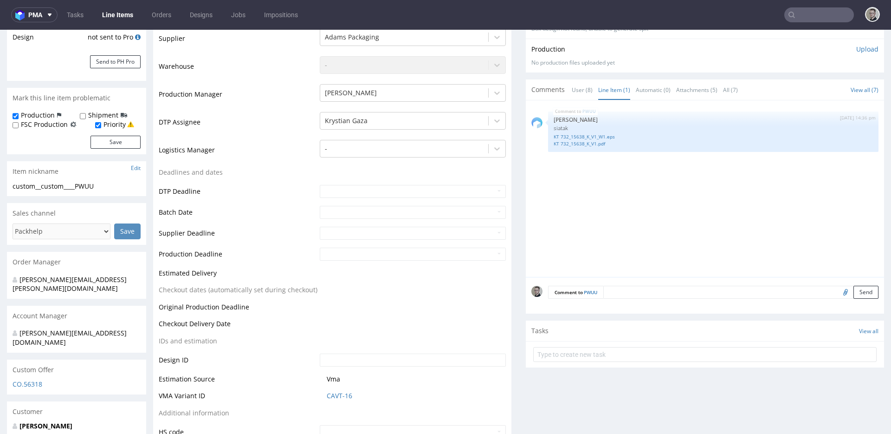
scroll to position [436, 0]
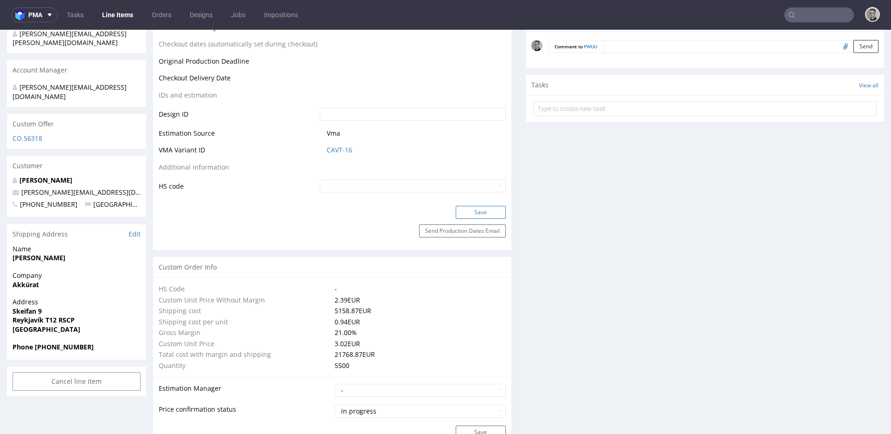
click at [467, 212] on button "Save" at bounding box center [481, 212] width 50 height 13
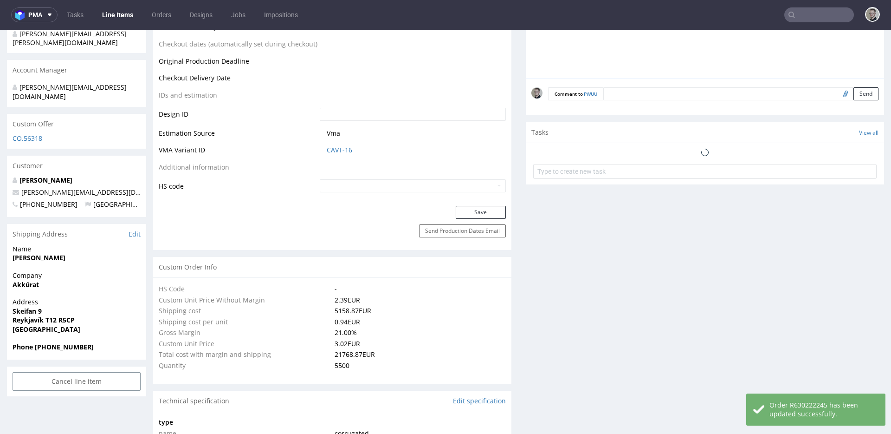
select select "in_progress"
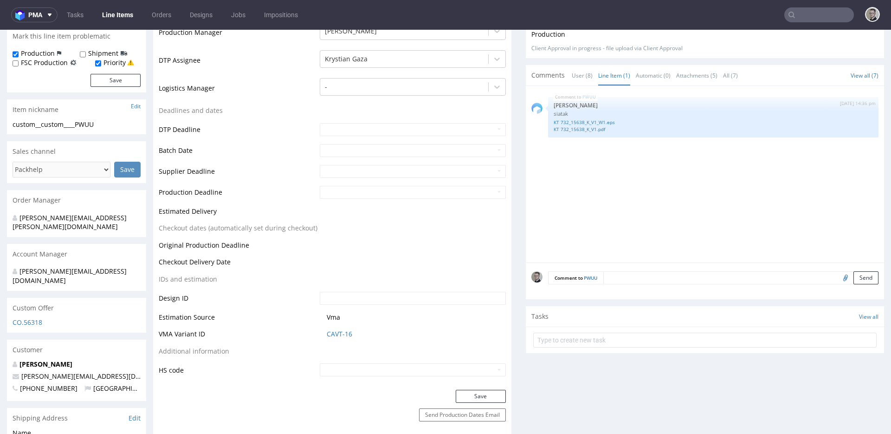
scroll to position [0, 0]
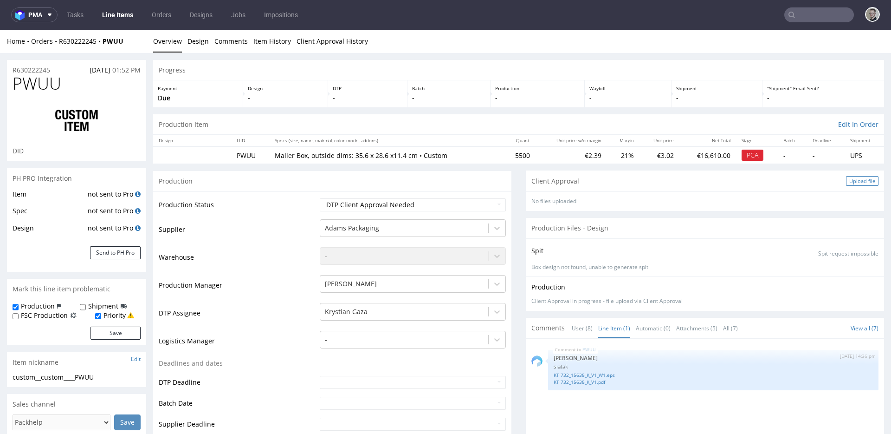
click at [846, 184] on div "Upload file" at bounding box center [862, 181] width 33 height 10
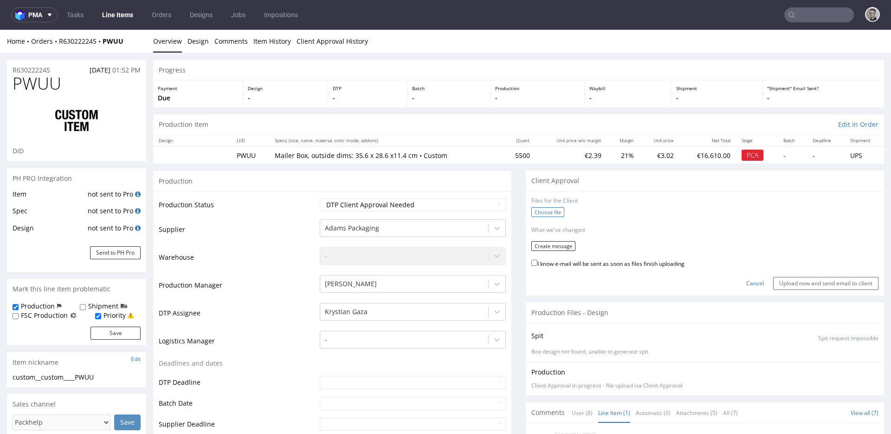
click at [543, 209] on label "Choose file" at bounding box center [548, 212] width 33 height 10
click at [0, 30] on input "Choose file" at bounding box center [0, 30] width 0 height 0
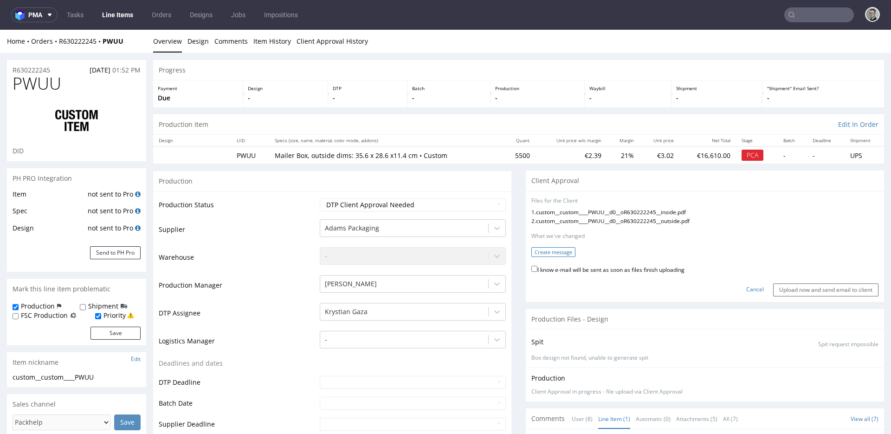
click at [547, 253] on button "Create message" at bounding box center [554, 252] width 44 height 10
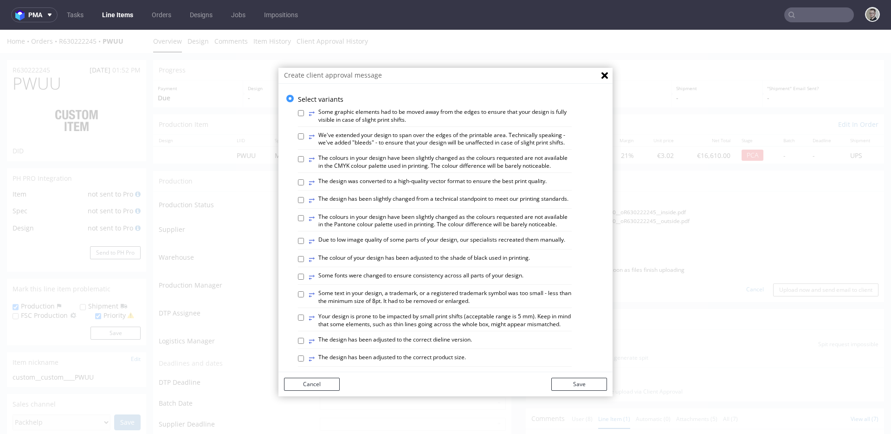
scroll to position [527, 0]
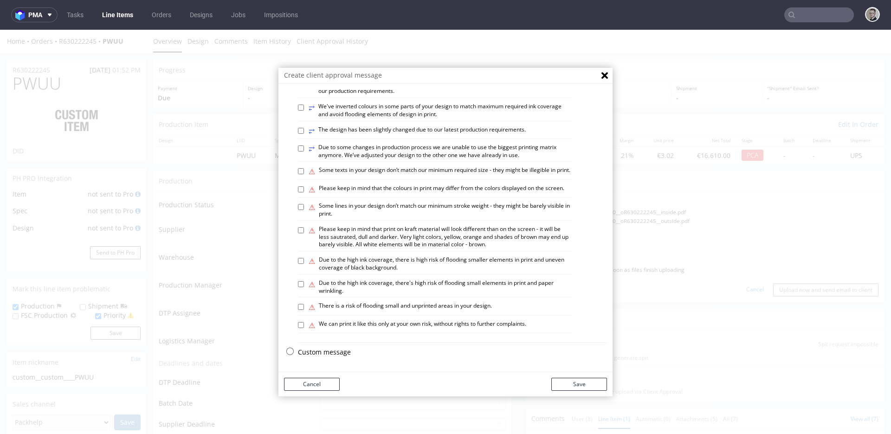
click at [339, 348] on p "Custom message" at bounding box center [452, 351] width 309 height 9
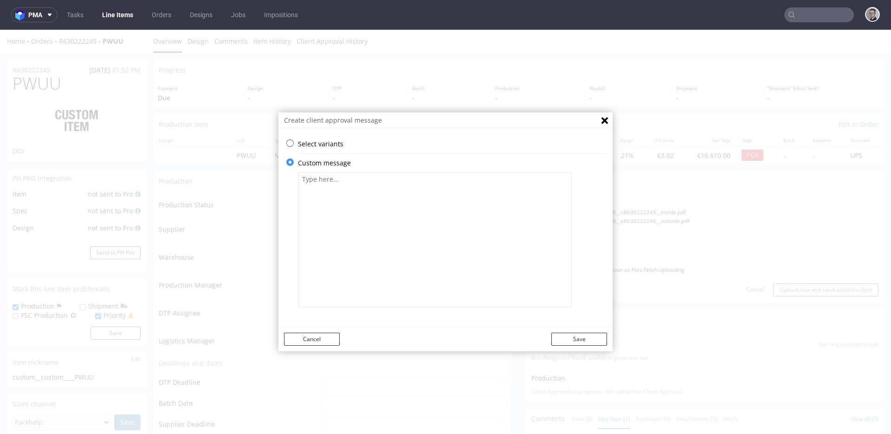
scroll to position [0, 0]
drag, startPoint x: 385, startPoint y: 296, endPoint x: 390, endPoint y: 295, distance: 4.7
click at [385, 296] on textarea at bounding box center [435, 239] width 274 height 135
paste textarea "We've adjusted design from your sample to the proper size dieline. Because of d…"
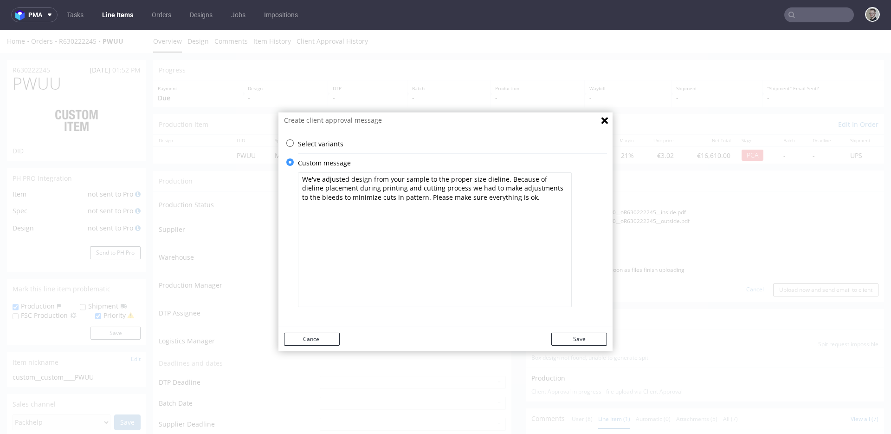
type textarea "We've adjusted design from your sample to the proper size dieline. Because of d…"
click at [579, 333] on button "Save" at bounding box center [580, 338] width 56 height 13
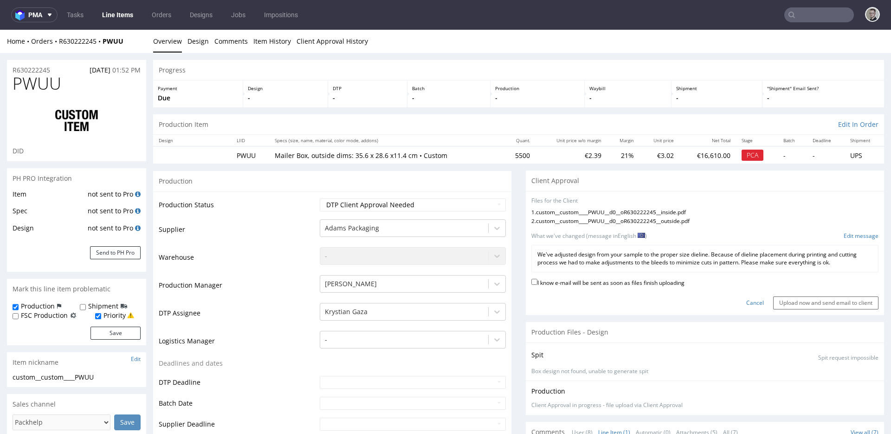
click at [657, 281] on label "I know e-mail will be sent as soon as files finish uploading" at bounding box center [608, 282] width 153 height 10
click at [538, 281] on input "I know e-mail will be sent as soon as files finish uploading" at bounding box center [535, 282] width 6 height 6
checkbox input "true"
click at [775, 303] on input "Upload now and send email to client" at bounding box center [826, 302] width 105 height 13
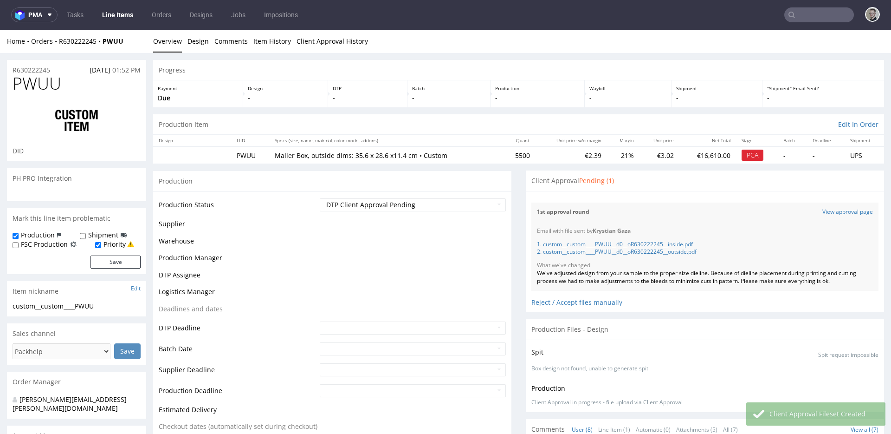
scroll to position [148, 0]
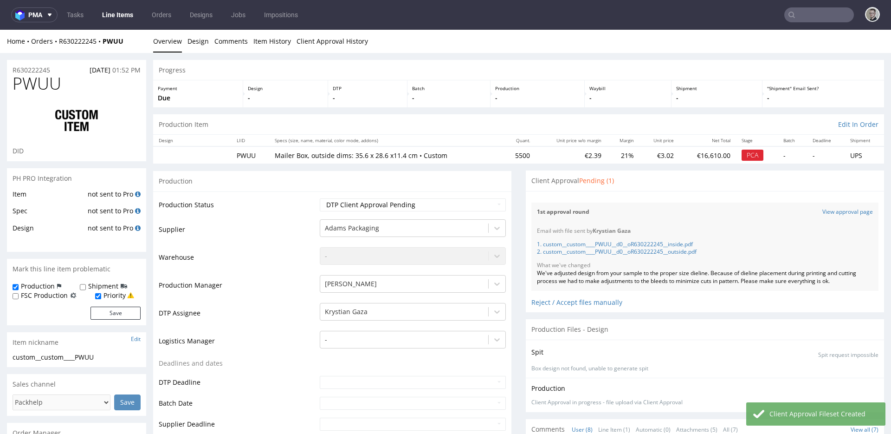
select select "in_progress"
